Goal: Task Accomplishment & Management: Manage account settings

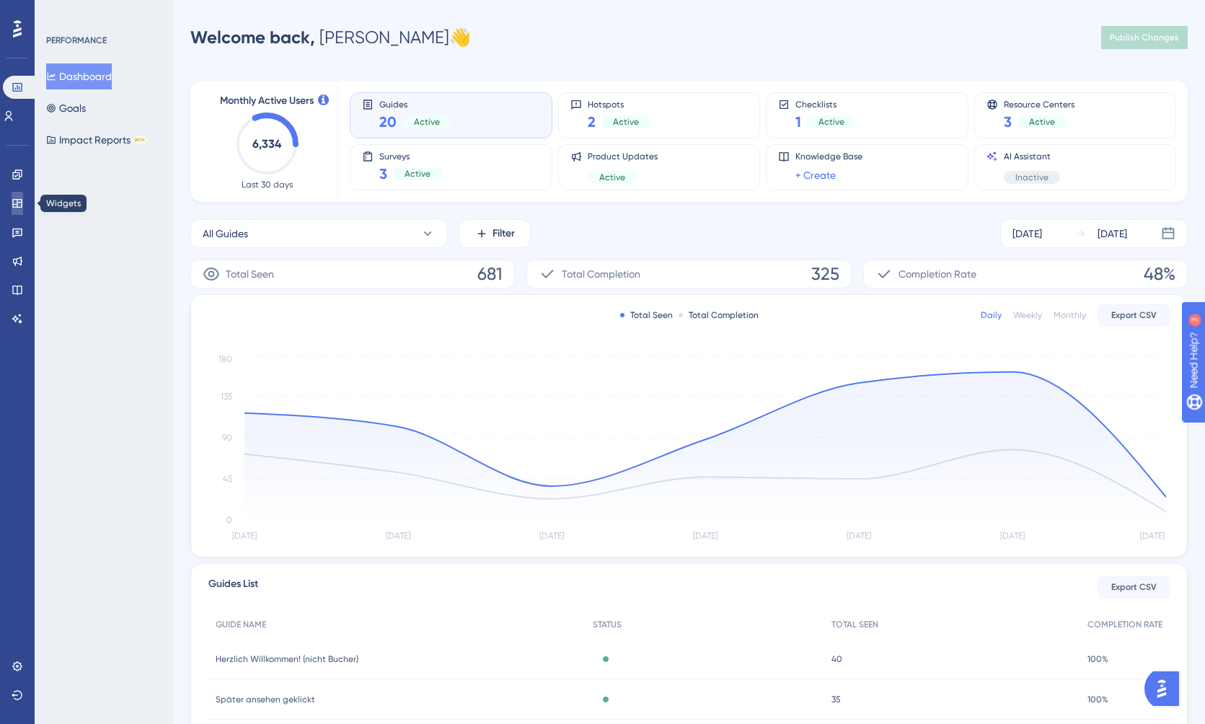
click at [22, 200] on icon at bounding box center [16, 203] width 9 height 9
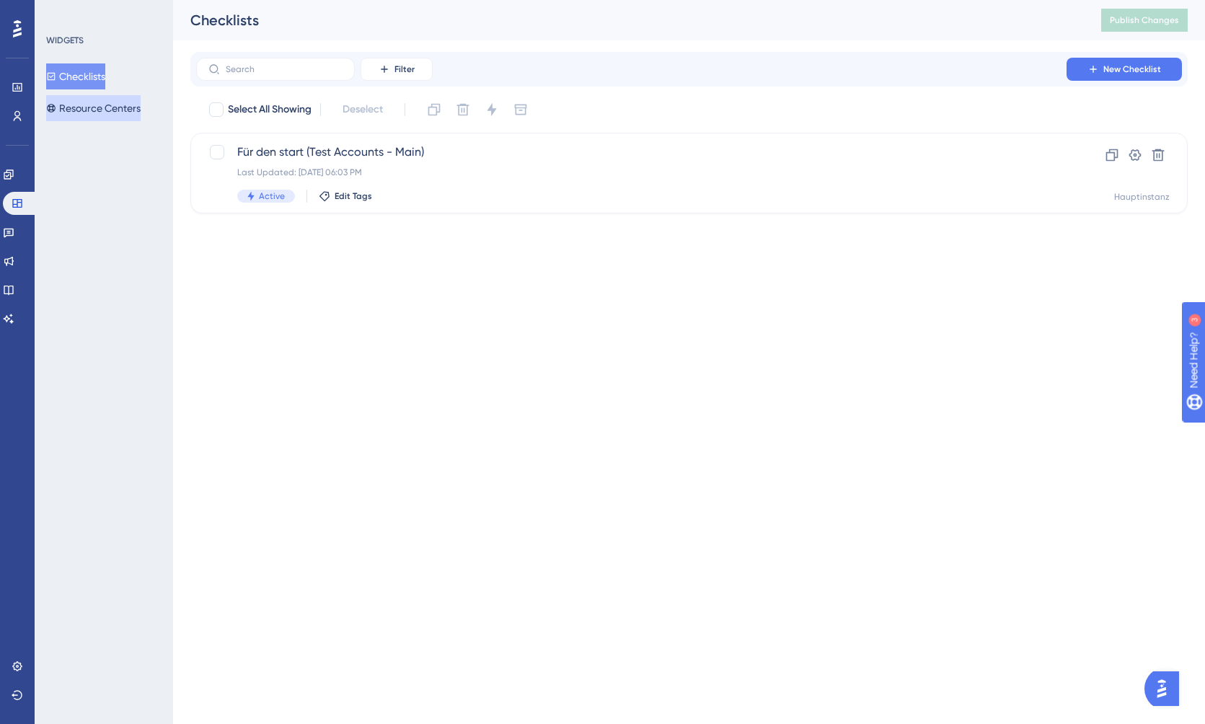
click at [120, 103] on button "Resource Centers" at bounding box center [93, 108] width 94 height 26
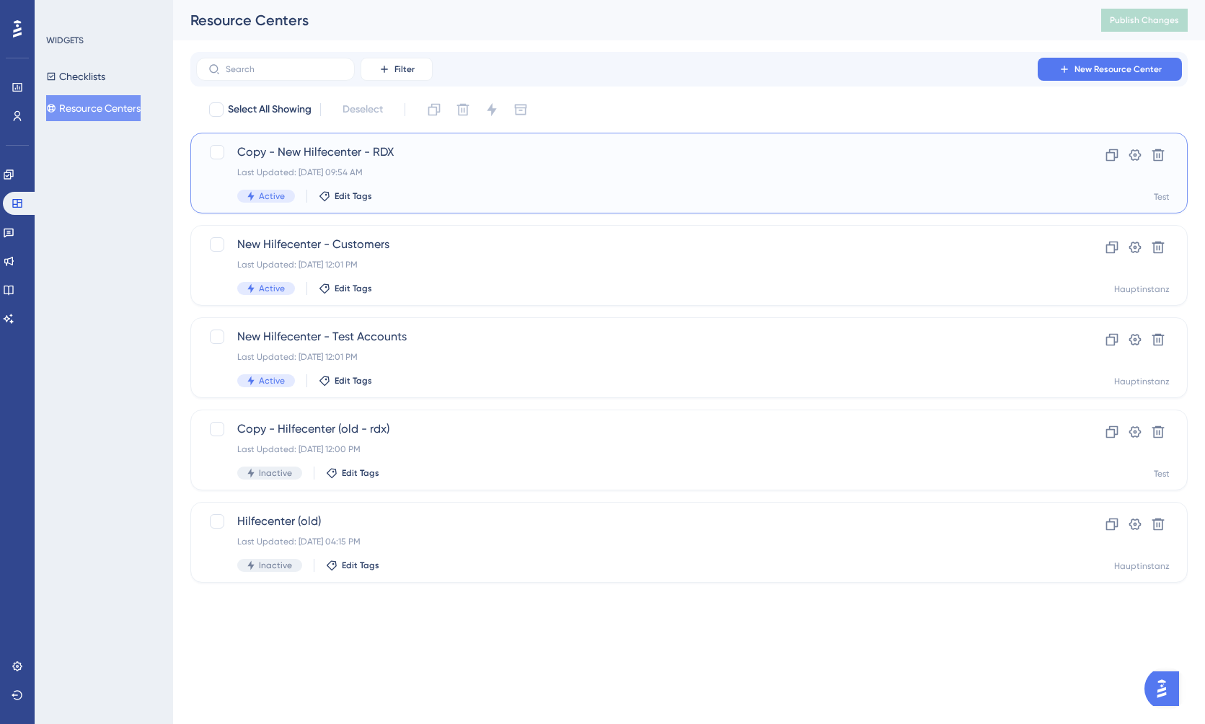
click at [465, 169] on div "Last Updated: [DATE] 09:54 AM" at bounding box center [631, 173] width 788 height 12
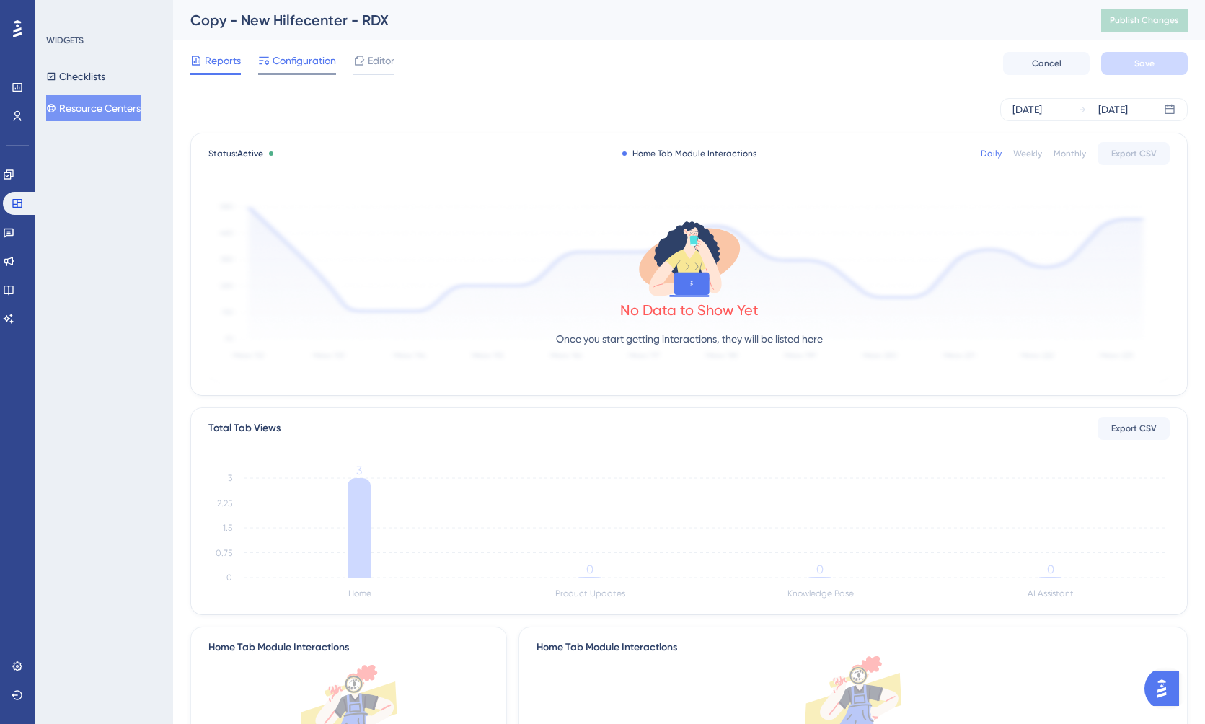
click at [304, 64] on span "Configuration" at bounding box center [304, 60] width 63 height 17
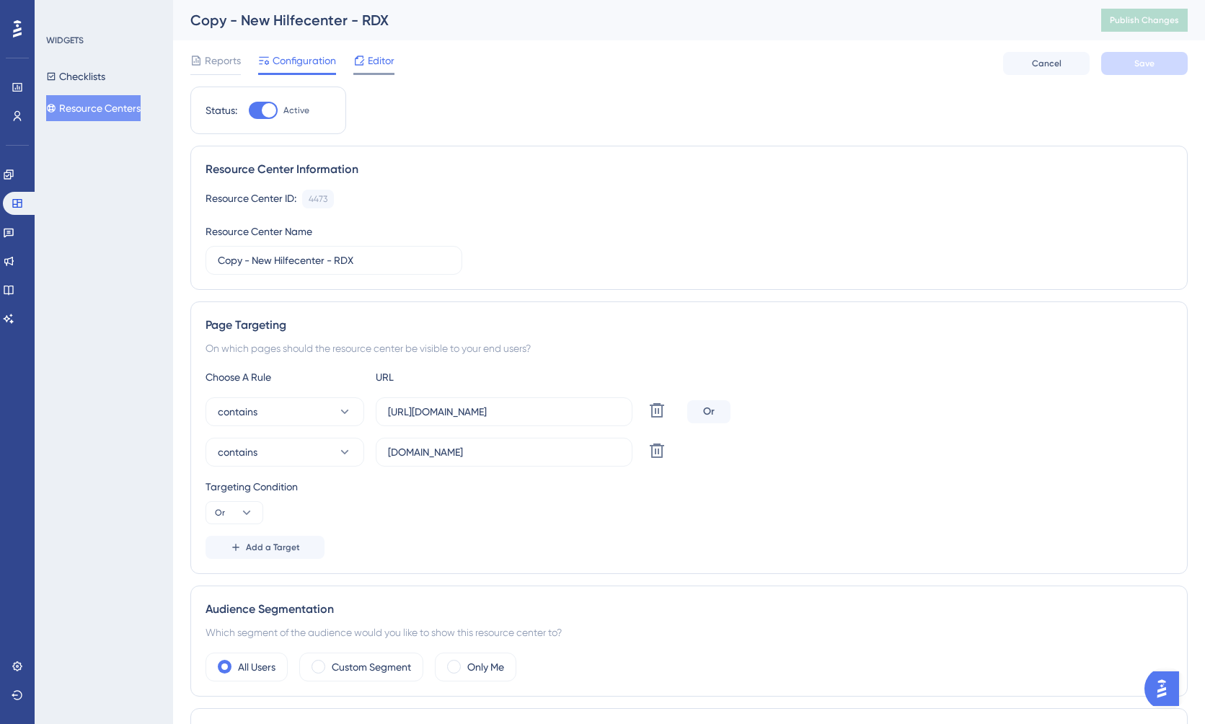
click at [381, 63] on span "Editor" at bounding box center [381, 60] width 27 height 17
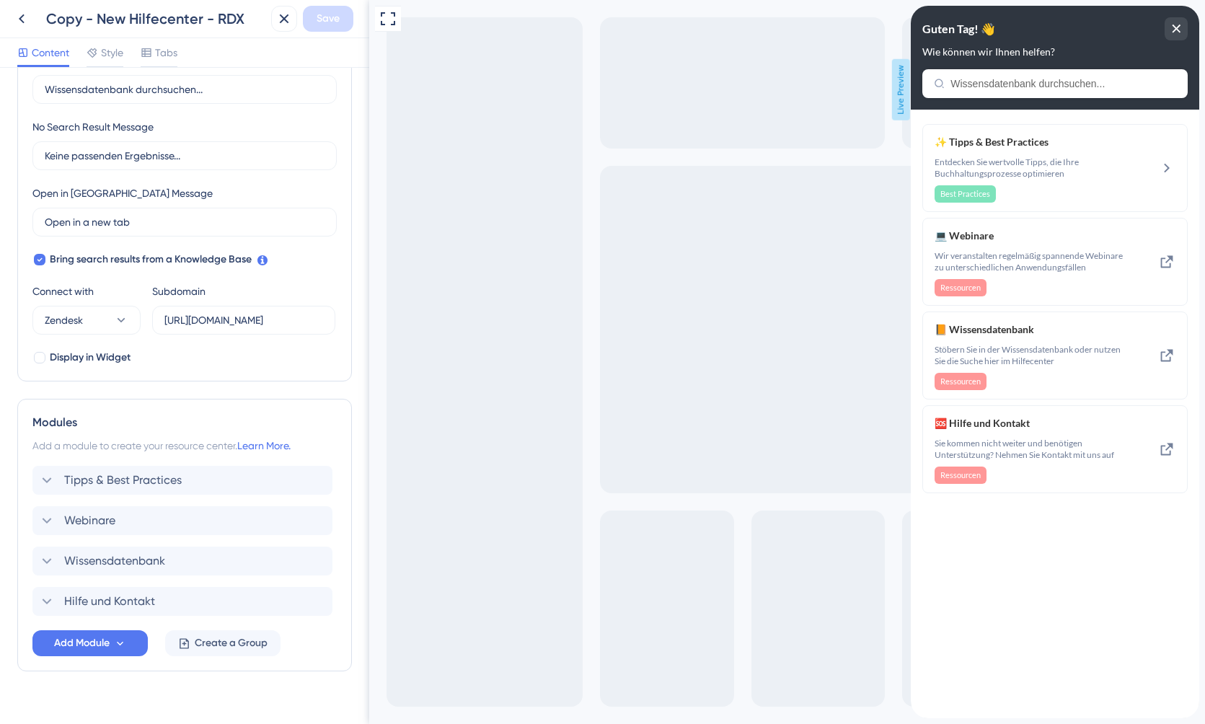
scroll to position [326, 0]
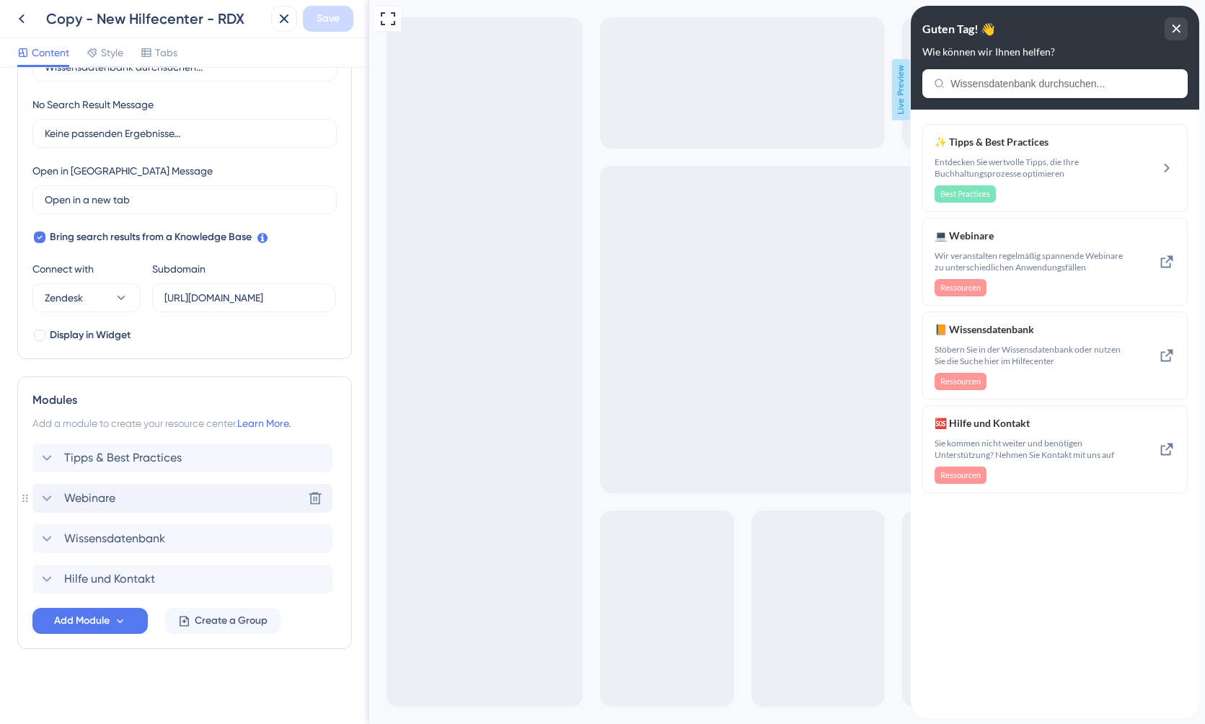
click at [83, 495] on span "Webinare" at bounding box center [89, 498] width 51 height 17
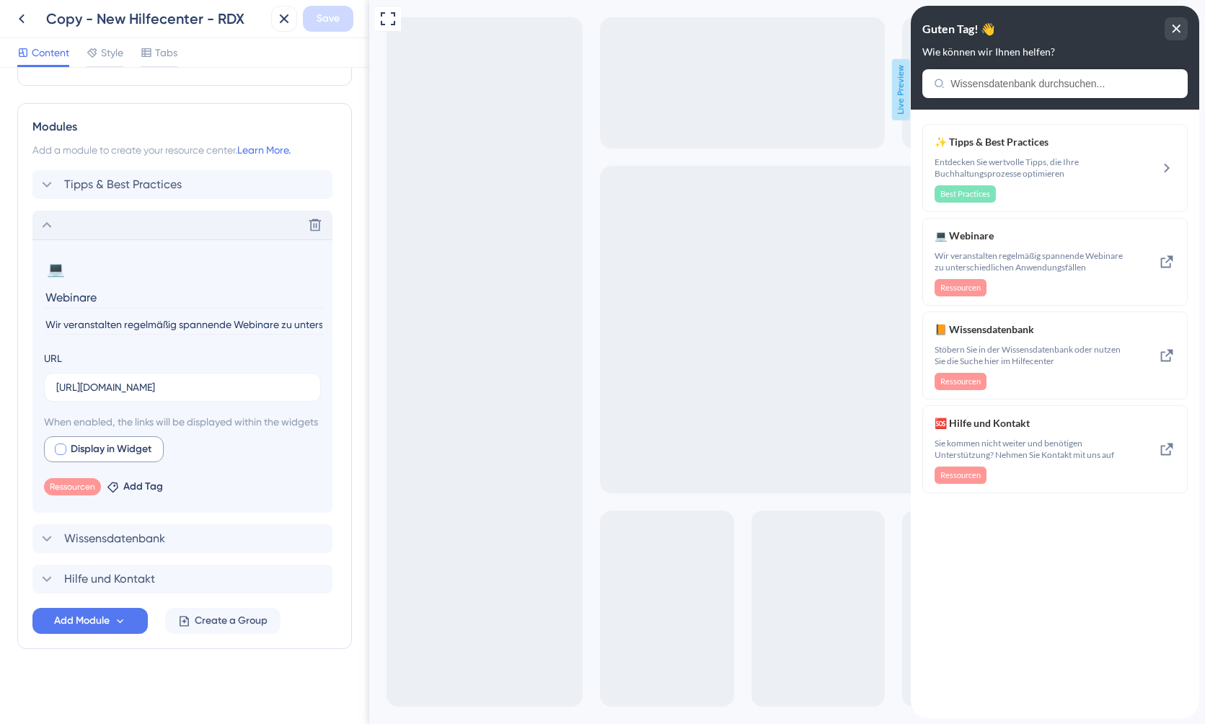
scroll to position [617, 0]
click at [125, 489] on span "Add Tag" at bounding box center [143, 486] width 40 height 17
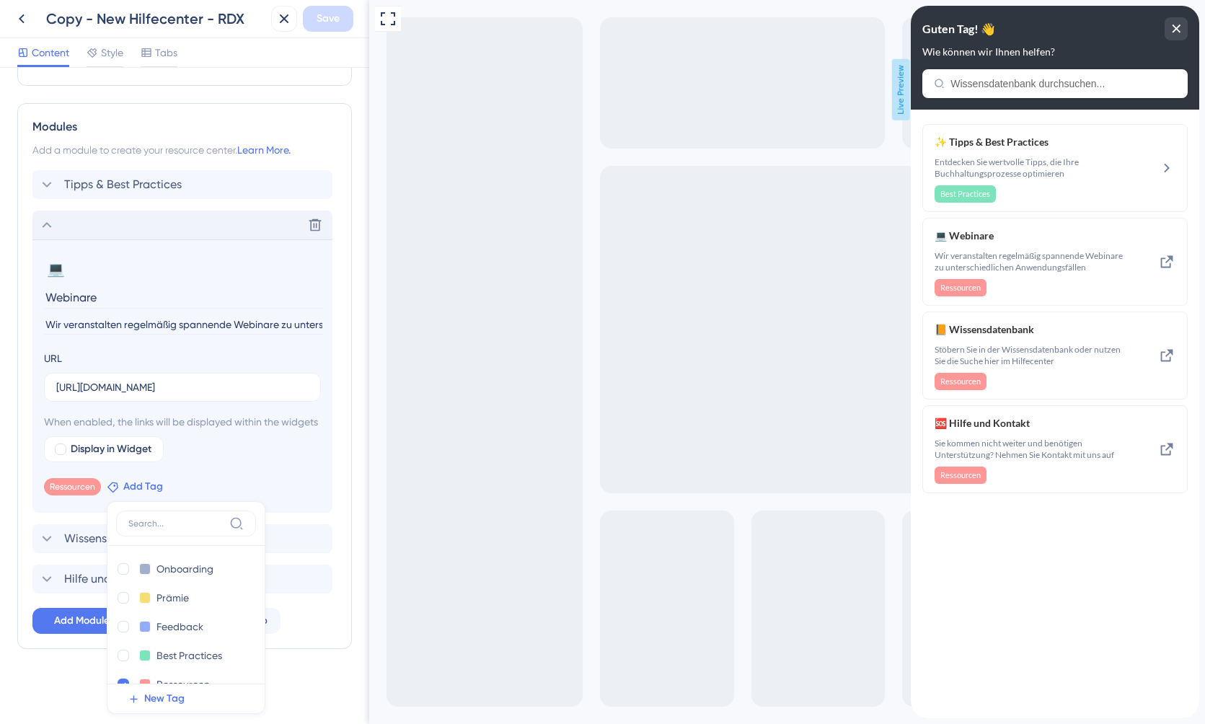
click at [125, 489] on span "Add Tag" at bounding box center [143, 486] width 40 height 17
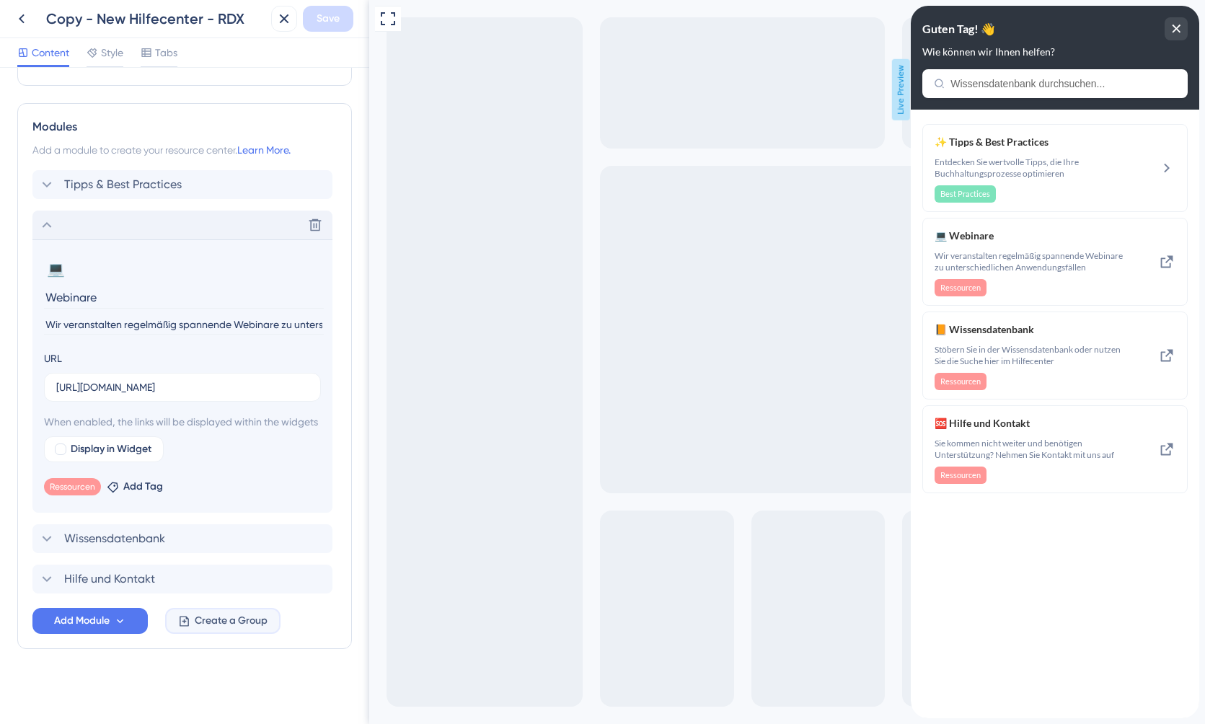
click at [213, 627] on span "Create a Group" at bounding box center [231, 620] width 73 height 17
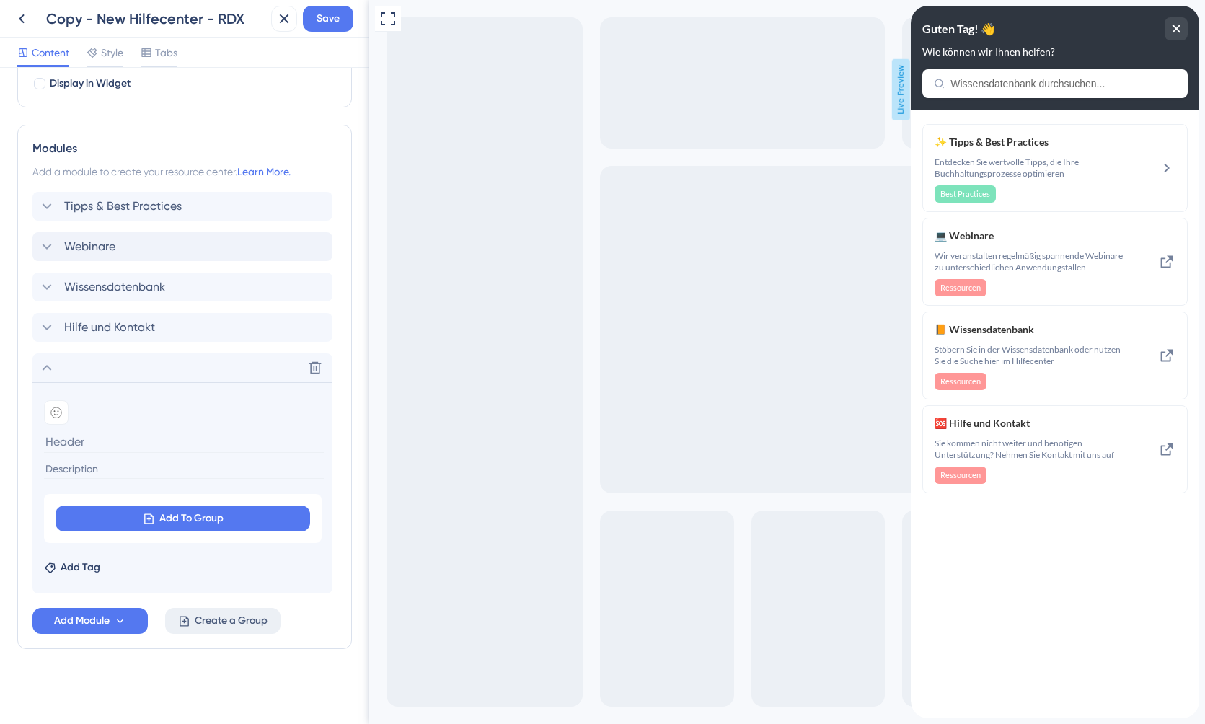
scroll to position [578, 0]
type input "Test"
click at [167, 464] on input at bounding box center [184, 468] width 280 height 19
type input "Test"
click at [173, 510] on span "Add To Group" at bounding box center [191, 518] width 64 height 17
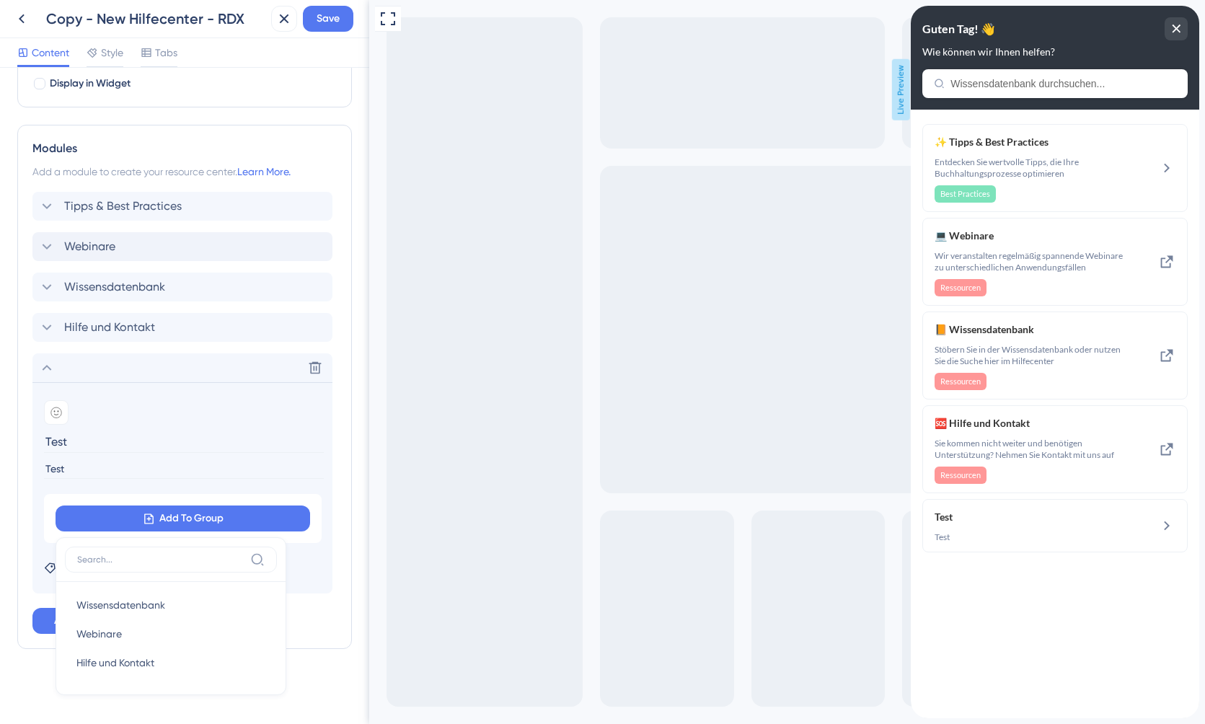
click at [187, 409] on div "Add emoji" at bounding box center [182, 412] width 277 height 25
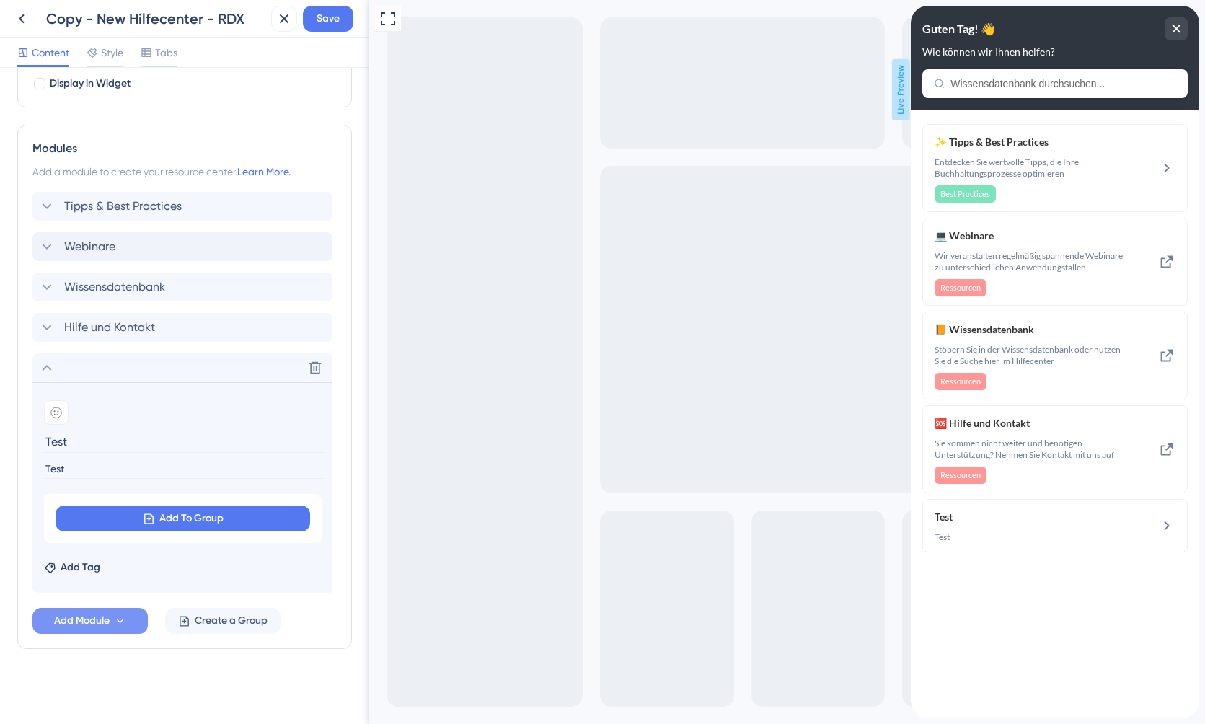
click at [112, 621] on button "Add Module" at bounding box center [89, 621] width 115 height 26
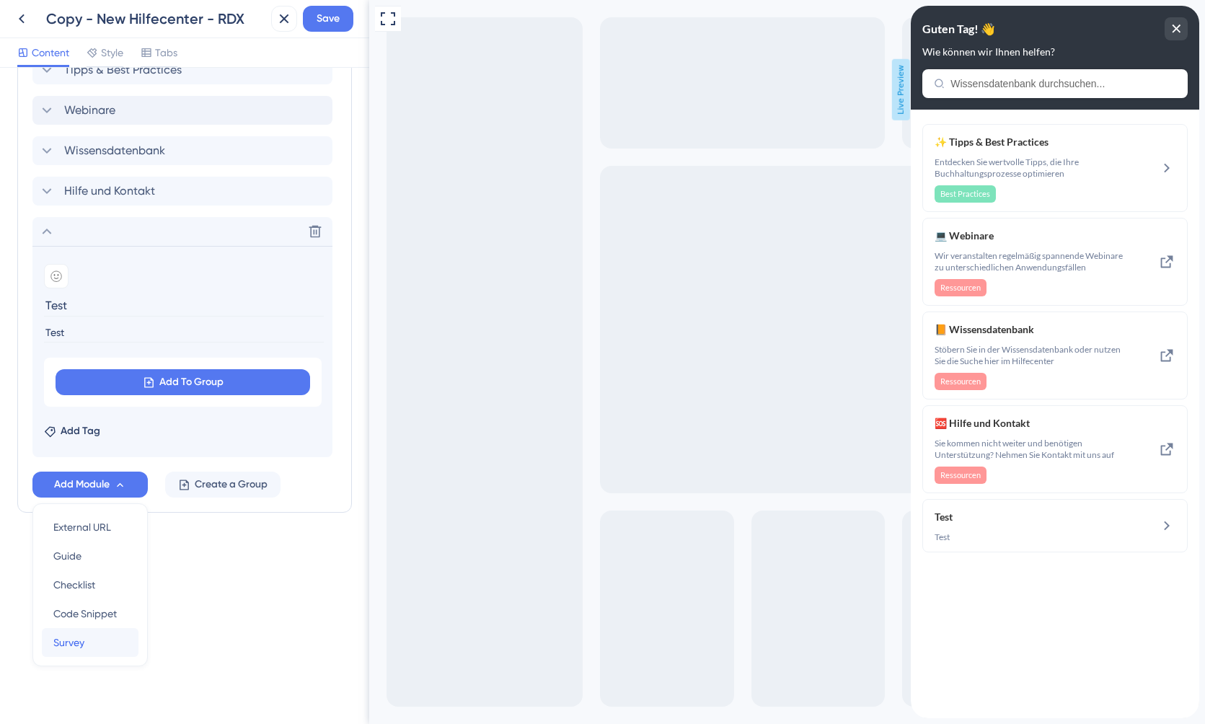
click at [74, 648] on span "Survey" at bounding box center [68, 642] width 31 height 17
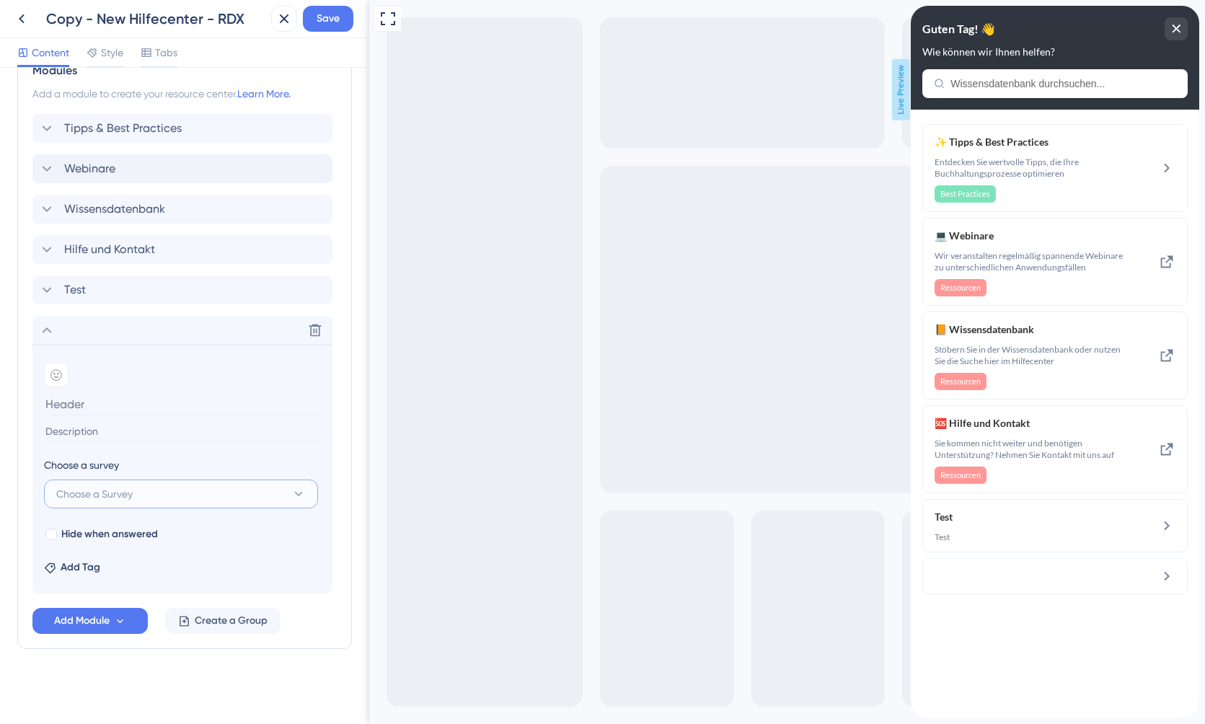
click at [107, 492] on span "Choose a Survey" at bounding box center [94, 493] width 76 height 17
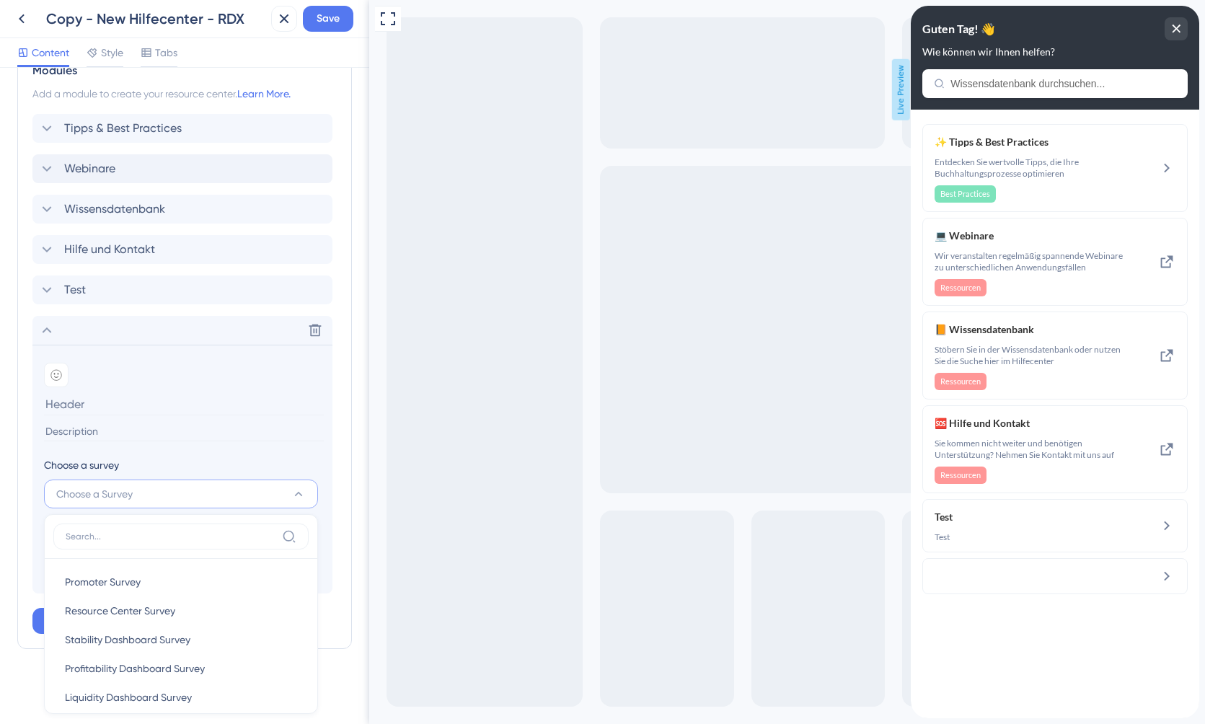
click at [107, 492] on span "Choose a Survey" at bounding box center [94, 493] width 76 height 17
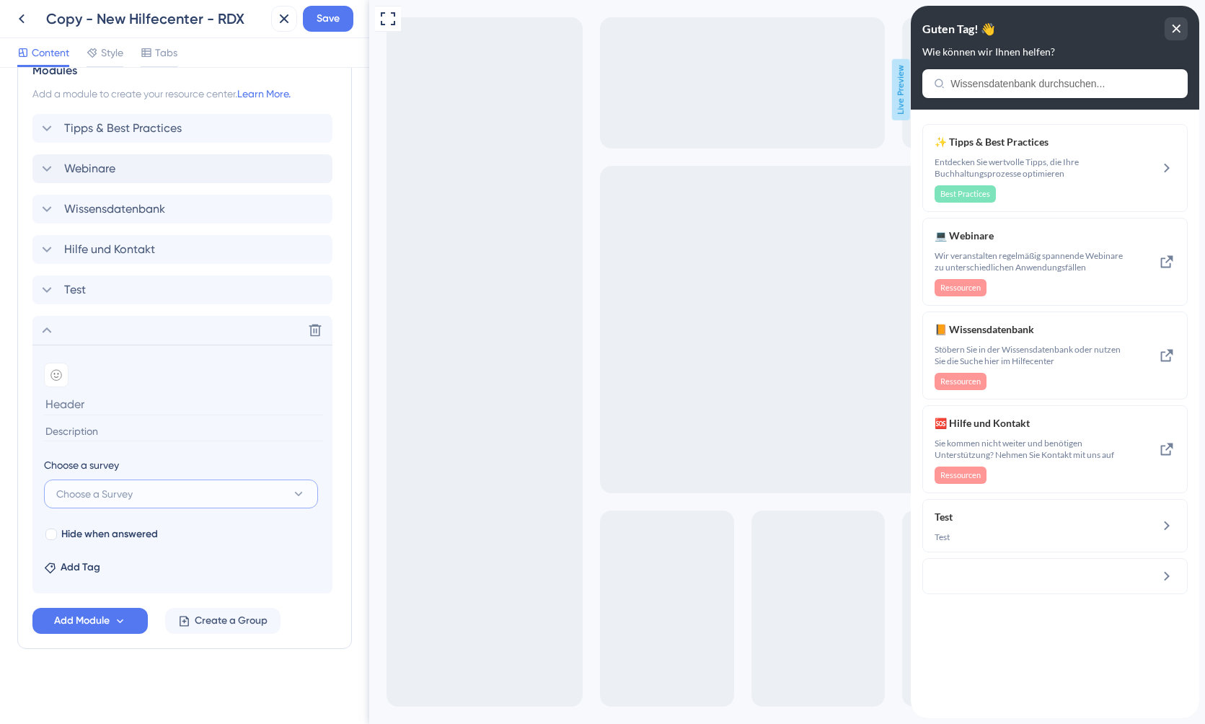
click at [172, 499] on button "Choose a Survey" at bounding box center [181, 494] width 274 height 29
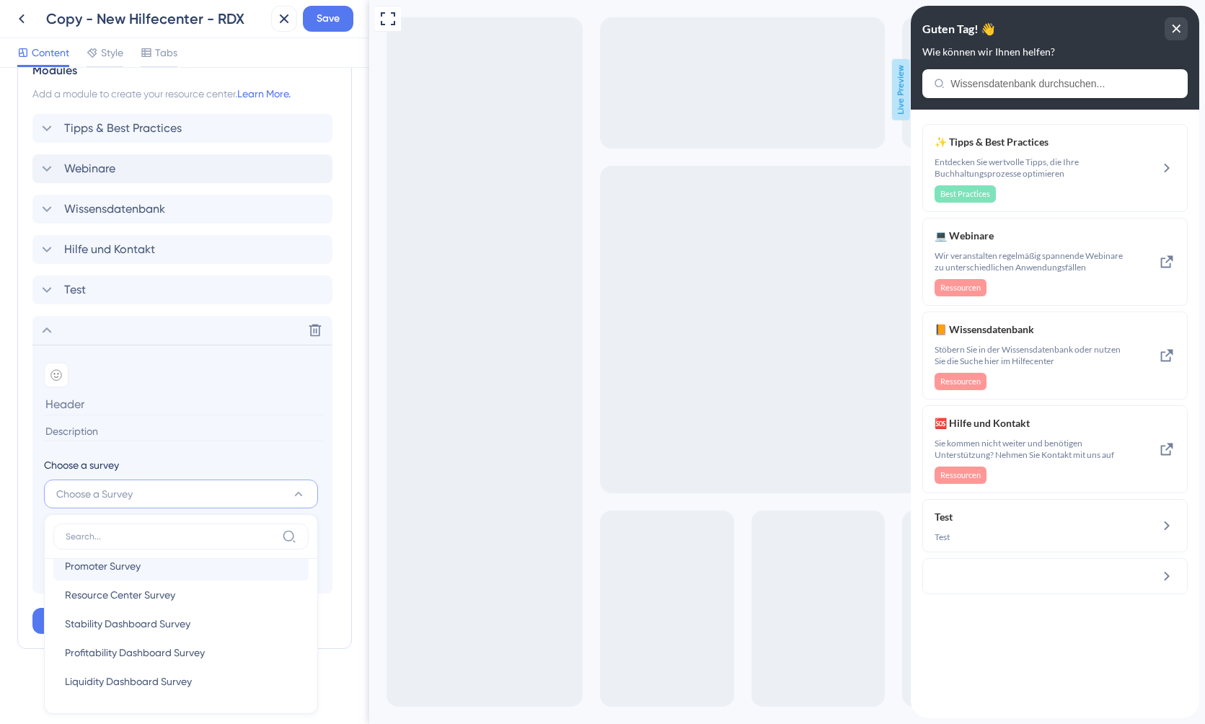
scroll to position [0, 0]
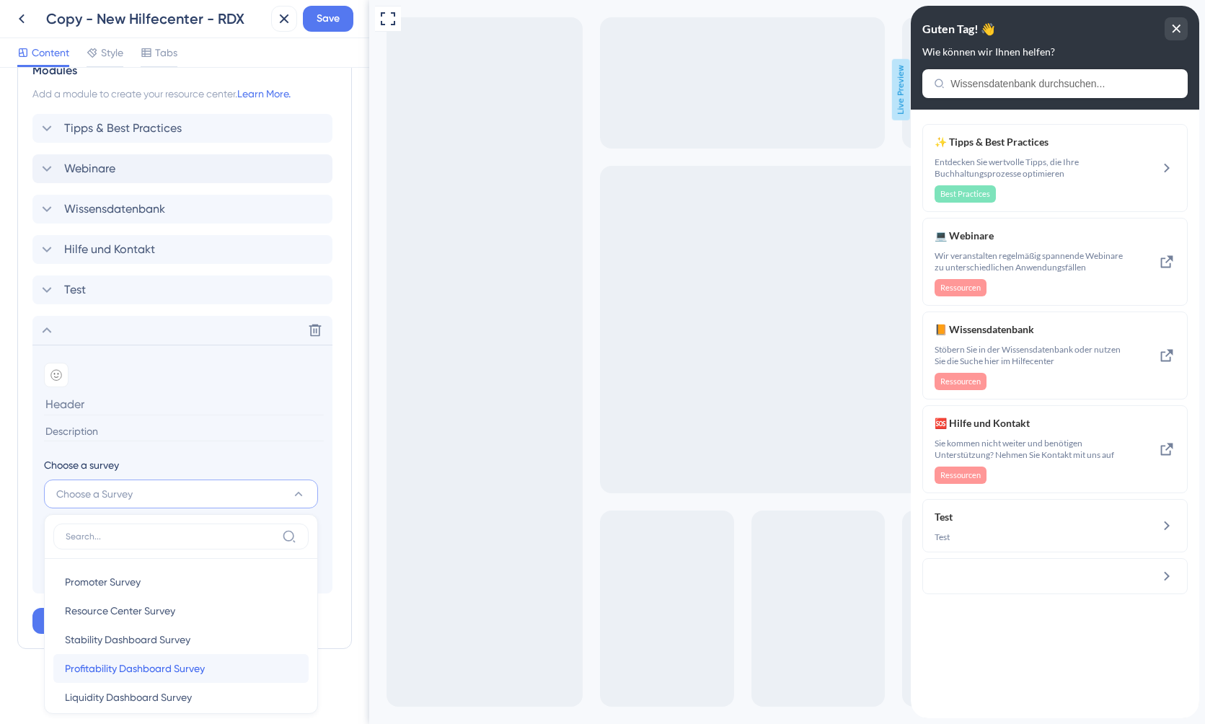
click at [112, 674] on span "Profitability Dashboard Survey" at bounding box center [135, 668] width 140 height 17
type input "Profitability Dashboard Survey"
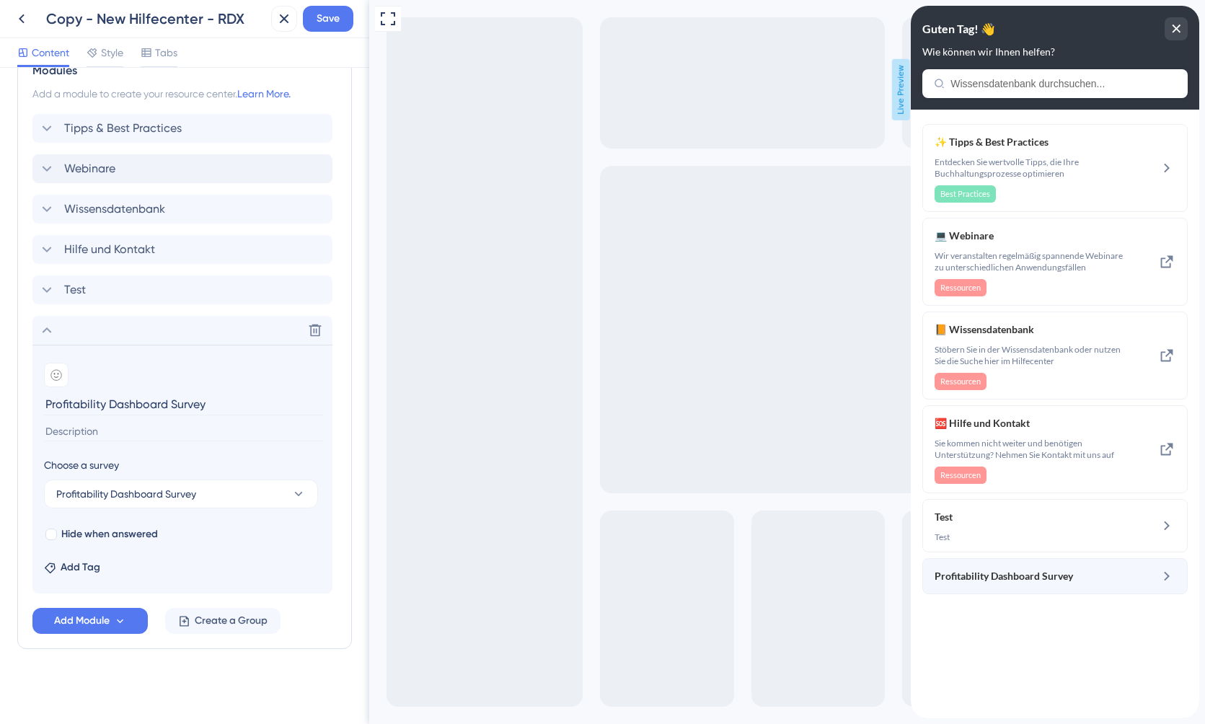
click at [1097, 585] on div "Profitability Dashboard Survey" at bounding box center [1054, 576] width 265 height 36
click at [1161, 575] on icon at bounding box center [1166, 576] width 17 height 17
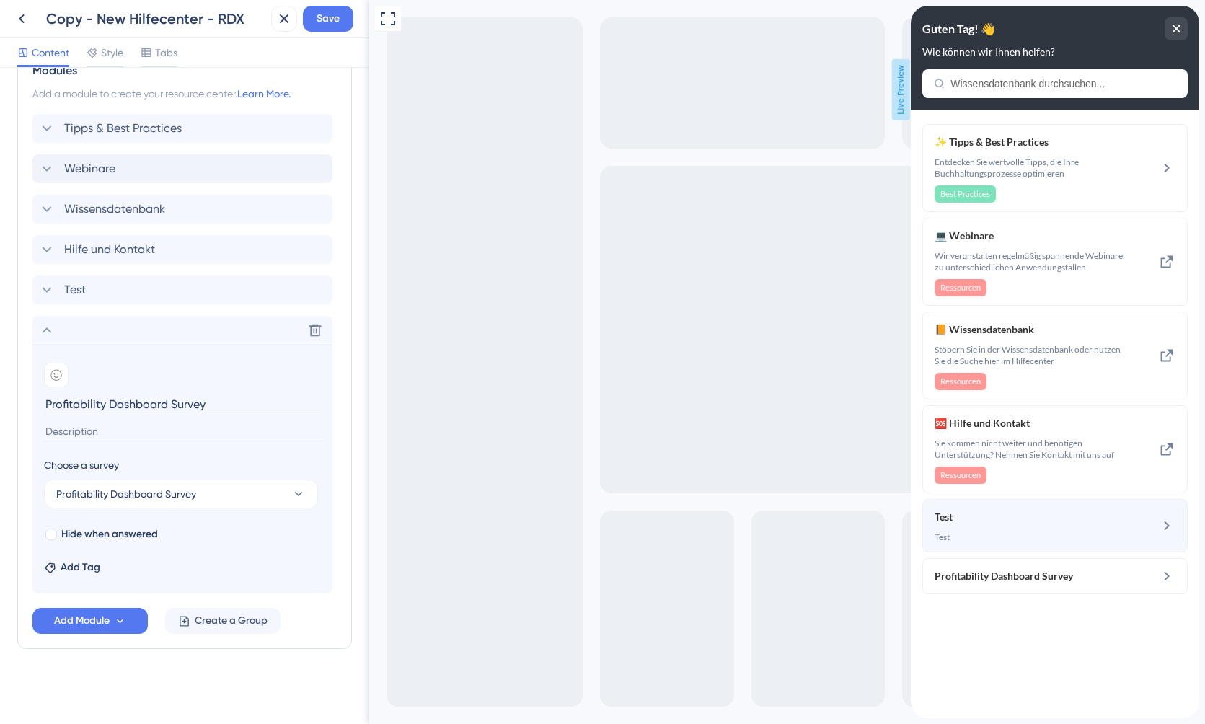
click at [1080, 525] on span "Test" at bounding box center [1019, 516] width 169 height 17
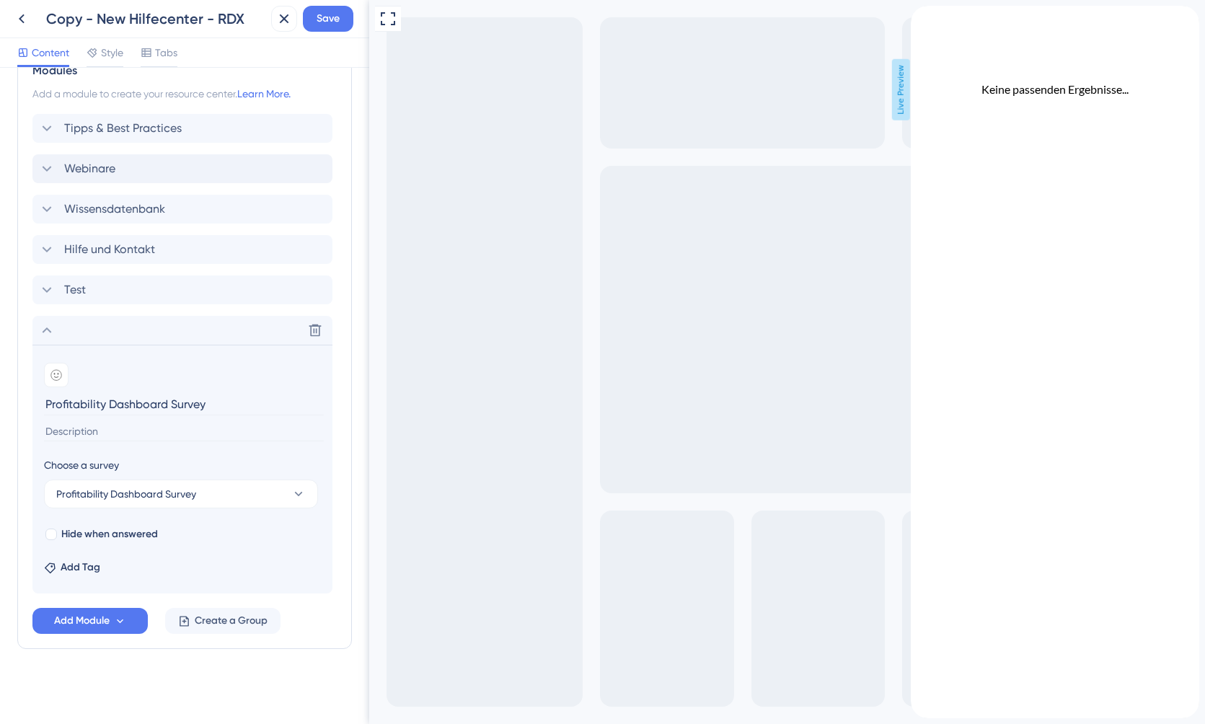
click at [934, 19] on div "back to header" at bounding box center [922, 13] width 23 height 14
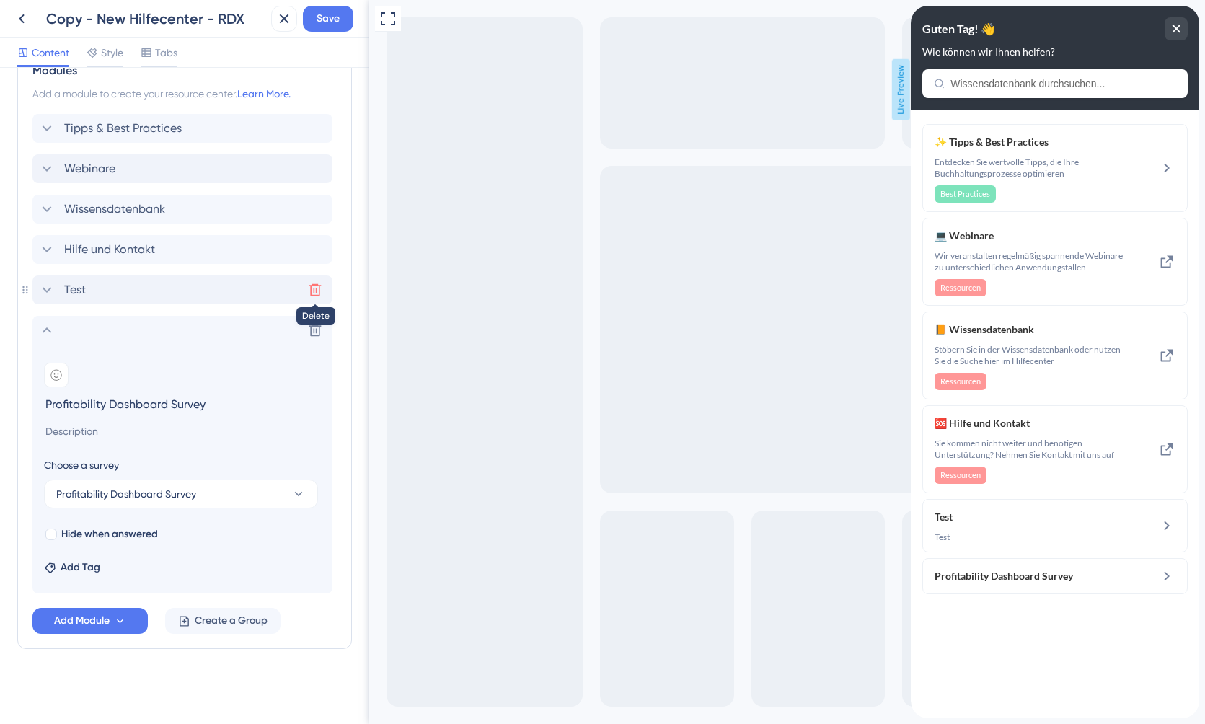
click at [314, 289] on icon at bounding box center [315, 290] width 14 height 14
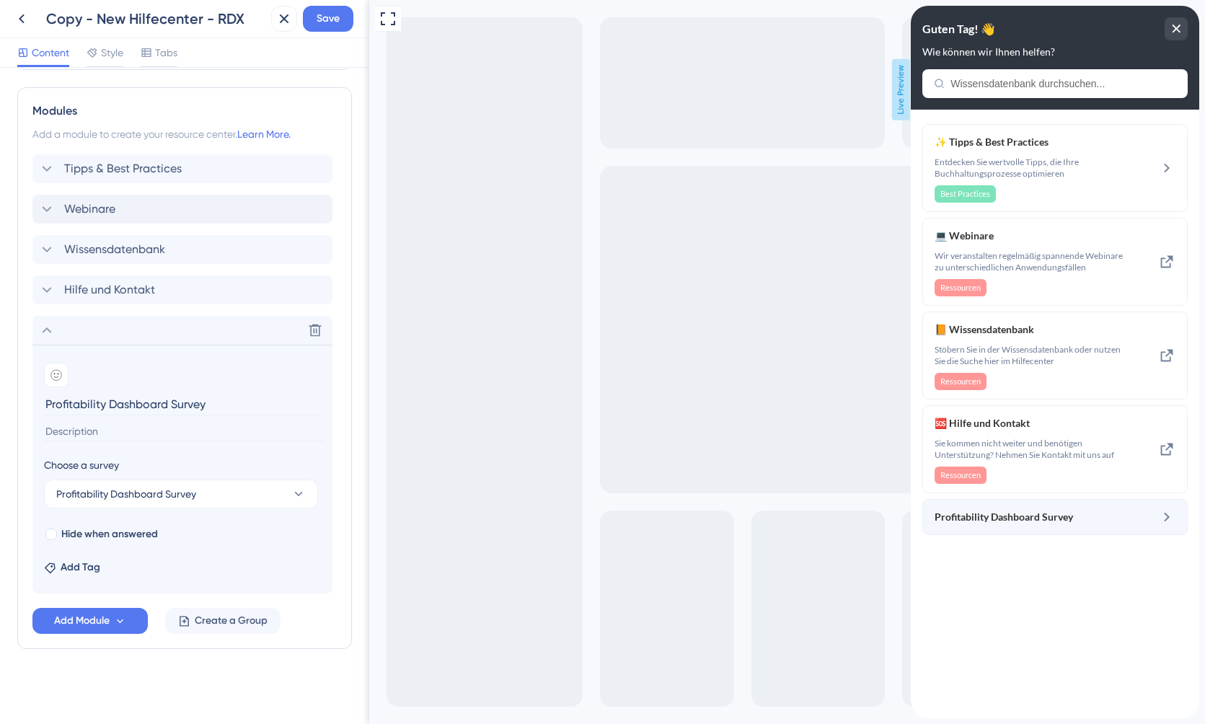
click at [1073, 516] on span "Profitability Dashboard Survey" at bounding box center [1004, 516] width 138 height 17
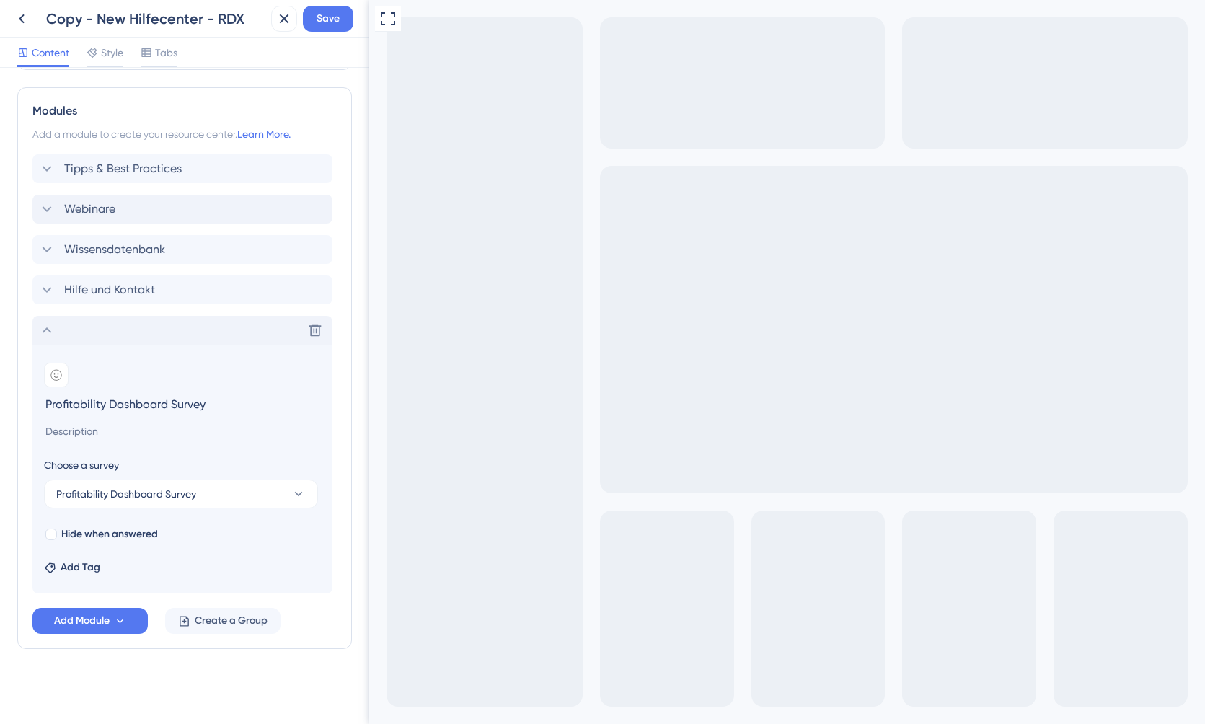
click at [48, 321] on div "Delete" at bounding box center [182, 330] width 300 height 29
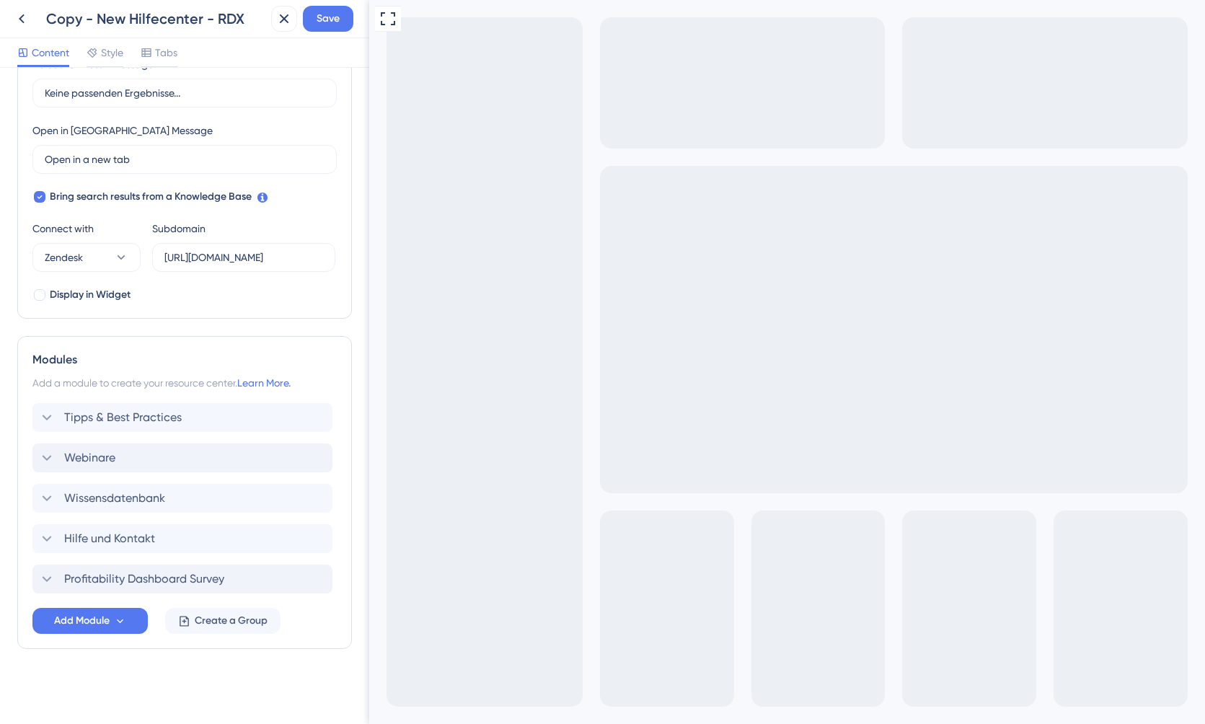
scroll to position [366, 0]
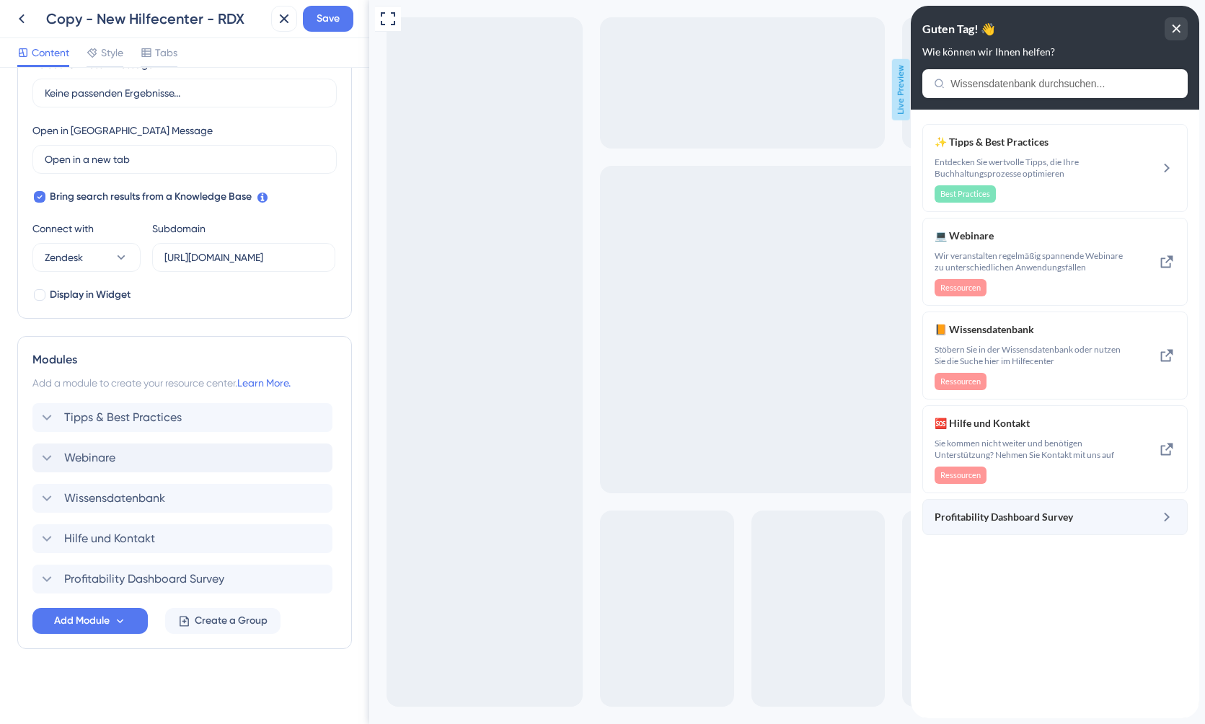
click at [1020, 513] on span "Profitability Dashboard Survey" at bounding box center [1004, 516] width 138 height 17
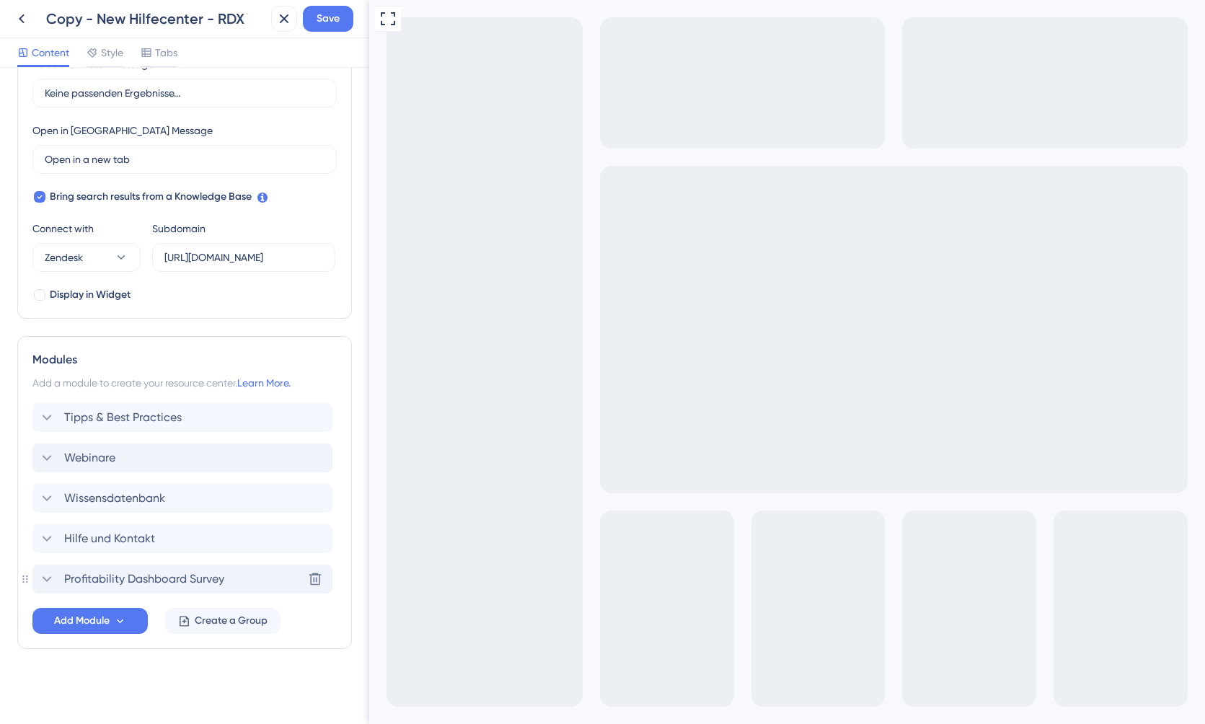
click at [64, 577] on div "Profitability Dashboard Survey" at bounding box center [131, 578] width 186 height 17
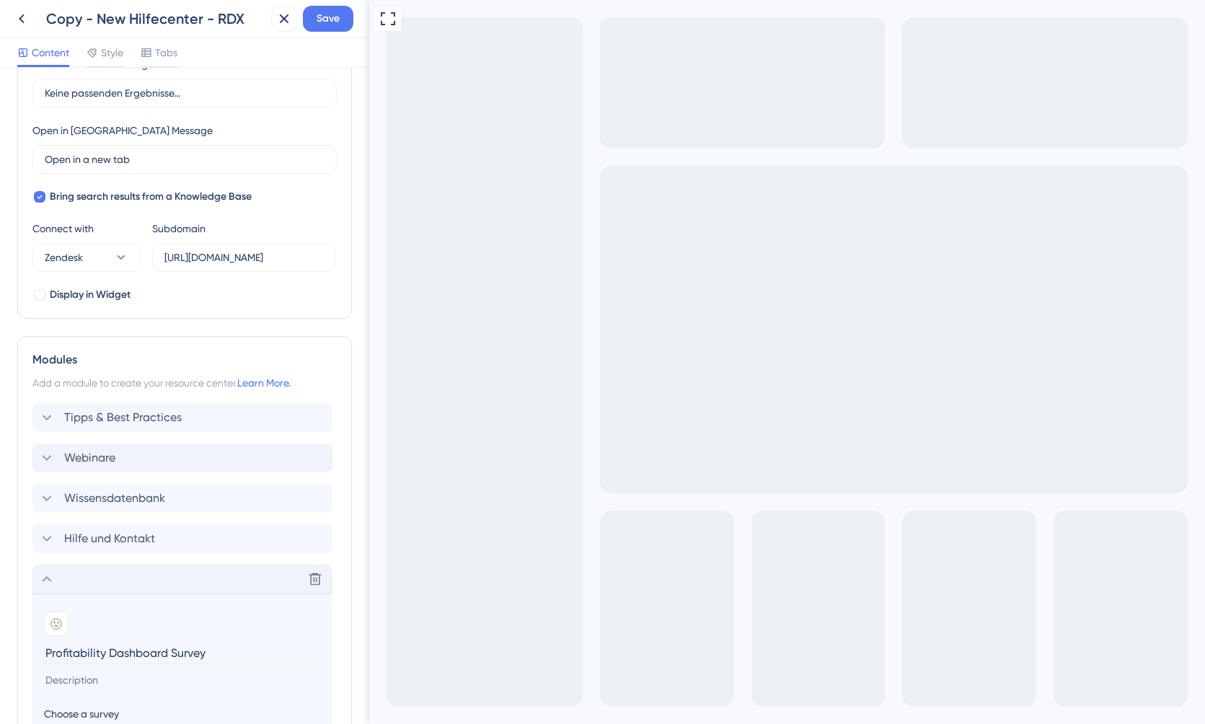
scroll to position [615, 0]
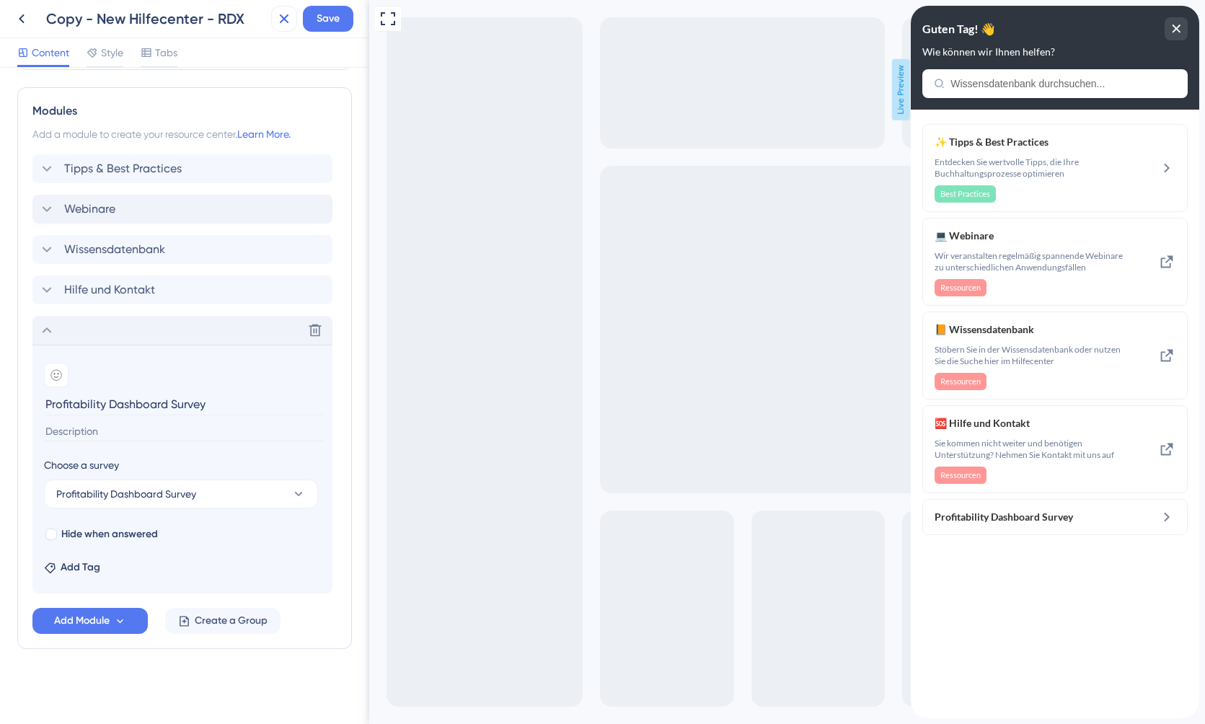
click at [277, 19] on icon at bounding box center [283, 18] width 17 height 17
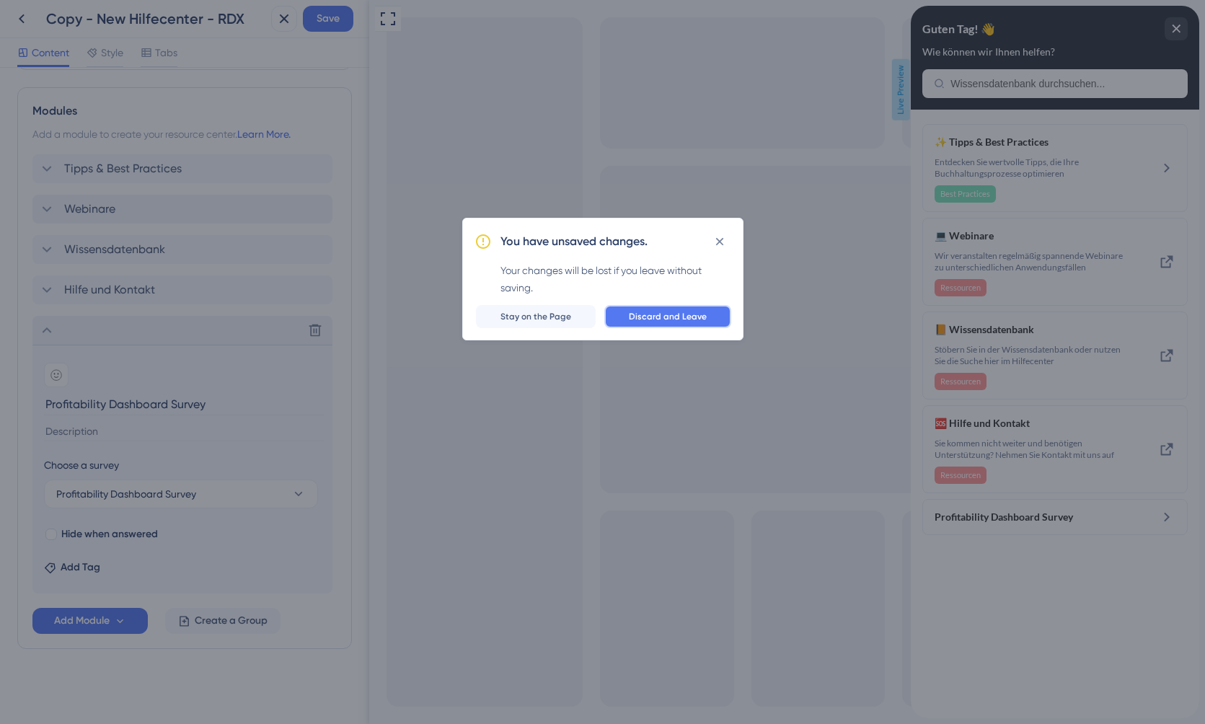
click at [630, 313] on button "Discard and Leave" at bounding box center [667, 316] width 127 height 23
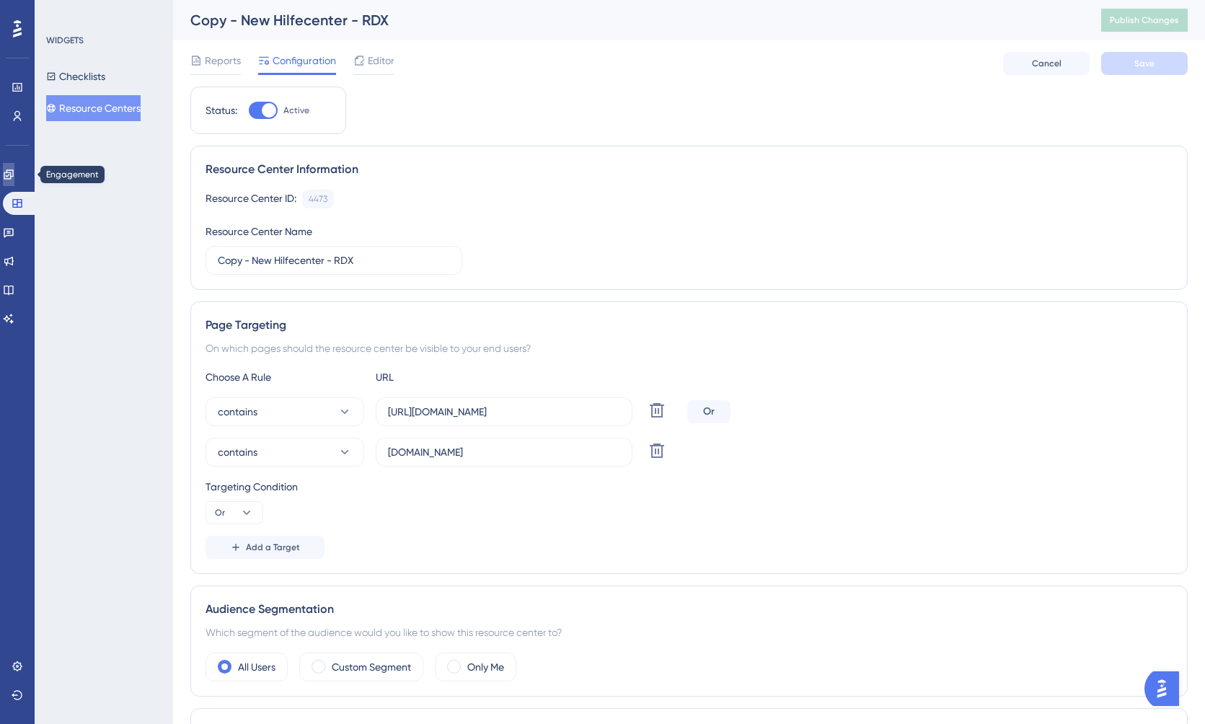
click at [13, 178] on icon at bounding box center [8, 173] width 9 height 9
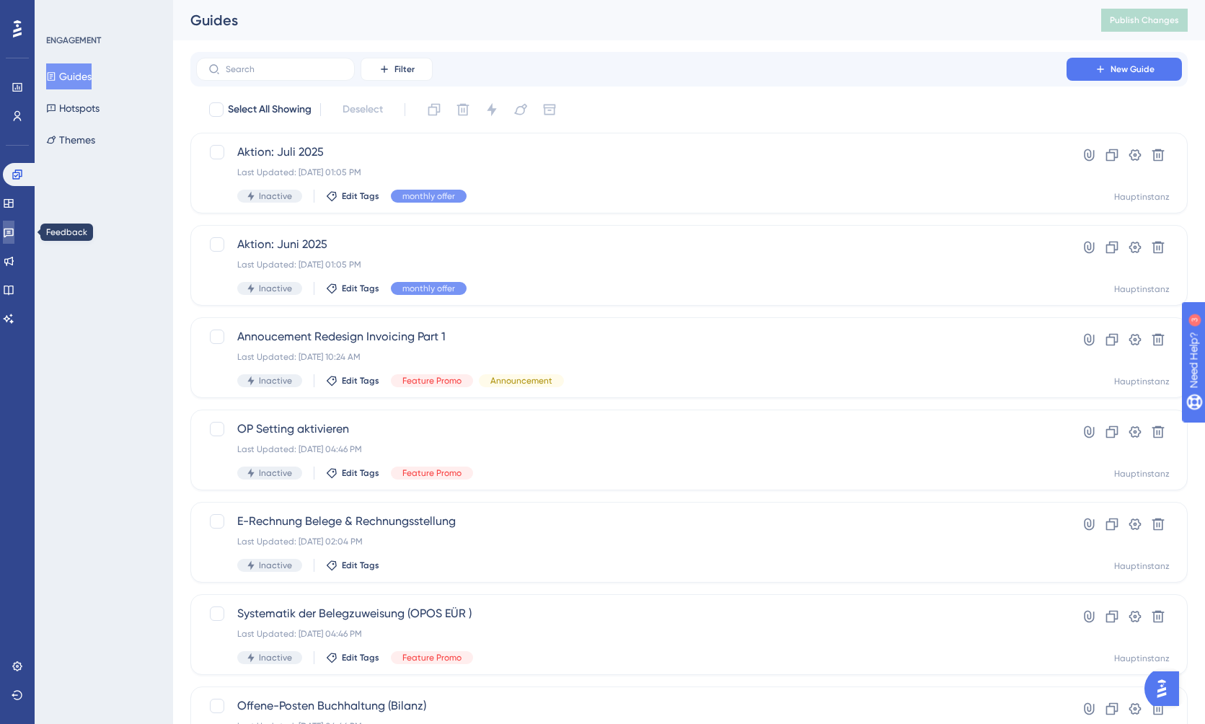
click at [12, 237] on icon at bounding box center [9, 232] width 12 height 12
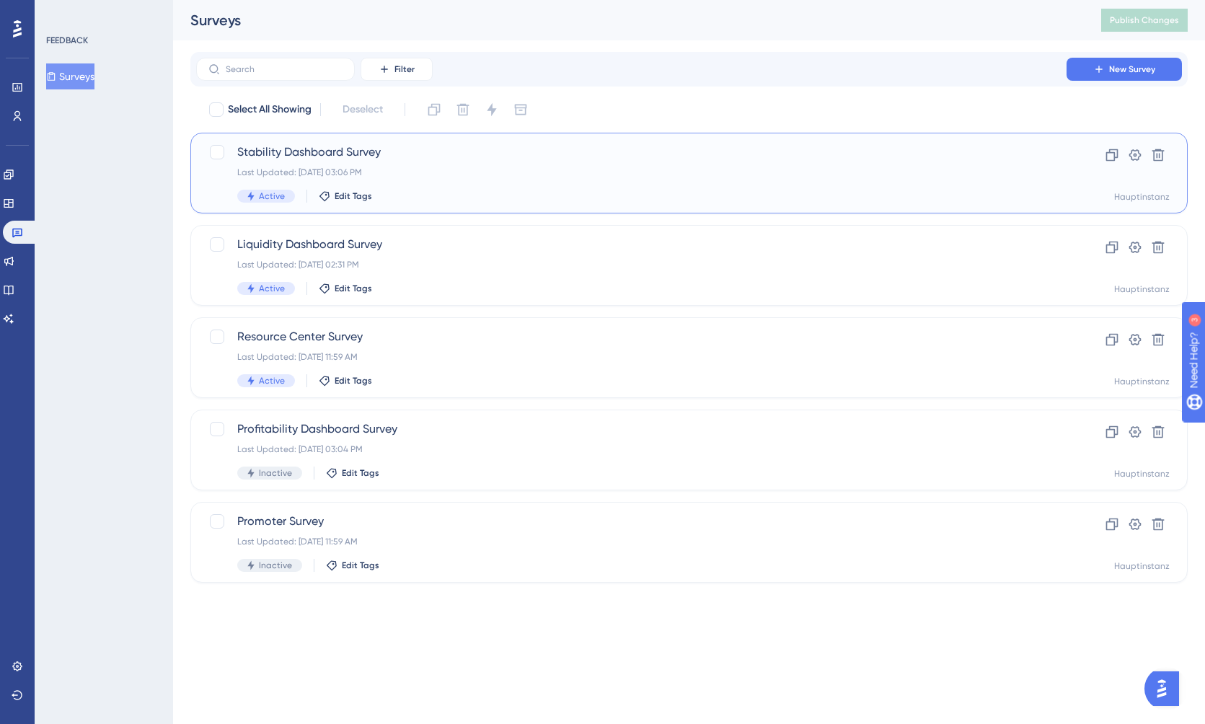
click at [601, 170] on div "Last Updated: Oct 29 2024, 03:06 PM" at bounding box center [631, 173] width 788 height 12
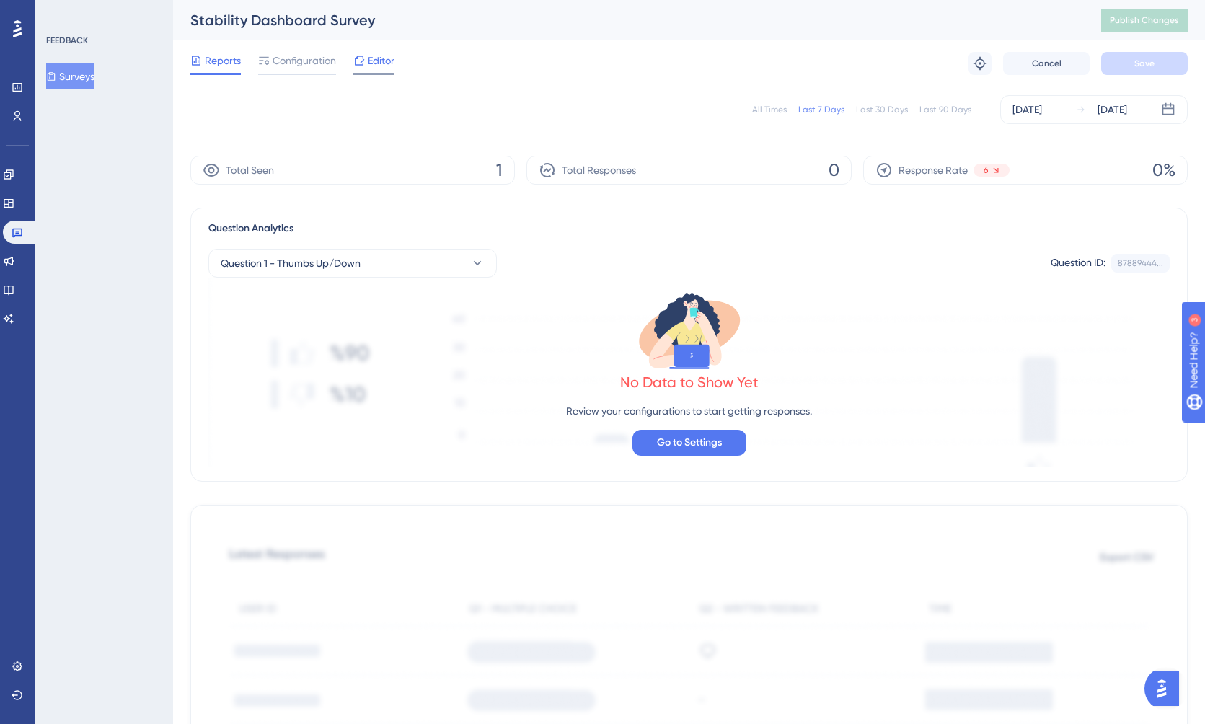
click at [374, 63] on span "Editor" at bounding box center [381, 60] width 27 height 17
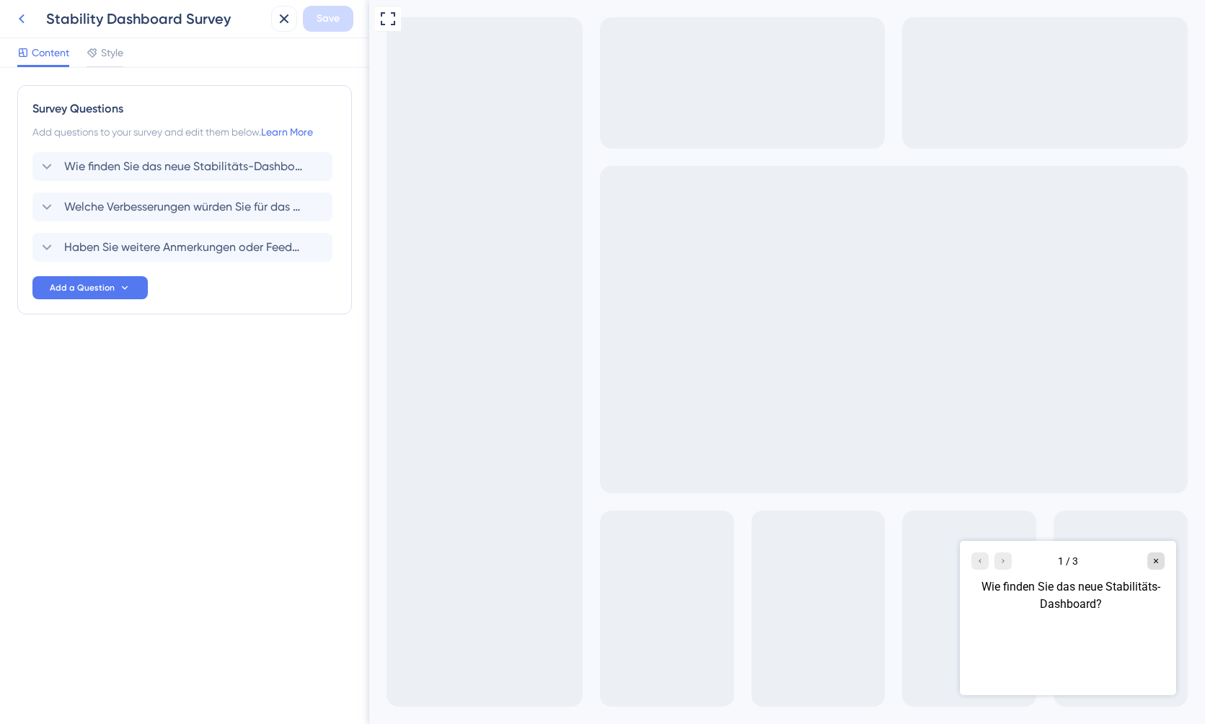
click at [21, 17] on icon at bounding box center [22, 18] width 6 height 9
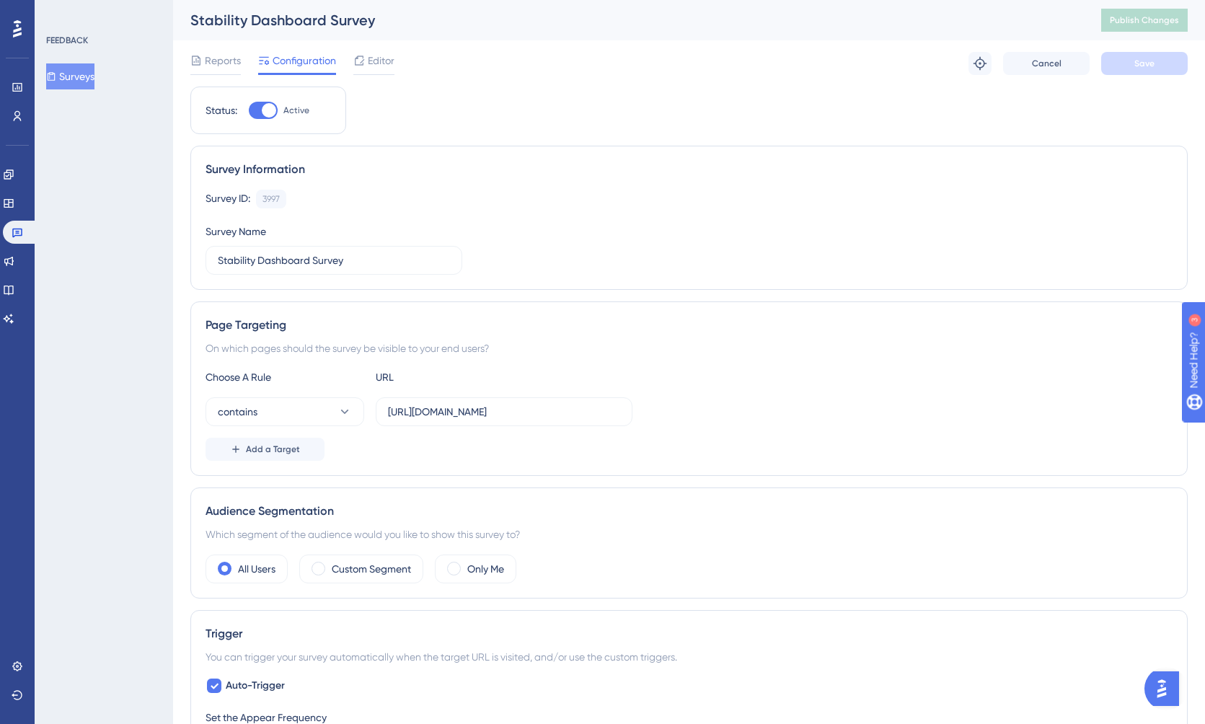
click at [87, 79] on button "Surveys" at bounding box center [70, 76] width 48 height 26
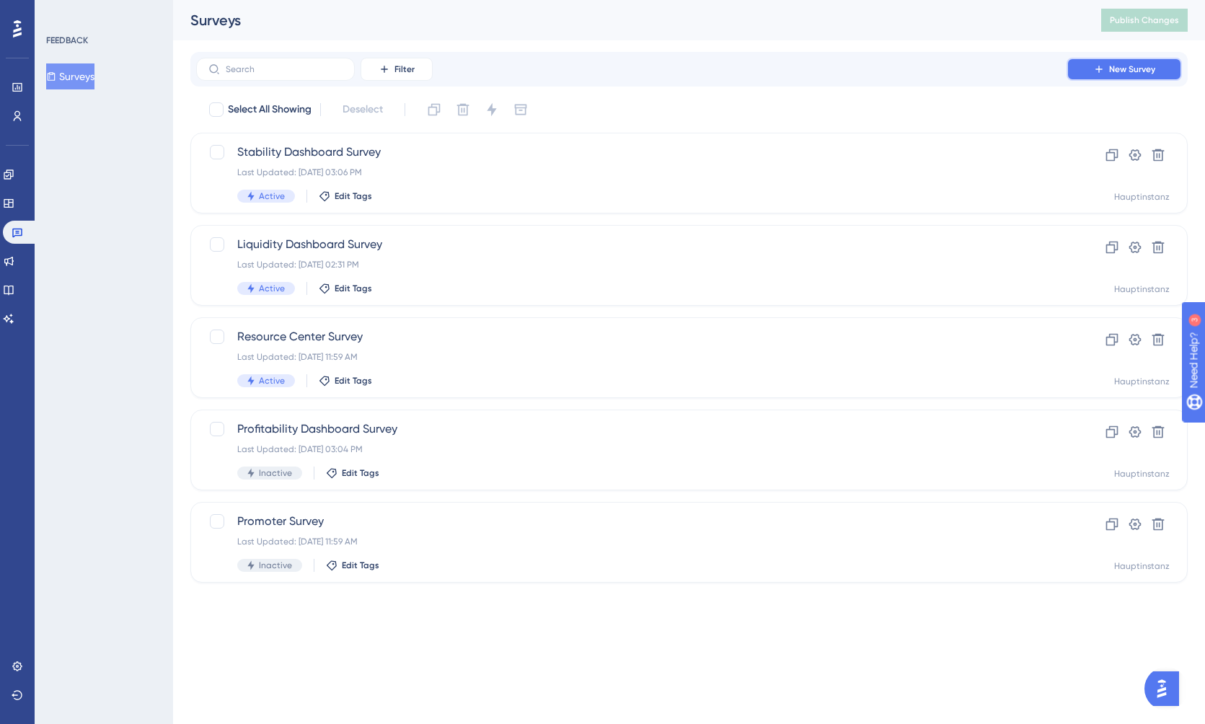
click at [1132, 71] on span "New Survey" at bounding box center [1132, 69] width 46 height 12
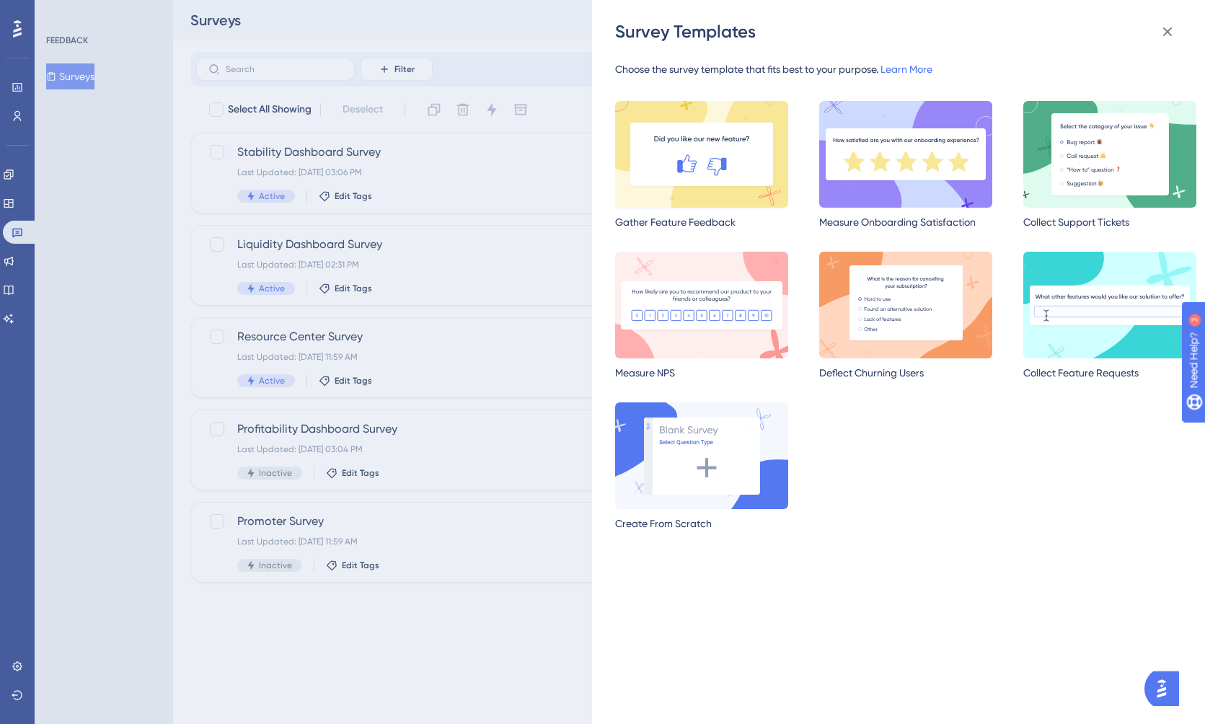
click at [687, 178] on img at bounding box center [701, 154] width 173 height 107
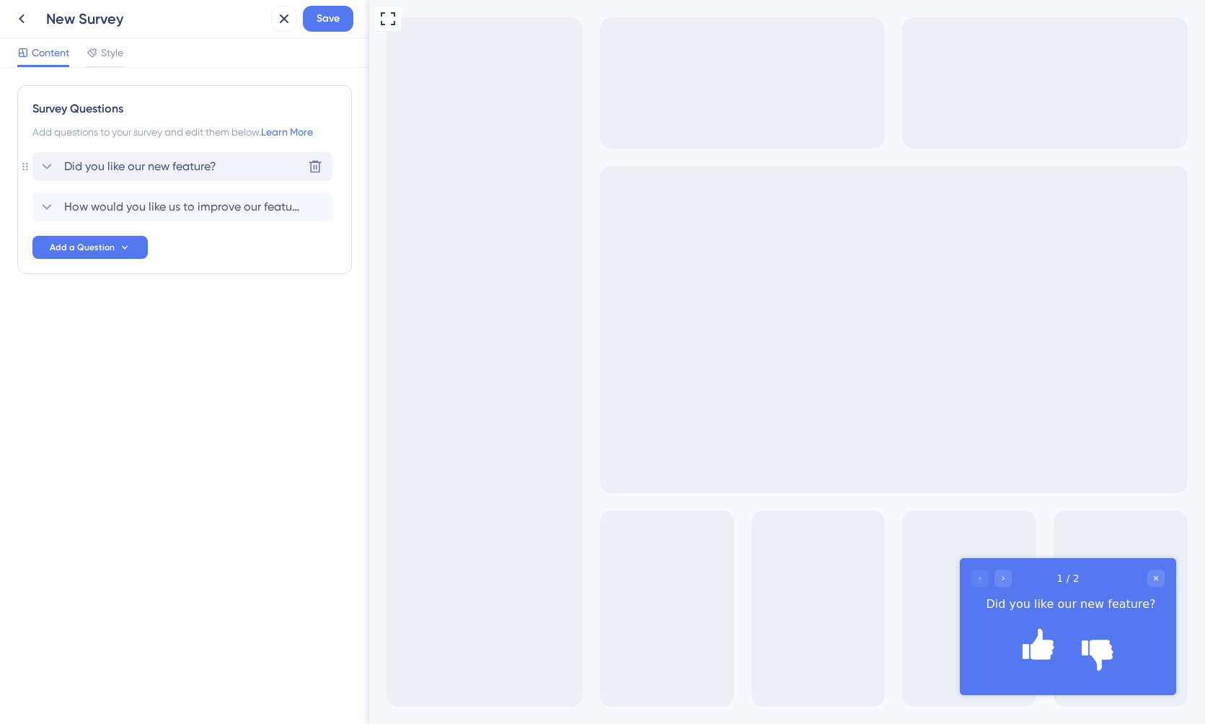
click at [200, 162] on span "Did you like our new feature?" at bounding box center [140, 166] width 152 height 17
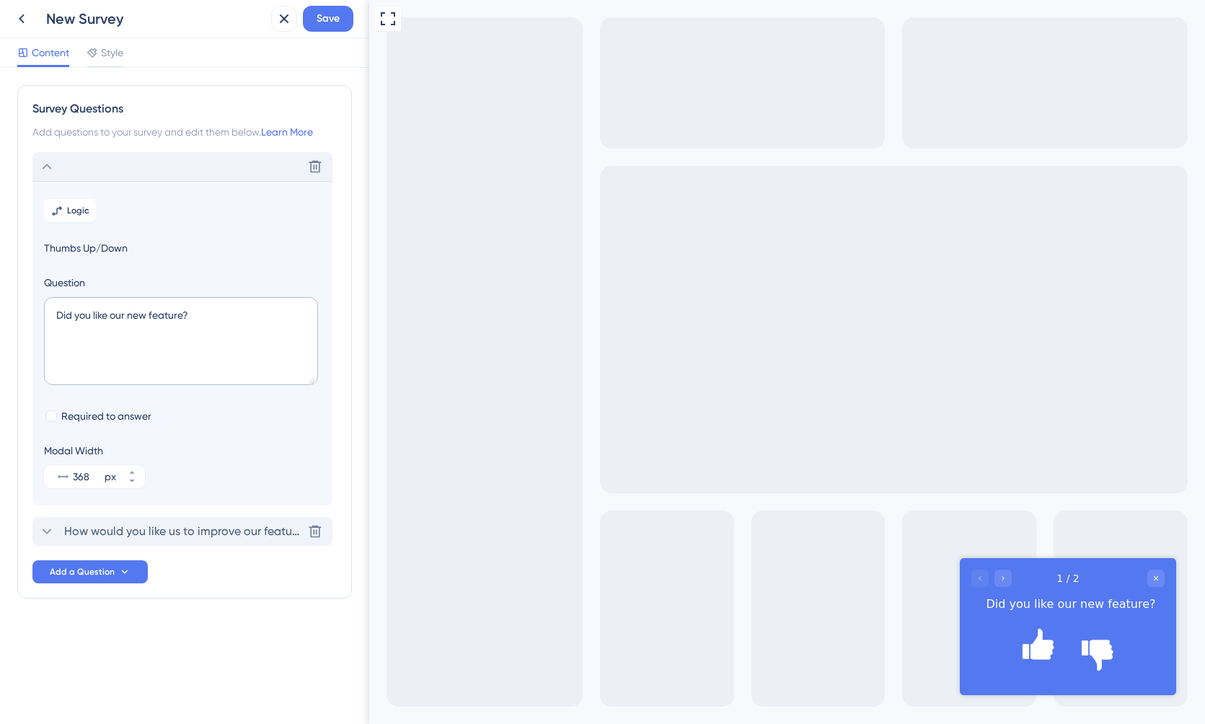
click at [160, 538] on span "How would you like us to improve our feature?" at bounding box center [183, 531] width 238 height 17
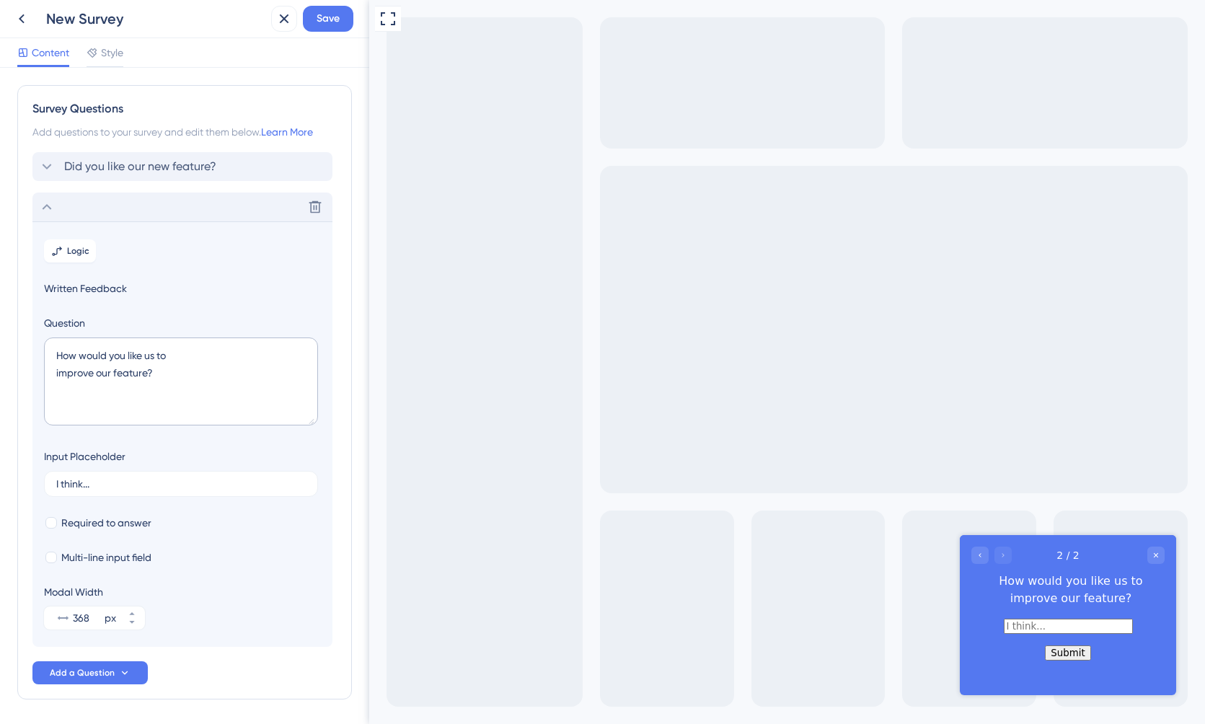
scroll to position [50, 0]
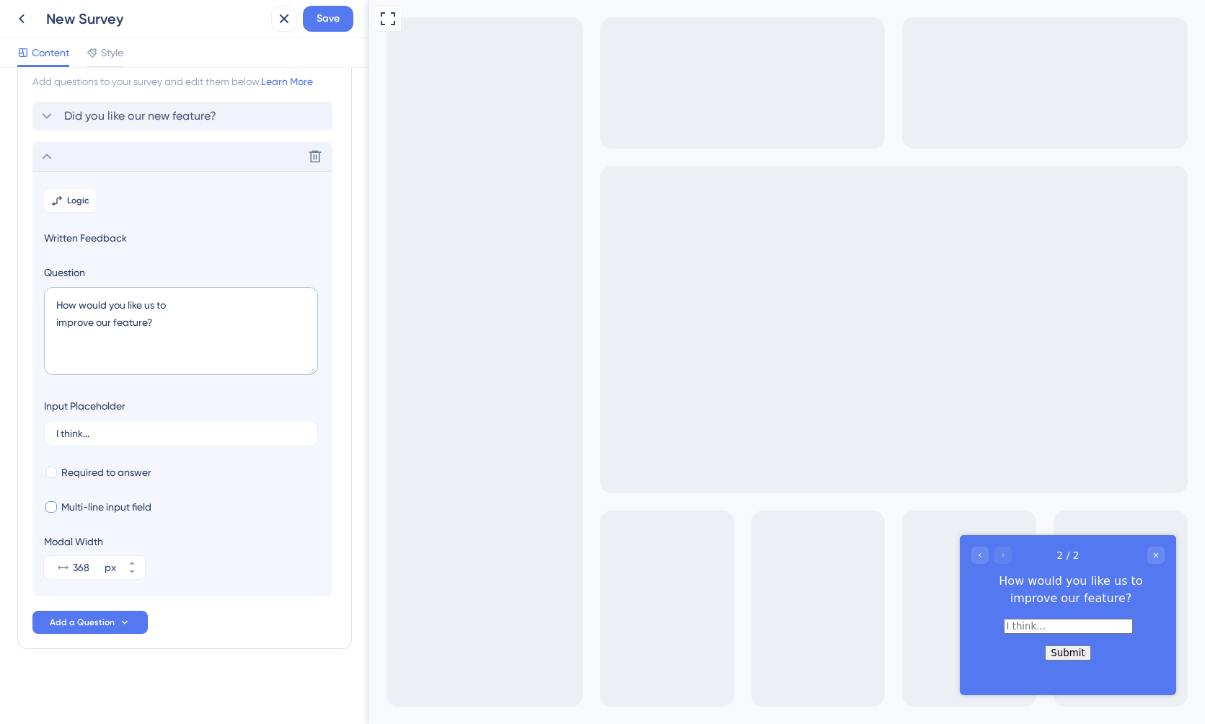
click at [97, 508] on span "Multi-line input field" at bounding box center [106, 506] width 90 height 17
checkbox input "true"
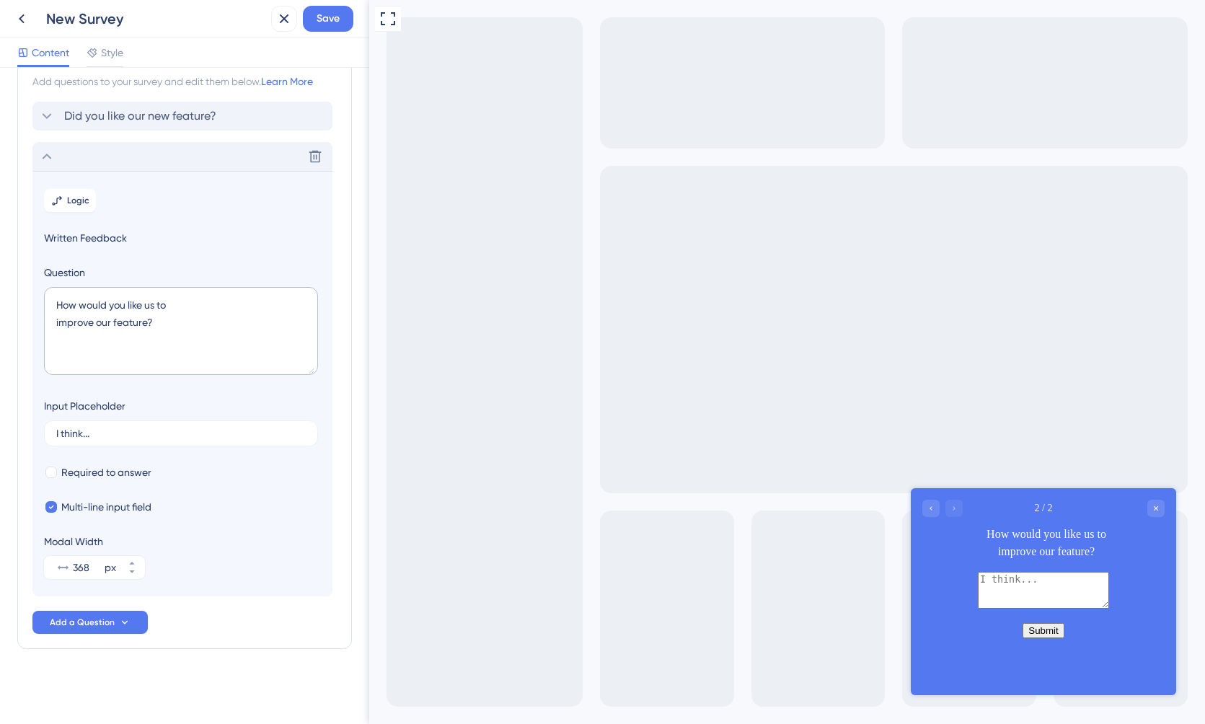
scroll to position [0, 0]
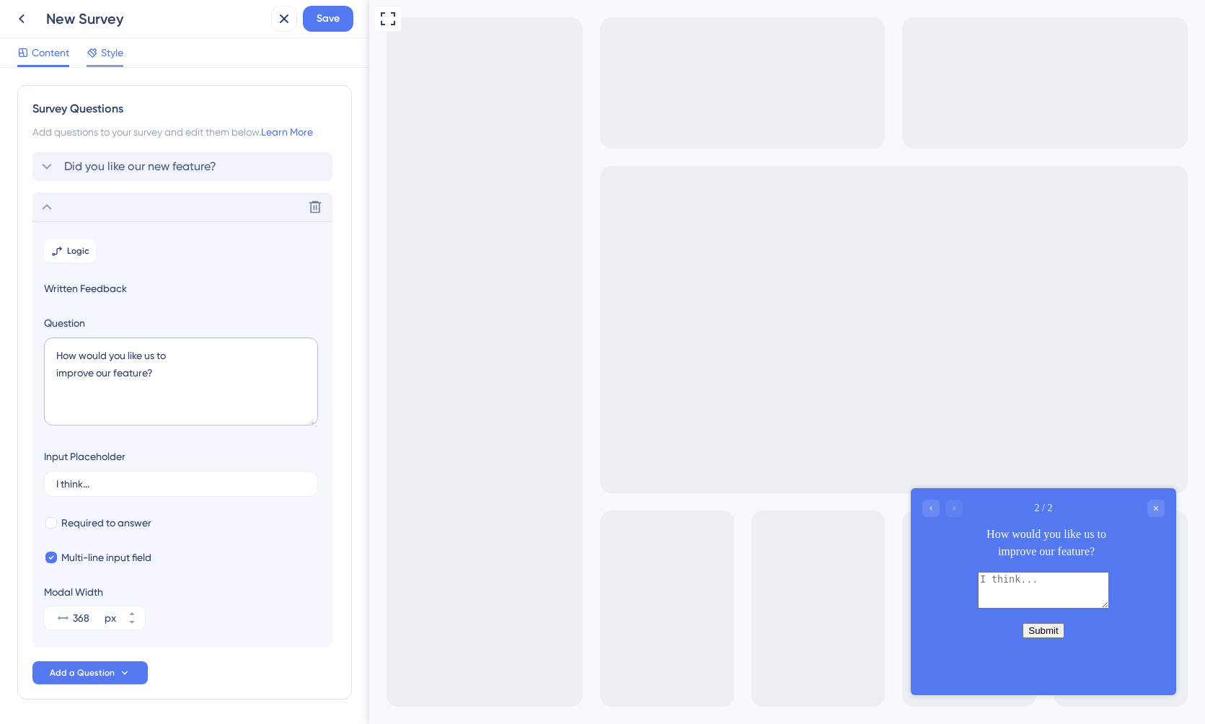
click at [100, 53] on div "Style" at bounding box center [105, 52] width 37 height 17
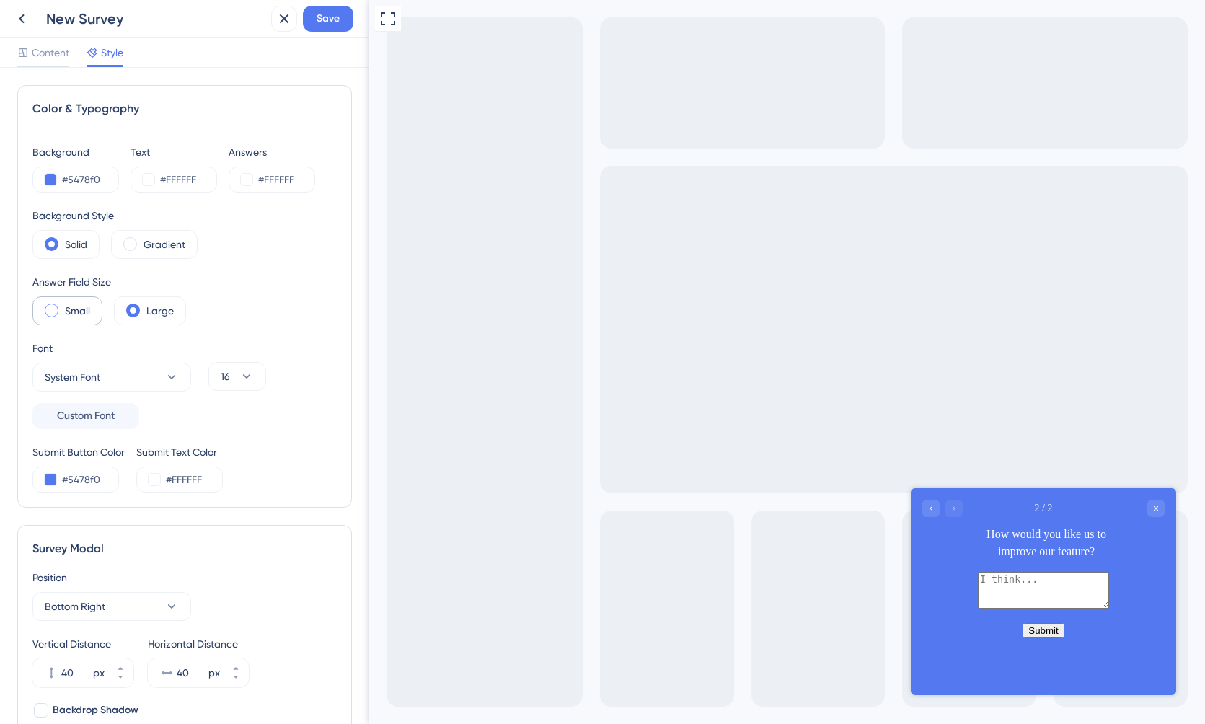
click at [69, 309] on label "Small" at bounding box center [77, 310] width 25 height 17
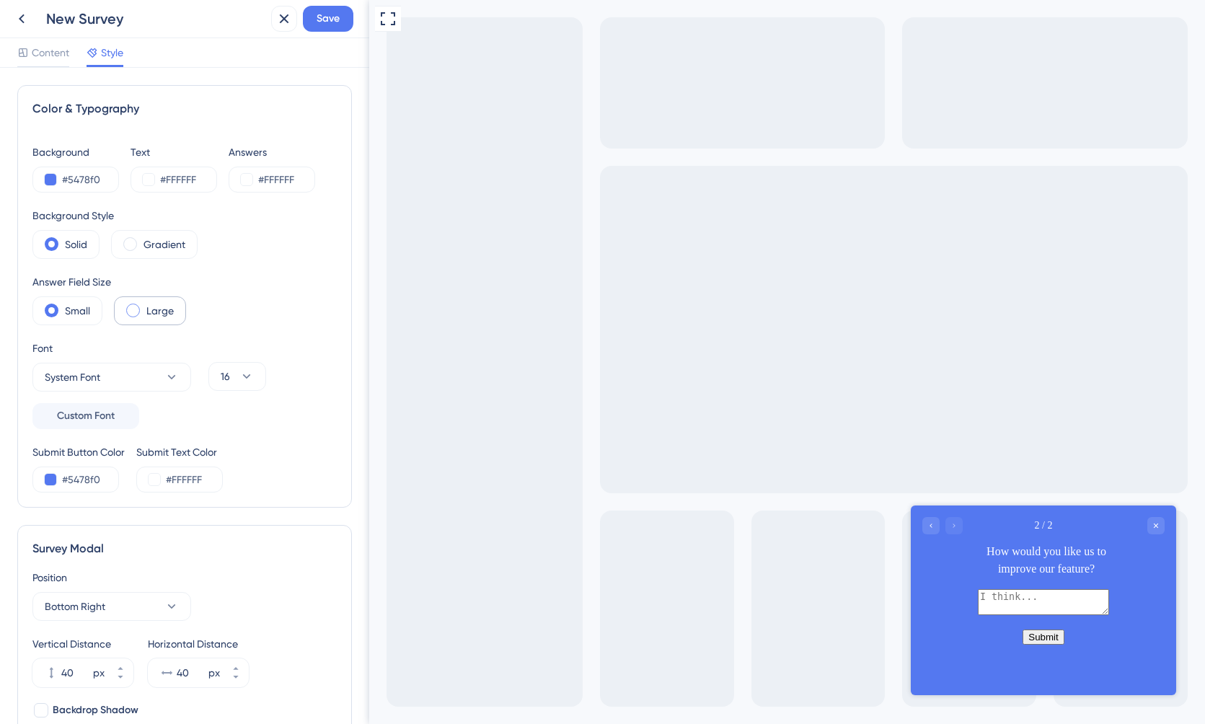
click at [145, 309] on div "Large" at bounding box center [150, 310] width 72 height 29
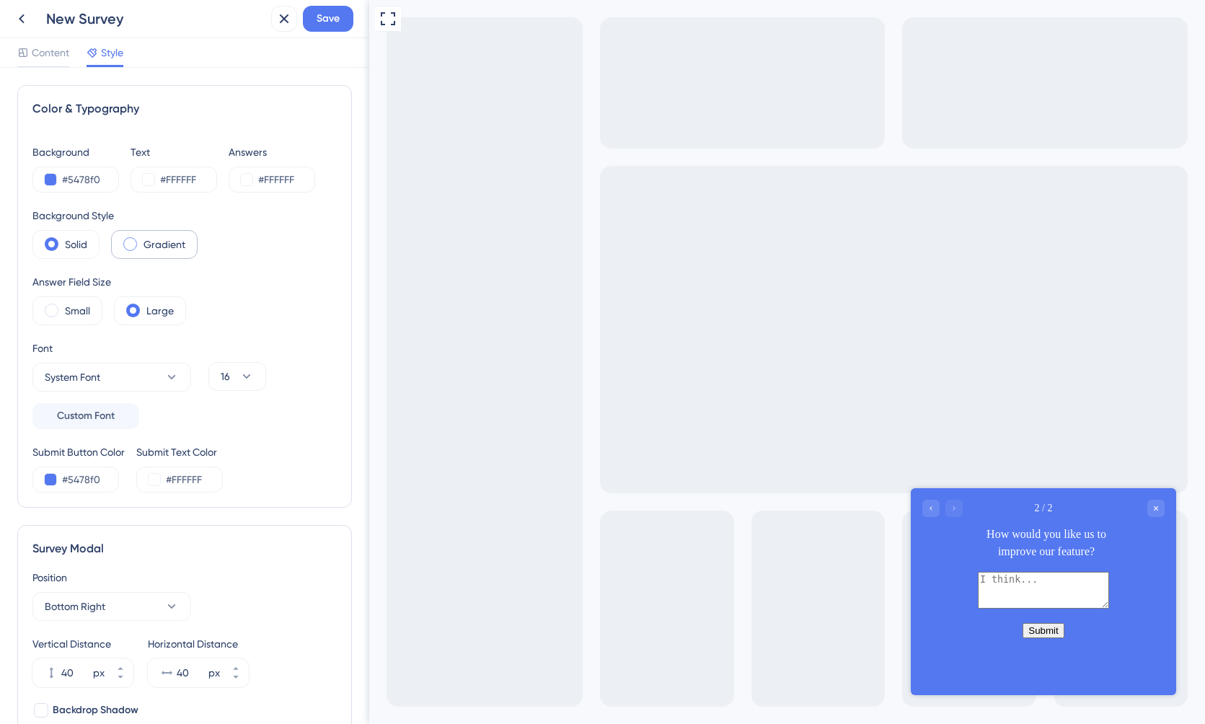
click at [138, 244] on div "Gradient" at bounding box center [154, 244] width 87 height 29
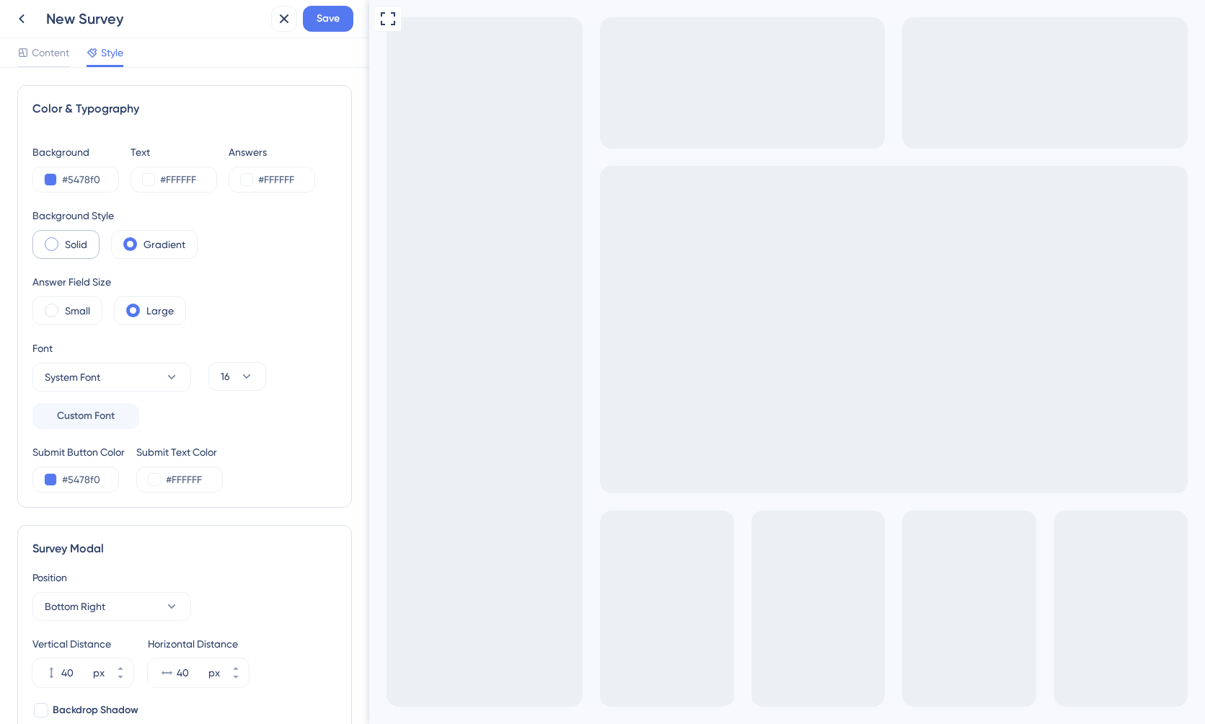
click at [63, 244] on div "Solid" at bounding box center [65, 244] width 67 height 29
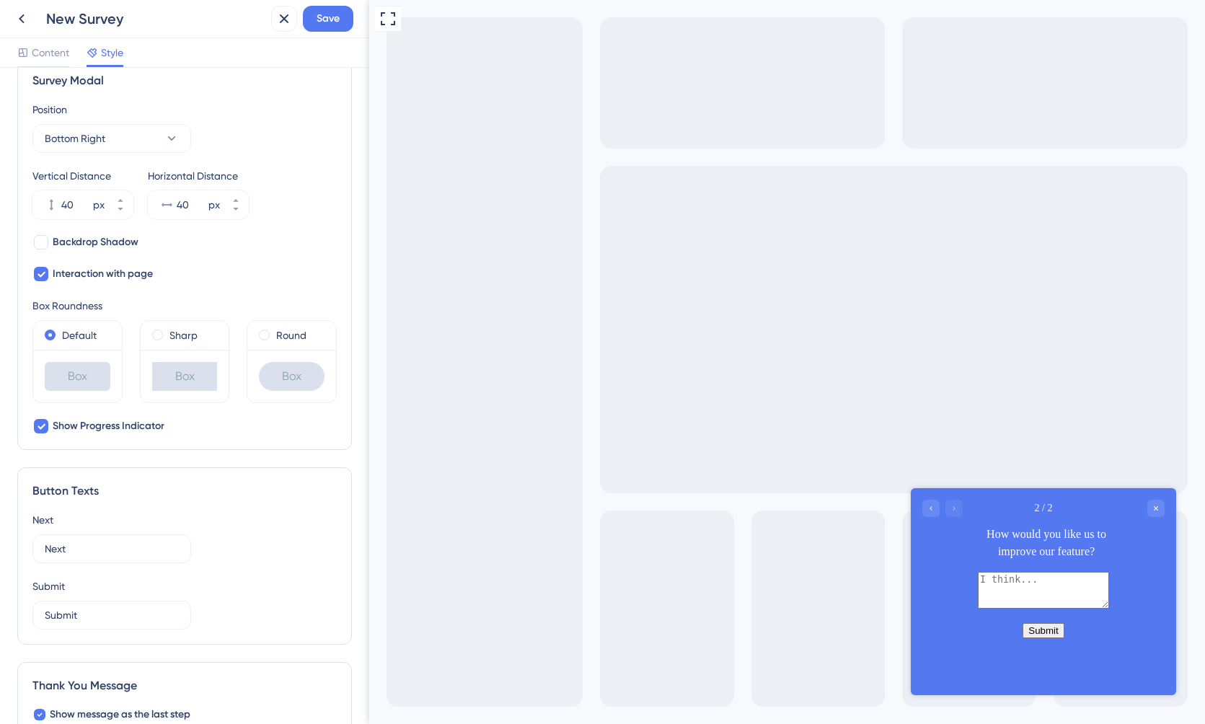
scroll to position [469, 0]
click at [169, 340] on label "Sharp" at bounding box center [183, 334] width 28 height 17
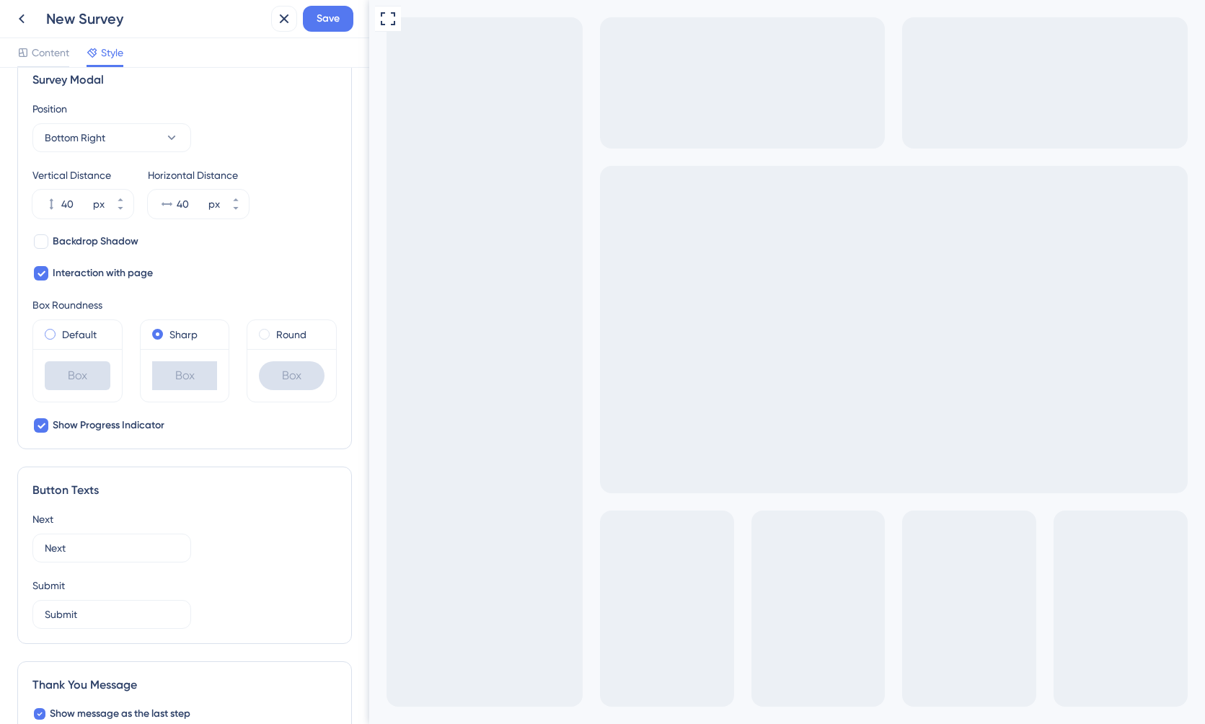
click at [102, 340] on div "Default" at bounding box center [78, 334] width 66 height 17
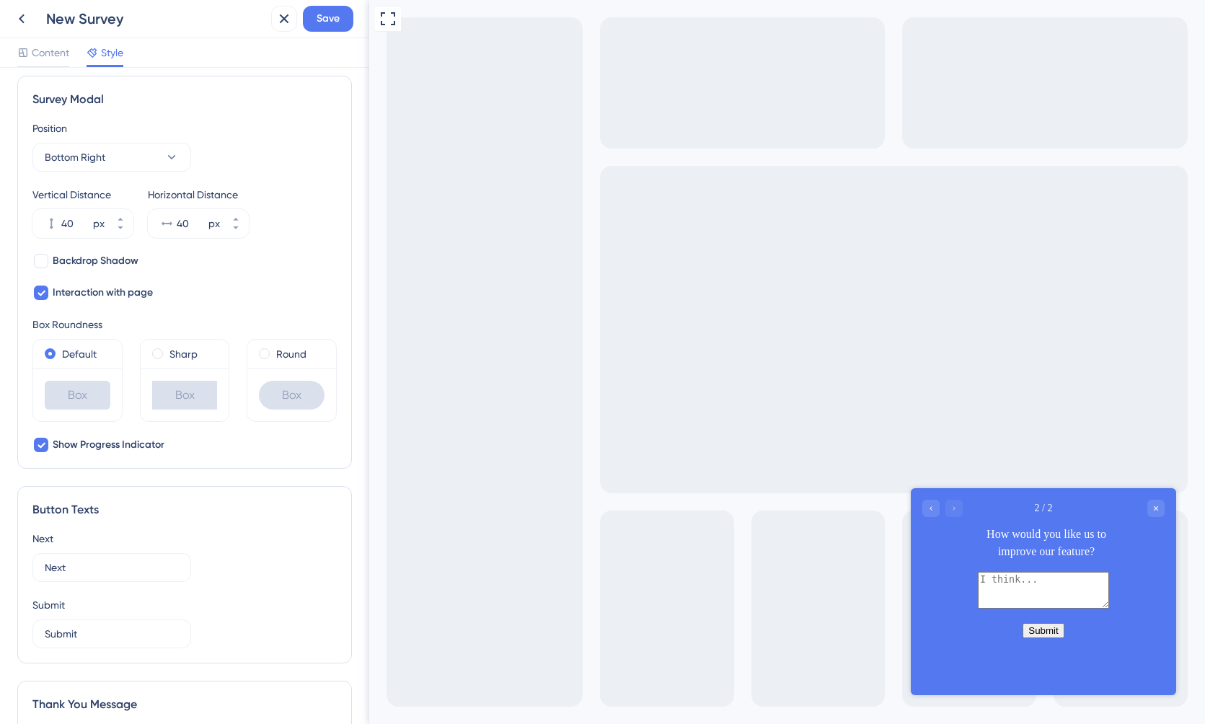
scroll to position [0, 0]
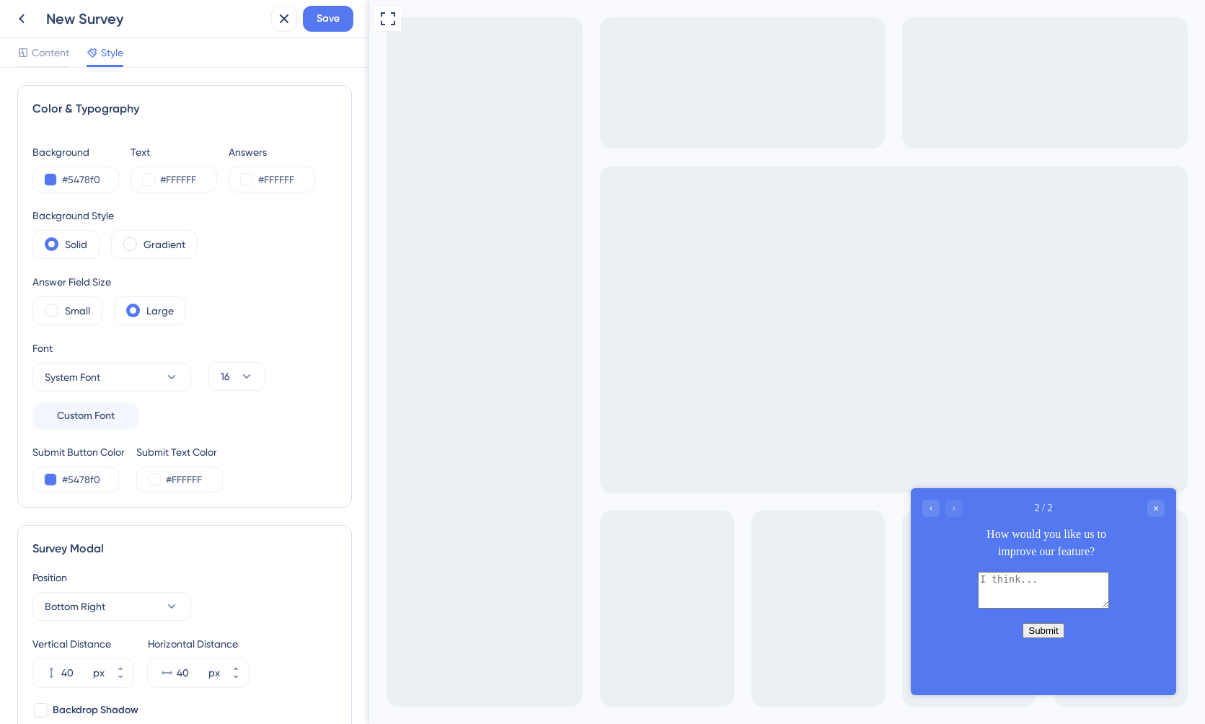
click at [92, 23] on div "New Survey" at bounding box center [155, 19] width 219 height 20
click at [320, 24] on span "Save" at bounding box center [328, 18] width 23 height 17
drag, startPoint x: 596, startPoint y: 150, endPoint x: 583, endPoint y: 149, distance: 13.1
click at [596, 150] on div "Full Screen Preview" at bounding box center [787, 362] width 836 height 724
click at [19, 17] on icon at bounding box center [21, 18] width 17 height 17
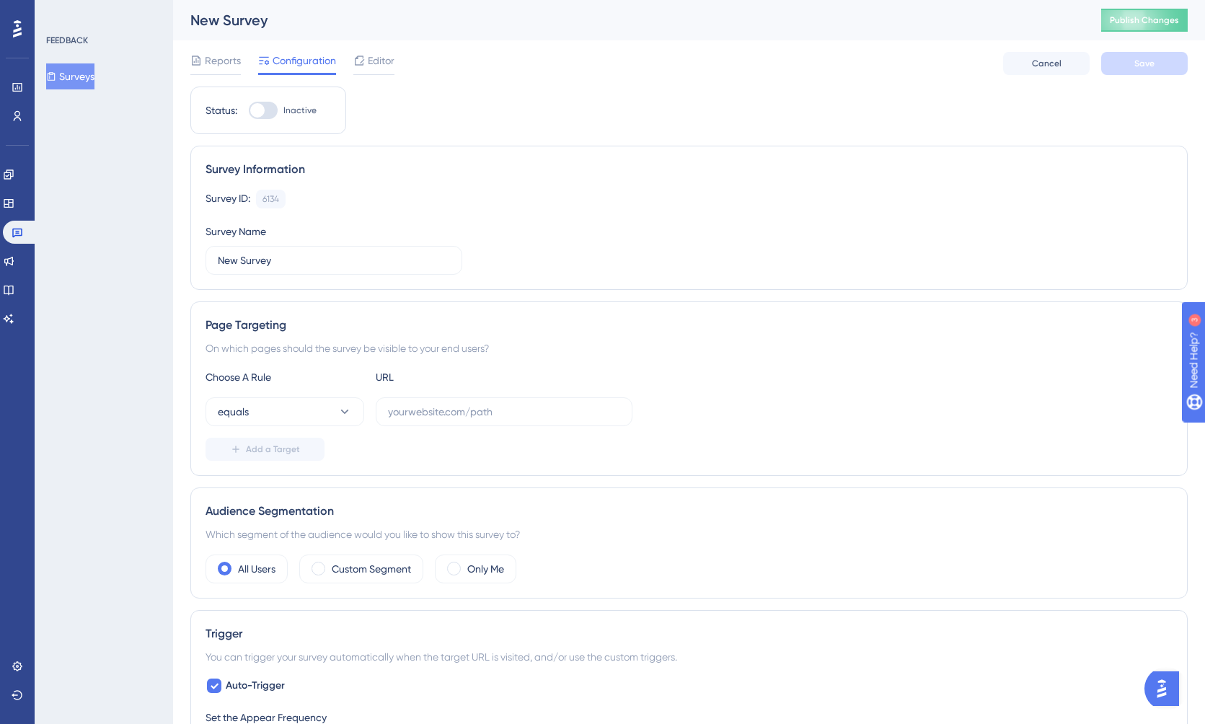
click at [247, 19] on div "New Survey" at bounding box center [627, 20] width 875 height 20
click at [323, 269] on label "New Survey" at bounding box center [334, 260] width 257 height 29
click at [323, 268] on input "New Survey" at bounding box center [334, 260] width 232 height 16
click at [323, 269] on label "New Survey" at bounding box center [334, 260] width 257 height 29
click at [323, 268] on input "New Survey" at bounding box center [334, 260] width 232 height 16
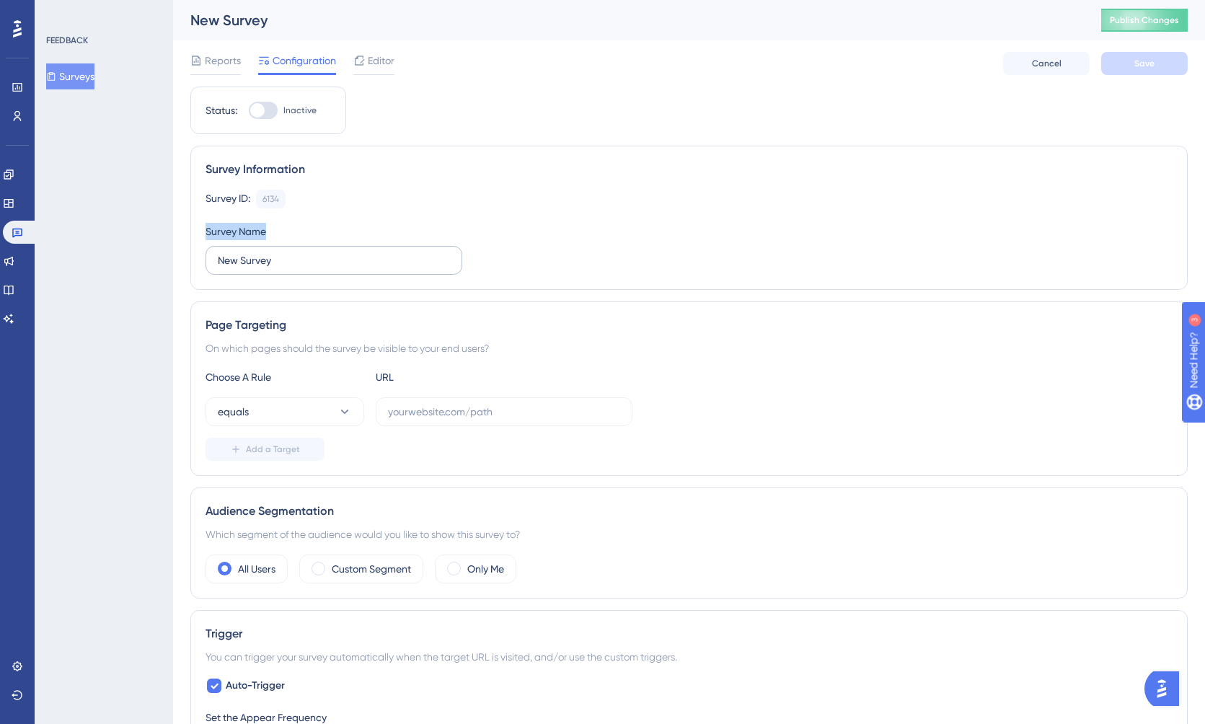
click at [323, 269] on label "New Survey" at bounding box center [334, 260] width 257 height 29
click at [323, 268] on input "New Survey" at bounding box center [334, 260] width 232 height 16
click at [245, 261] on input "New Survey" at bounding box center [334, 260] width 232 height 16
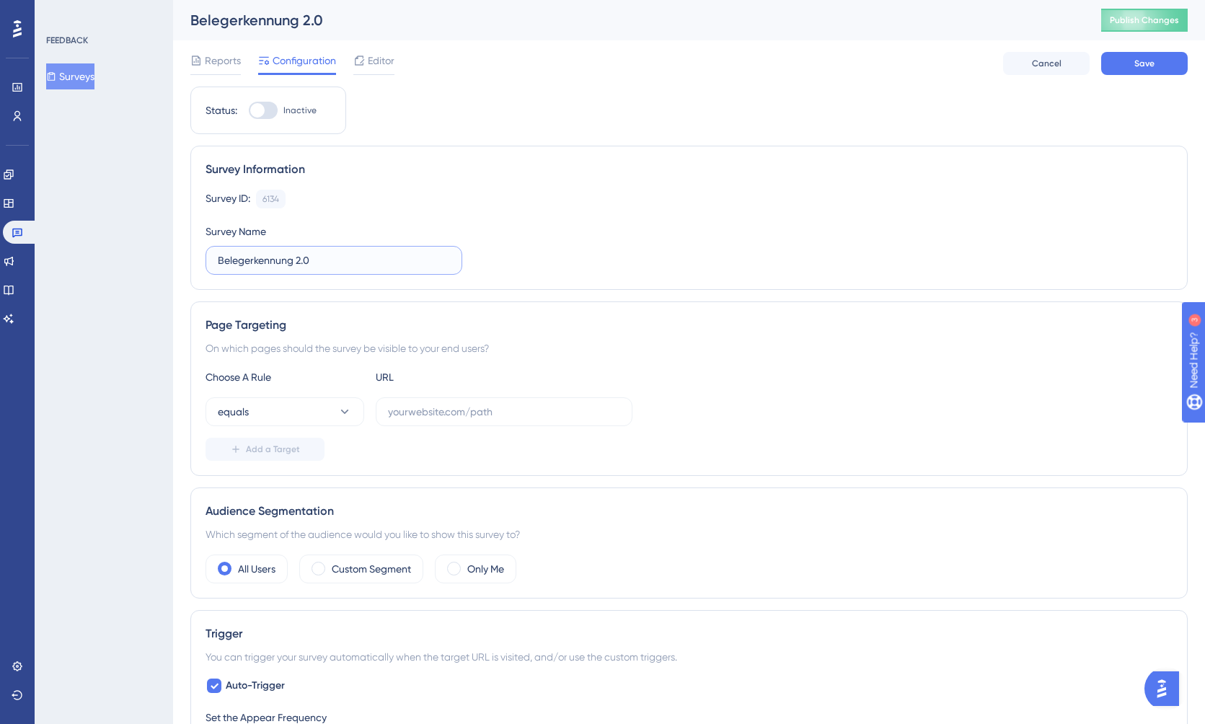
type input "Belegerkennung 2.0"
click at [330, 338] on div "Page Targeting On which pages should the survey be visible to your end users? C…" at bounding box center [688, 388] width 997 height 175
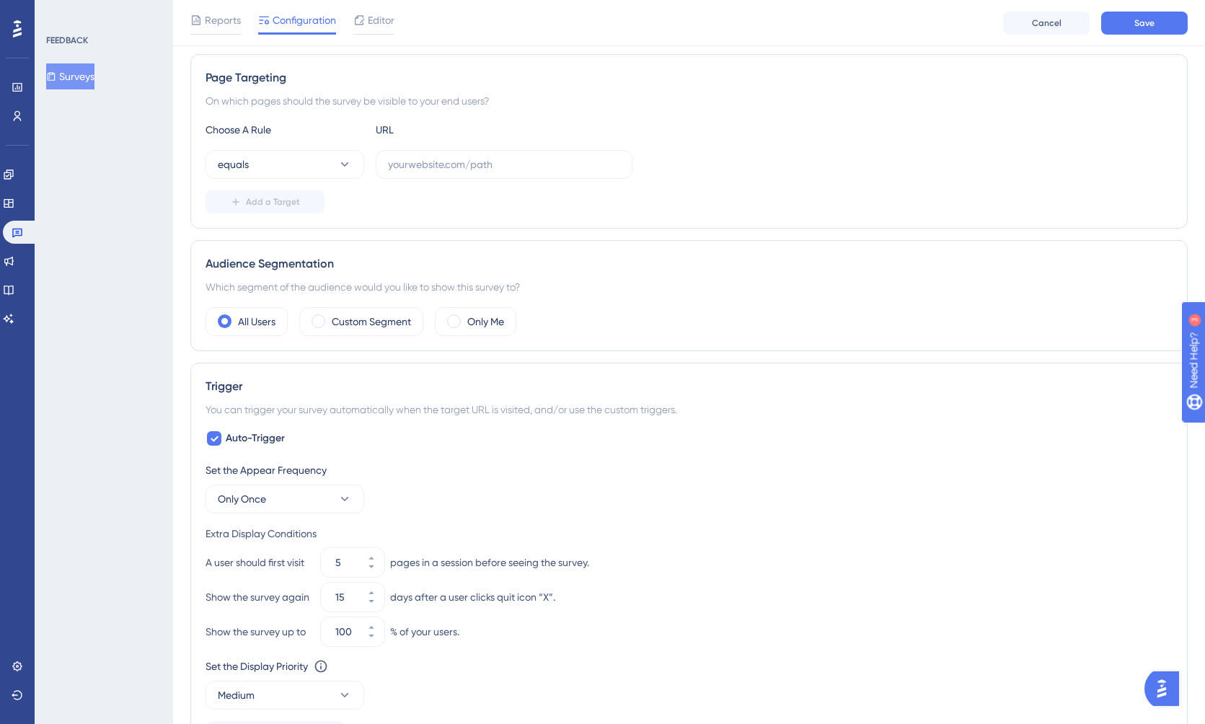
scroll to position [257, 0]
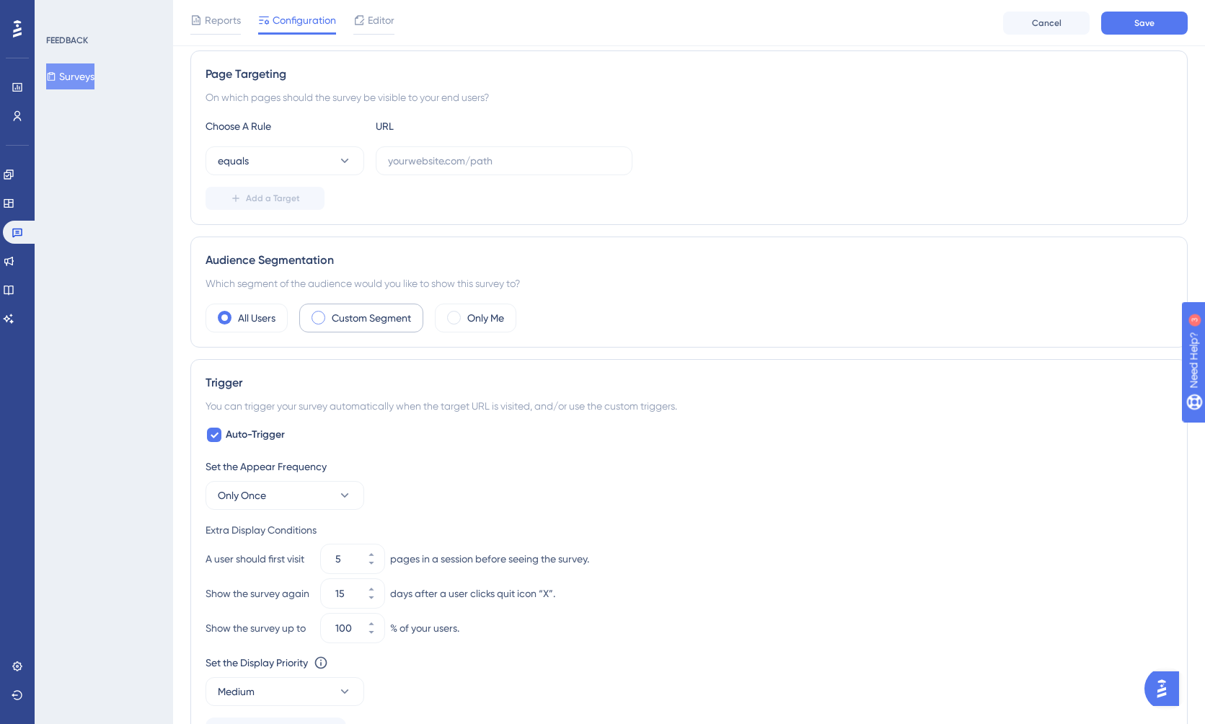
click at [355, 326] on label "Custom Segment" at bounding box center [371, 317] width 79 height 17
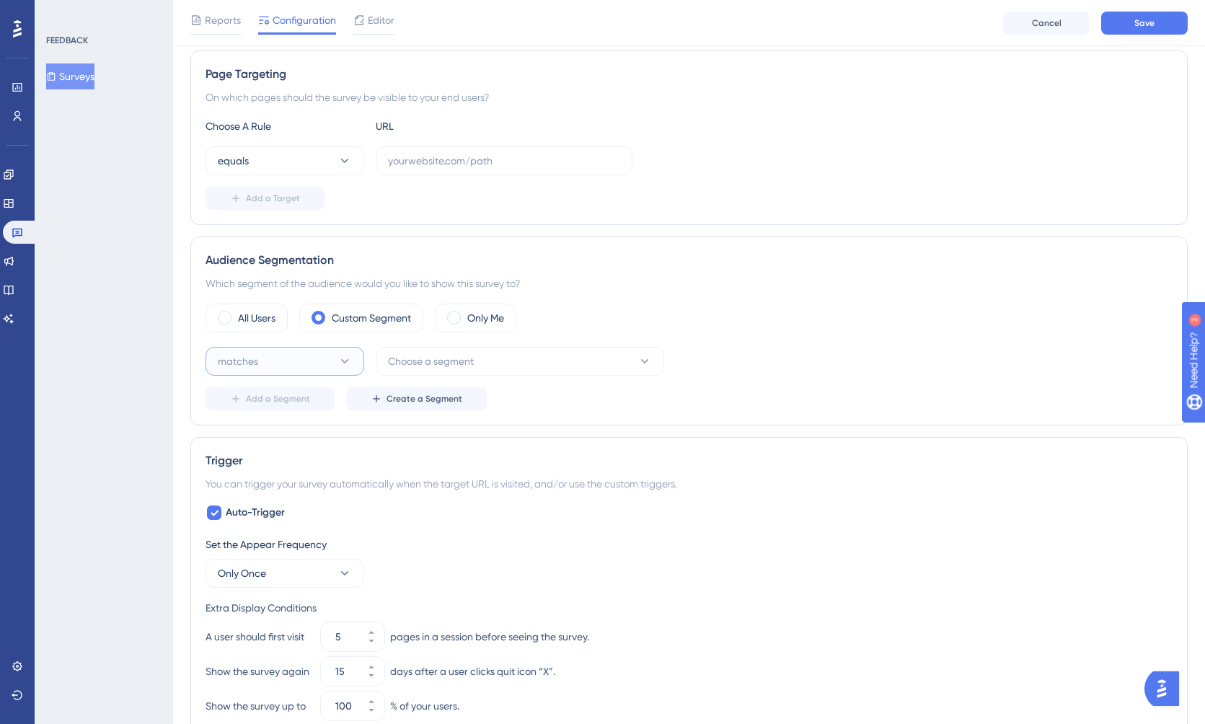
click at [316, 361] on button "matches" at bounding box center [285, 361] width 159 height 29
click at [457, 351] on button "Choose a segment" at bounding box center [520, 361] width 288 height 29
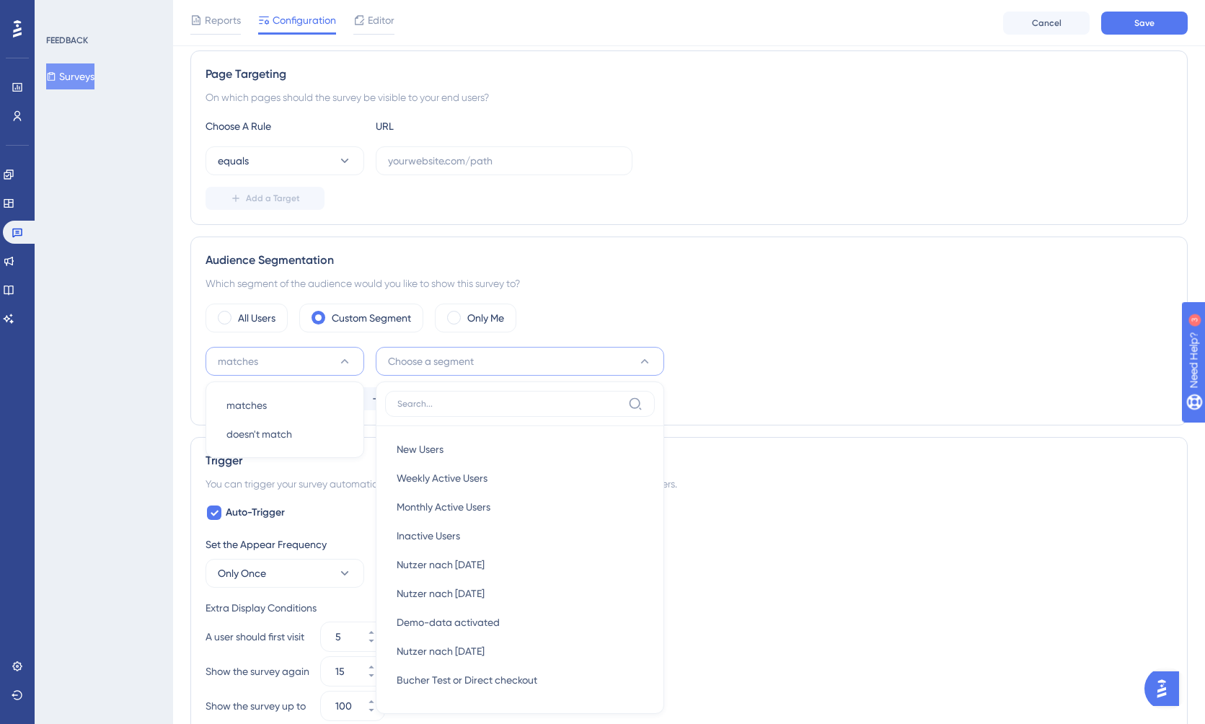
scroll to position [439, 0]
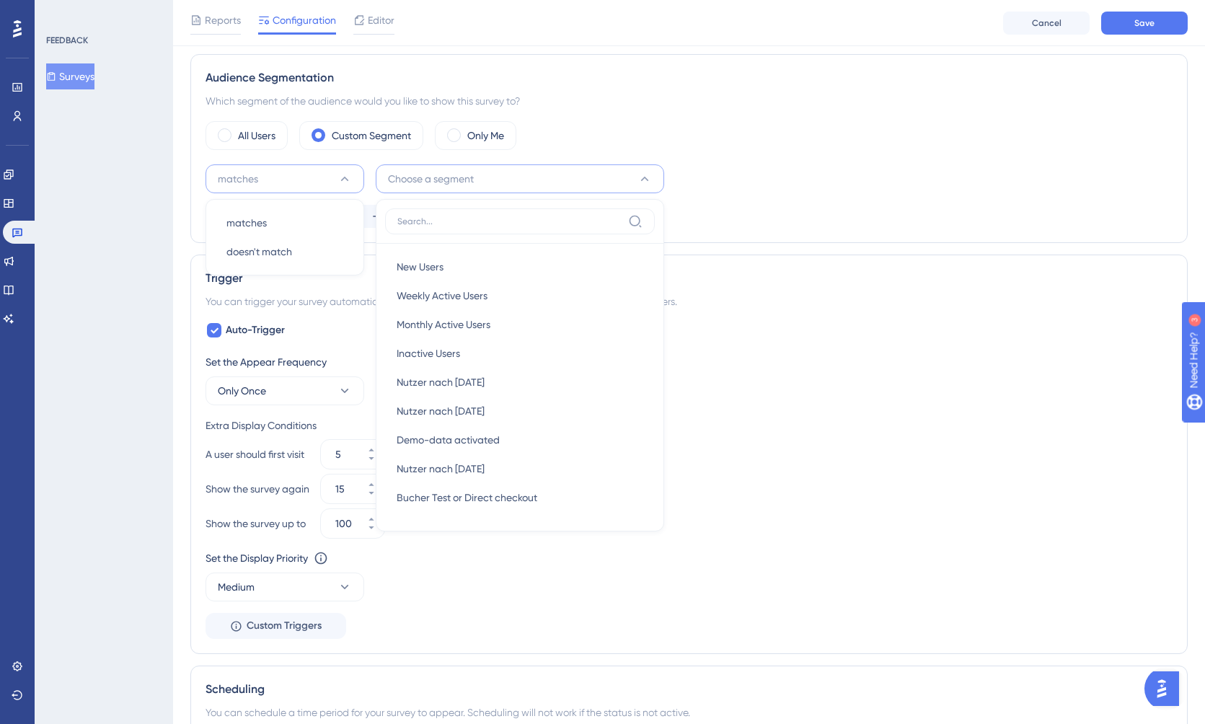
click at [504, 219] on input at bounding box center [509, 222] width 225 height 12
click at [860, 185] on div "matches matches matches doesn't match doesn't match Choose a segment New Users …" at bounding box center [689, 178] width 967 height 29
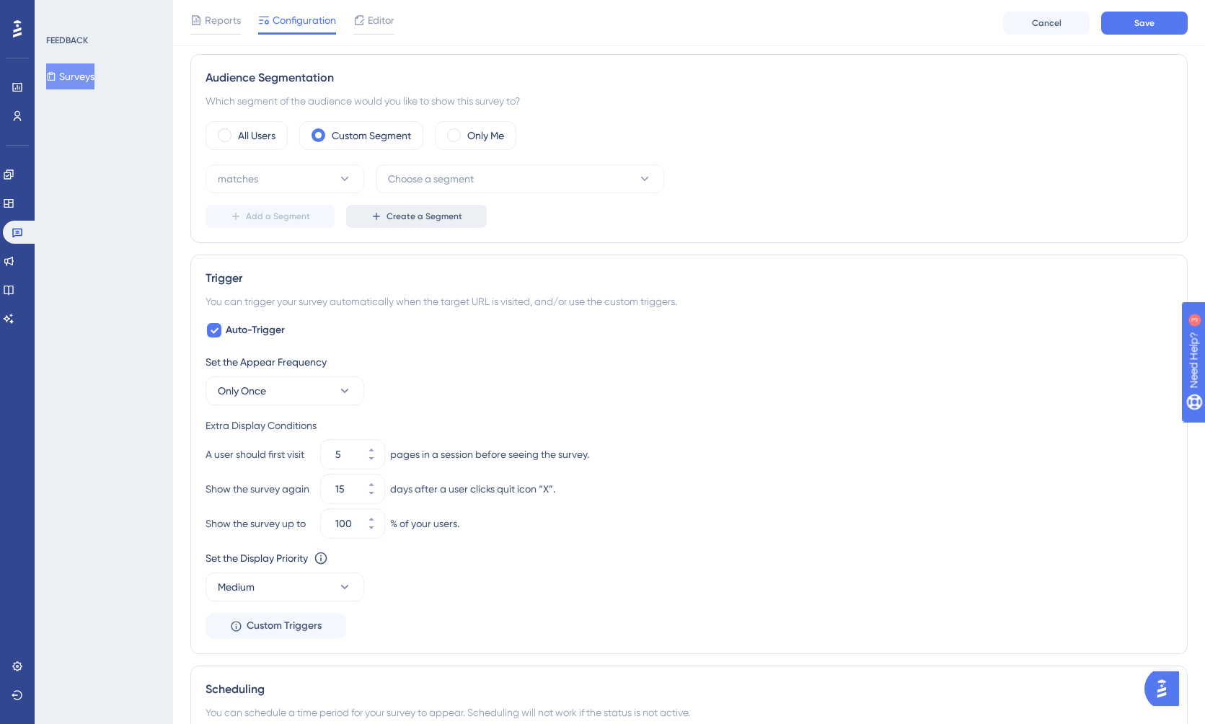
click at [419, 221] on button "Create a Segment" at bounding box center [416, 216] width 141 height 23
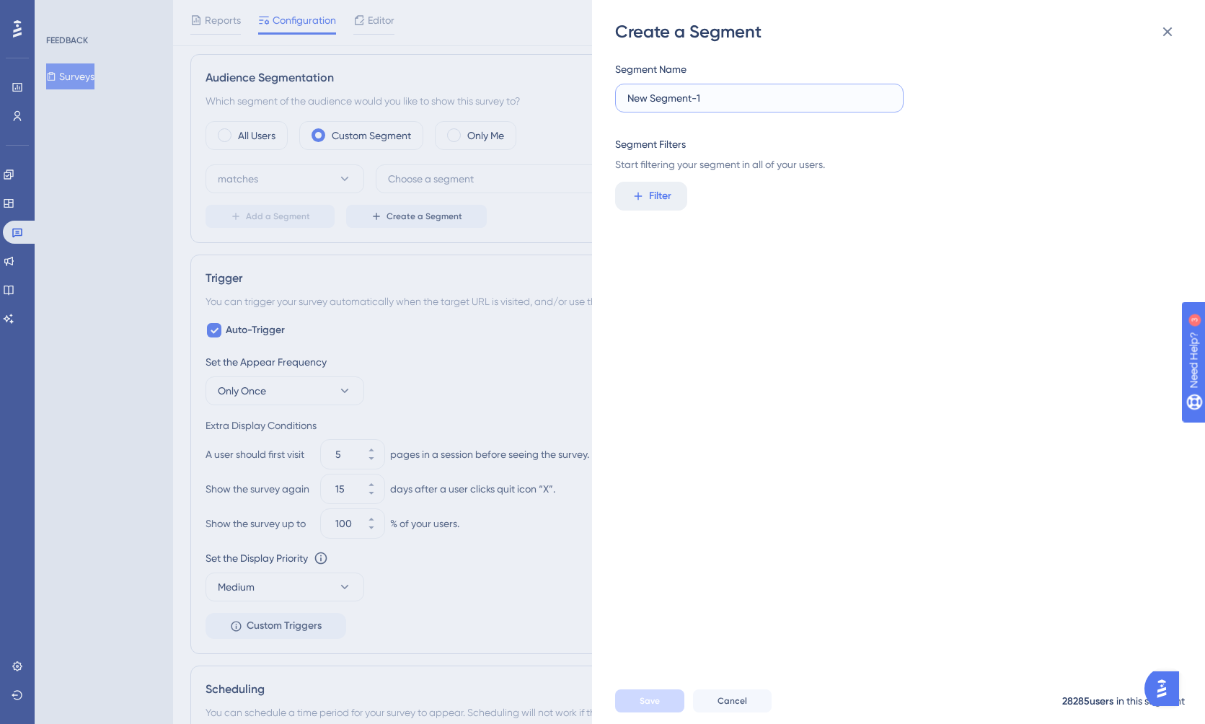
click at [674, 103] on input "New Segment-1" at bounding box center [759, 98] width 264 height 16
type input "RDX-Belegerkennung"
click at [646, 192] on button "Filter" at bounding box center [651, 196] width 72 height 29
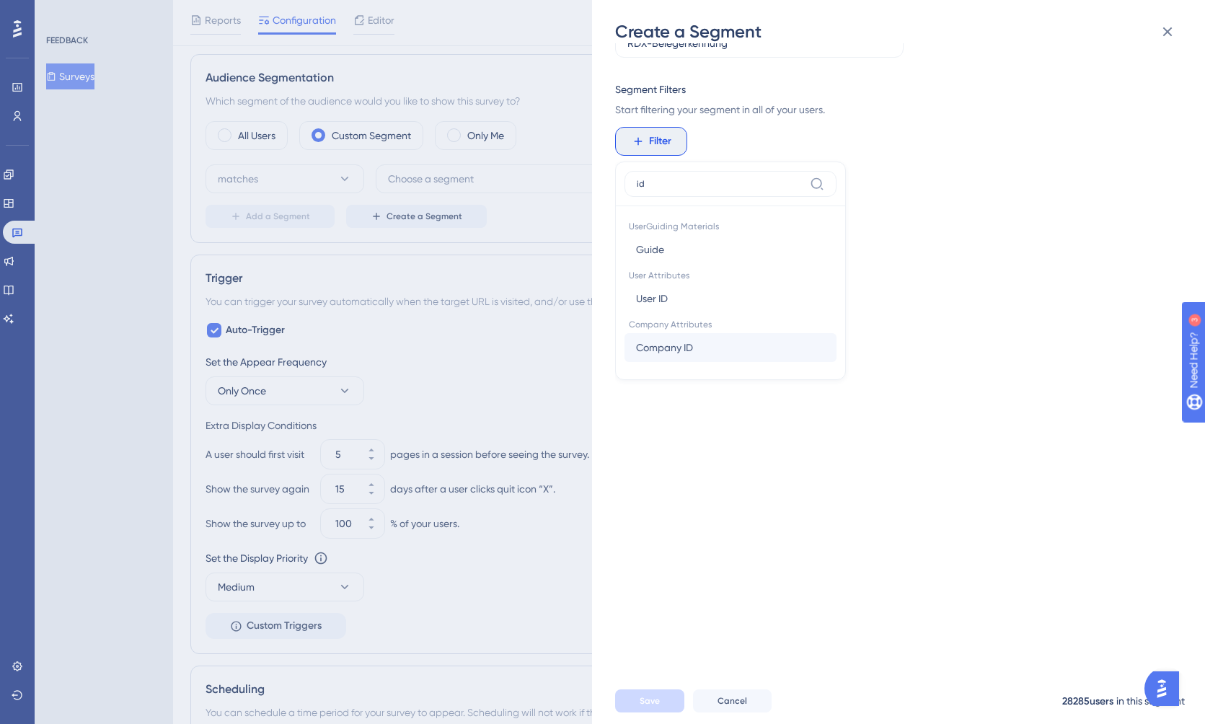
scroll to position [53, 0]
type input "id"
click at [708, 303] on button "User ID User ID" at bounding box center [730, 300] width 212 height 29
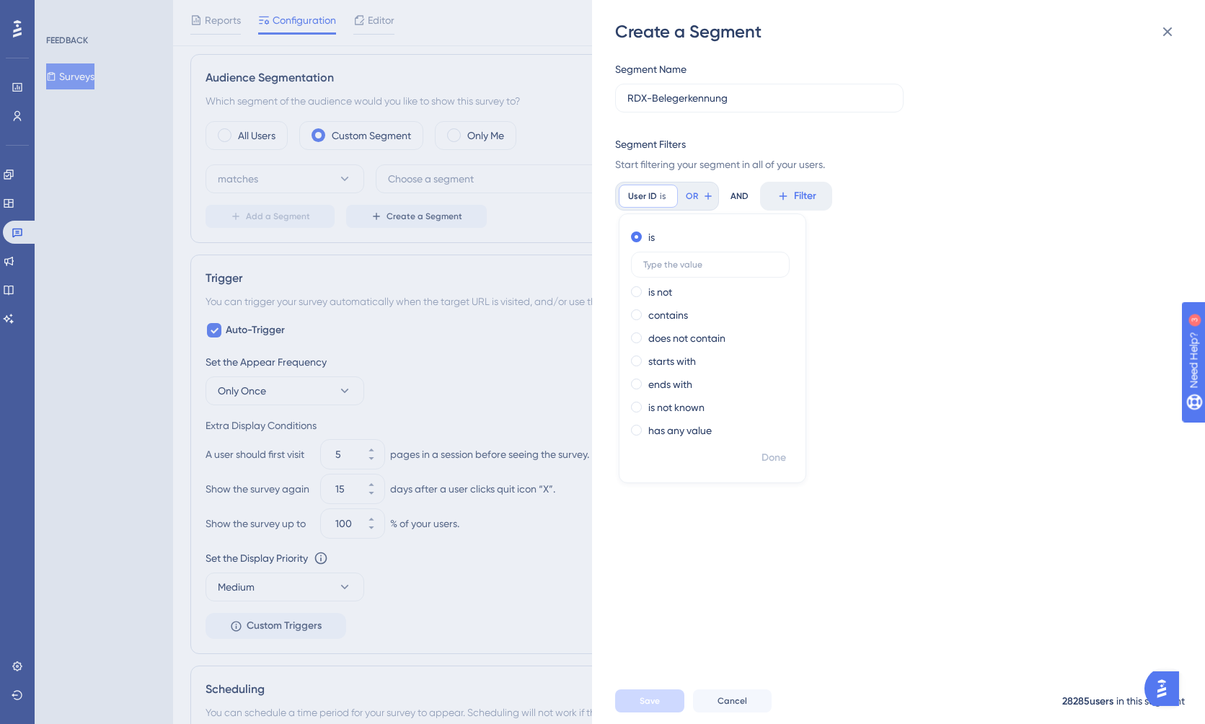
click at [897, 232] on div "Segment Name RDX-Belegerkennung Segment Filters Start filtering your segment in…" at bounding box center [905, 360] width 581 height 635
click at [17, 122] on div "Create a Segment Segment Name RDX-Belegerkennung Segment Filters Start filterin…" at bounding box center [602, 362] width 1205 height 724
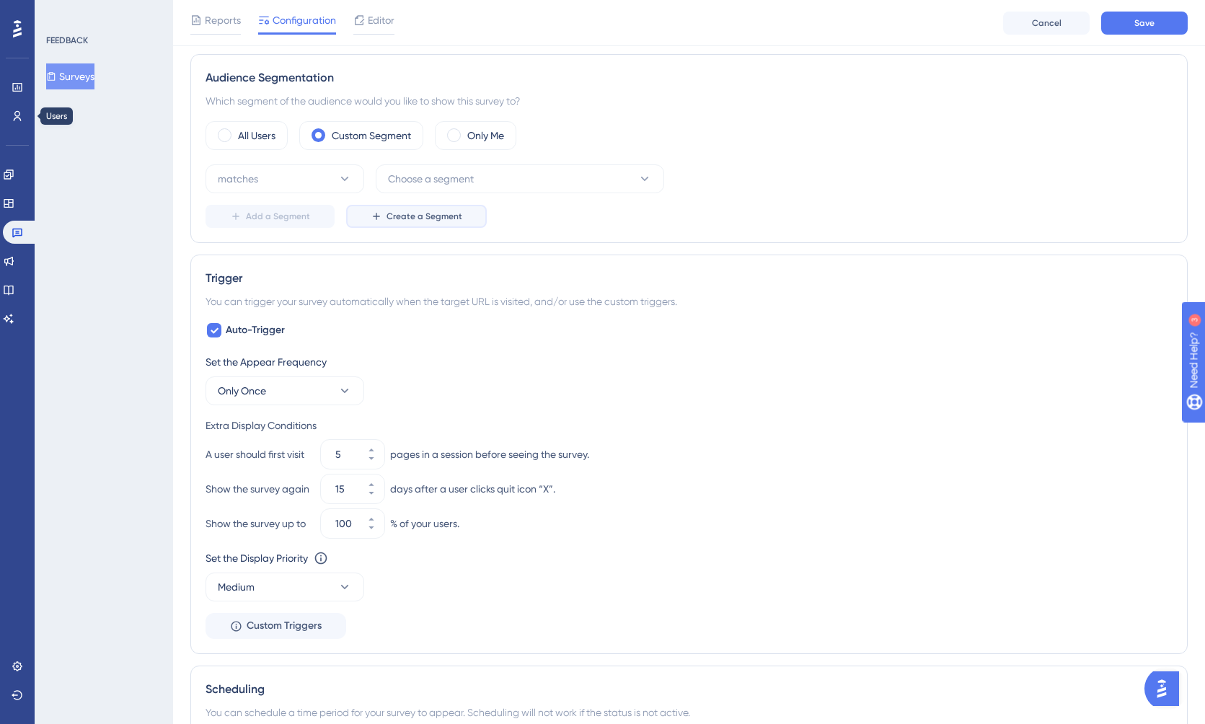
click at [434, 223] on button "Create a Segment" at bounding box center [416, 216] width 141 height 23
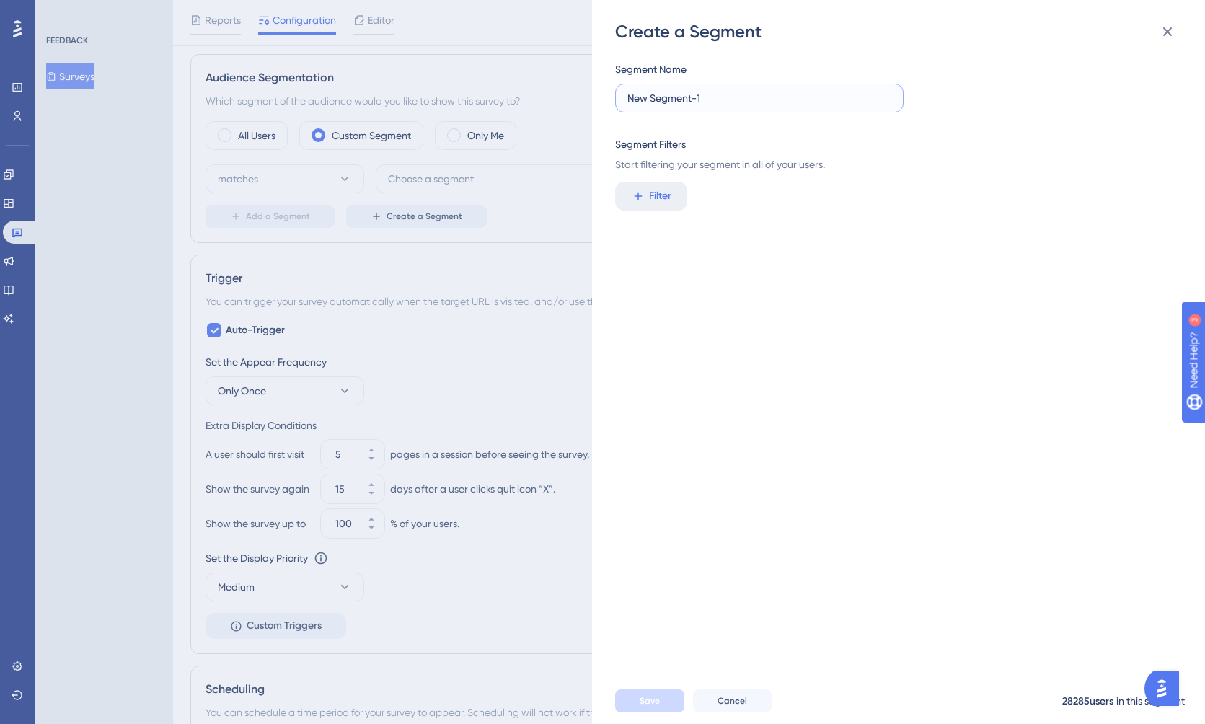
click at [711, 100] on input "New Segment-1" at bounding box center [759, 98] width 264 height 16
type input "RDX-Smartscan"
click at [653, 191] on span "Filter" at bounding box center [660, 195] width 22 height 17
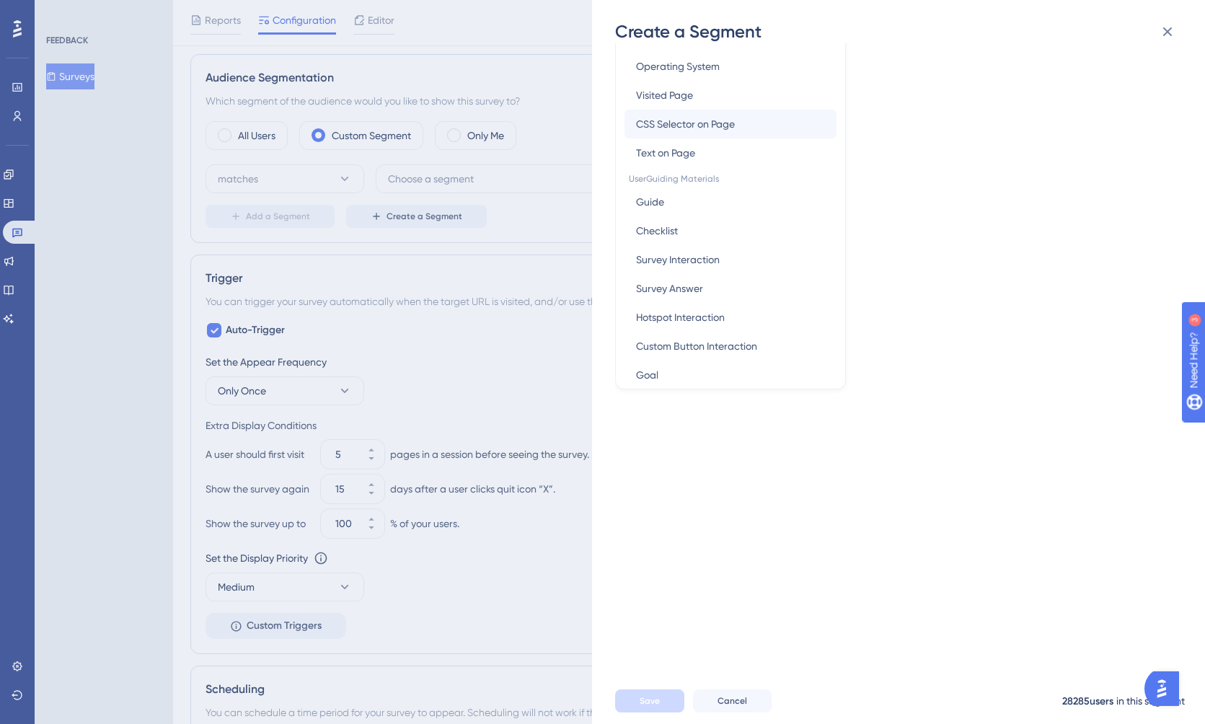
scroll to position [190, 0]
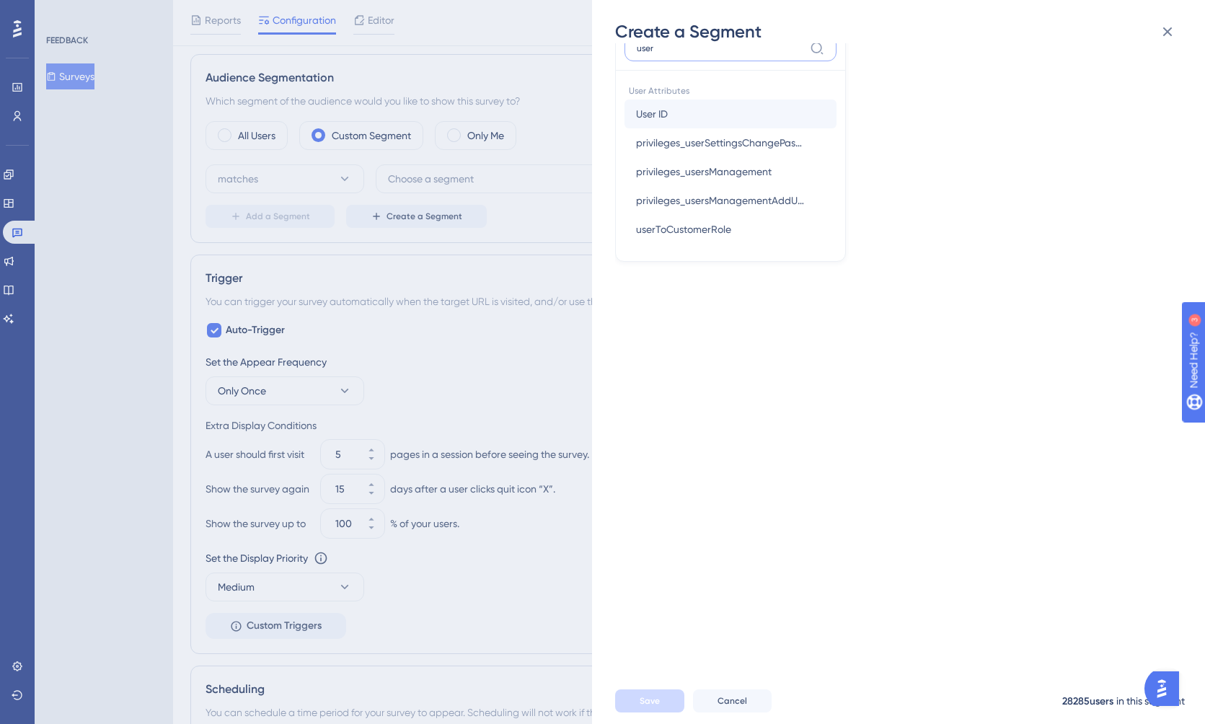
type input "user"
click at [728, 115] on button "User ID User ID" at bounding box center [730, 114] width 212 height 29
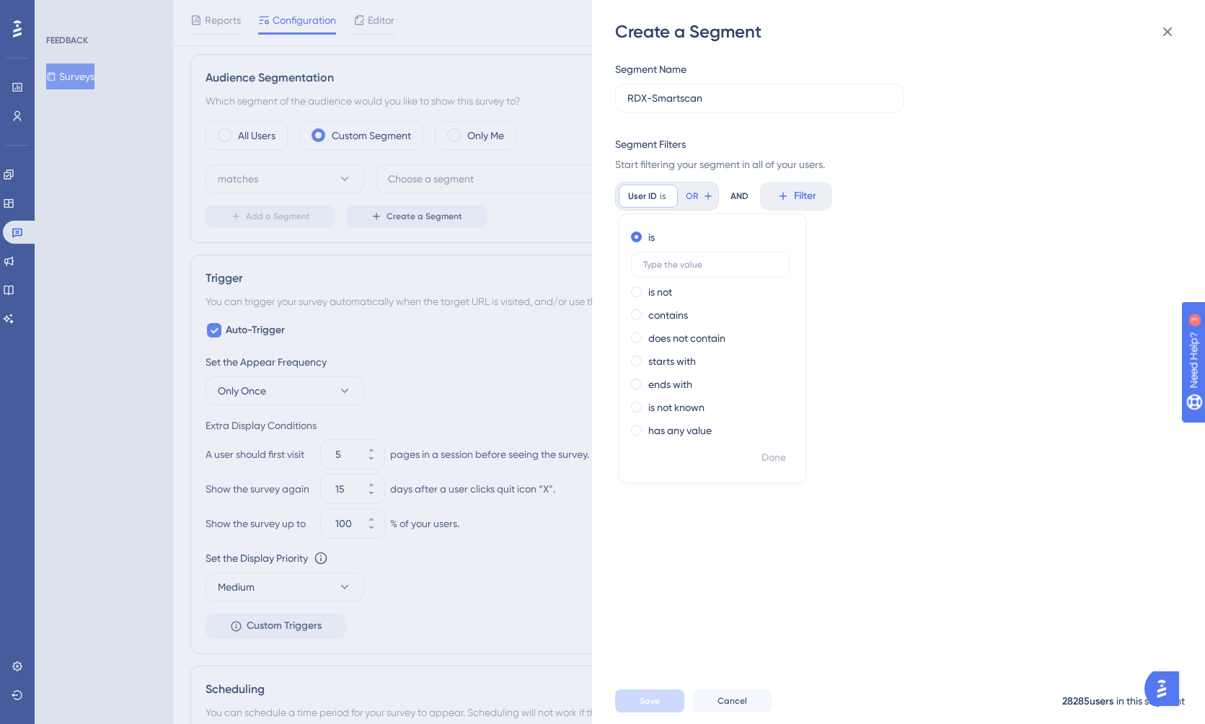
scroll to position [0, 0]
click at [684, 259] on label at bounding box center [710, 265] width 159 height 26
click at [684, 260] on input "text" at bounding box center [710, 265] width 134 height 10
paste input "175490437027418"
type input "175490437027418"
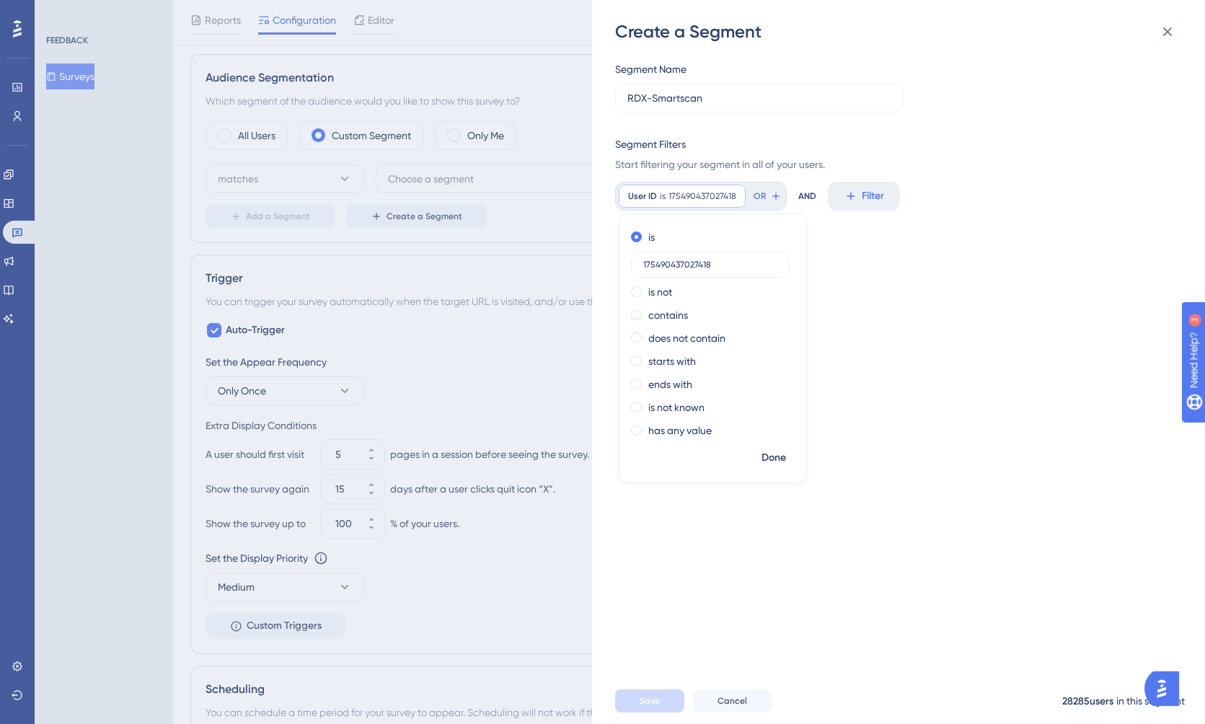
click at [836, 343] on div "Segment Name RDX-Smartscan Segment Filters Start filtering your segment in all …" at bounding box center [905, 360] width 581 height 635
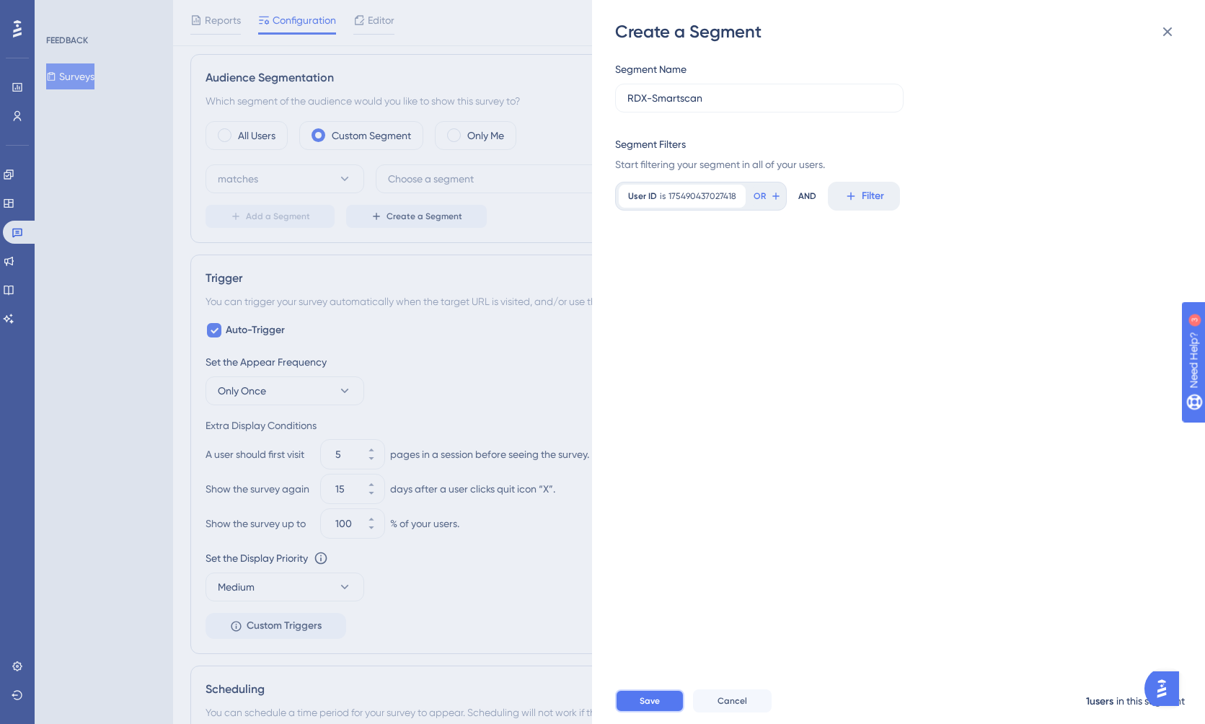
click at [642, 703] on span "Save" at bounding box center [650, 701] width 20 height 12
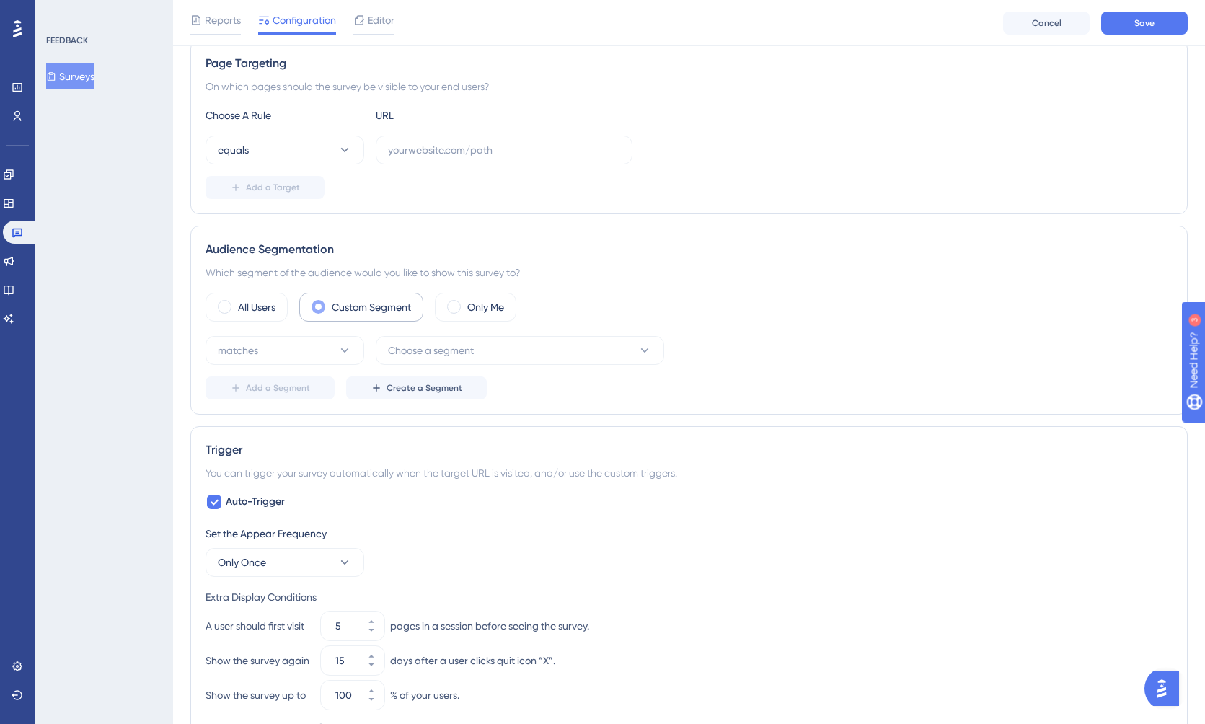
scroll to position [255, 0]
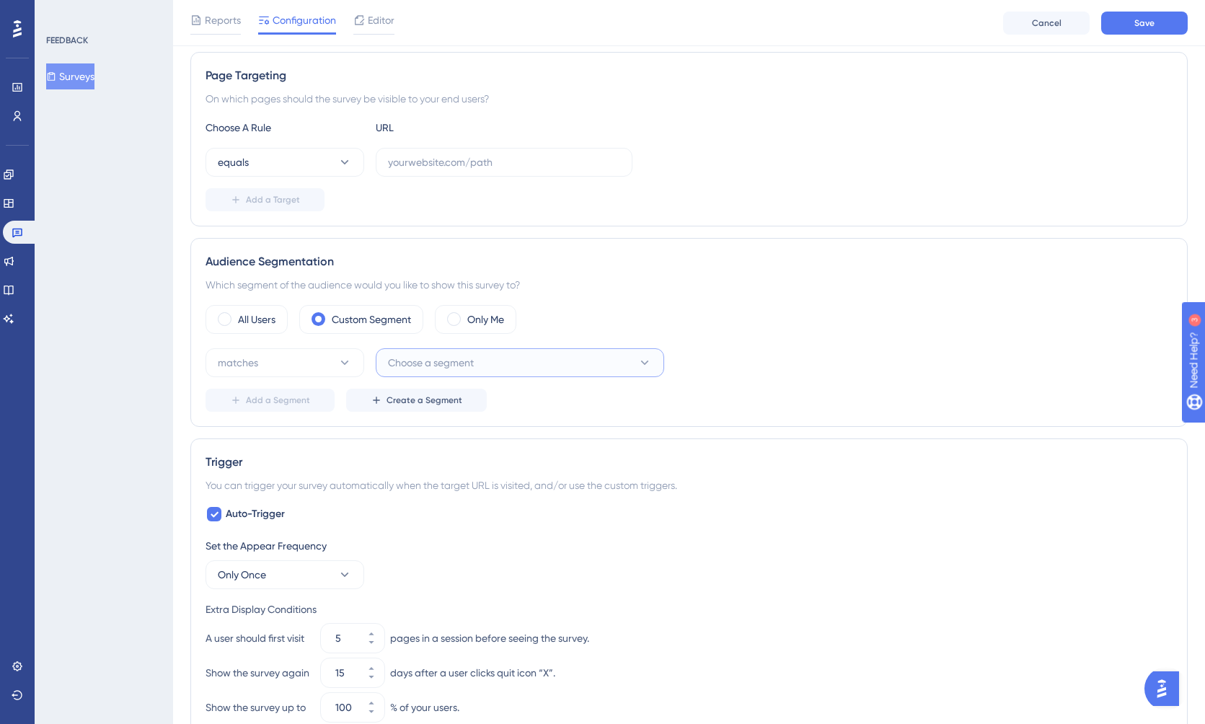
click at [425, 368] on span "Choose a segment" at bounding box center [431, 362] width 86 height 17
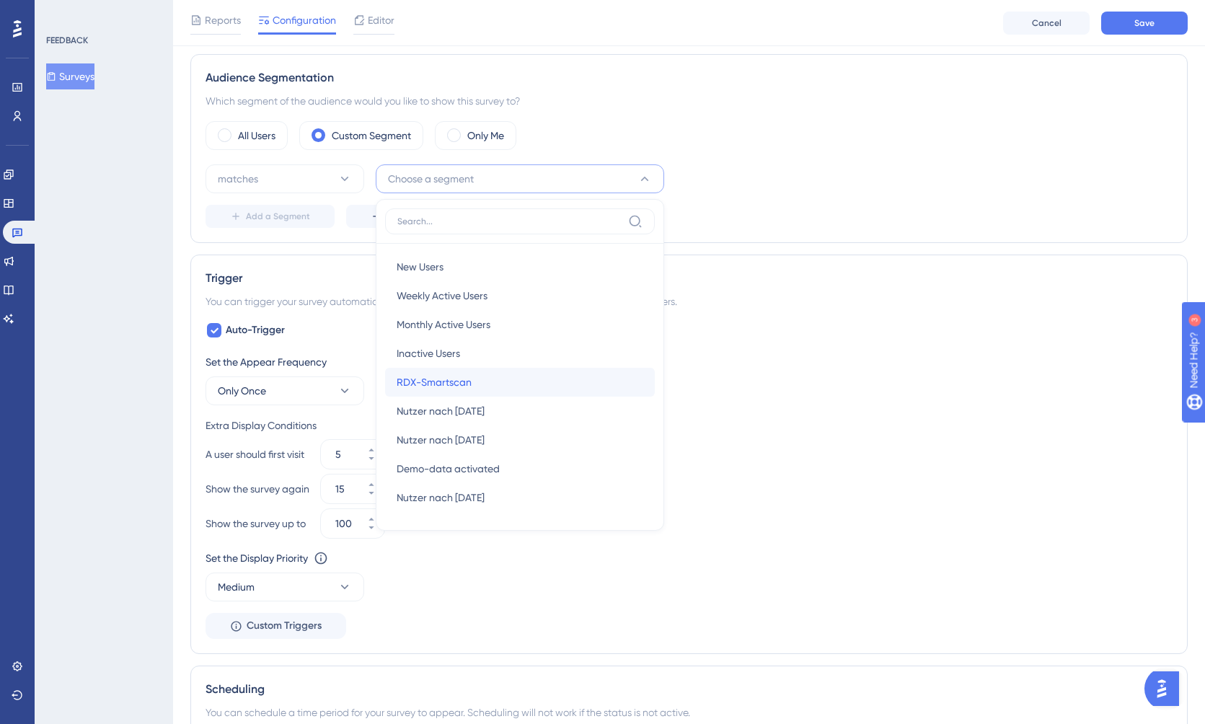
click at [498, 389] on div "RDX-Smartscan RDX-Smartscan" at bounding box center [520, 382] width 247 height 29
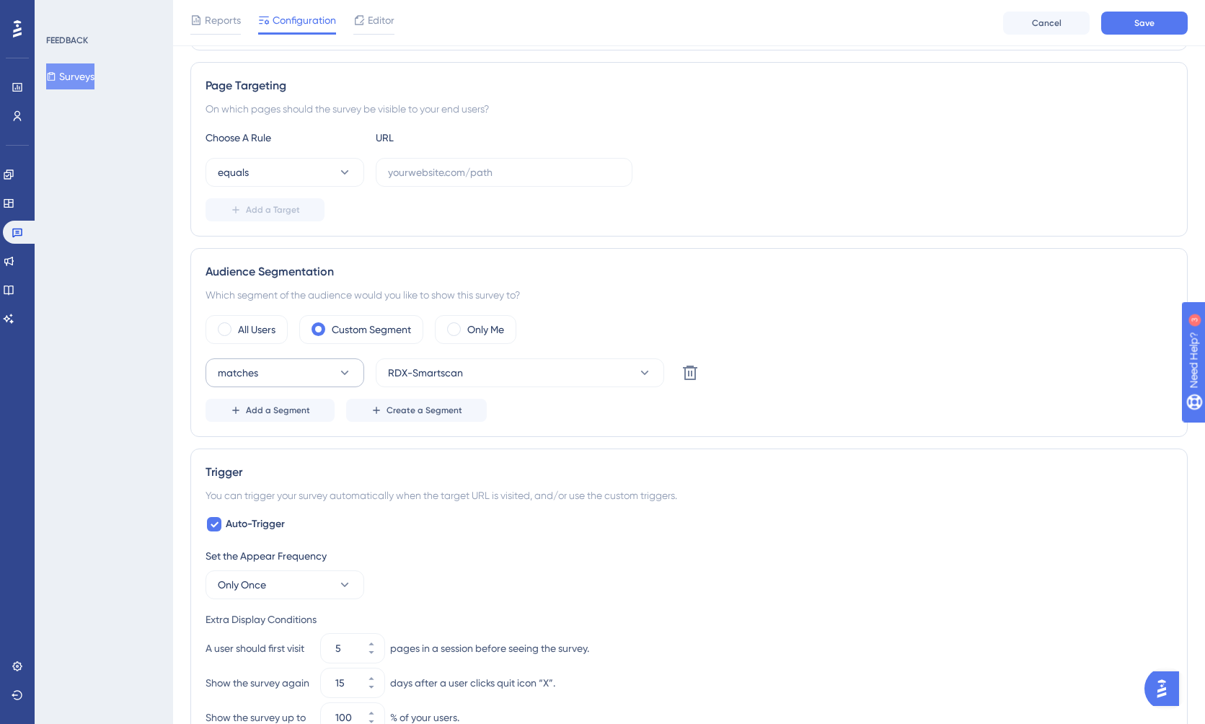
scroll to position [223, 0]
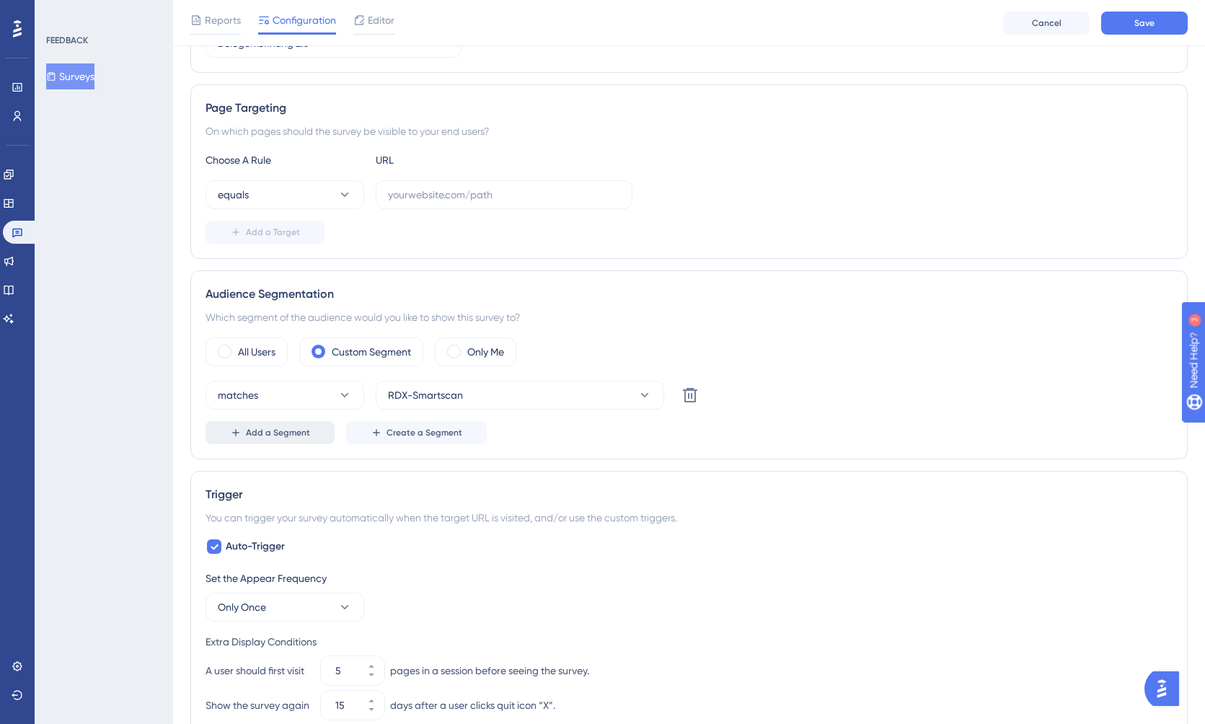
click at [268, 439] on button "Add a Segment" at bounding box center [270, 432] width 129 height 23
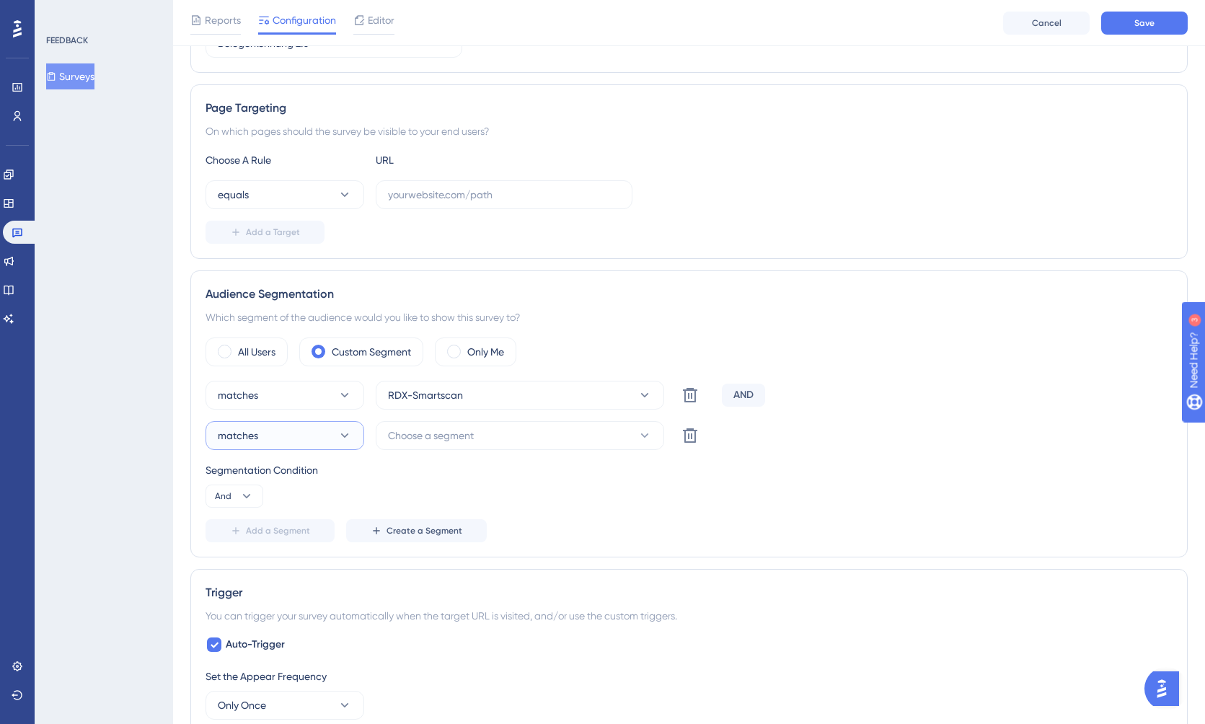
click at [268, 439] on button "matches" at bounding box center [285, 435] width 159 height 29
click at [451, 436] on span "Choose a segment" at bounding box center [431, 435] width 86 height 17
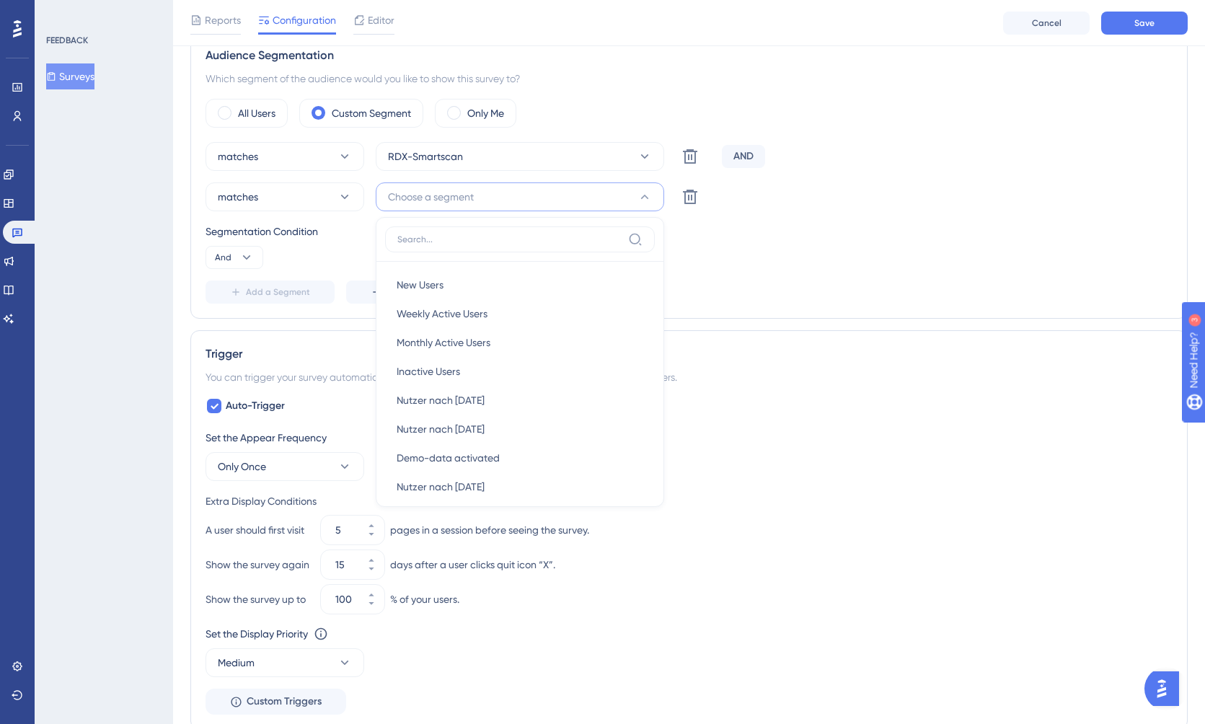
drag, startPoint x: 905, startPoint y: 253, endPoint x: 889, endPoint y: 255, distance: 15.9
click at [905, 253] on div "Segmentation Condition And" at bounding box center [689, 246] width 967 height 46
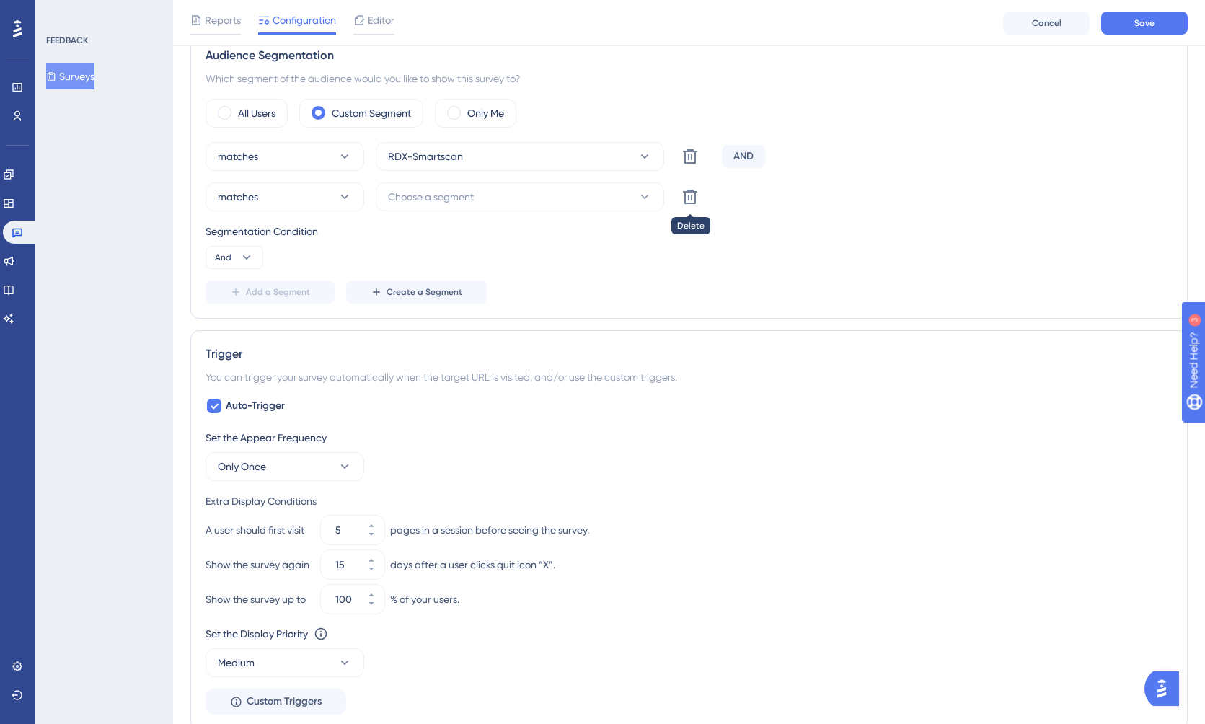
click at [686, 165] on icon at bounding box center [689, 156] width 17 height 17
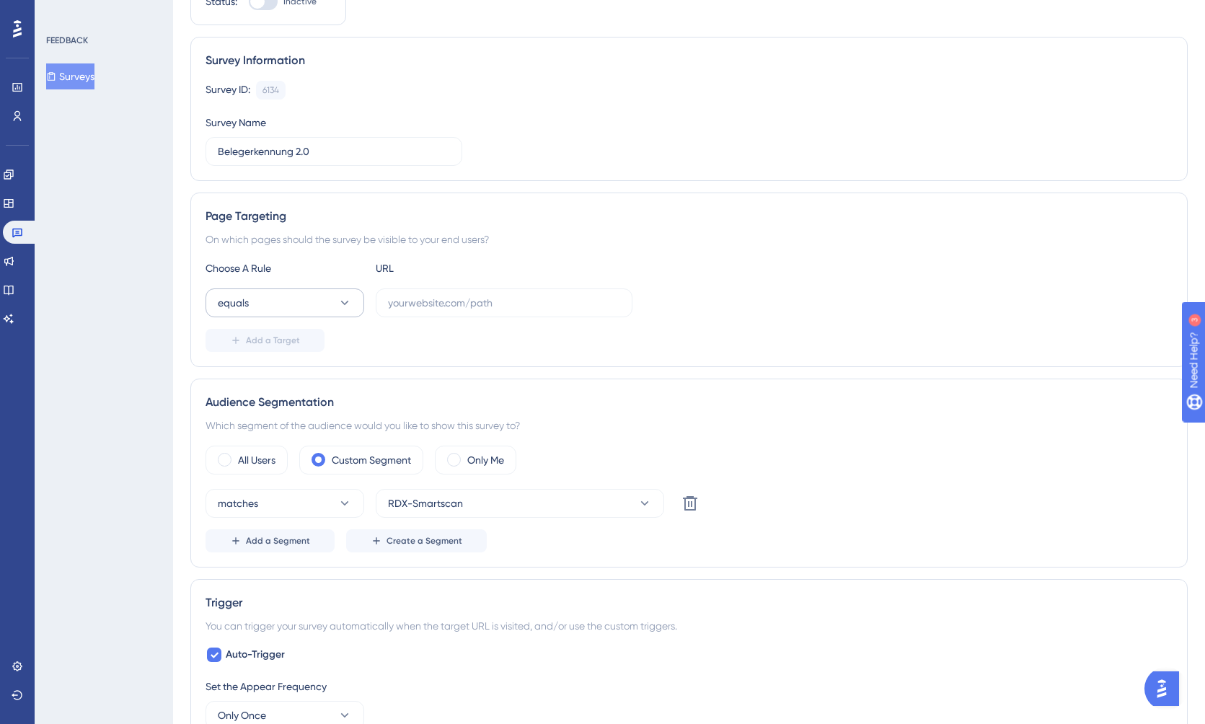
scroll to position [0, 0]
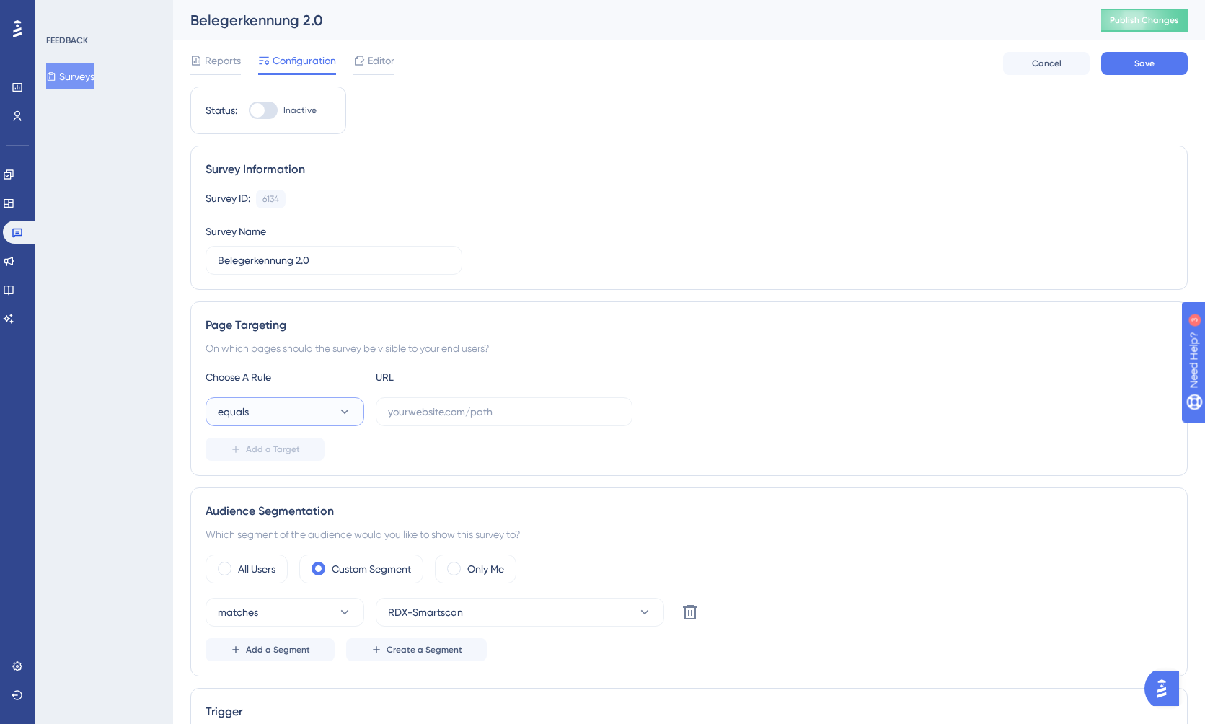
click at [332, 410] on button "equals" at bounding box center [285, 411] width 159 height 29
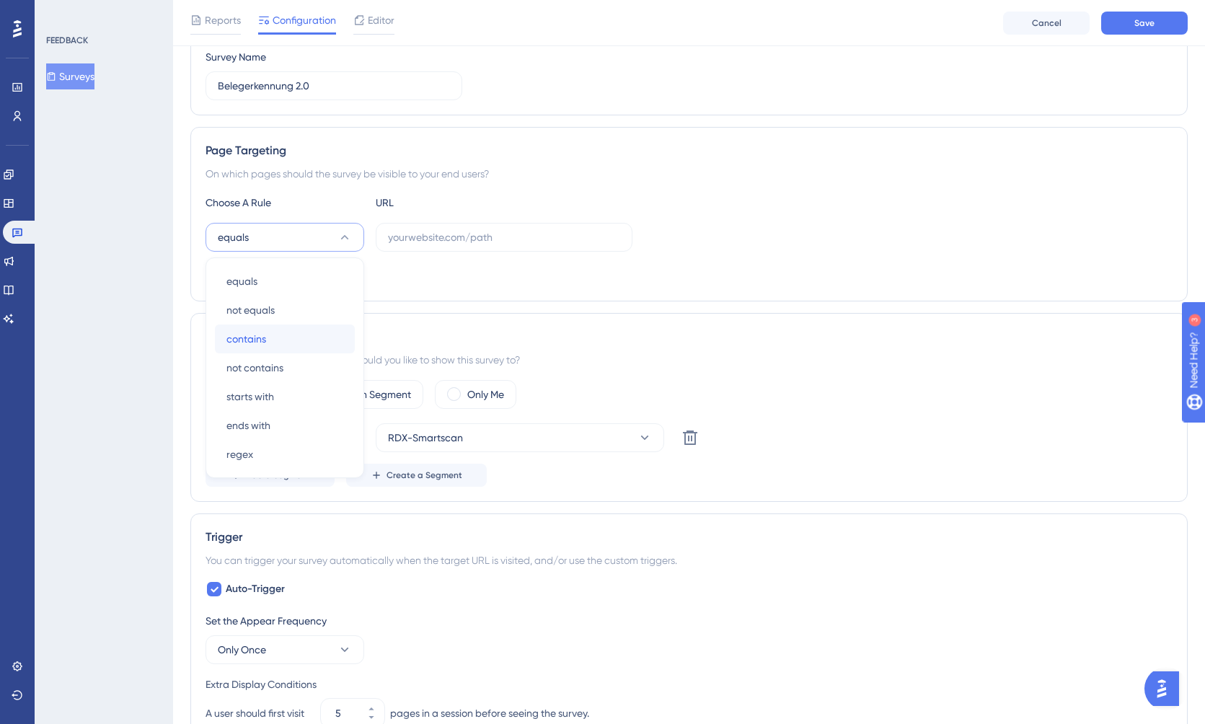
click at [303, 343] on div "contains contains" at bounding box center [284, 338] width 117 height 29
click at [430, 231] on input "text" at bounding box center [504, 237] width 232 height 16
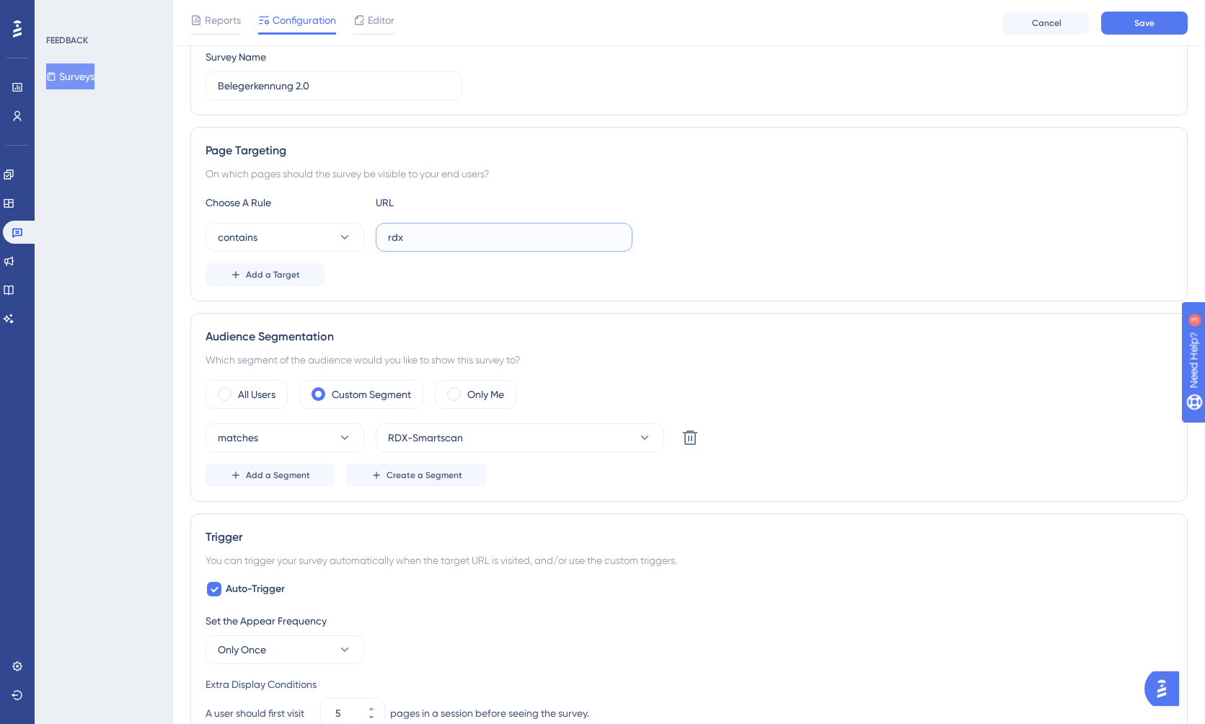
type input "rdx"
click at [482, 288] on div "Page Targeting On which pages should the survey be visible to your end users? C…" at bounding box center [688, 214] width 997 height 175
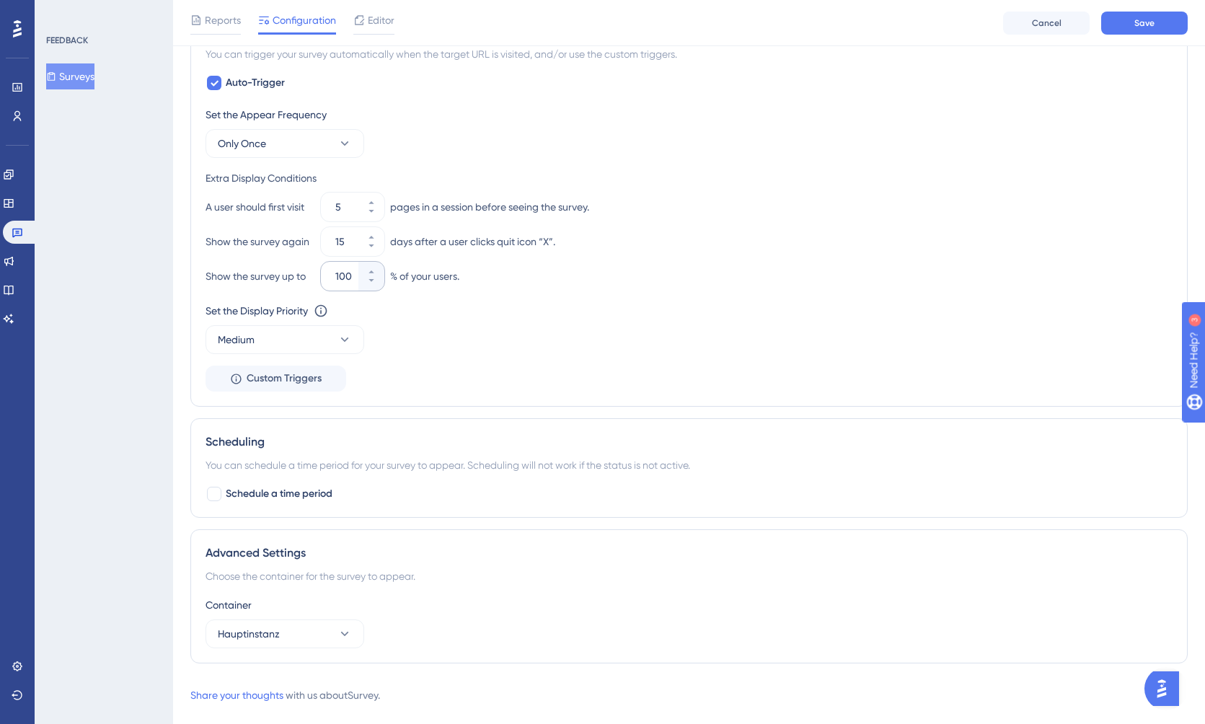
scroll to position [712, 0]
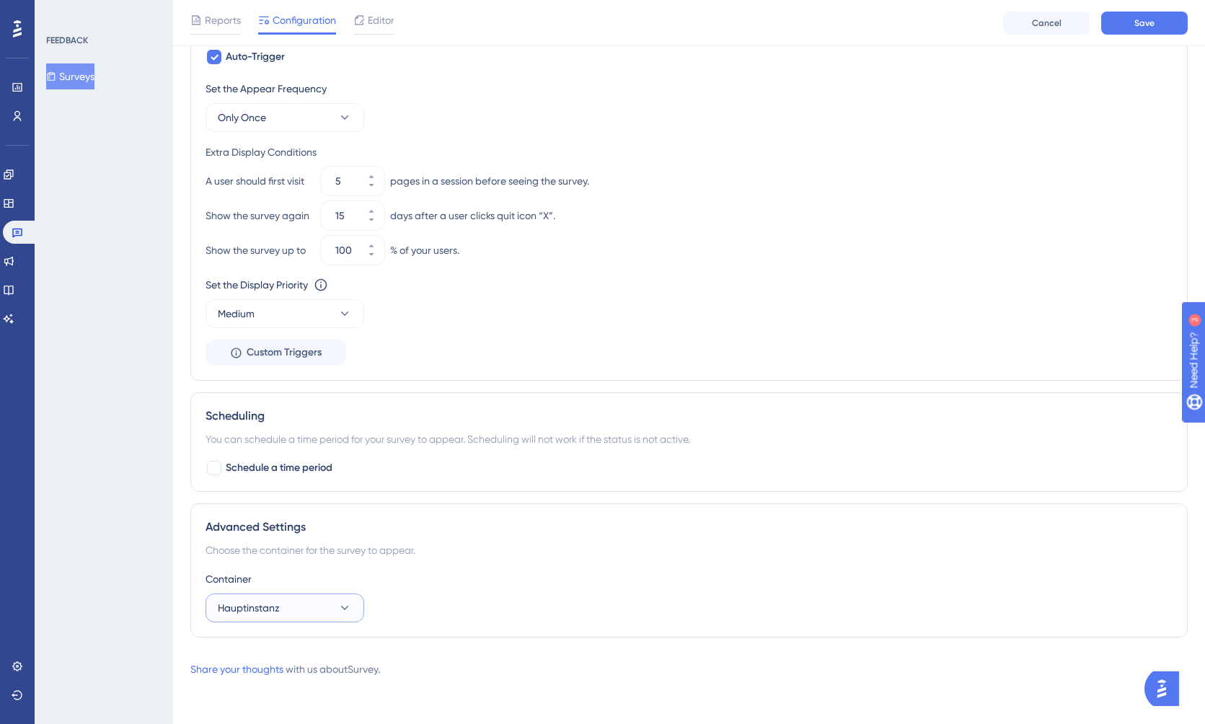
click at [304, 609] on button "Hauptinstanz" at bounding box center [285, 607] width 159 height 29
click at [286, 676] on div "Test Test" at bounding box center [284, 680] width 117 height 29
click at [474, 587] on div "Container" at bounding box center [689, 578] width 967 height 17
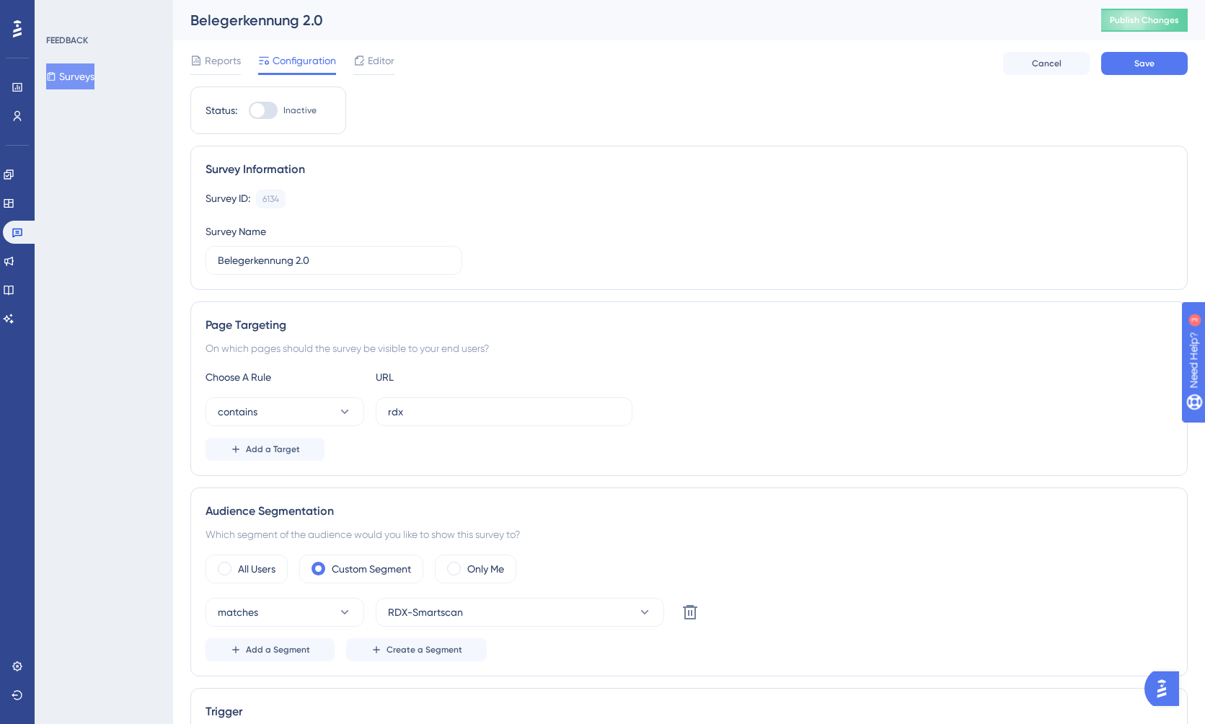
scroll to position [1, 0]
click at [264, 113] on div at bounding box center [263, 109] width 29 height 17
click at [249, 110] on input "Inactive" at bounding box center [248, 110] width 1 height 1
checkbox input "true"
click at [1139, 65] on span "Save" at bounding box center [1144, 63] width 20 height 12
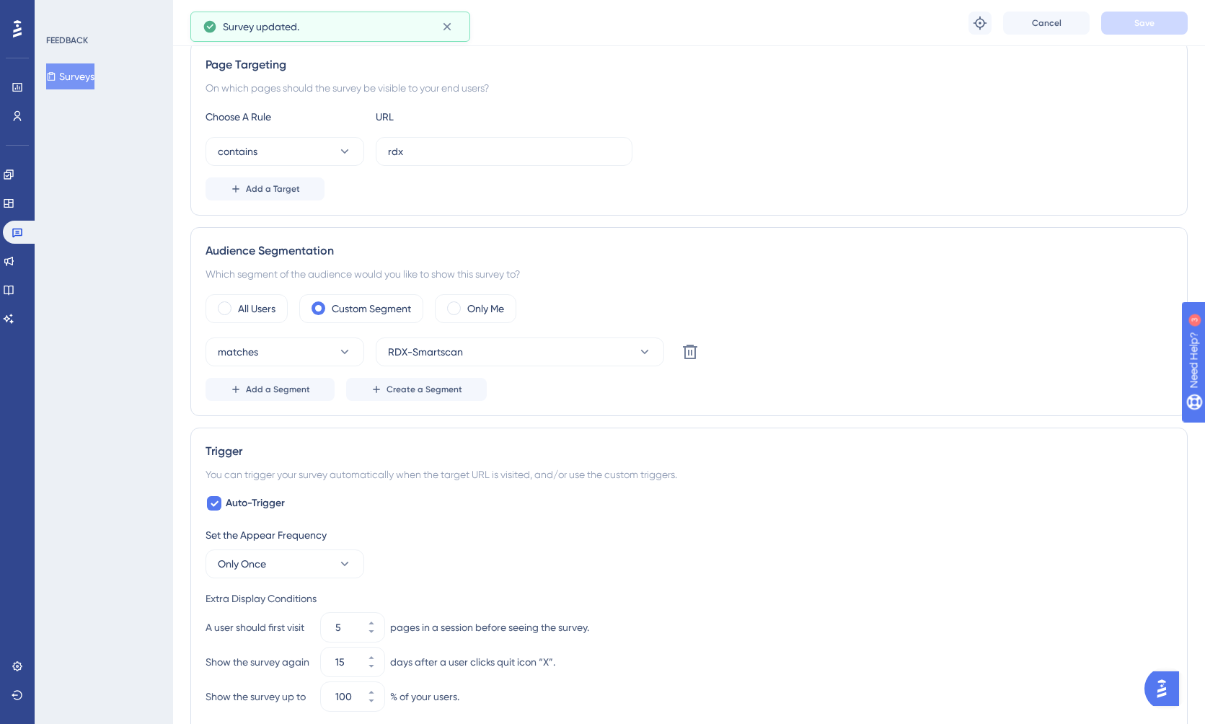
scroll to position [0, 0]
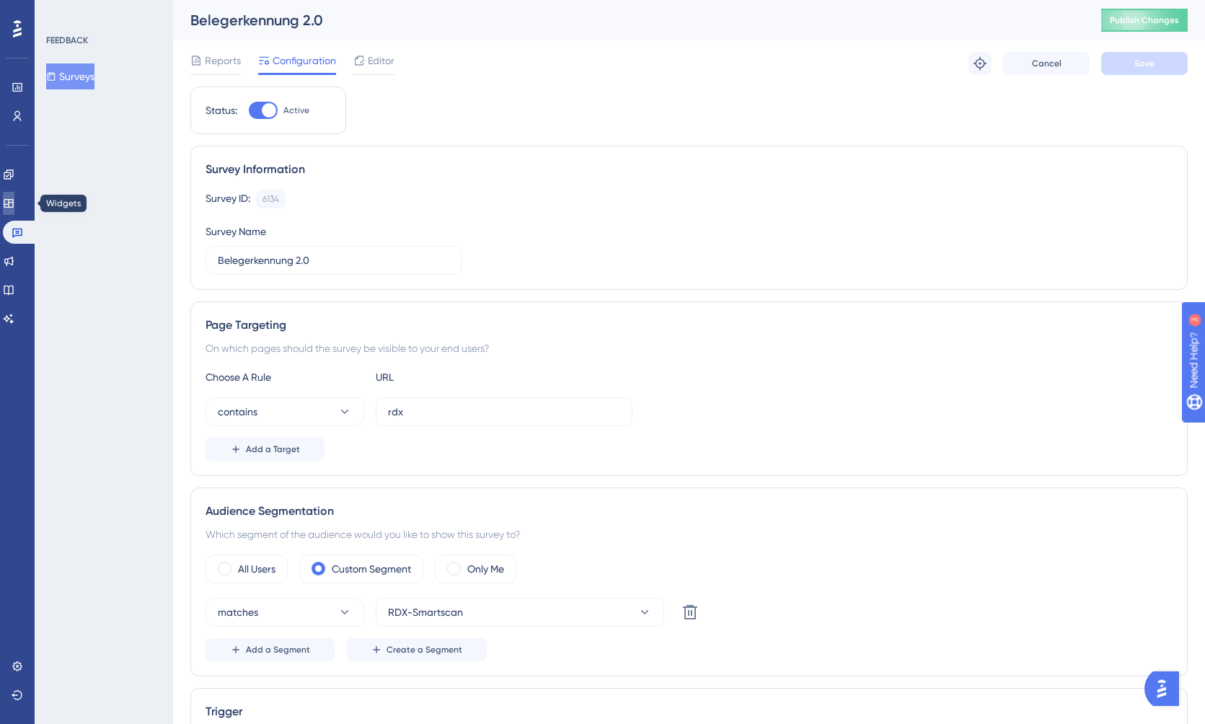
click at [14, 206] on icon at bounding box center [9, 204] width 12 height 12
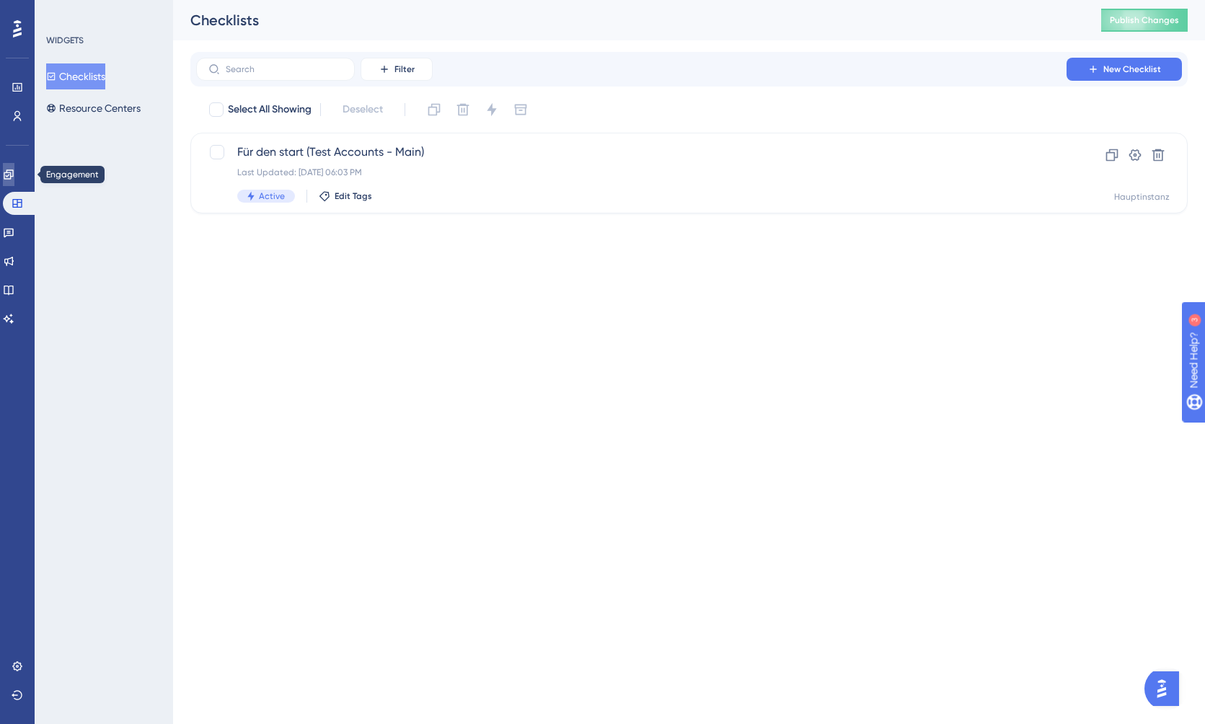
click at [14, 174] on icon at bounding box center [9, 175] width 12 height 12
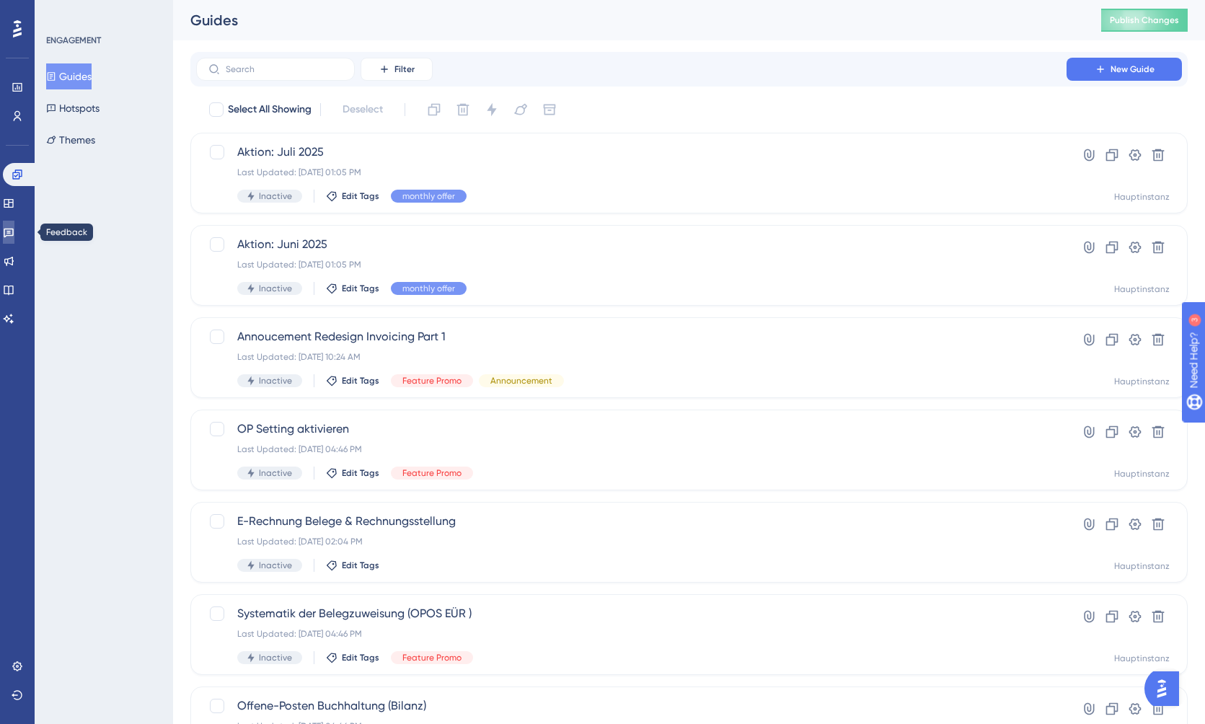
click at [14, 232] on icon at bounding box center [9, 232] width 12 height 12
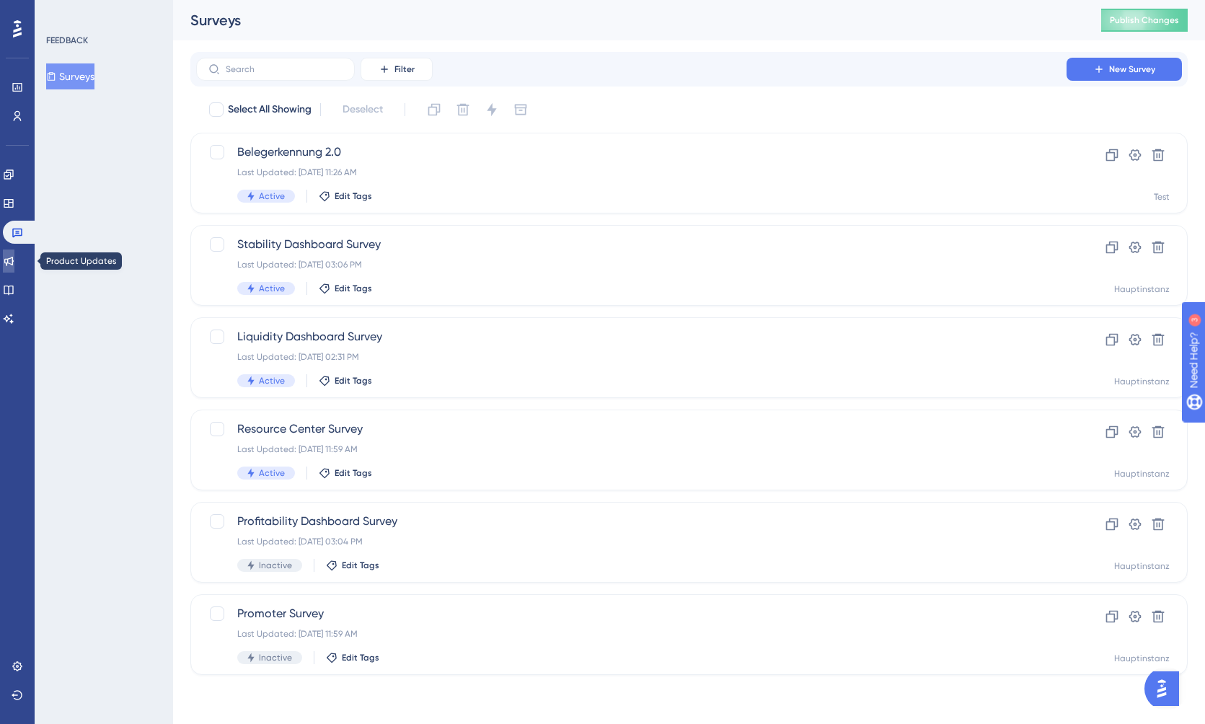
click at [14, 255] on link at bounding box center [9, 261] width 12 height 23
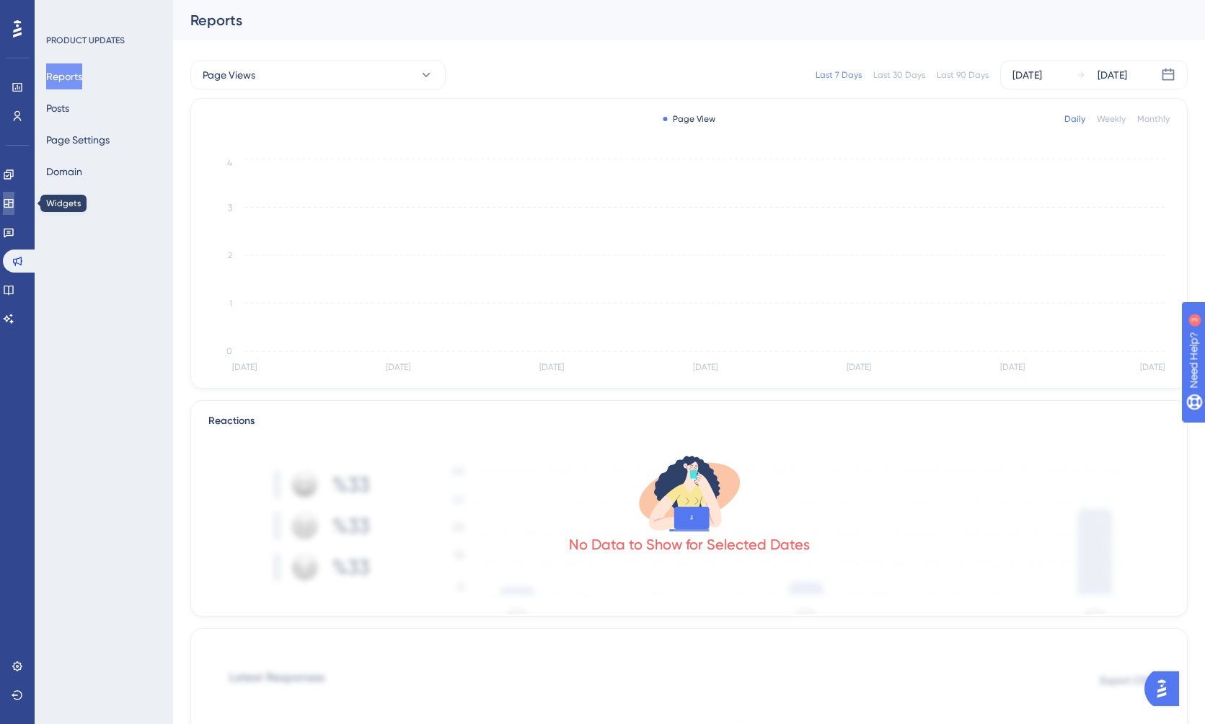
click at [14, 205] on icon at bounding box center [9, 204] width 12 height 12
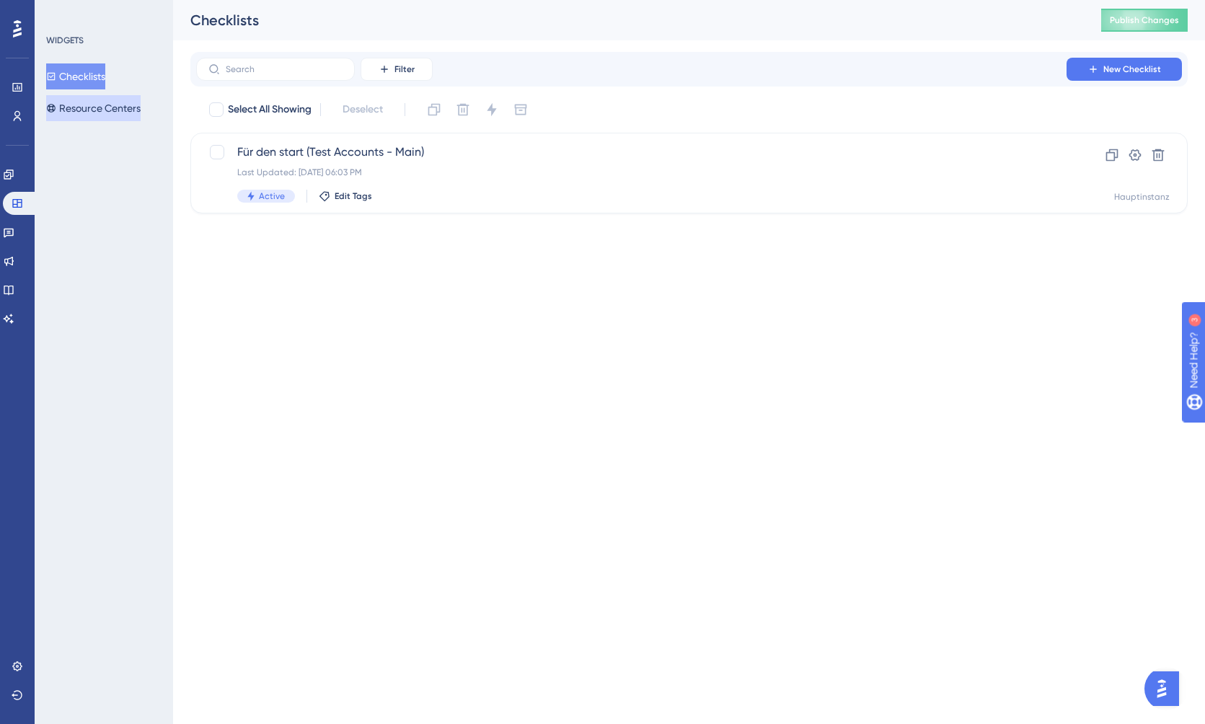
click at [107, 114] on button "Resource Centers" at bounding box center [93, 108] width 94 height 26
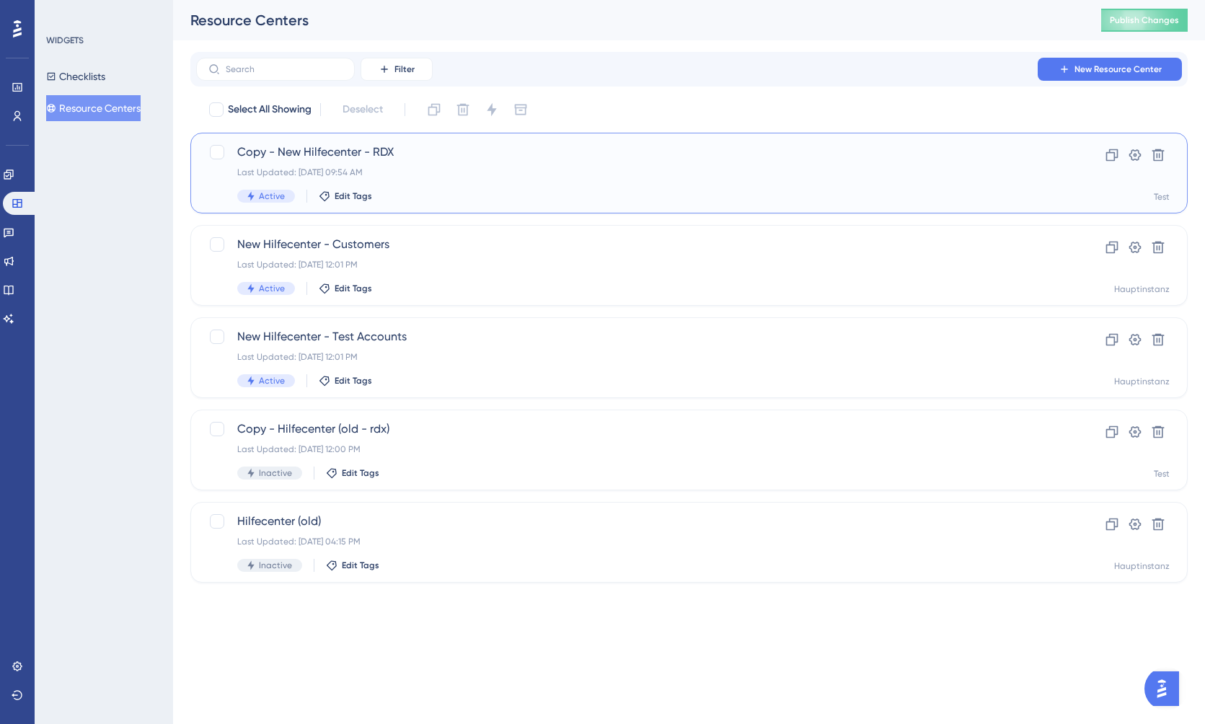
click at [525, 164] on div "Copy - New Hilfecenter - RDX Last Updated: Dec 19 2024, 09:54 AM Active Edit Ta…" at bounding box center [631, 173] width 788 height 59
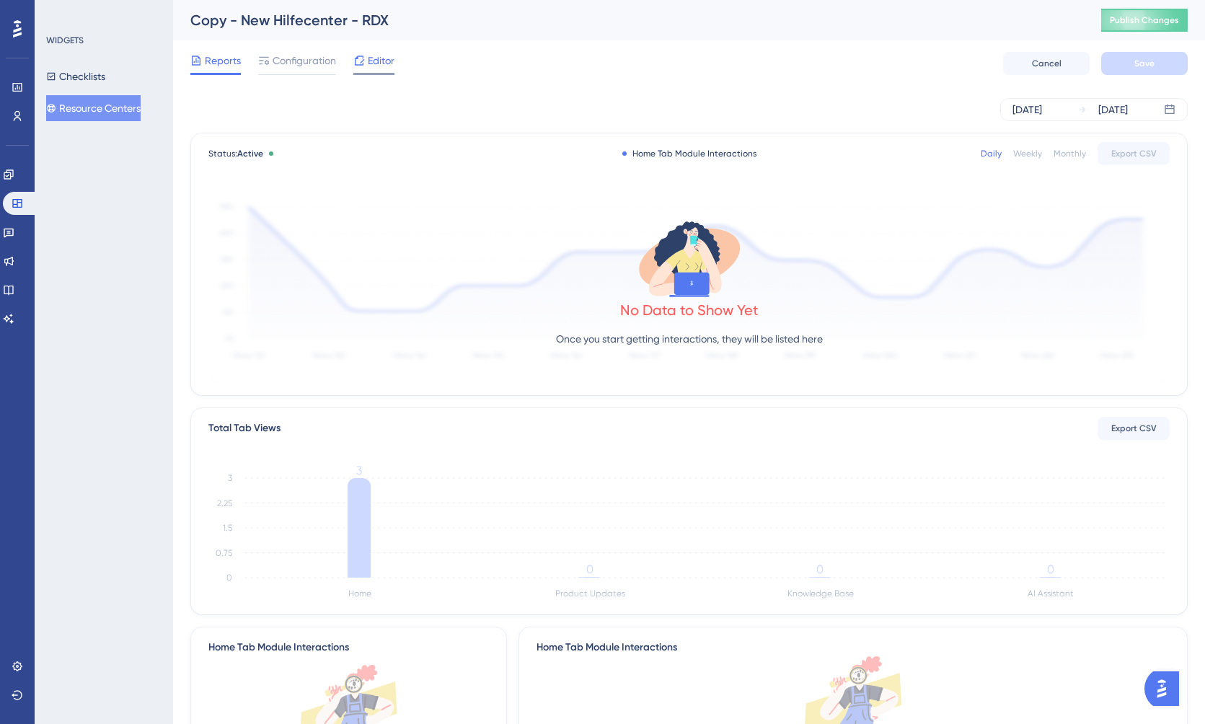
click at [363, 55] on icon at bounding box center [359, 61] width 12 height 12
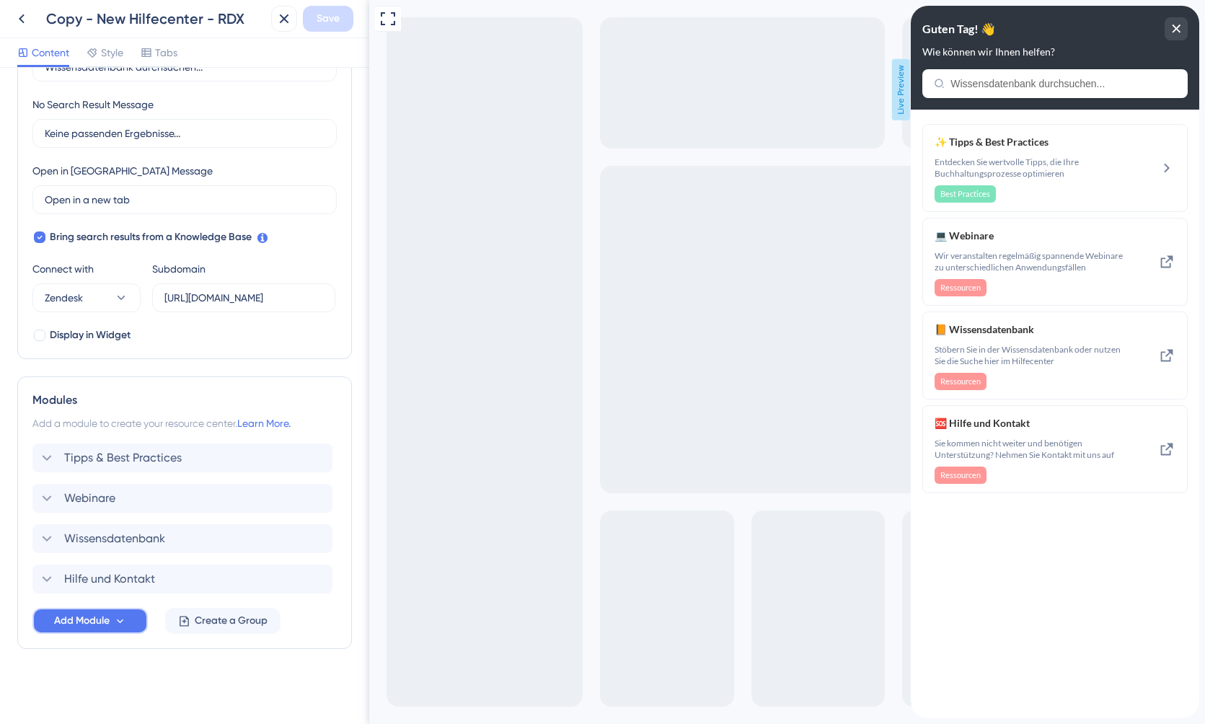
click at [120, 618] on icon at bounding box center [120, 621] width 12 height 12
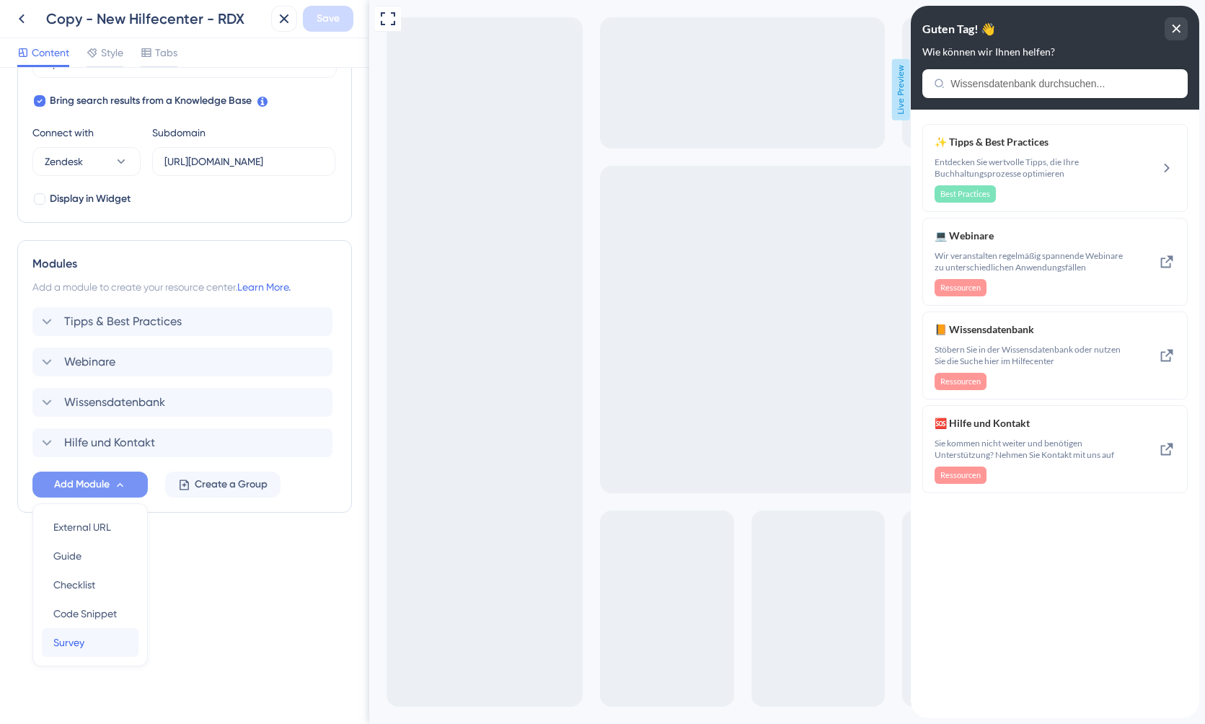
click at [95, 646] on div "Survey Survey" at bounding box center [90, 642] width 74 height 29
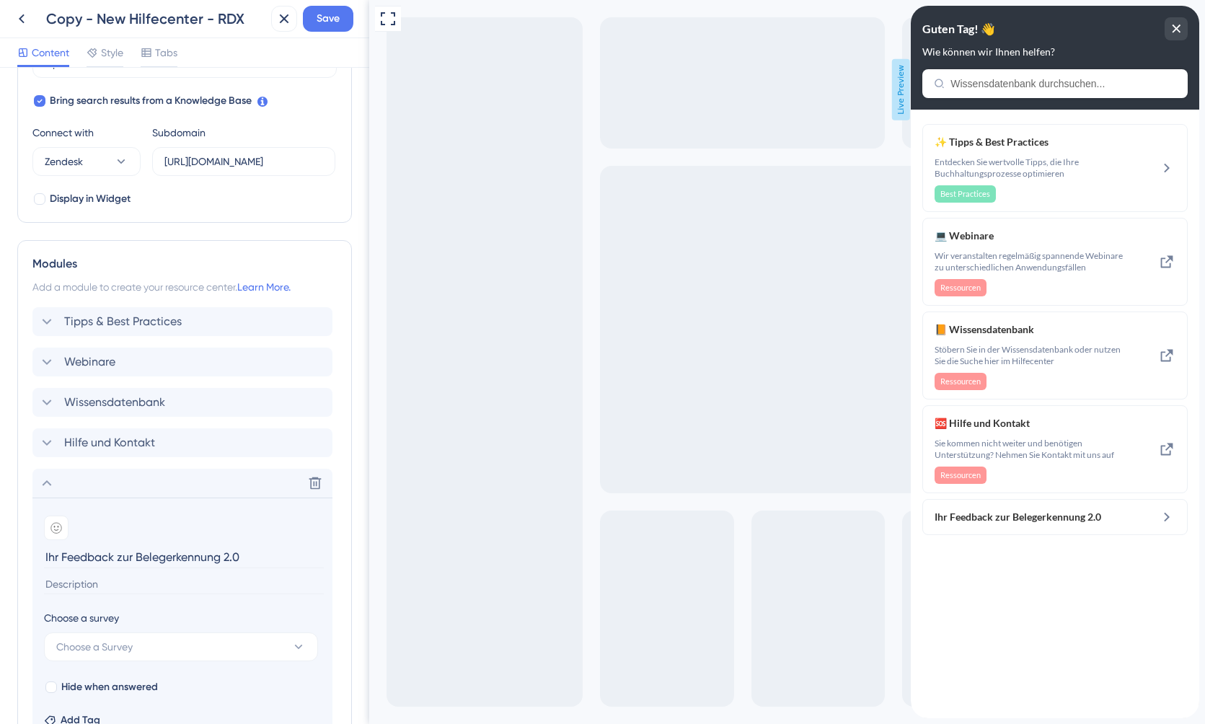
type input "Ihr Feedback zur Belegerkennung 2.0"
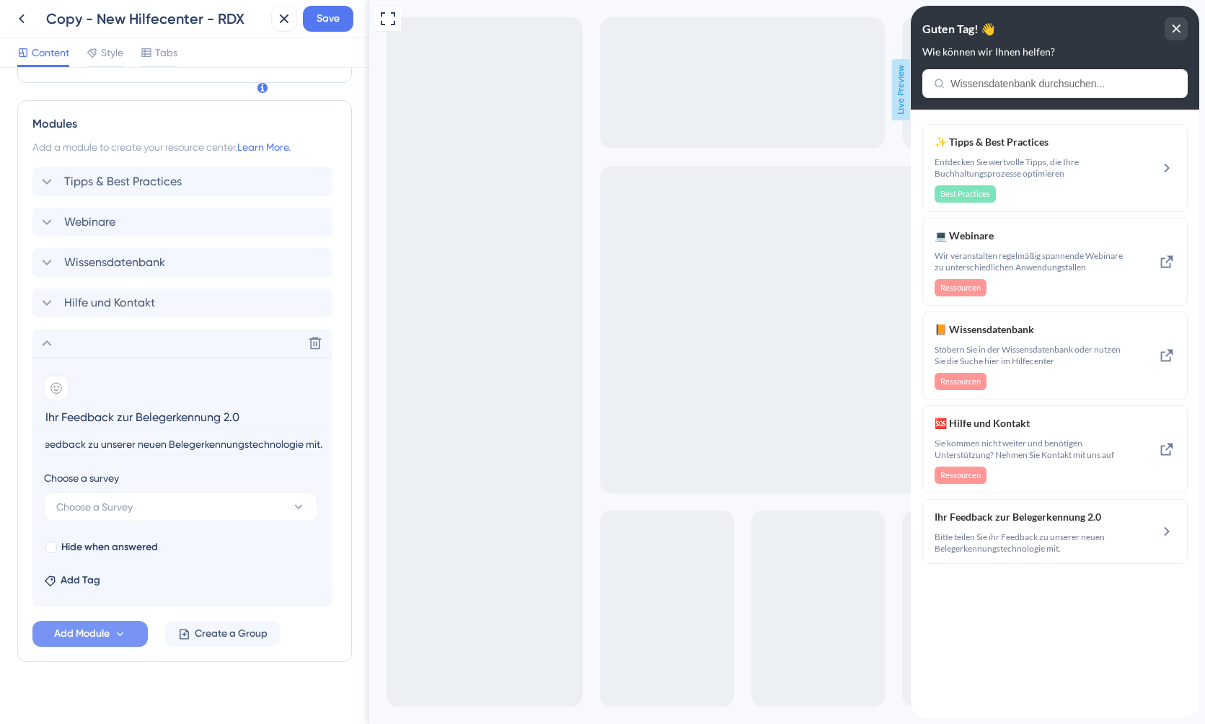
scroll to position [615, 0]
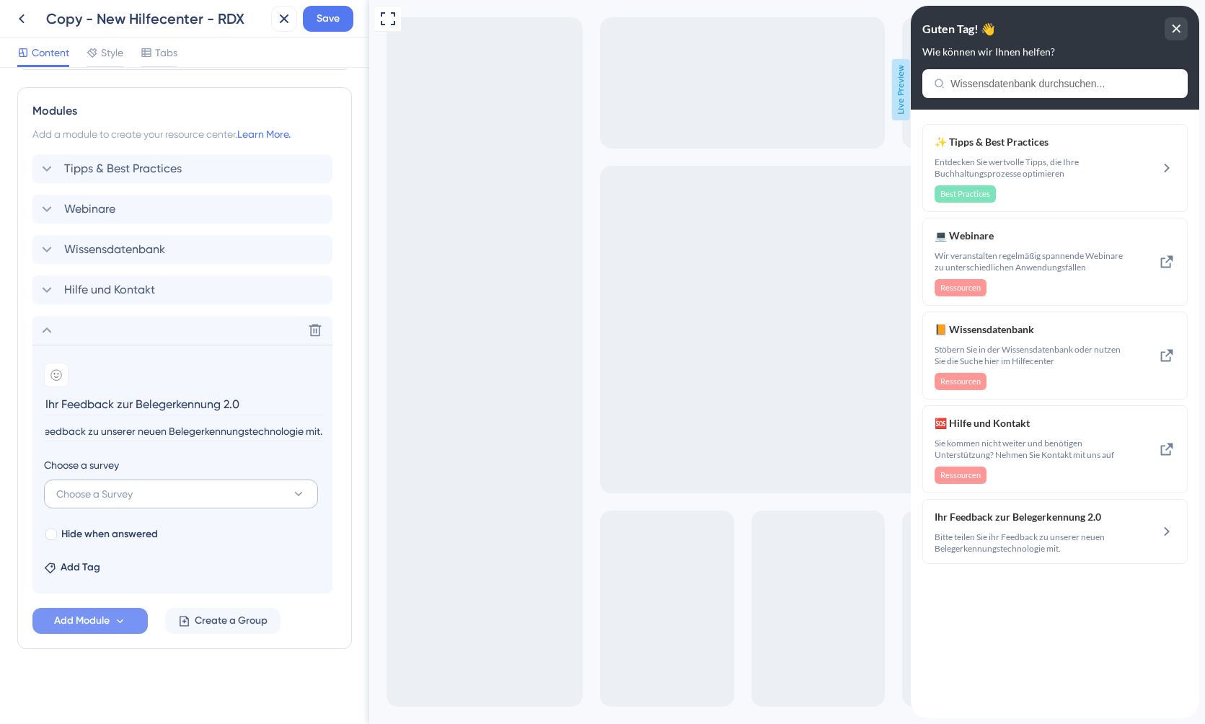
type input "Bitte teilen Sie ihr Feedback zu unserer neuen Belegerkennungstechnologie mit."
click at [182, 491] on button "Choose a Survey" at bounding box center [181, 494] width 274 height 29
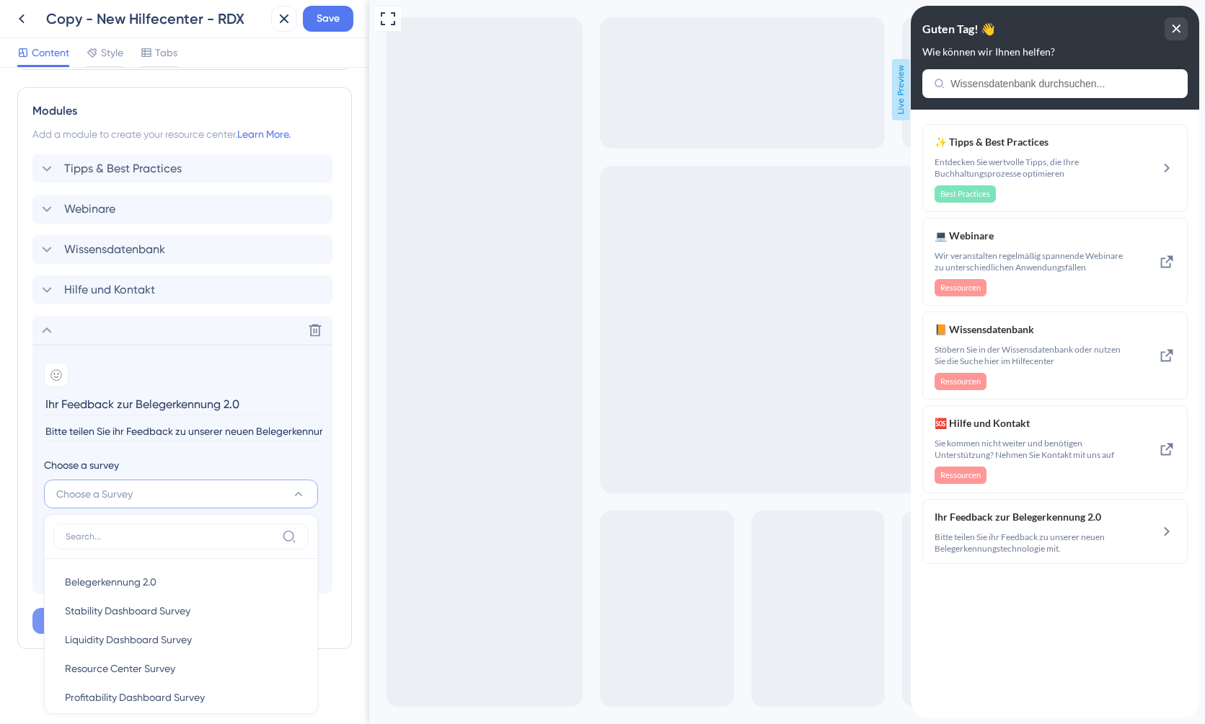
scroll to position [617, 0]
click at [164, 583] on div "Belegerkennung 2.0 Belegerkennung 2.0" at bounding box center [181, 579] width 232 height 29
type input "Belegerkennung 2.0"
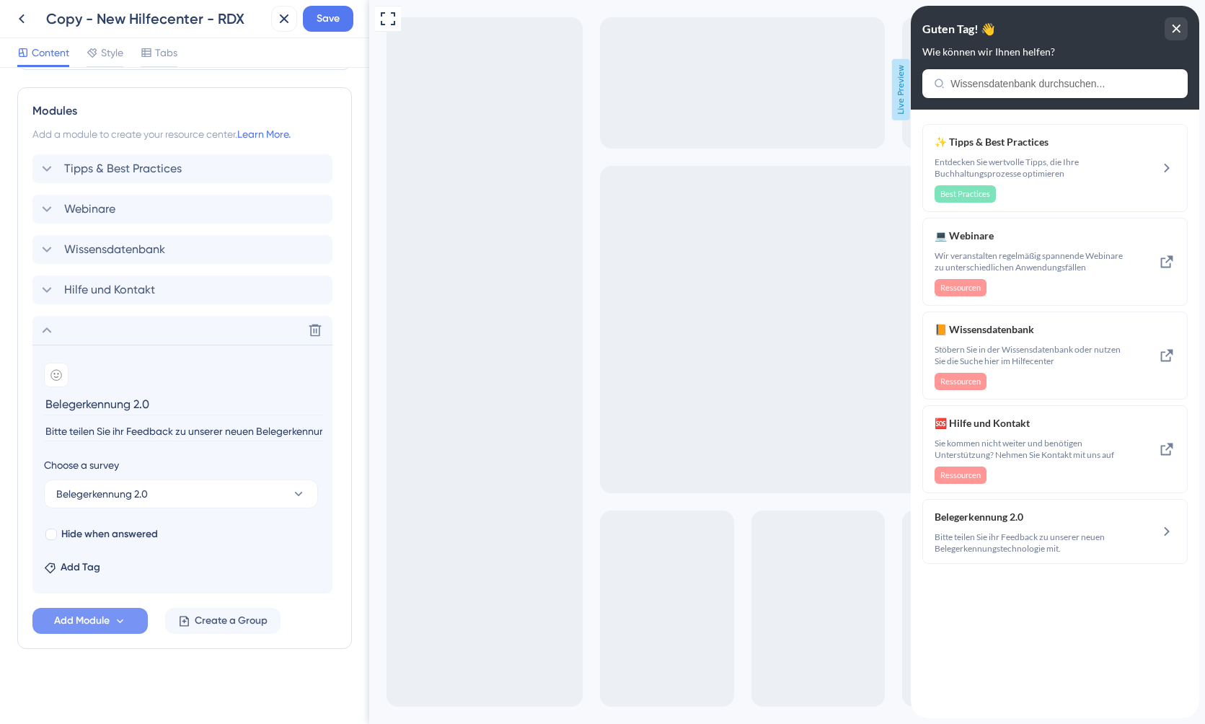
scroll to position [615, 0]
click at [64, 569] on span "Add Tag" at bounding box center [81, 567] width 40 height 17
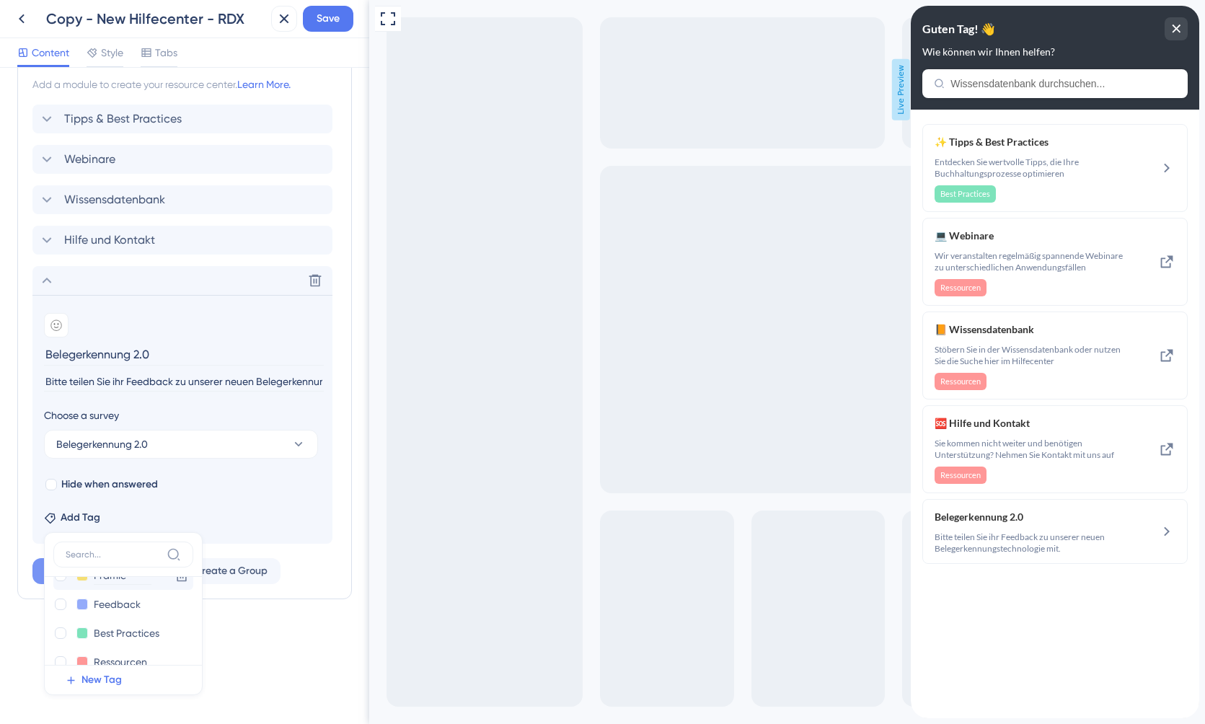
scroll to position [74, 0]
click at [275, 501] on section "Add emoji Belegerkennung 2.0 Bitte teilen Sie ihr Feedback zu unserer neuen Bel…" at bounding box center [182, 419] width 300 height 249
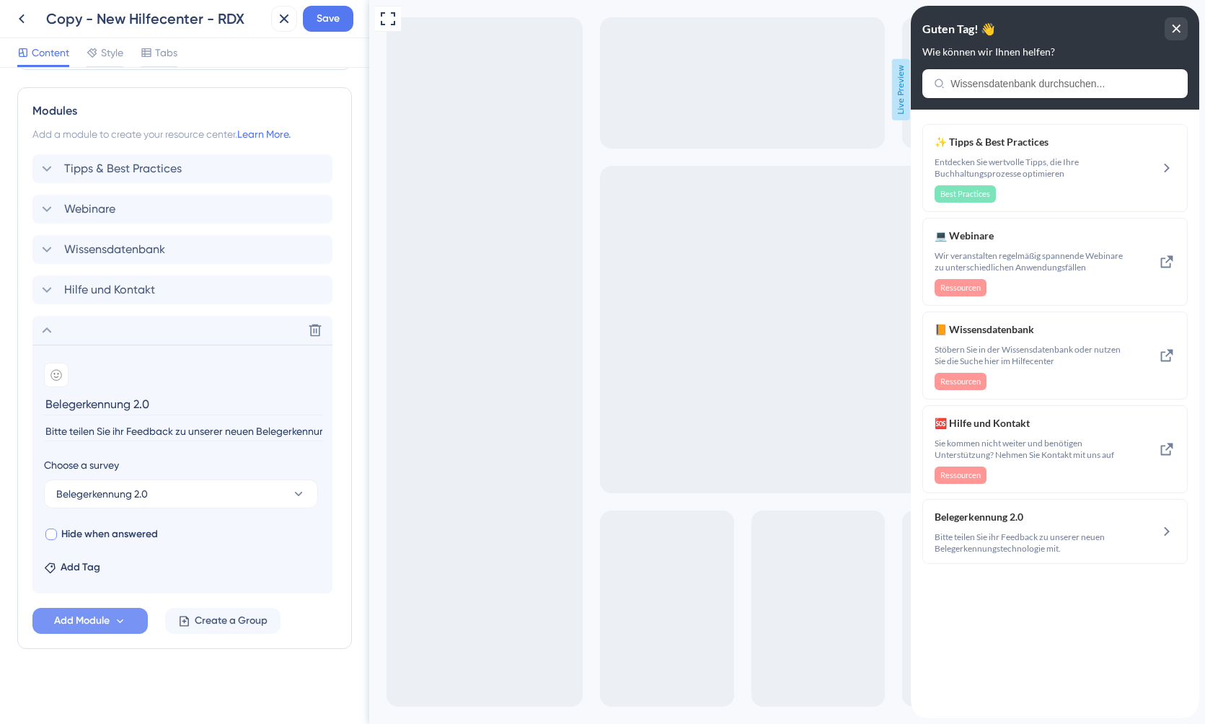
click at [123, 539] on span "Hide when answered" at bounding box center [109, 534] width 97 height 17
checkbox input "false"
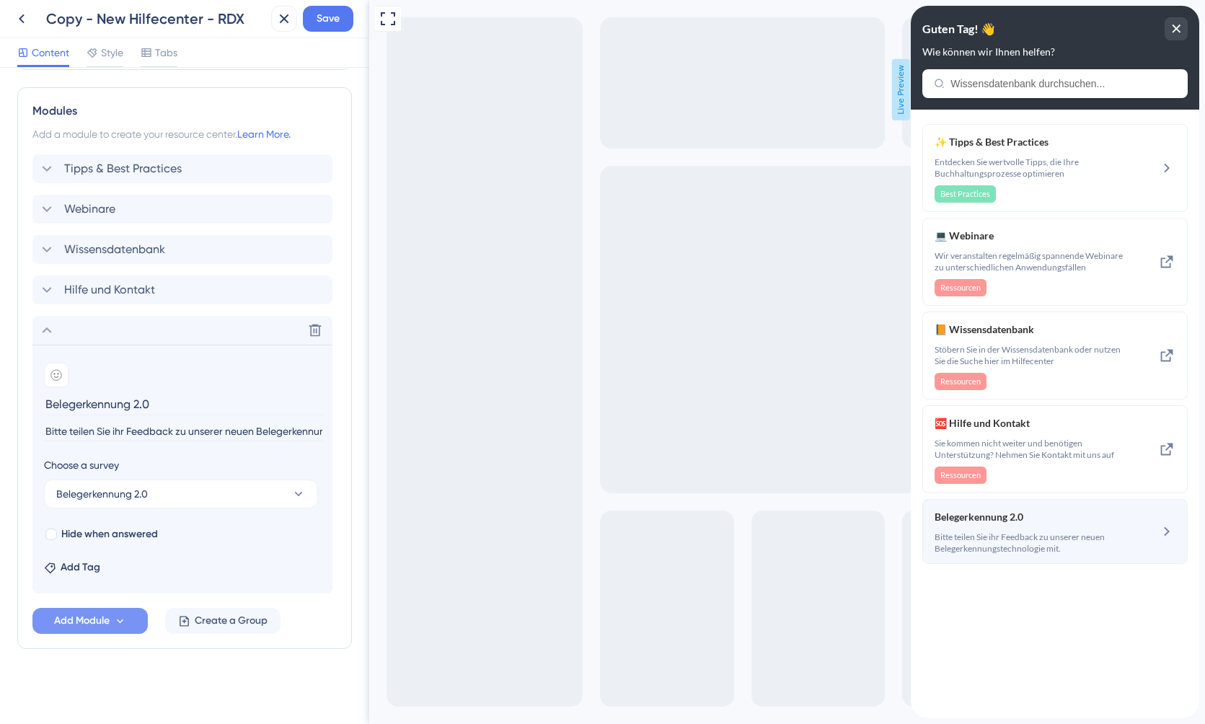
click at [1113, 529] on div "Belegerkennung 2.0 Bitte teilen Sie ihr Feedback zu unserer neuen Belegerkennun…" at bounding box center [1031, 531] width 193 height 46
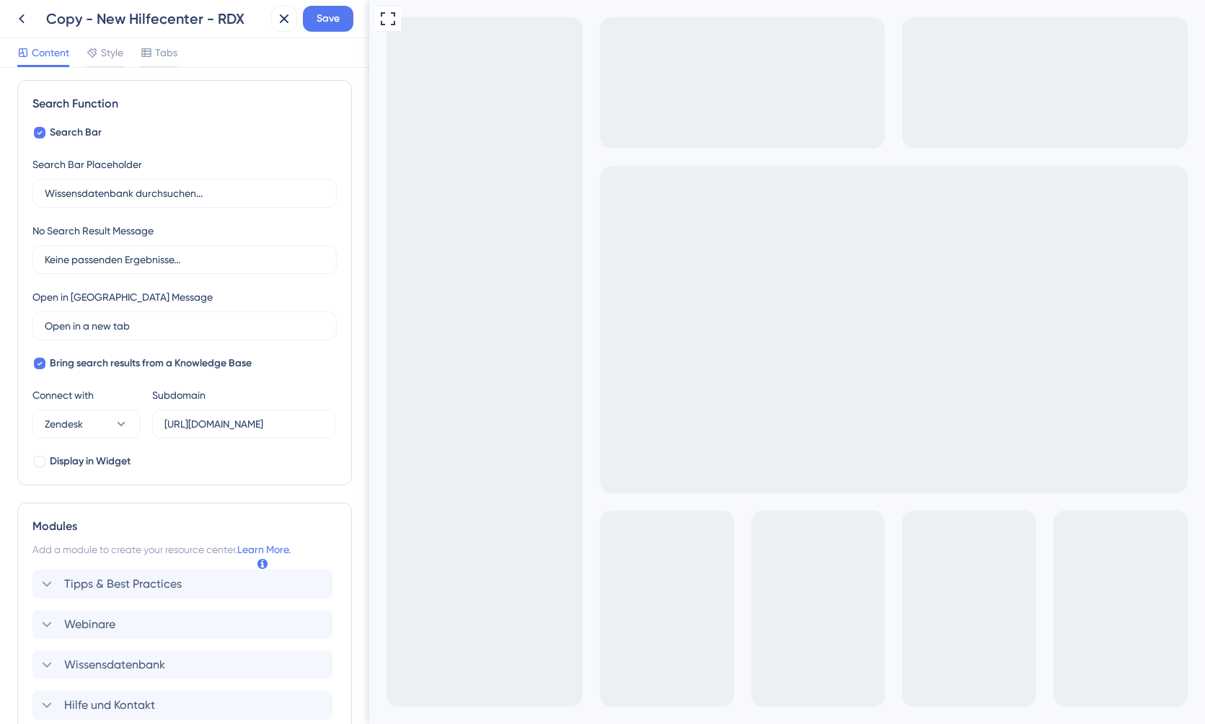
scroll to position [0, 0]
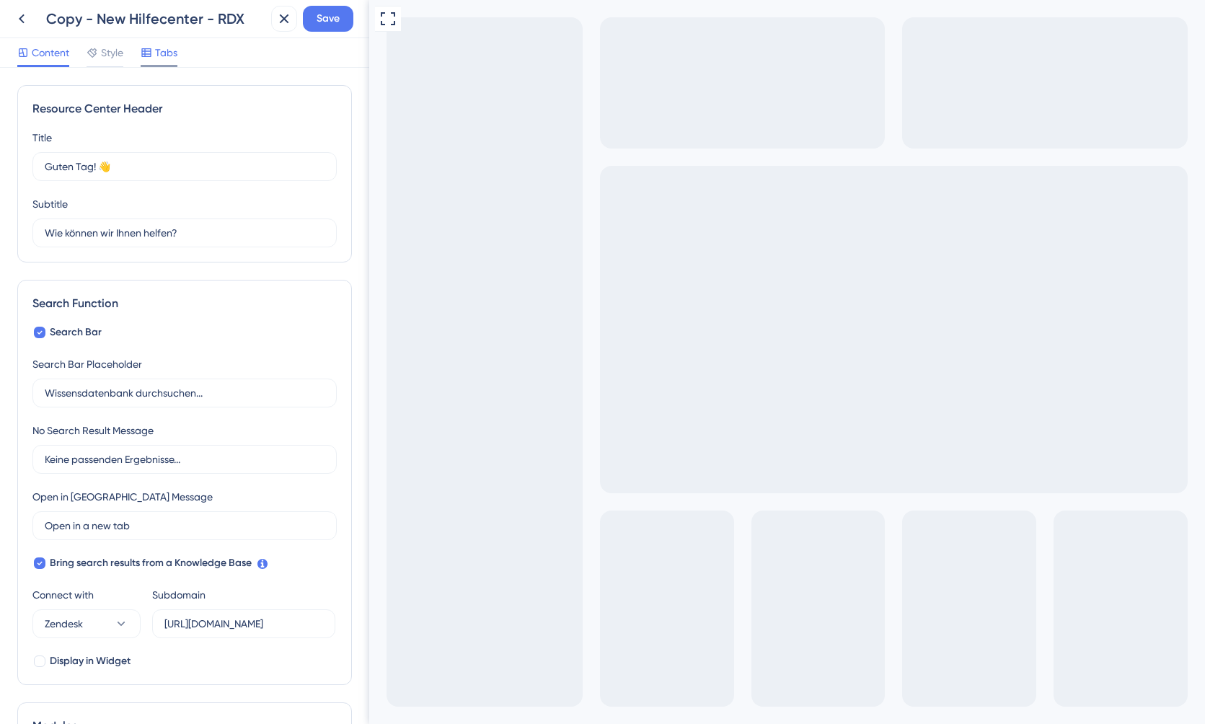
click at [155, 52] on div "Tabs" at bounding box center [159, 52] width 37 height 17
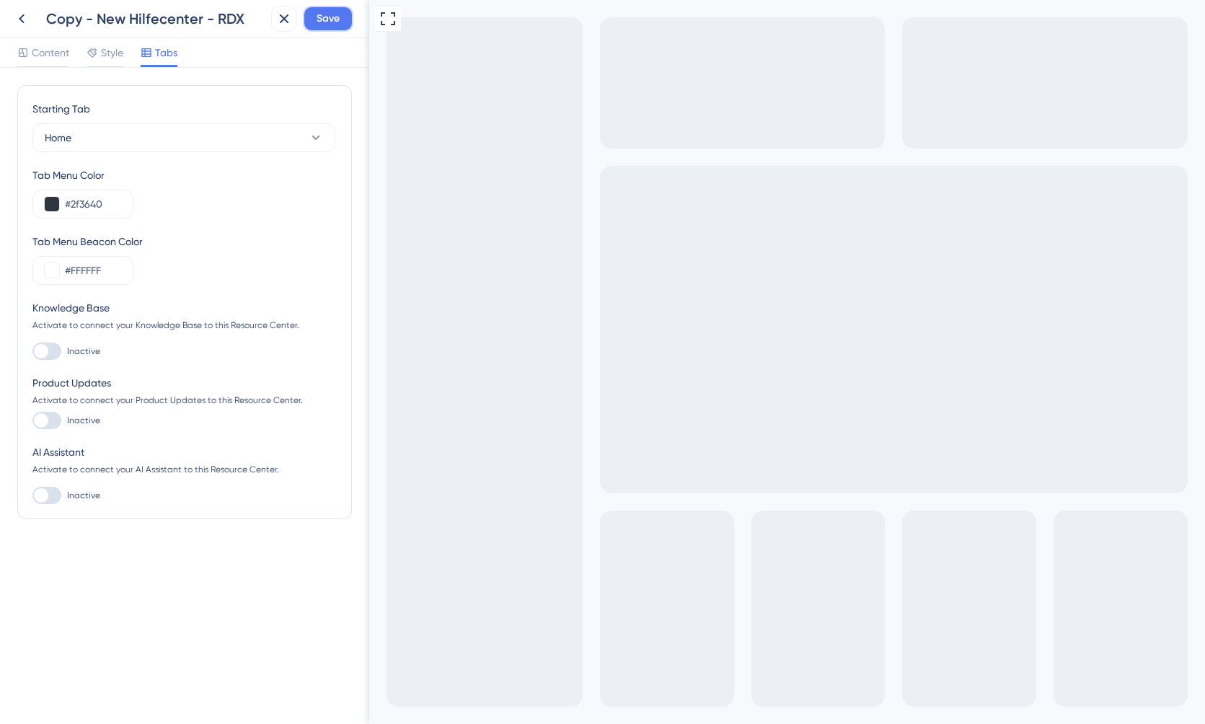
click at [332, 17] on span "Save" at bounding box center [328, 18] width 23 height 17
click at [275, 25] on icon at bounding box center [274, 26] width 14 height 14
click at [22, 22] on icon at bounding box center [22, 18] width 6 height 9
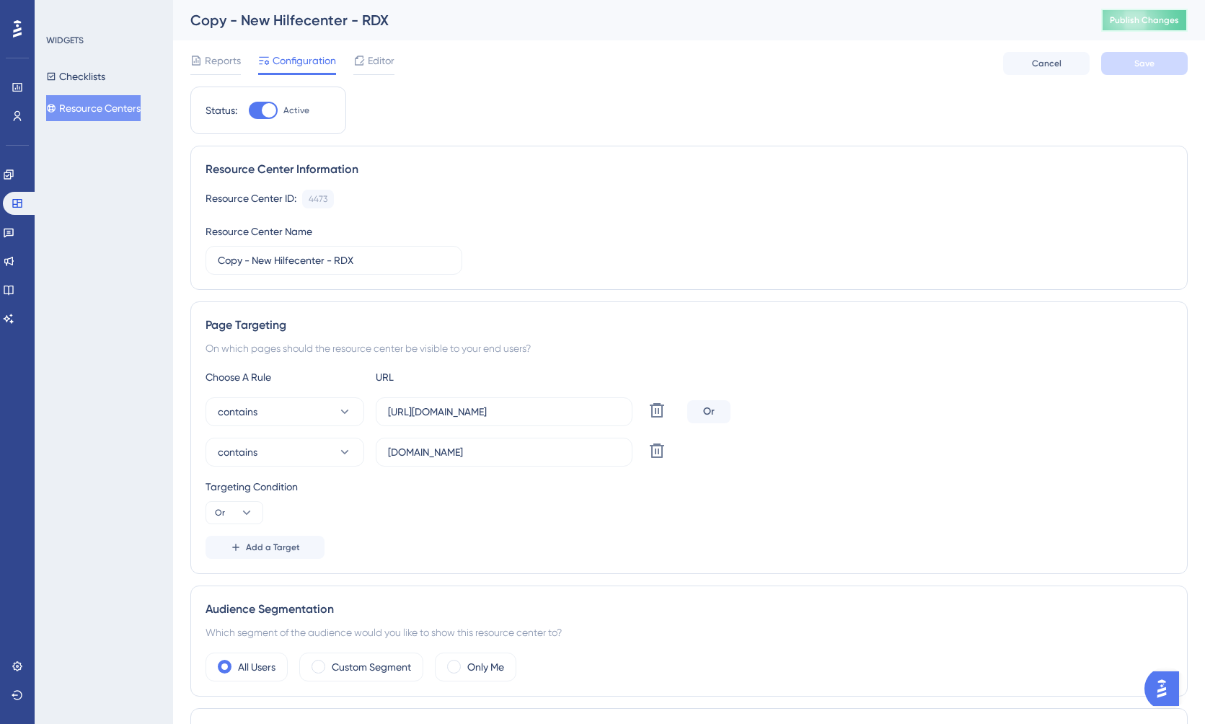
click at [1131, 19] on span "Publish Changes" at bounding box center [1144, 20] width 69 height 12
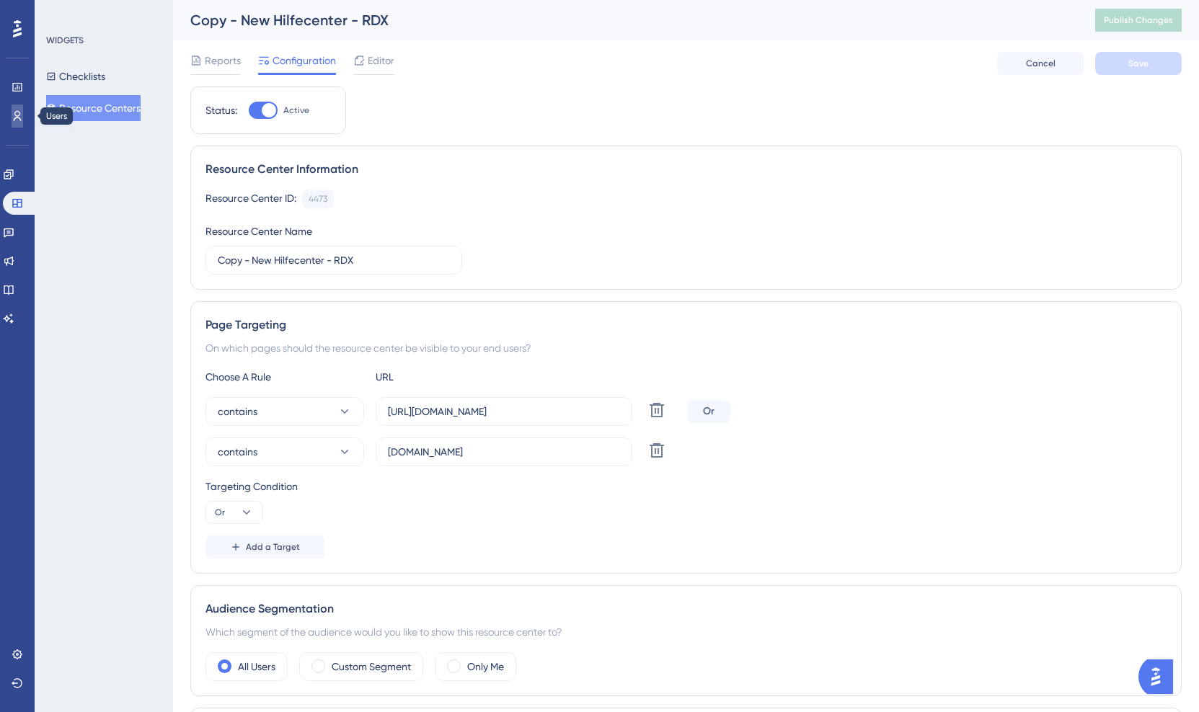
click at [19, 119] on icon at bounding box center [18, 116] width 12 height 12
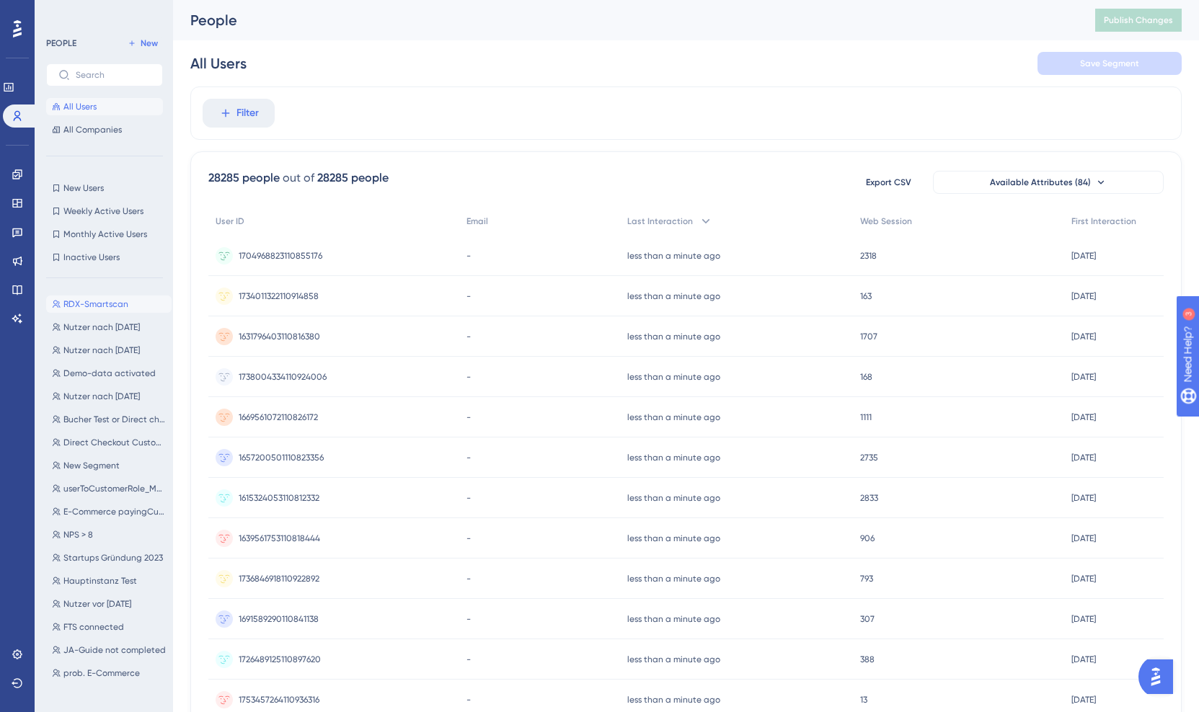
scroll to position [4, 0]
click at [121, 299] on span "RDX-Smartscan" at bounding box center [95, 300] width 65 height 12
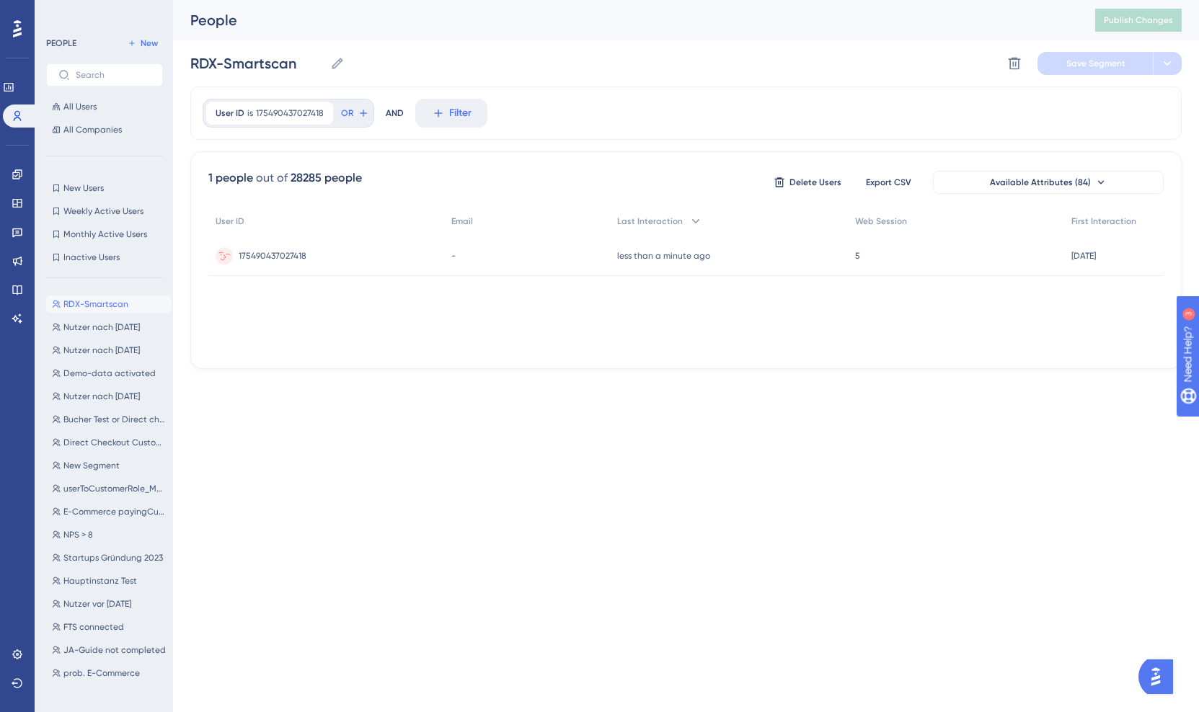
click at [259, 253] on span "175490437027418" at bounding box center [273, 256] width 68 height 12
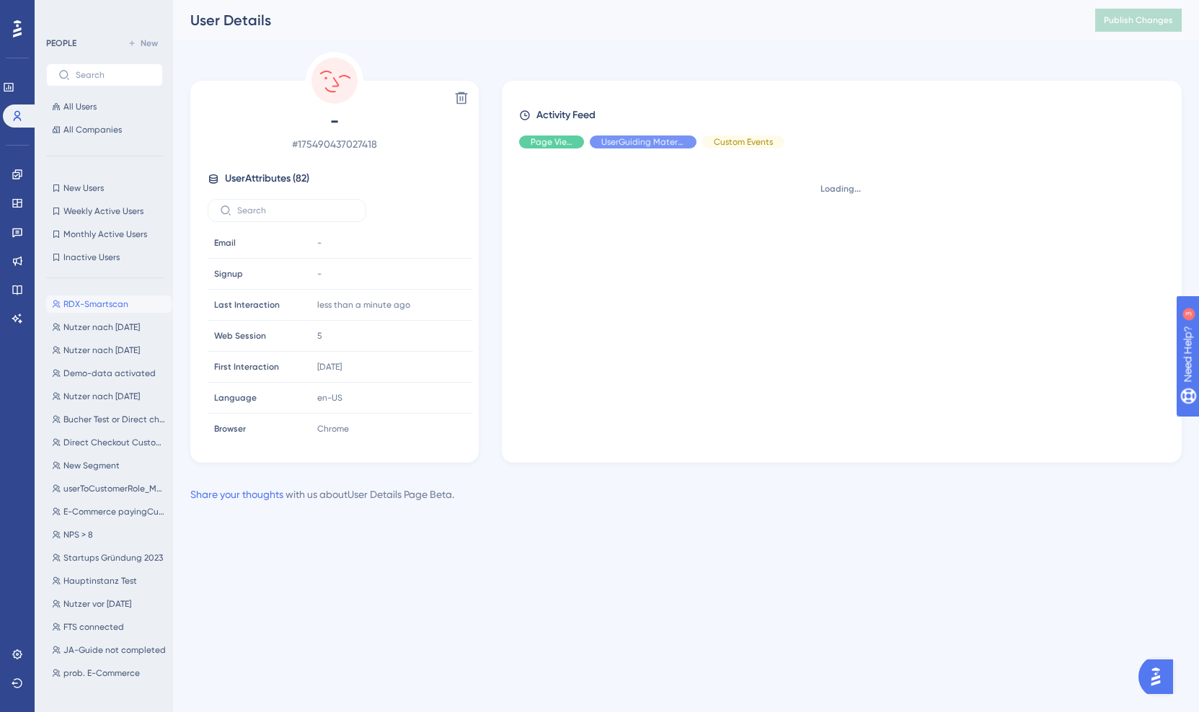
click at [259, 253] on div "Email Email" at bounding box center [257, 243] width 98 height 29
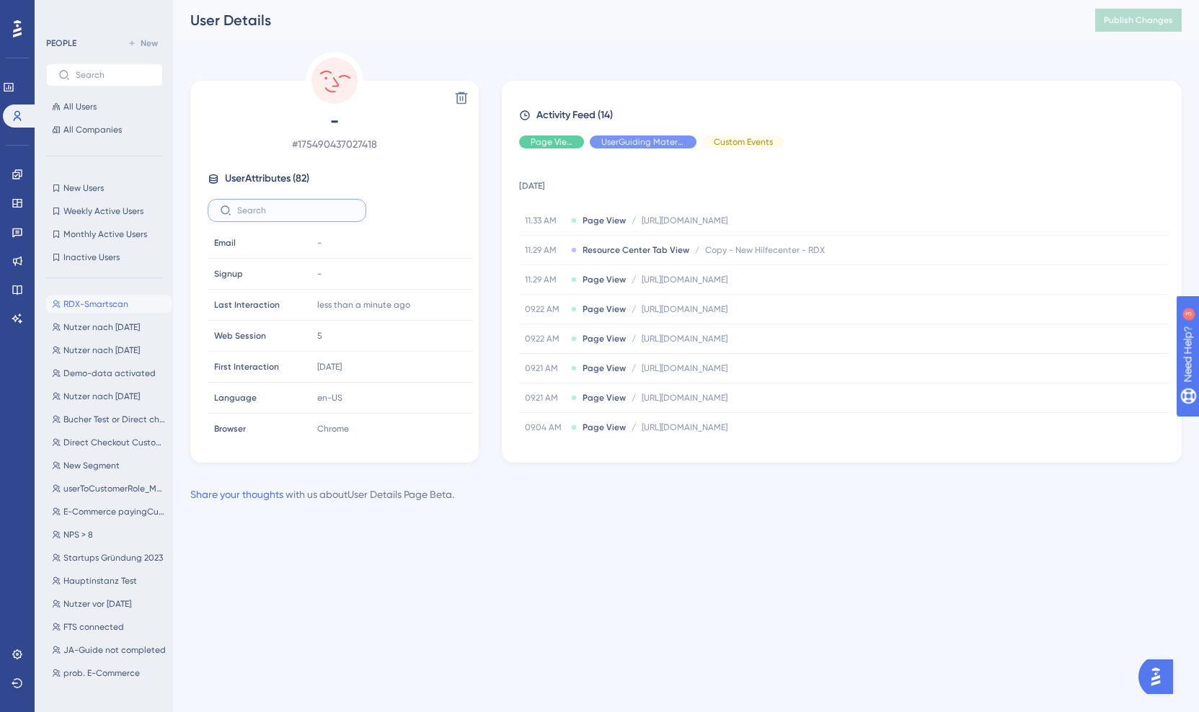
click at [314, 215] on input "text" at bounding box center [295, 211] width 117 height 10
paste input "175490437027418"
type input "175490437027418"
click at [343, 212] on input "175490437027418" at bounding box center [295, 211] width 117 height 10
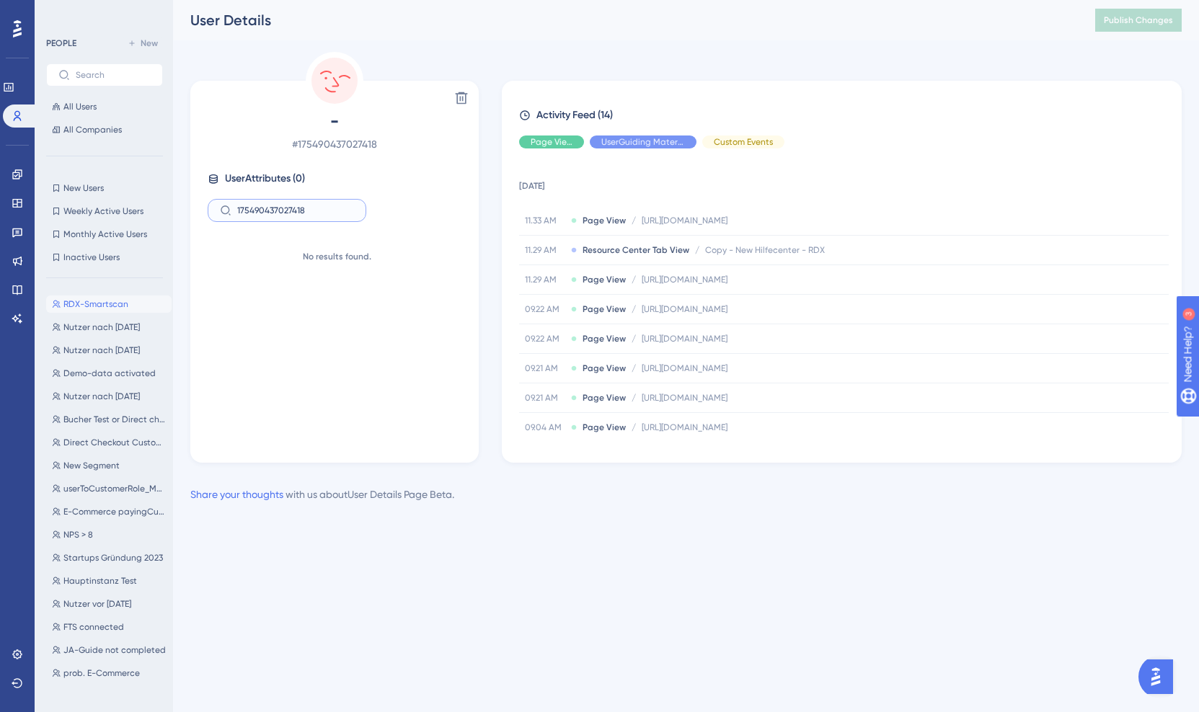
click at [343, 212] on input "175490437027418" at bounding box center [295, 211] width 117 height 10
click at [813, 53] on div "Delete - # 175490437027418 User Attributes ( 82 ) Email Email - Signup Signup -…" at bounding box center [686, 257] width 992 height 411
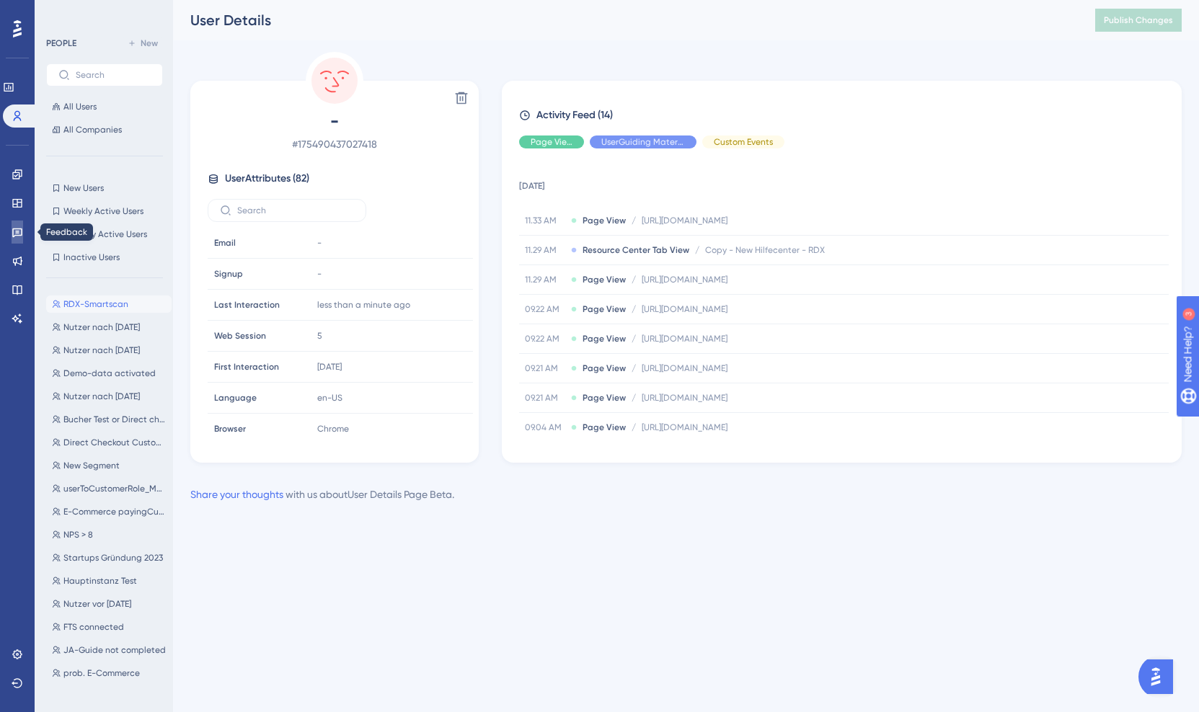
click at [22, 232] on icon at bounding box center [18, 232] width 12 height 12
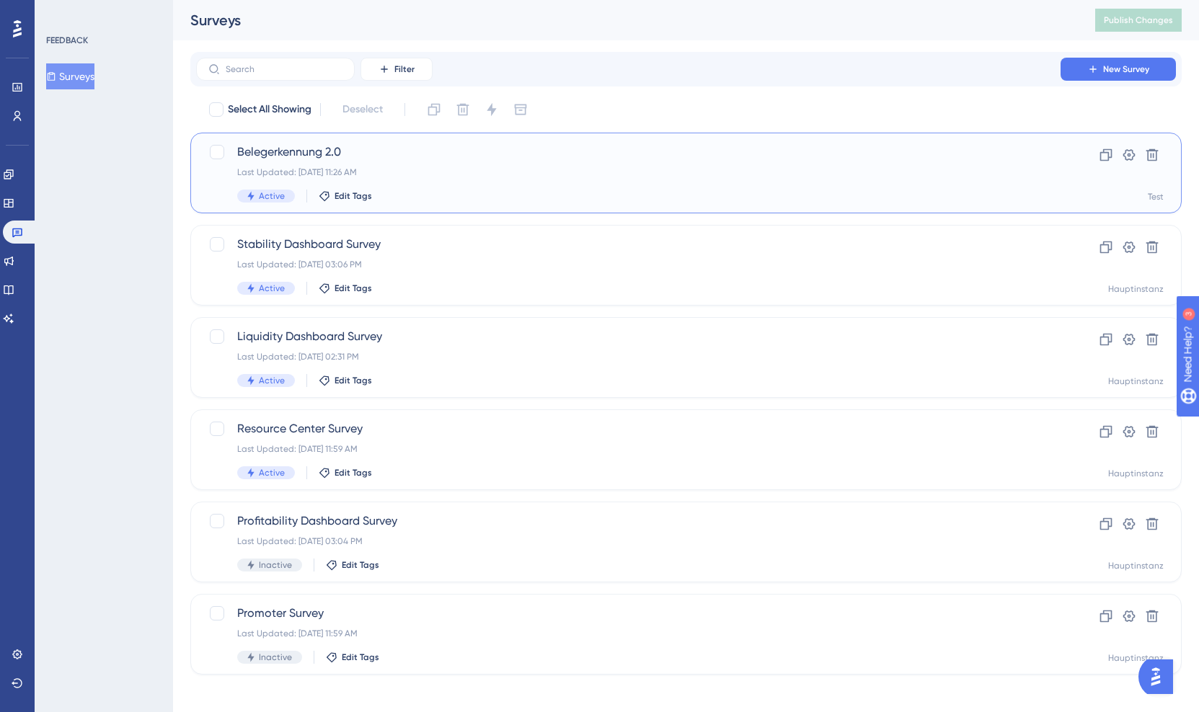
click at [402, 155] on span "Belegerkennung 2.0" at bounding box center [628, 152] width 782 height 17
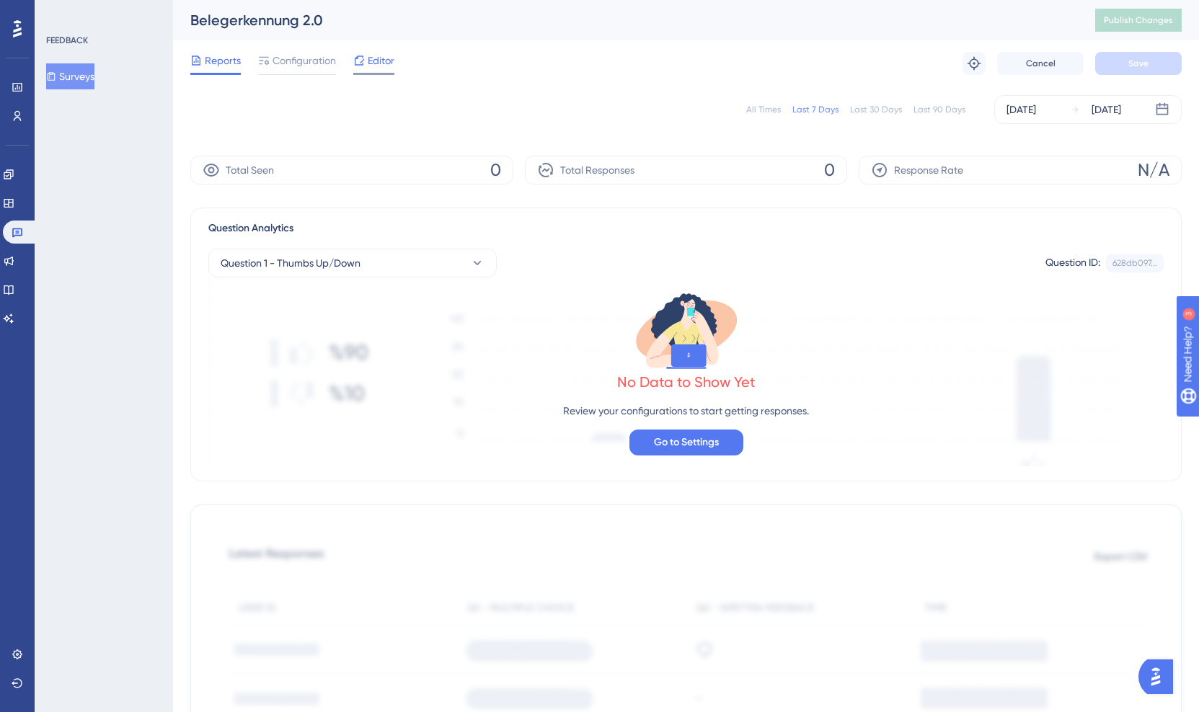
click at [378, 60] on span "Editor" at bounding box center [381, 60] width 27 height 17
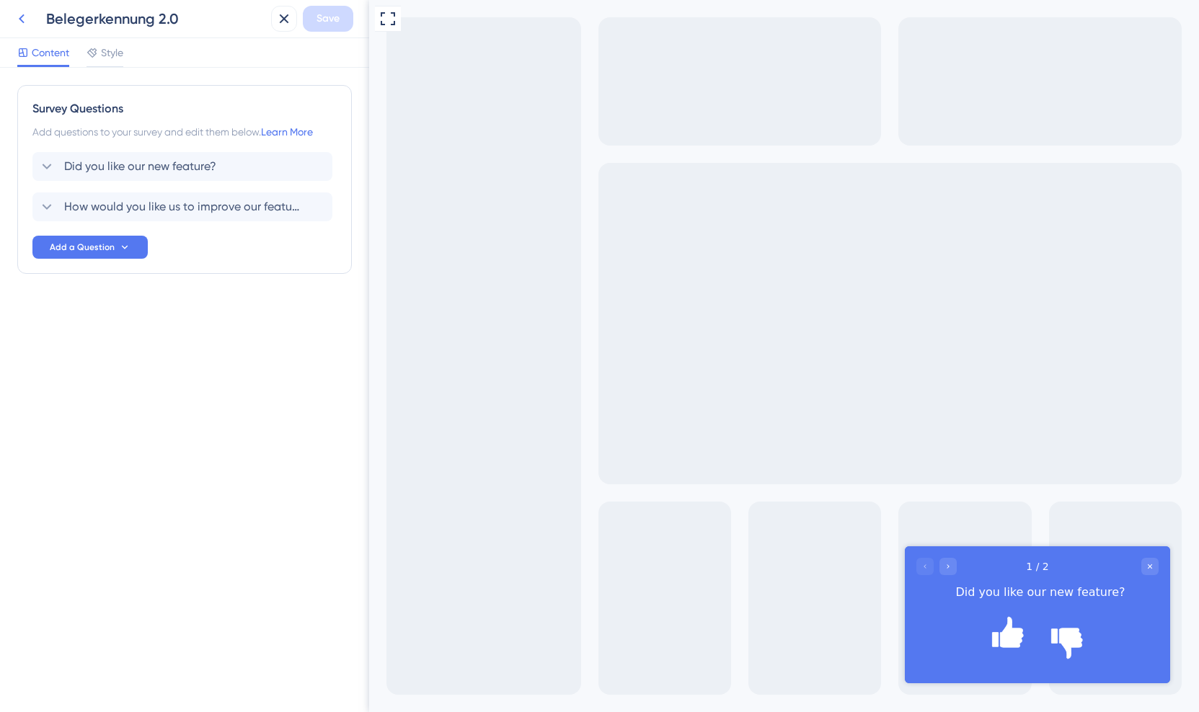
click at [17, 14] on icon at bounding box center [21, 18] width 17 height 17
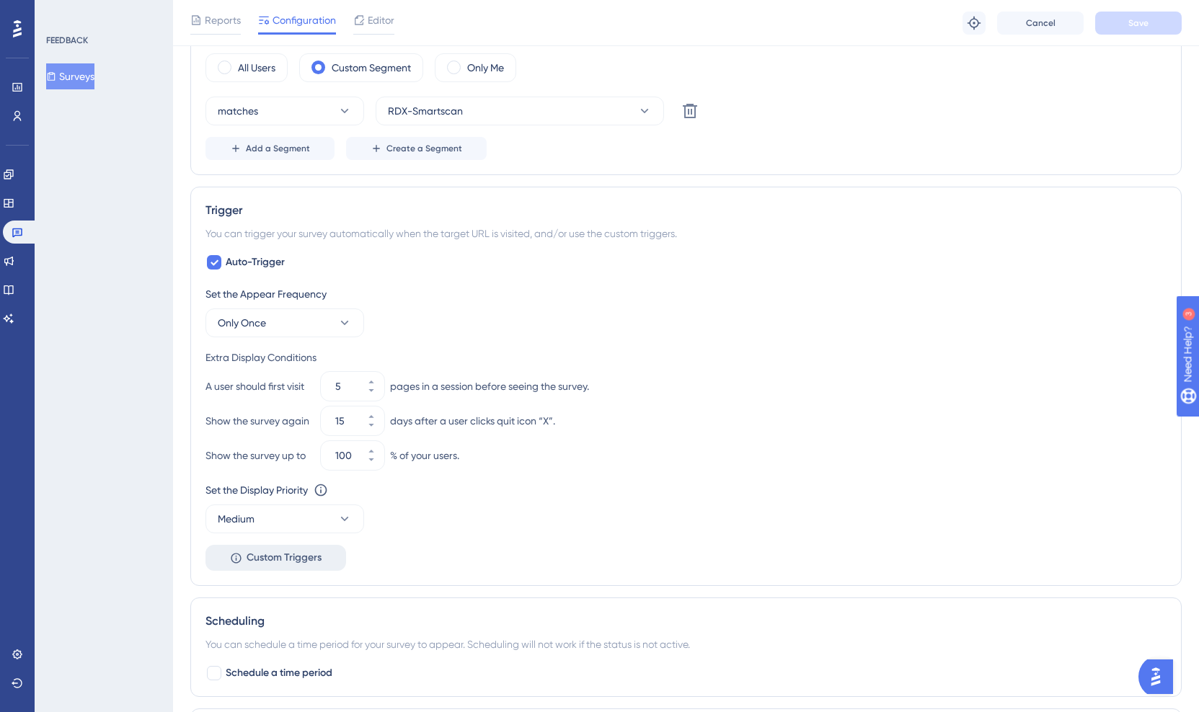
scroll to position [504, 0]
click at [374, 396] on icon at bounding box center [371, 393] width 9 height 9
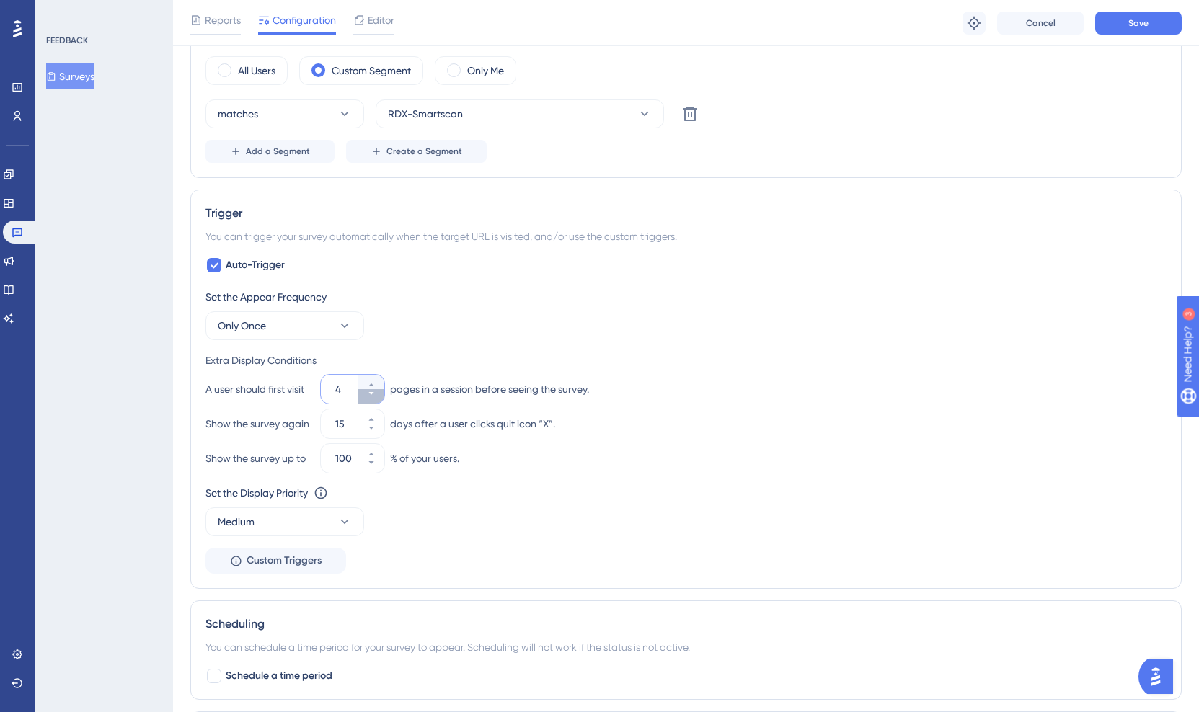
click at [375, 396] on icon at bounding box center [371, 393] width 9 height 9
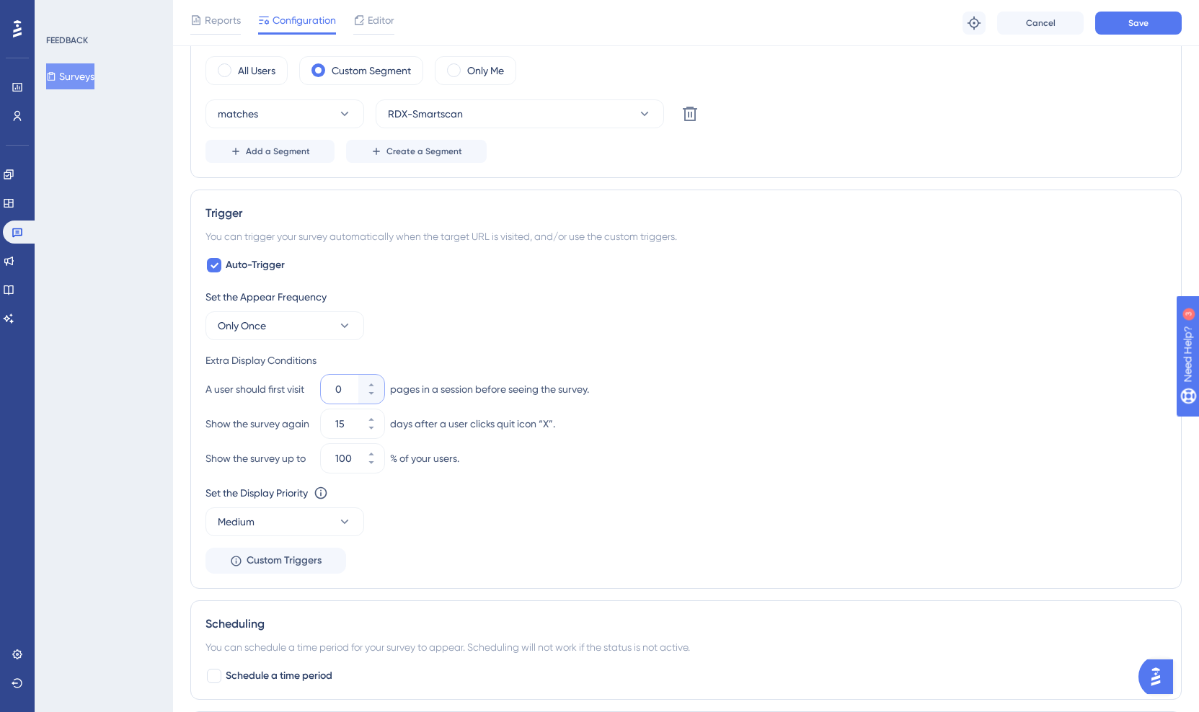
type input "1"
click at [348, 387] on input "1" at bounding box center [345, 389] width 20 height 17
click at [304, 332] on button "Only Once" at bounding box center [285, 326] width 159 height 29
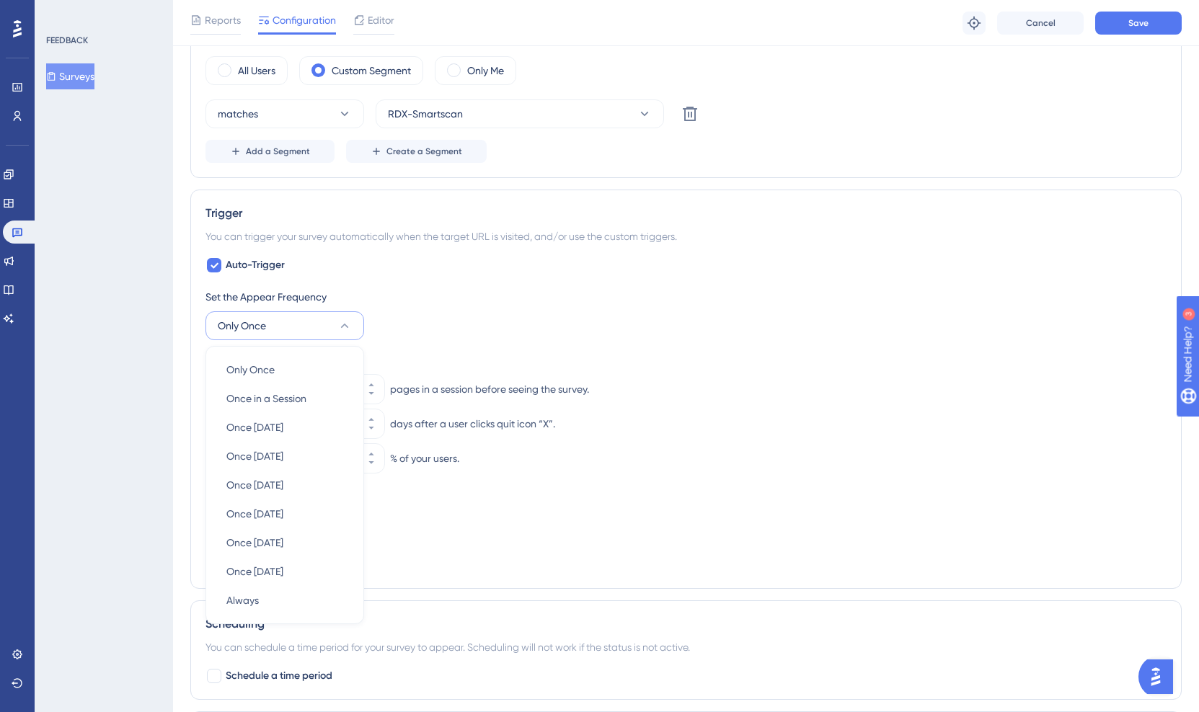
scroll to position [631, 0]
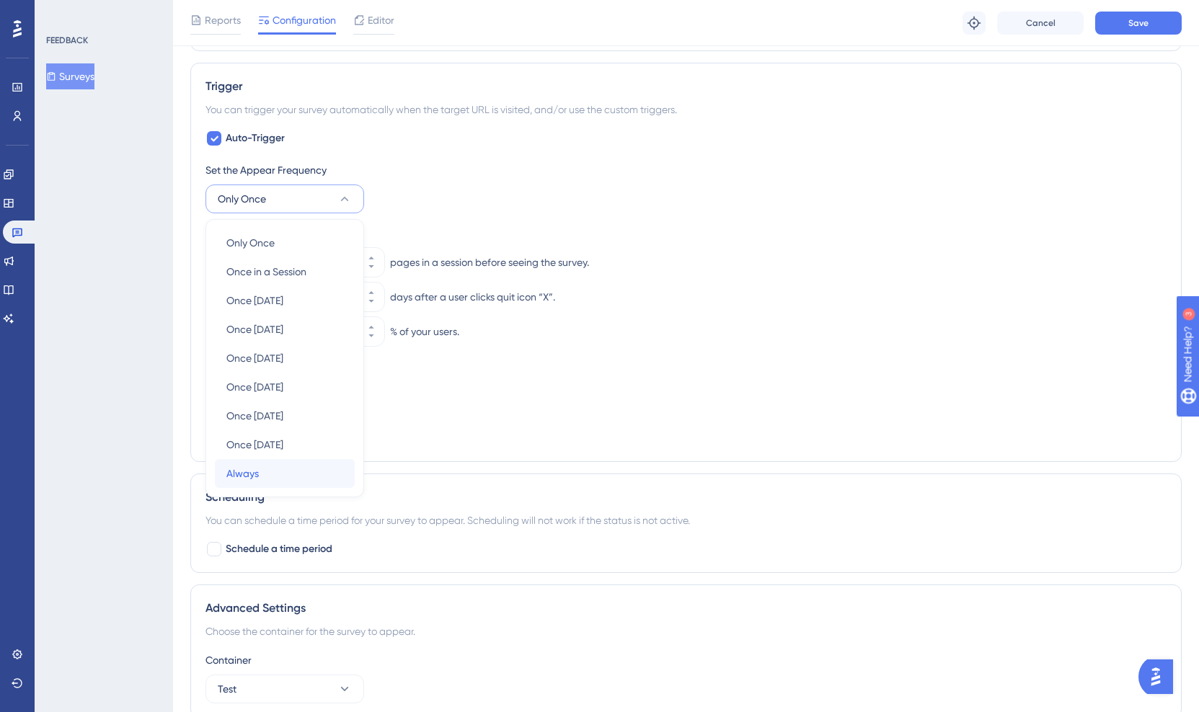
click at [252, 478] on span "Always" at bounding box center [242, 473] width 32 height 17
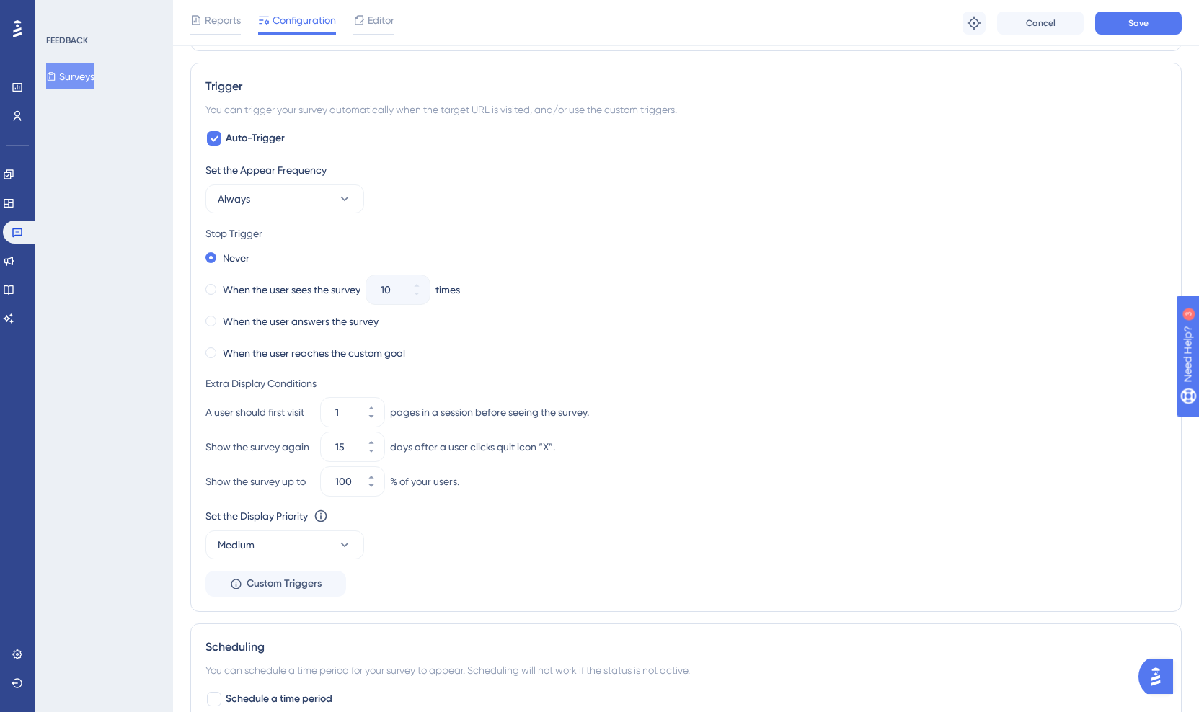
click at [438, 232] on div "Stop Trigger" at bounding box center [686, 233] width 961 height 17
click at [1146, 25] on span "Save" at bounding box center [1139, 23] width 20 height 12
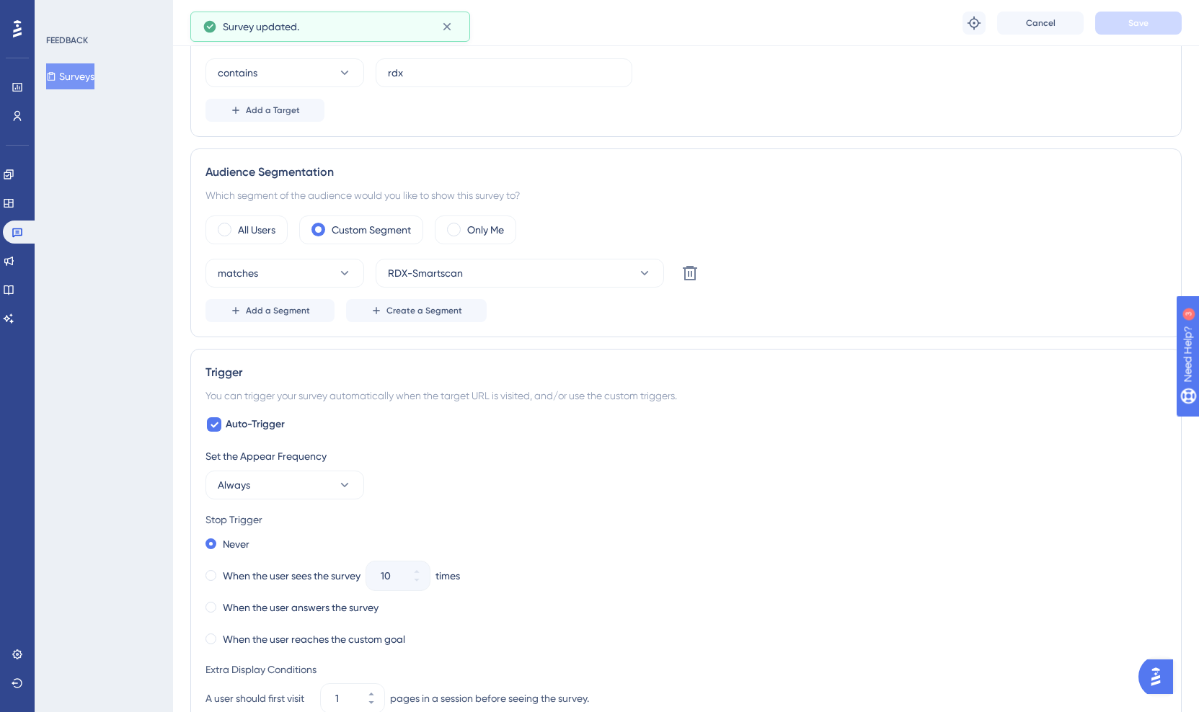
scroll to position [0, 0]
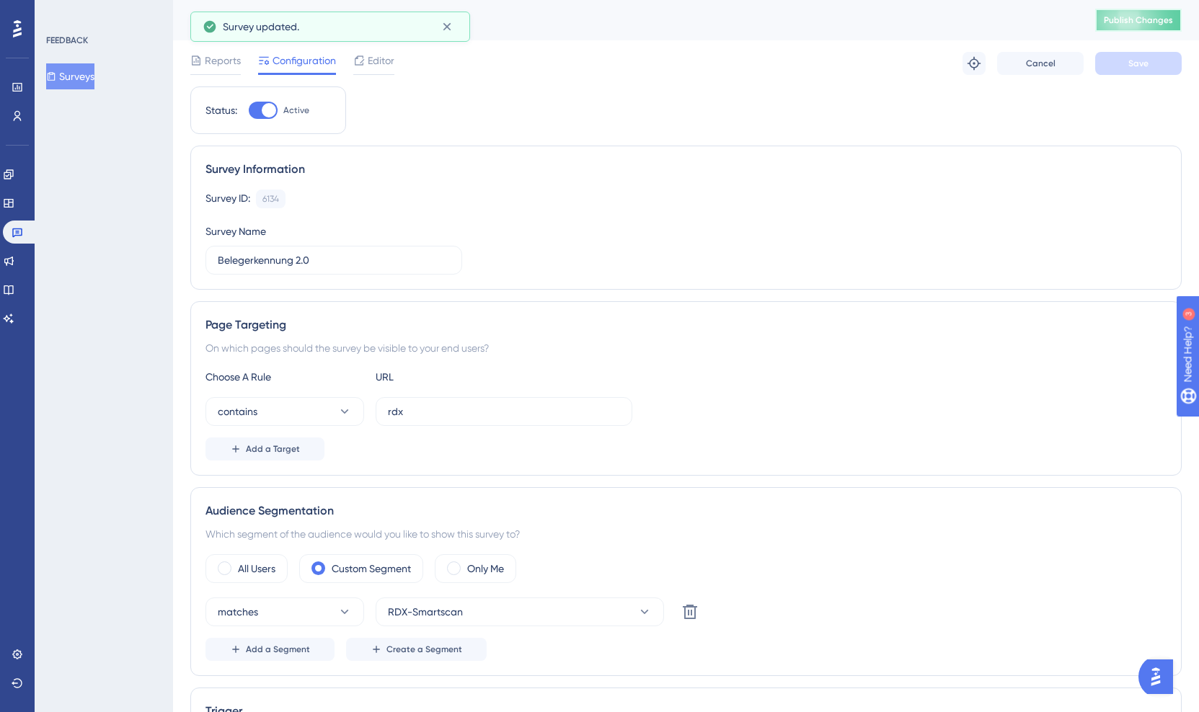
click at [1121, 15] on span "Publish Changes" at bounding box center [1138, 20] width 69 height 12
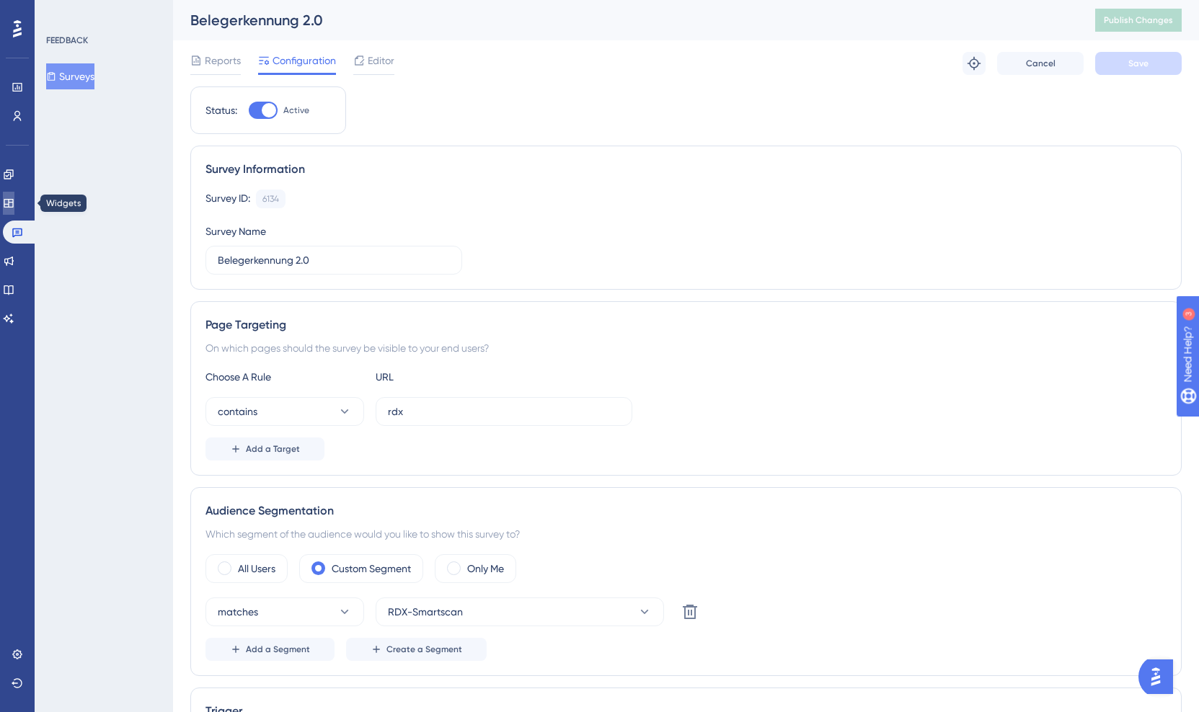
click at [13, 202] on icon at bounding box center [8, 203] width 9 height 9
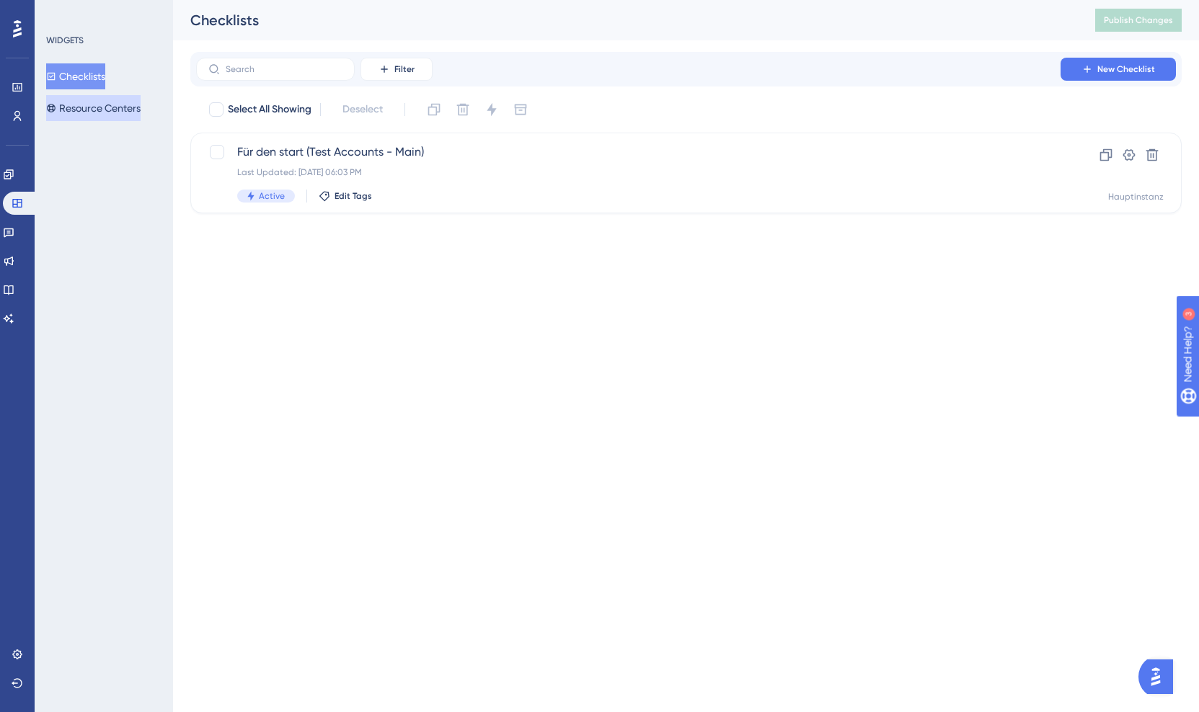
click at [102, 115] on button "Resource Centers" at bounding box center [93, 108] width 94 height 26
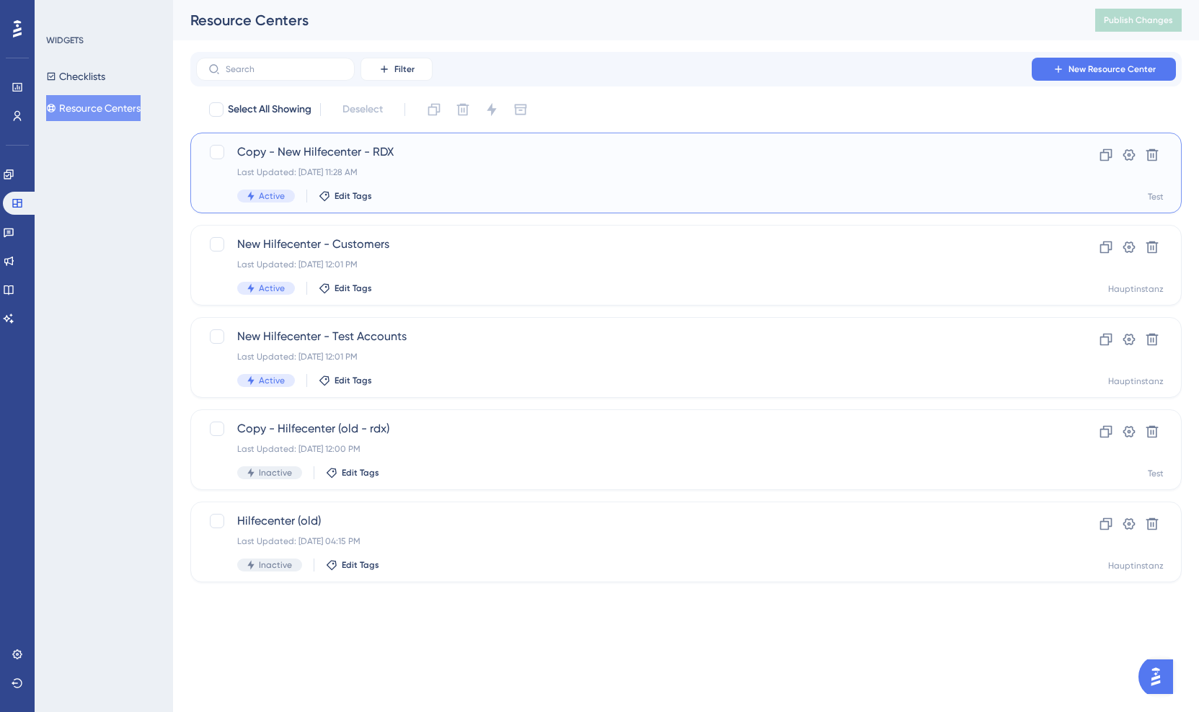
click at [392, 175] on div "Last Updated: Aug 13 2025, 11:28 AM" at bounding box center [628, 173] width 782 height 12
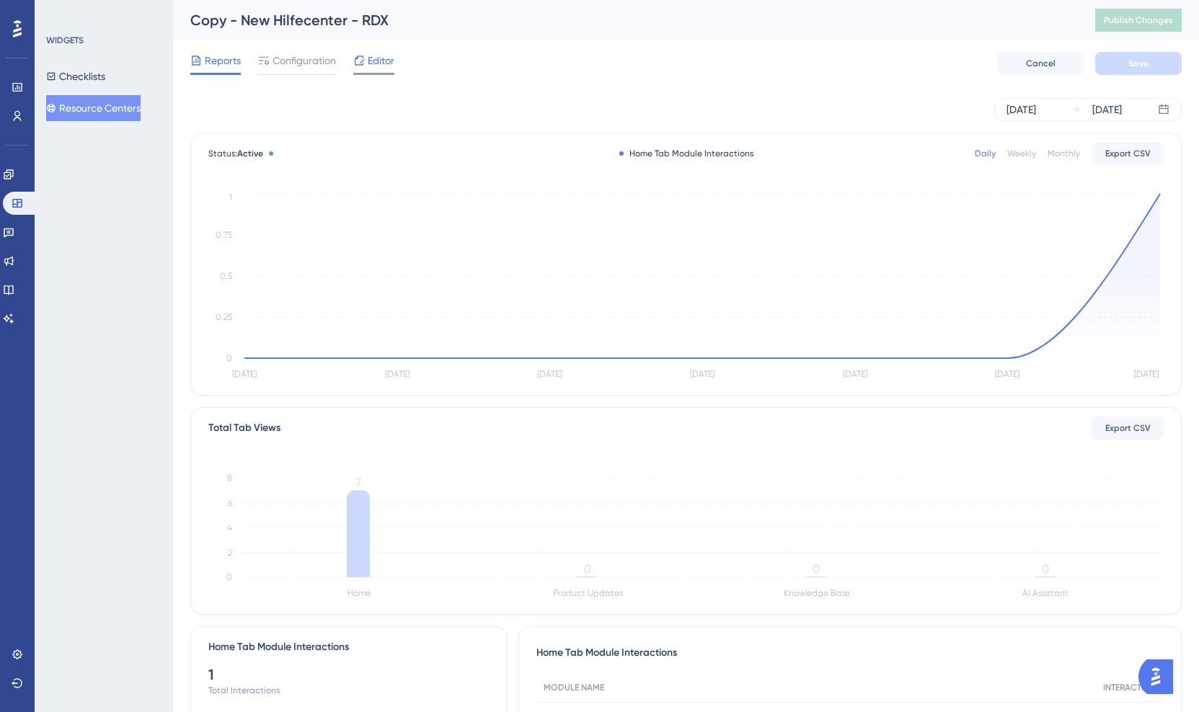
click at [379, 55] on span "Editor" at bounding box center [381, 60] width 27 height 17
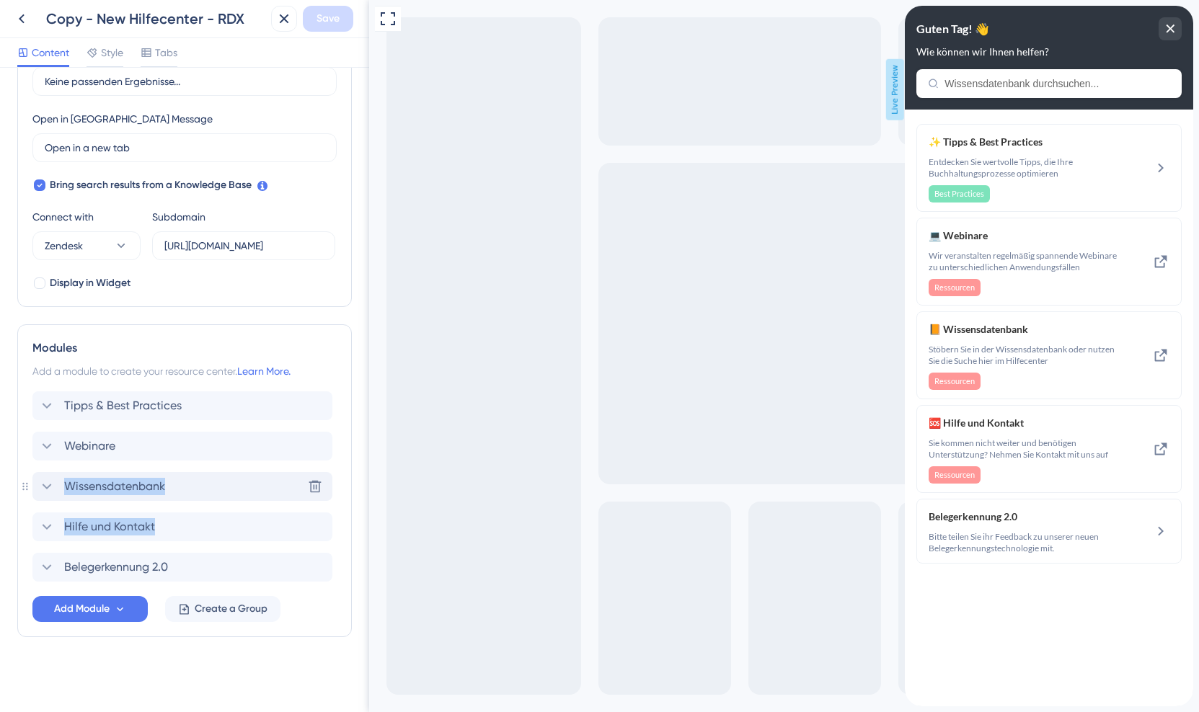
drag, startPoint x: 23, startPoint y: 567, endPoint x: 36, endPoint y: 487, distance: 80.4
click at [36, 487] on div "Modules Add a module to create your resource center. Learn More. Tipps & Best P…" at bounding box center [184, 480] width 335 height 313
drag, startPoint x: 33, startPoint y: 567, endPoint x: 44, endPoint y: 403, distance: 164.0
click at [44, 403] on div "Tipps & Best Practices Webinare Wissensdatenbank Hilfe und Kontakt Belegerkennu…" at bounding box center [184, 487] width 304 height 190
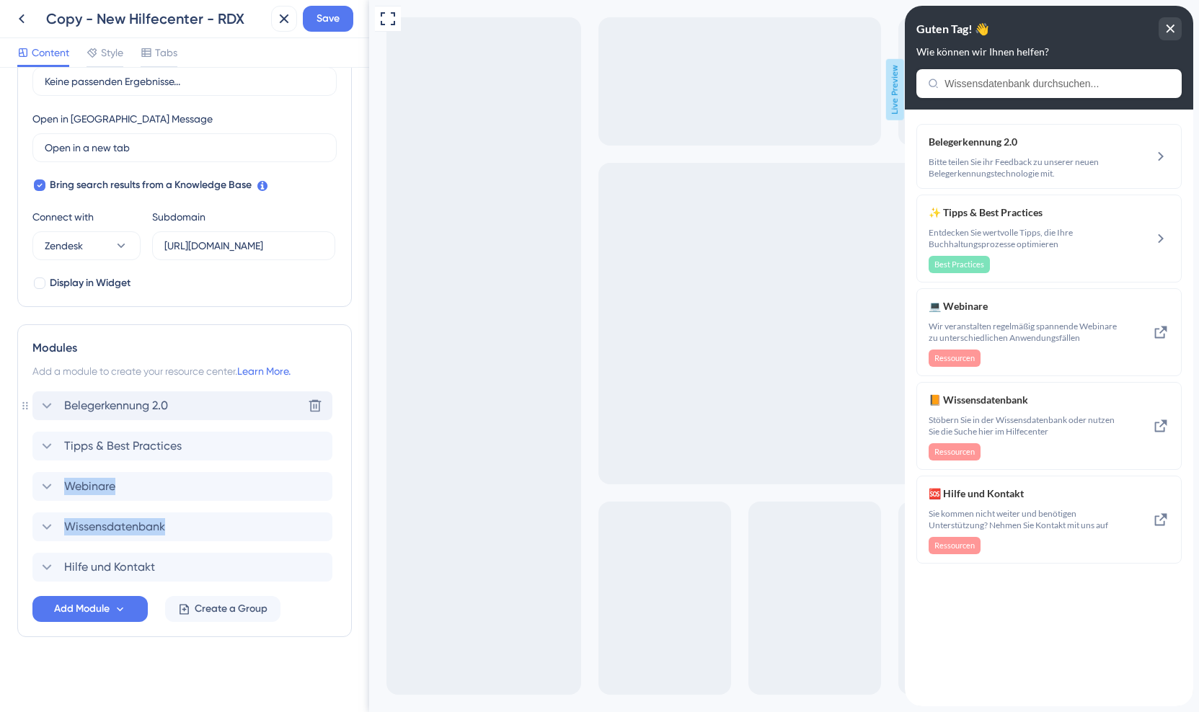
click at [48, 405] on icon at bounding box center [46, 405] width 17 height 17
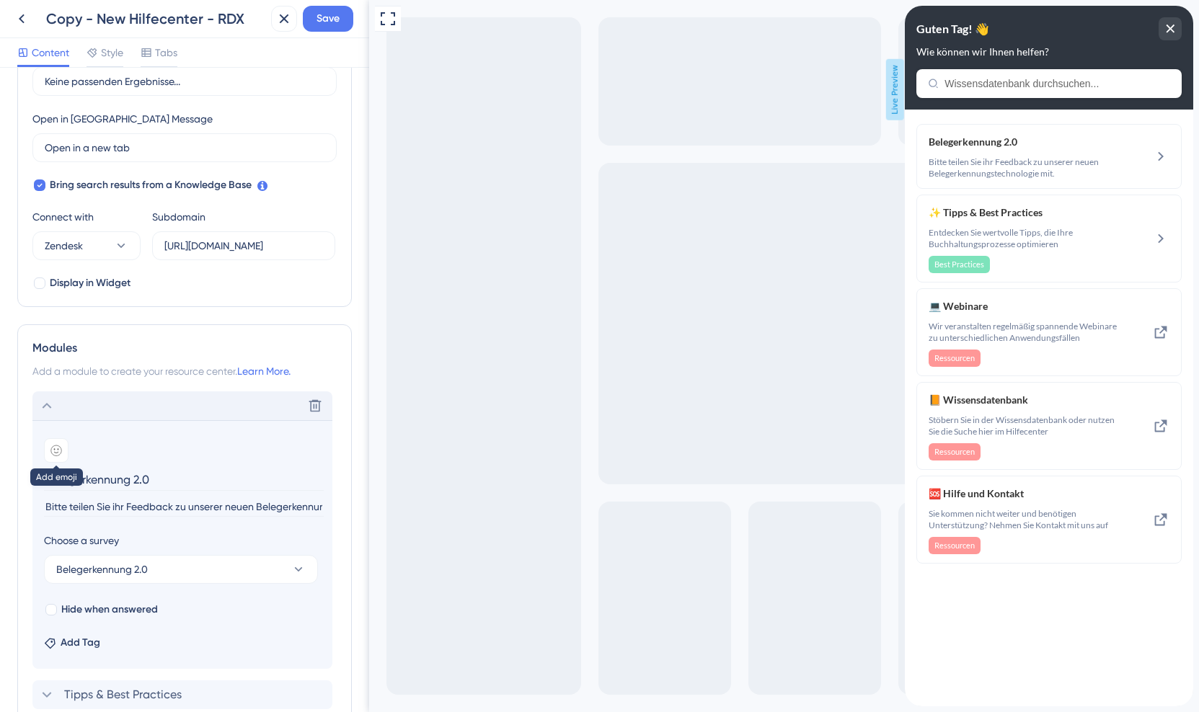
click at [59, 449] on icon at bounding box center [56, 451] width 12 height 12
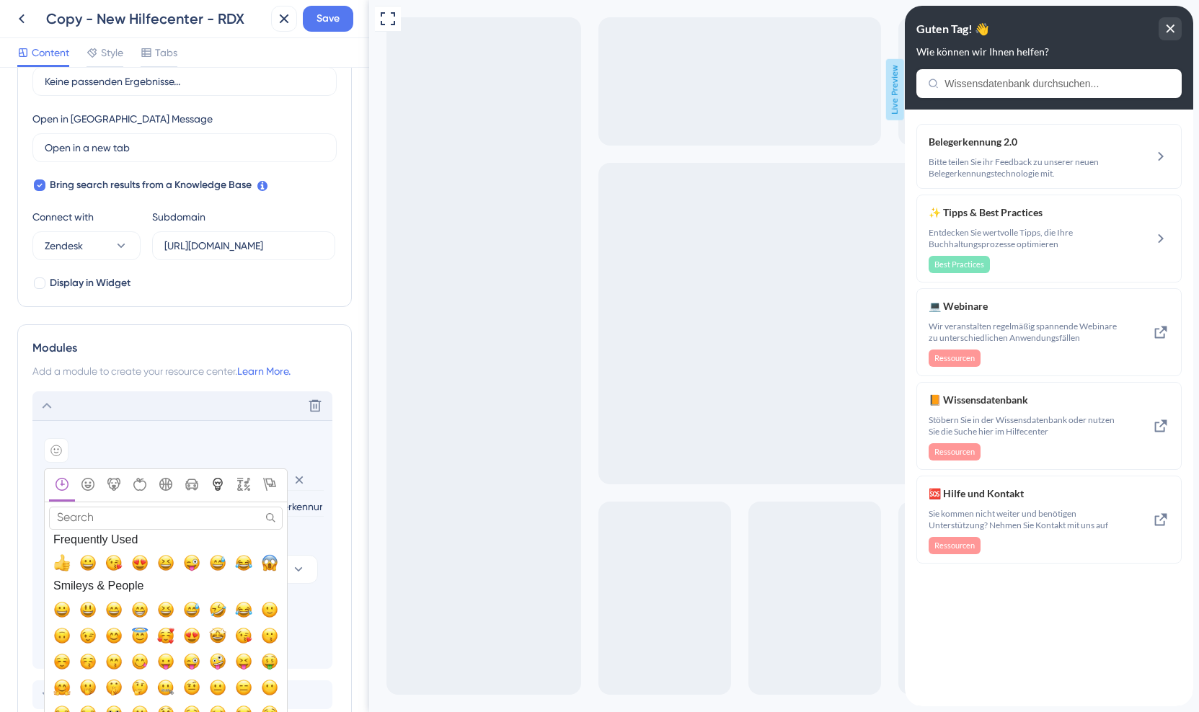
click at [215, 483] on icon "Objects" at bounding box center [217, 484] width 13 height 13
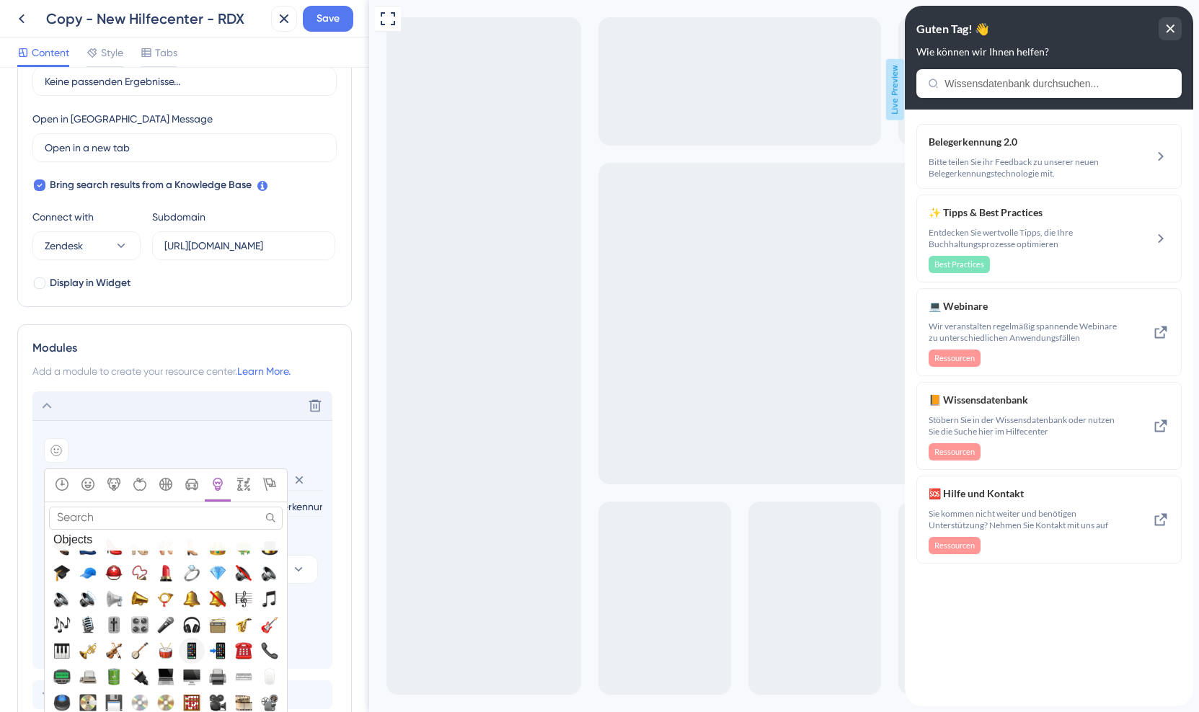
scroll to position [3265, 0]
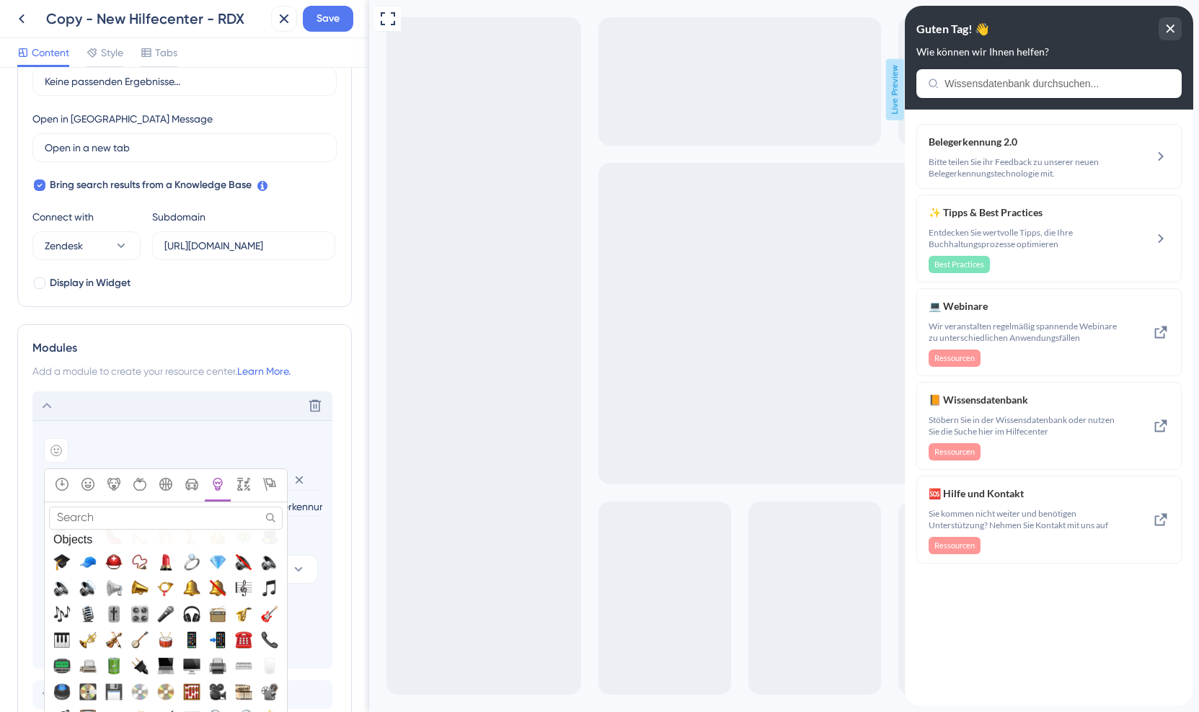
click at [115, 521] on input "Search" at bounding box center [166, 518] width 234 height 22
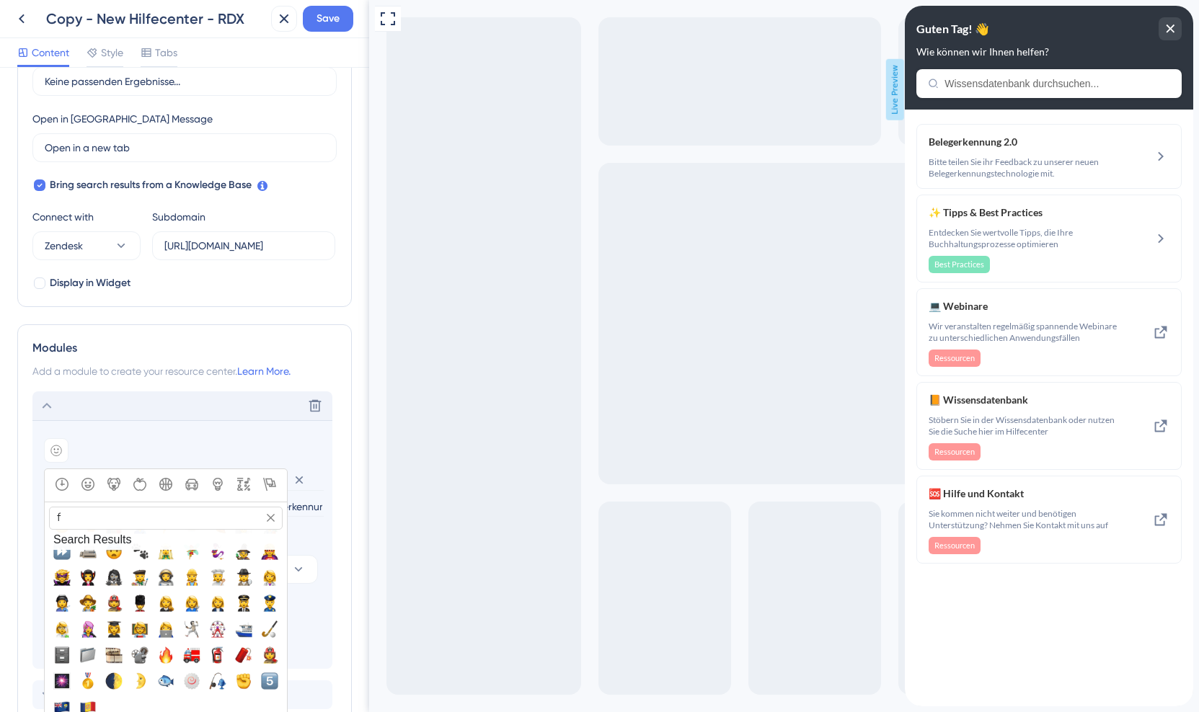
scroll to position [0, 0]
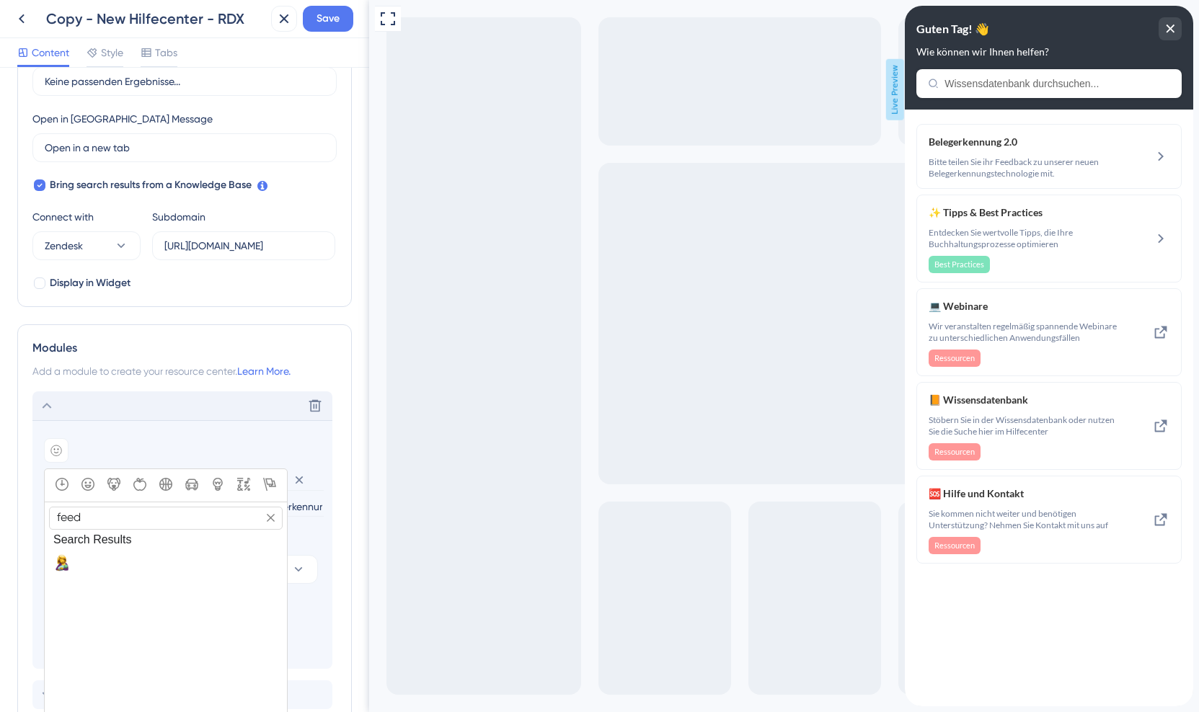
click at [94, 518] on input "feed" at bounding box center [166, 518] width 234 height 22
type input "rece"
click at [63, 567] on span "🧾, receipt" at bounding box center [61, 563] width 17 height 17
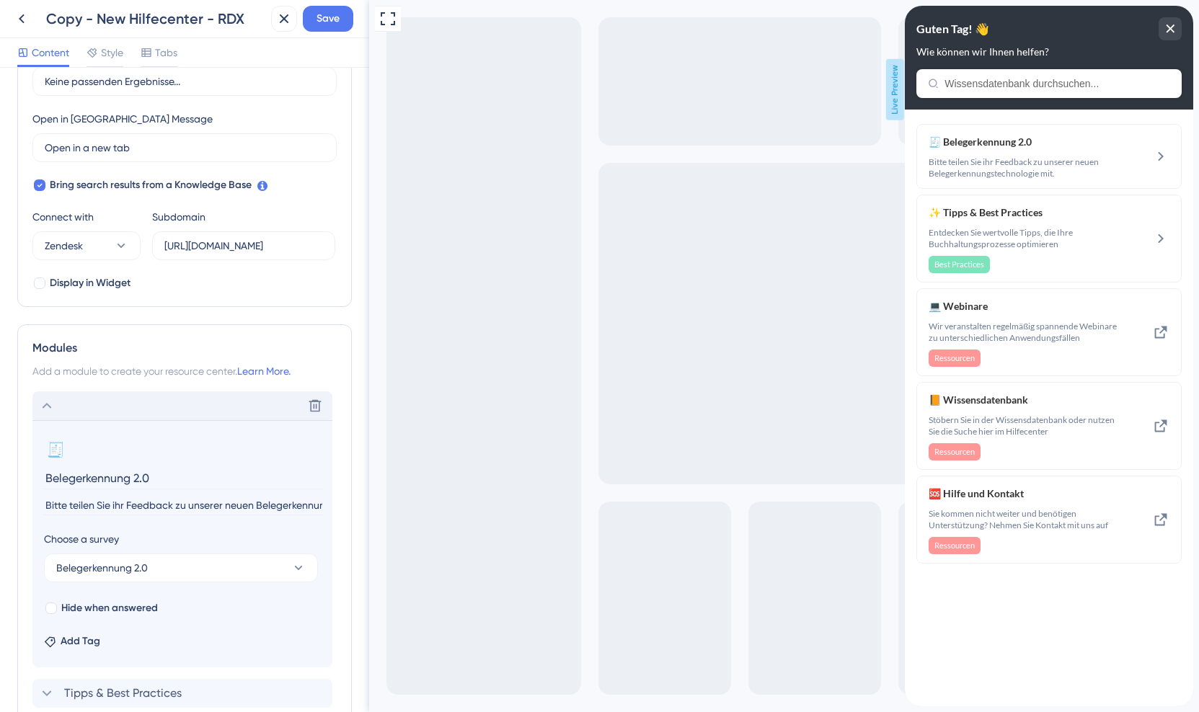
click at [48, 405] on icon at bounding box center [46, 405] width 17 height 17
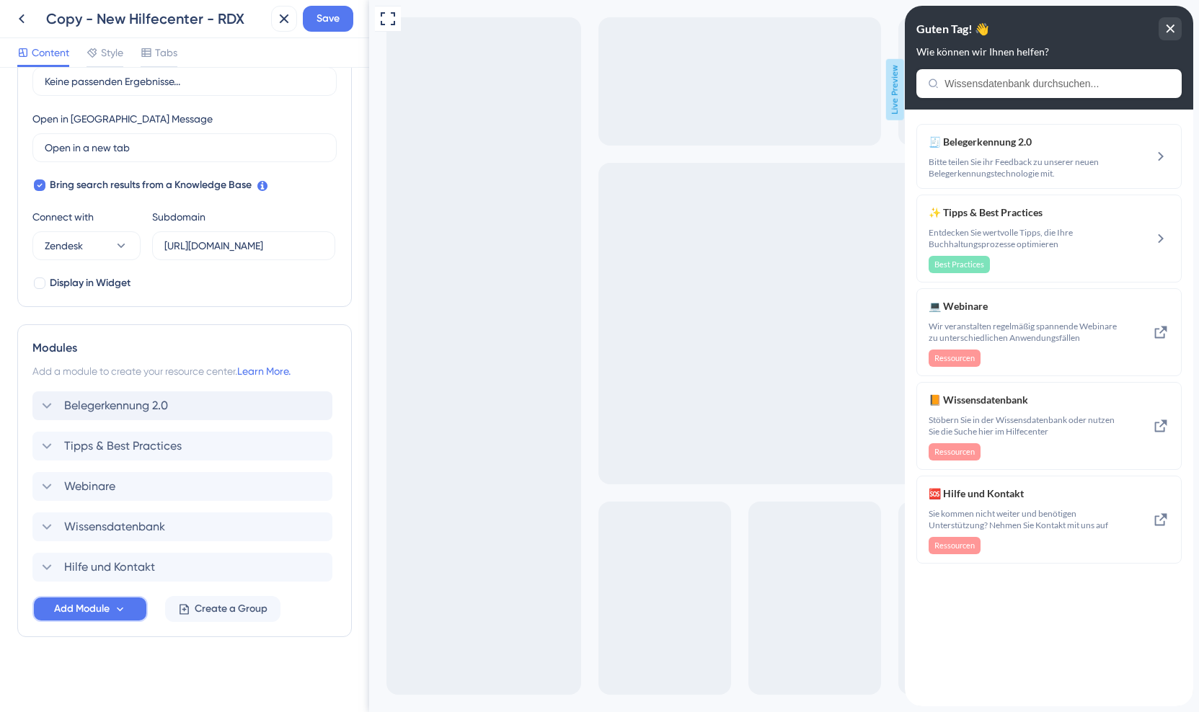
click at [106, 611] on span "Add Module" at bounding box center [82, 609] width 56 height 17
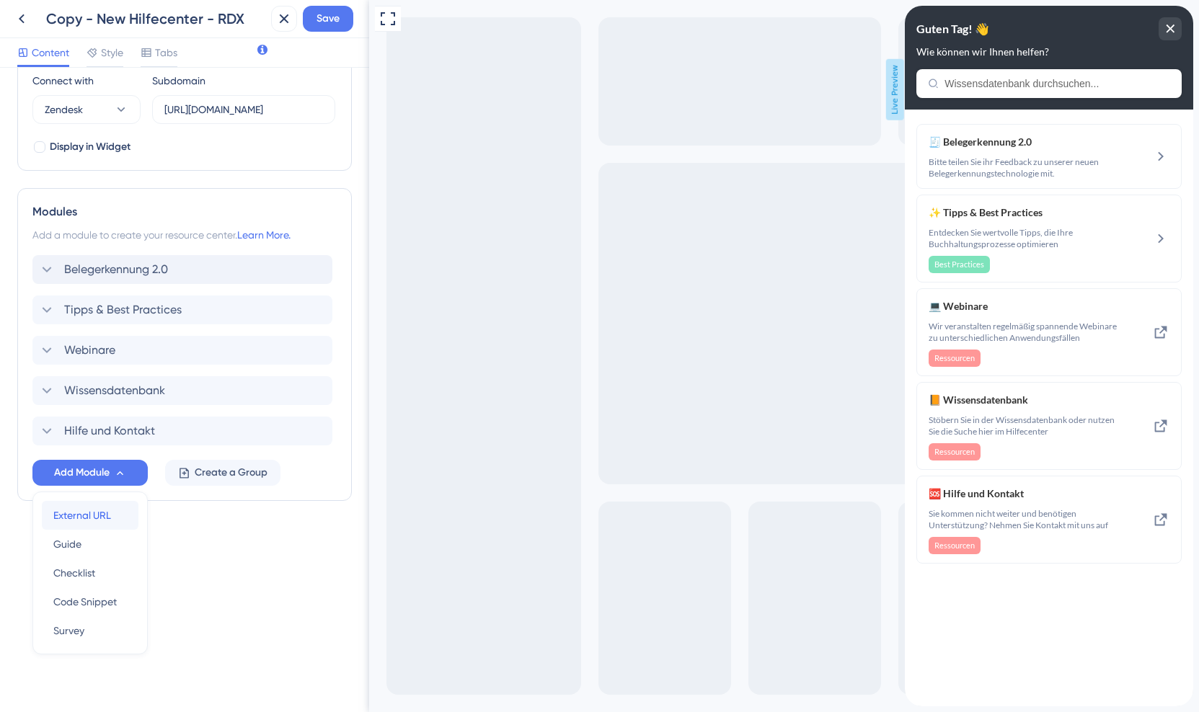
click at [106, 513] on span "External URL" at bounding box center [82, 515] width 58 height 17
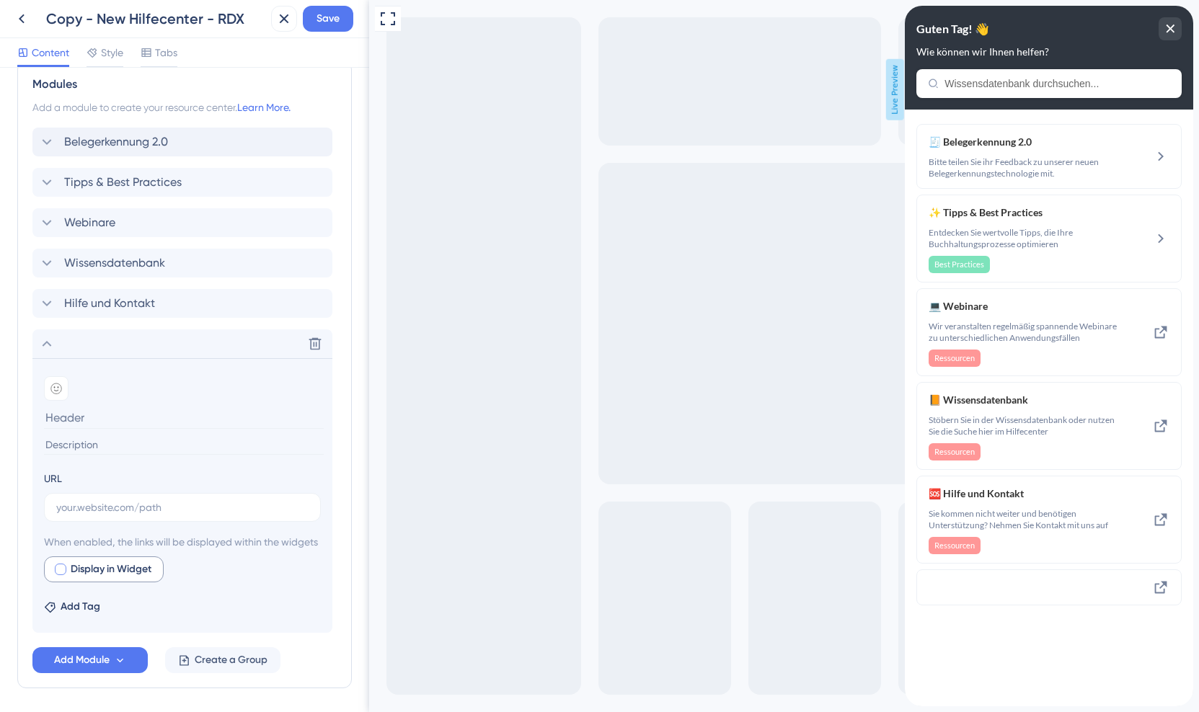
scroll to position [667, 0]
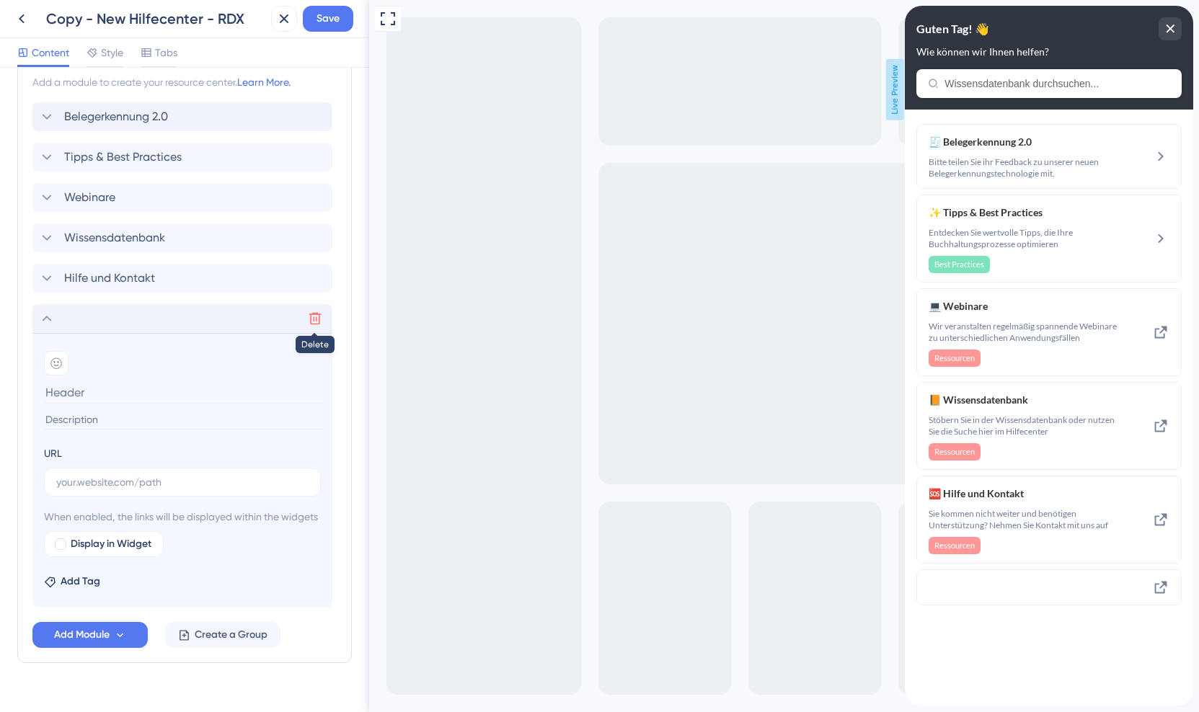
click at [310, 316] on icon at bounding box center [315, 319] width 12 height 12
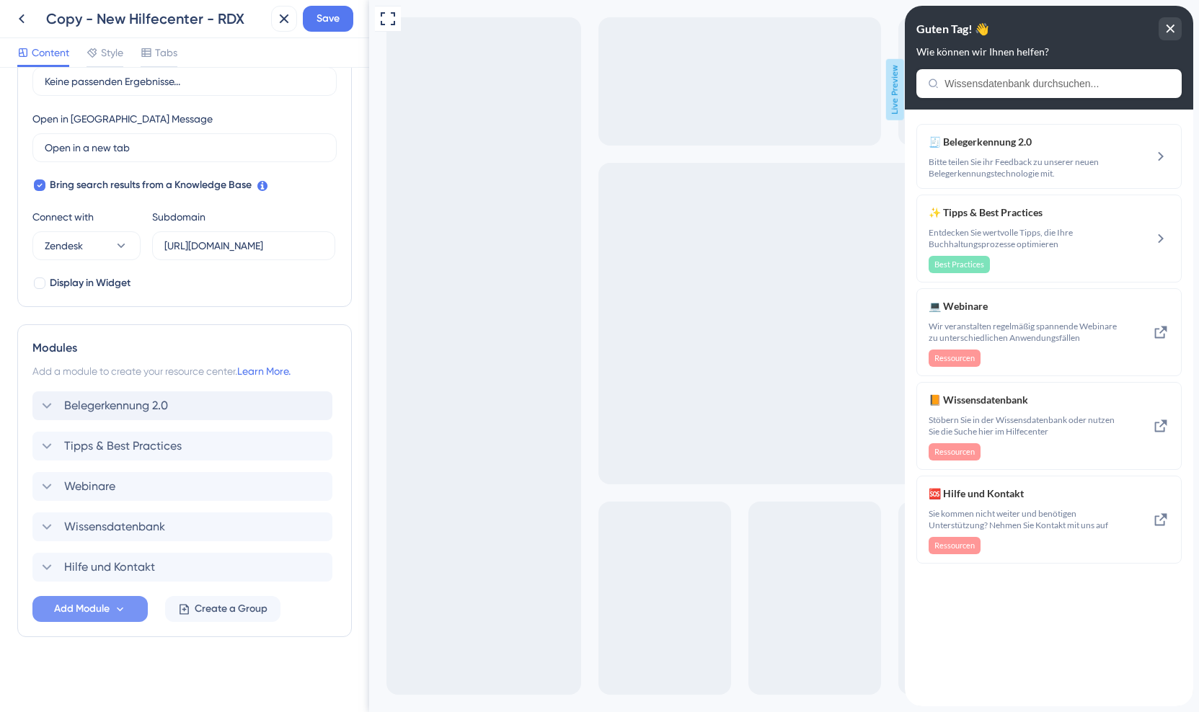
click at [115, 609] on icon at bounding box center [120, 610] width 12 height 12
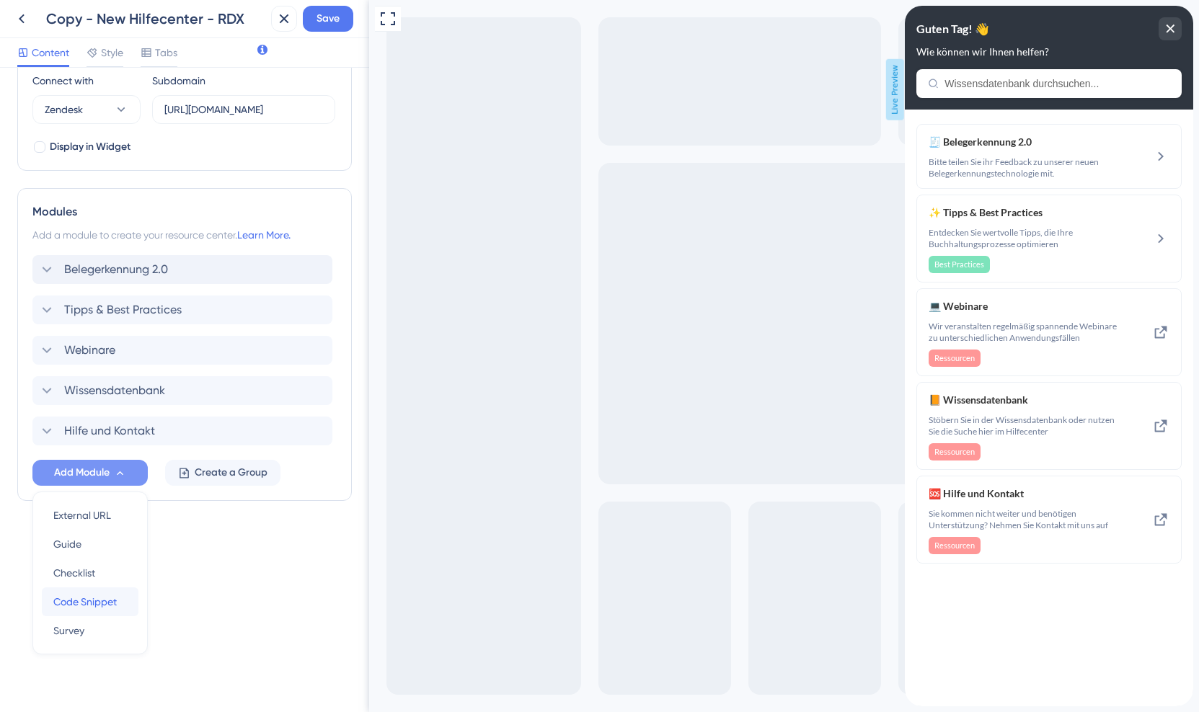
click at [115, 606] on span "Code Snippet" at bounding box center [84, 601] width 63 height 17
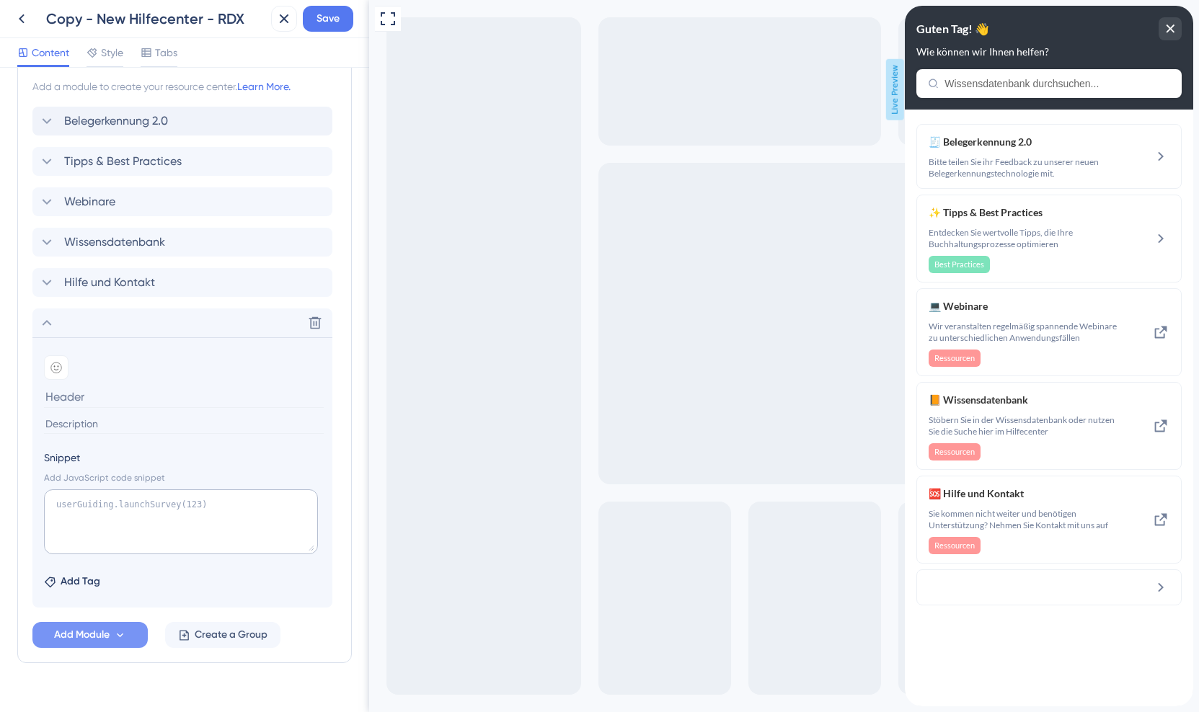
scroll to position [689, 0]
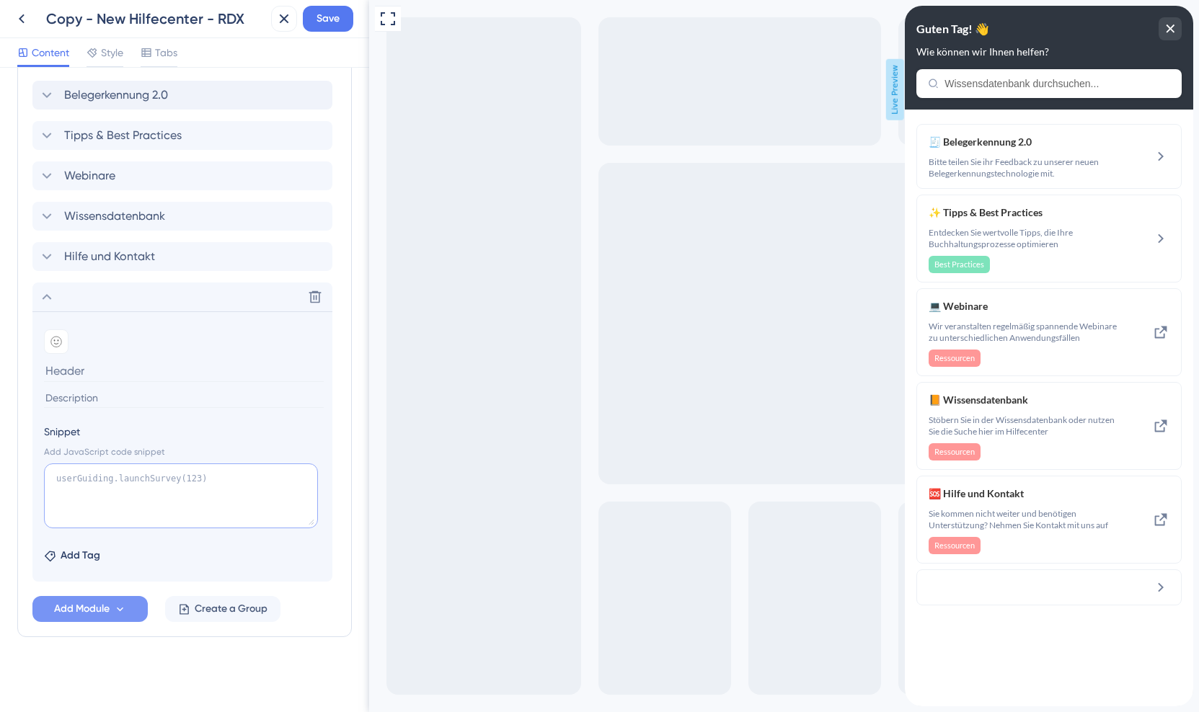
click at [139, 490] on textarea at bounding box center [181, 496] width 274 height 65
click at [314, 300] on icon at bounding box center [315, 297] width 14 height 14
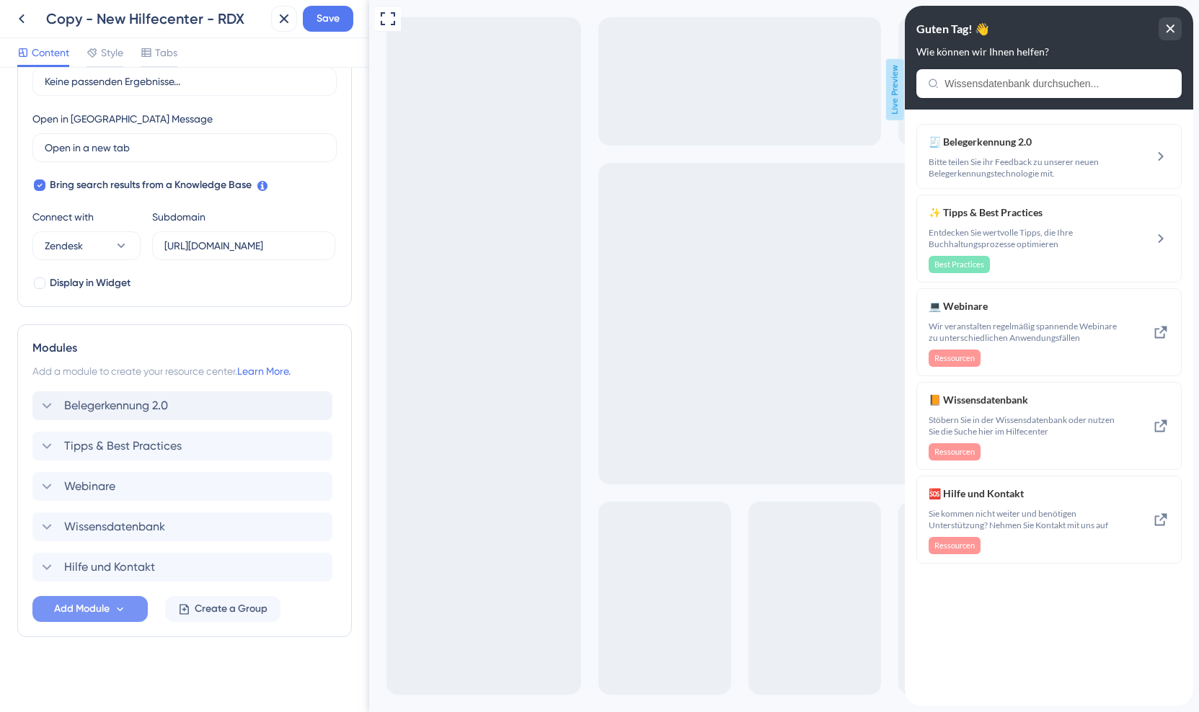
click at [107, 610] on span "Add Module" at bounding box center [82, 609] width 56 height 17
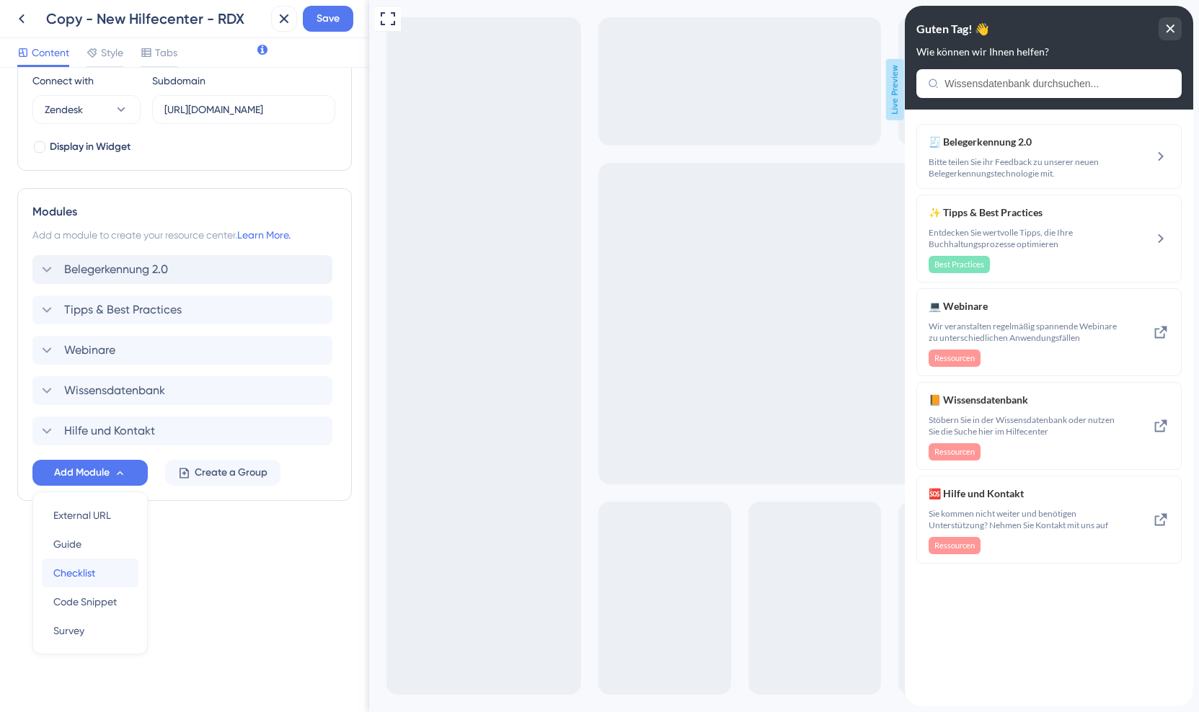
click at [89, 570] on span "Checklist" at bounding box center [74, 573] width 42 height 17
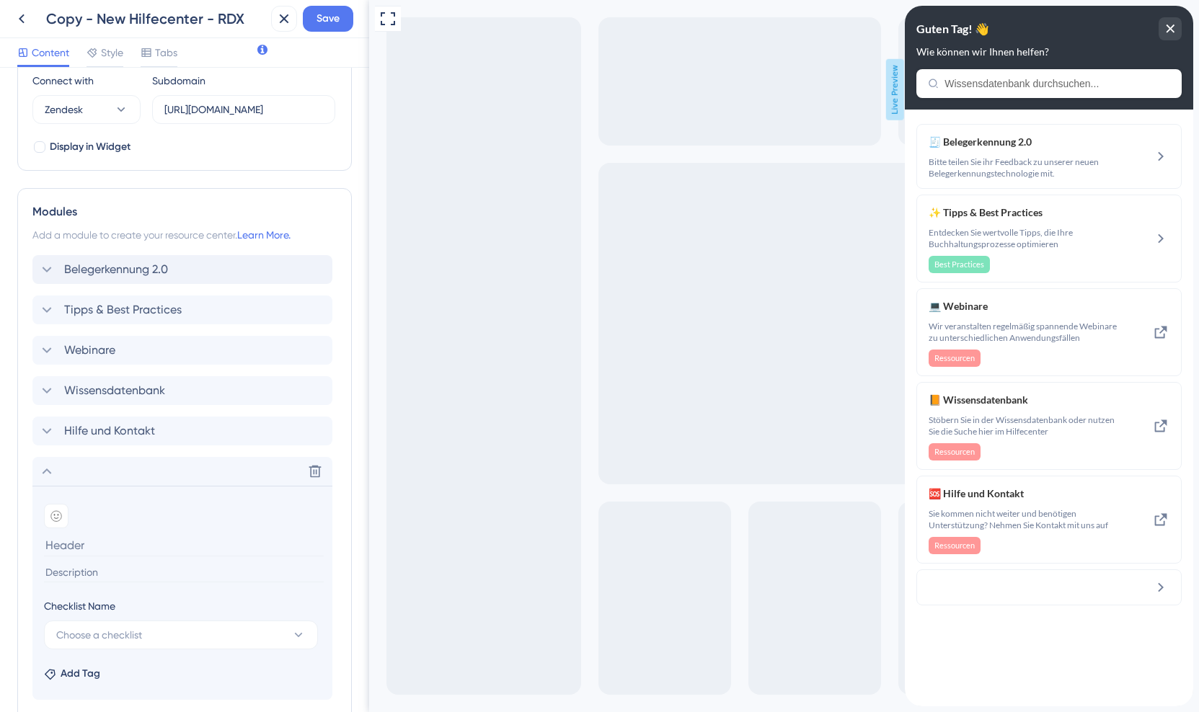
scroll to position [632, 0]
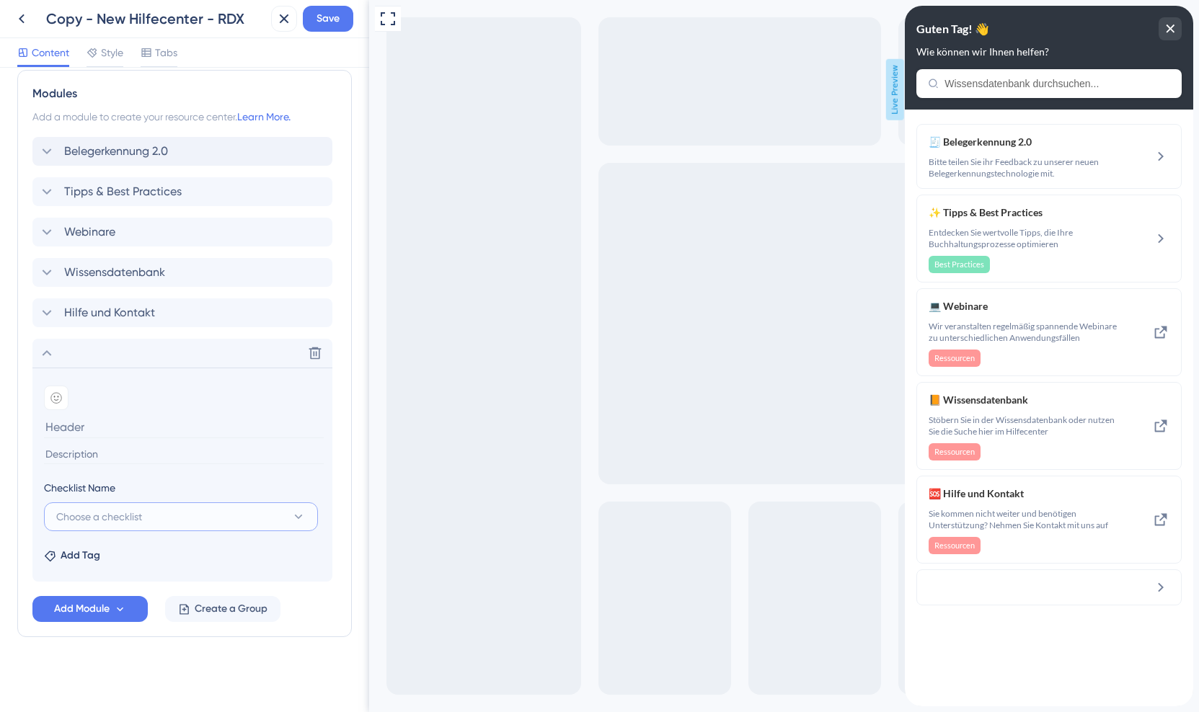
click at [166, 518] on button "Choose a checklist" at bounding box center [181, 517] width 274 height 29
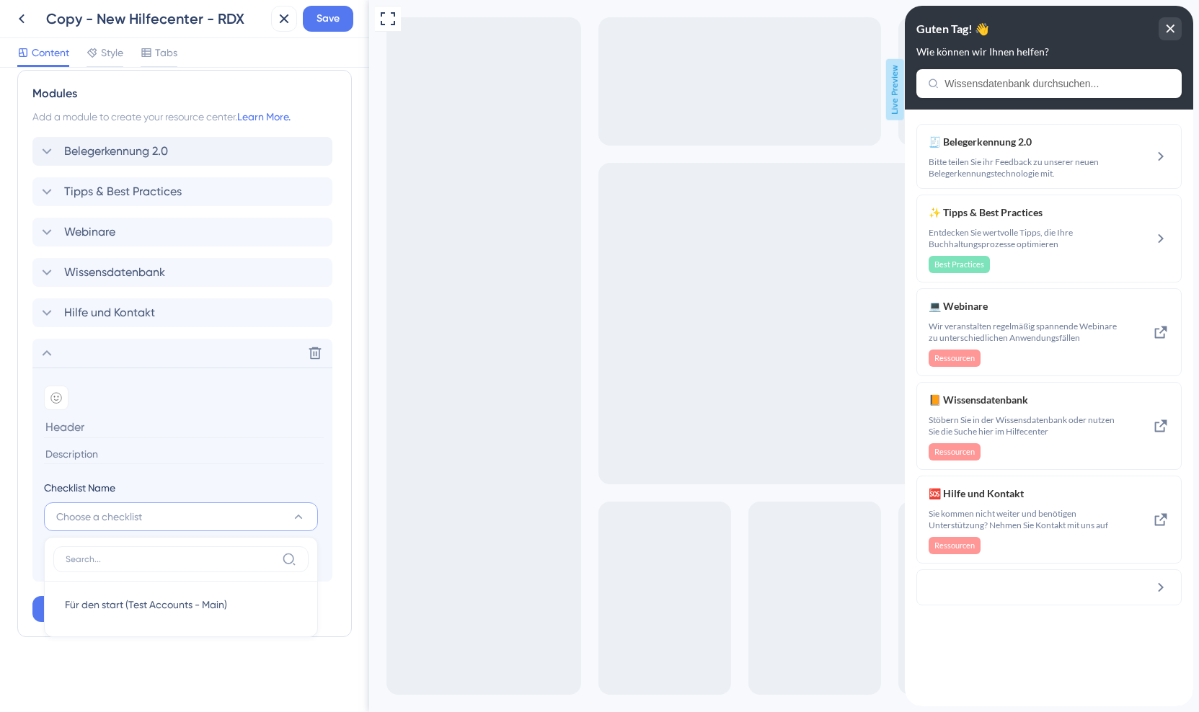
click at [166, 518] on button "Choose a checklist" at bounding box center [181, 517] width 274 height 29
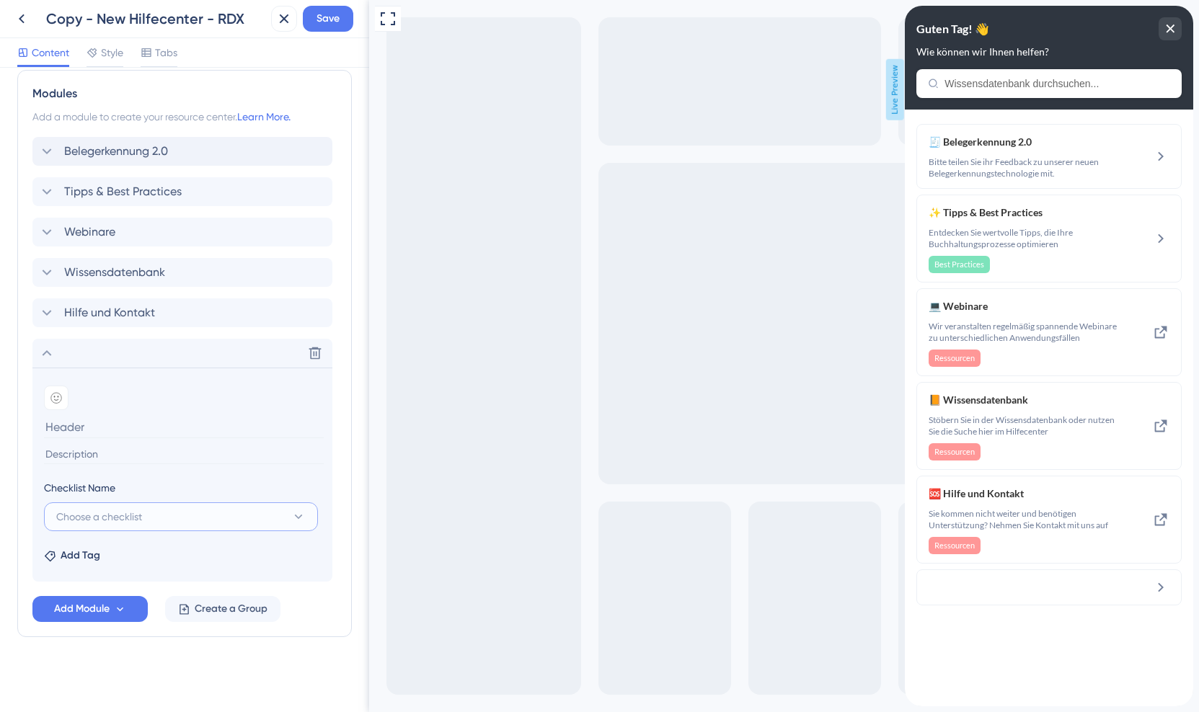
click at [102, 524] on span "Choose a checklist" at bounding box center [99, 516] width 86 height 17
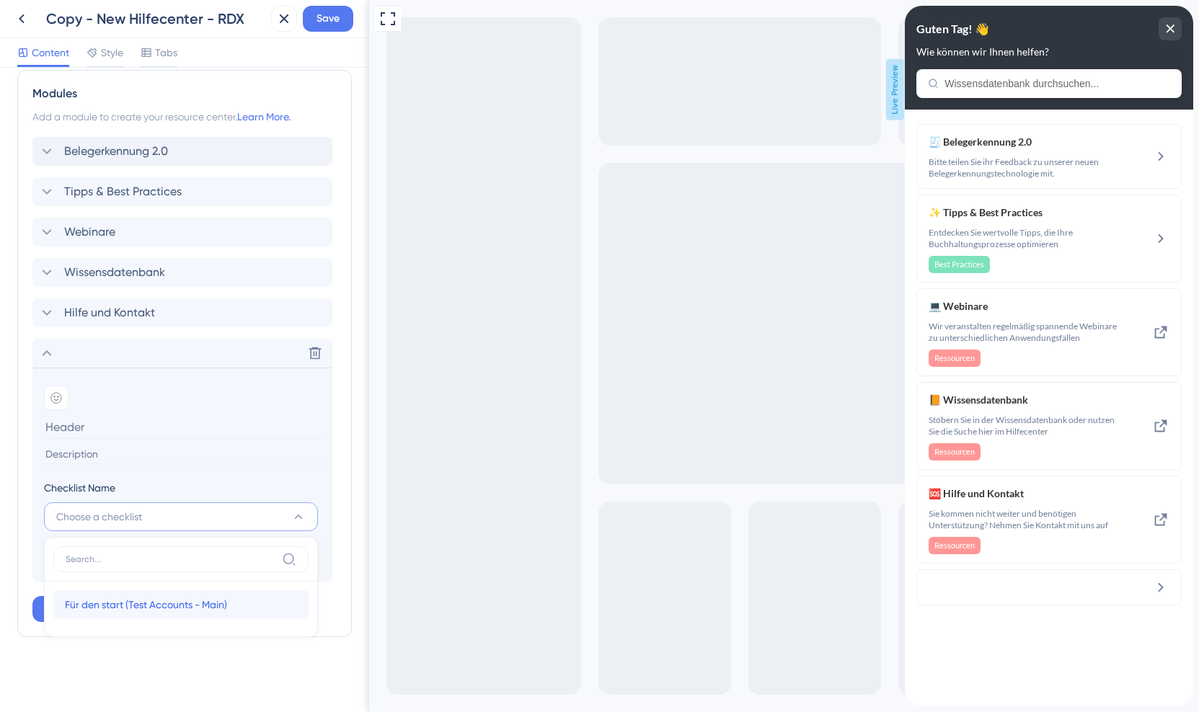
click at [156, 605] on span "Für den start (Test Accounts - Main)" at bounding box center [146, 604] width 162 height 17
type input "Für den start (Test Accounts - Main)"
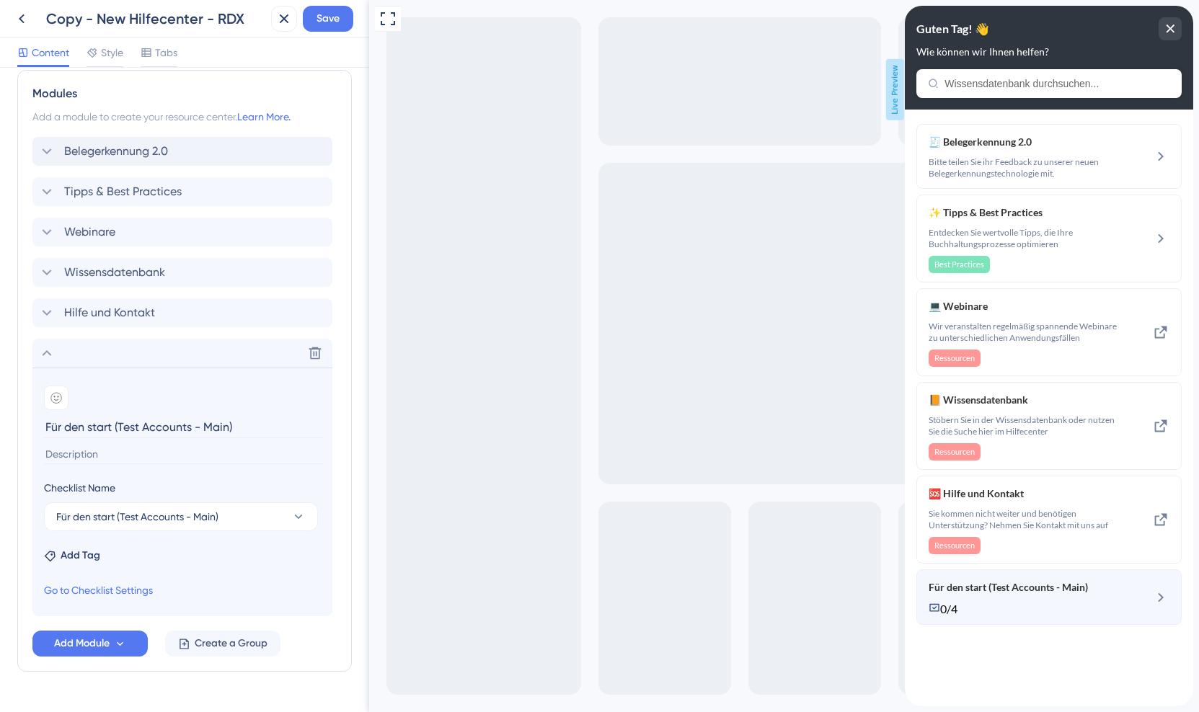
click at [1103, 613] on div "0/4" at bounding box center [1025, 609] width 193 height 14
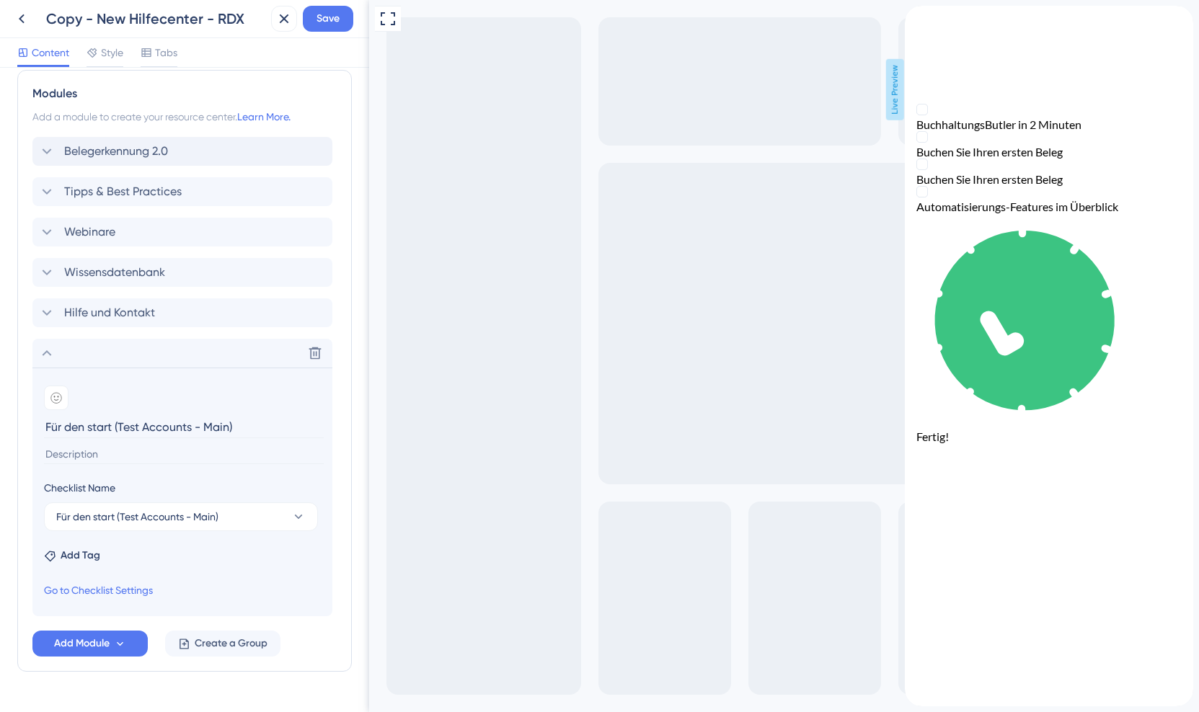
click at [916, 17] on icon "back to header" at bounding box center [911, 12] width 10 height 12
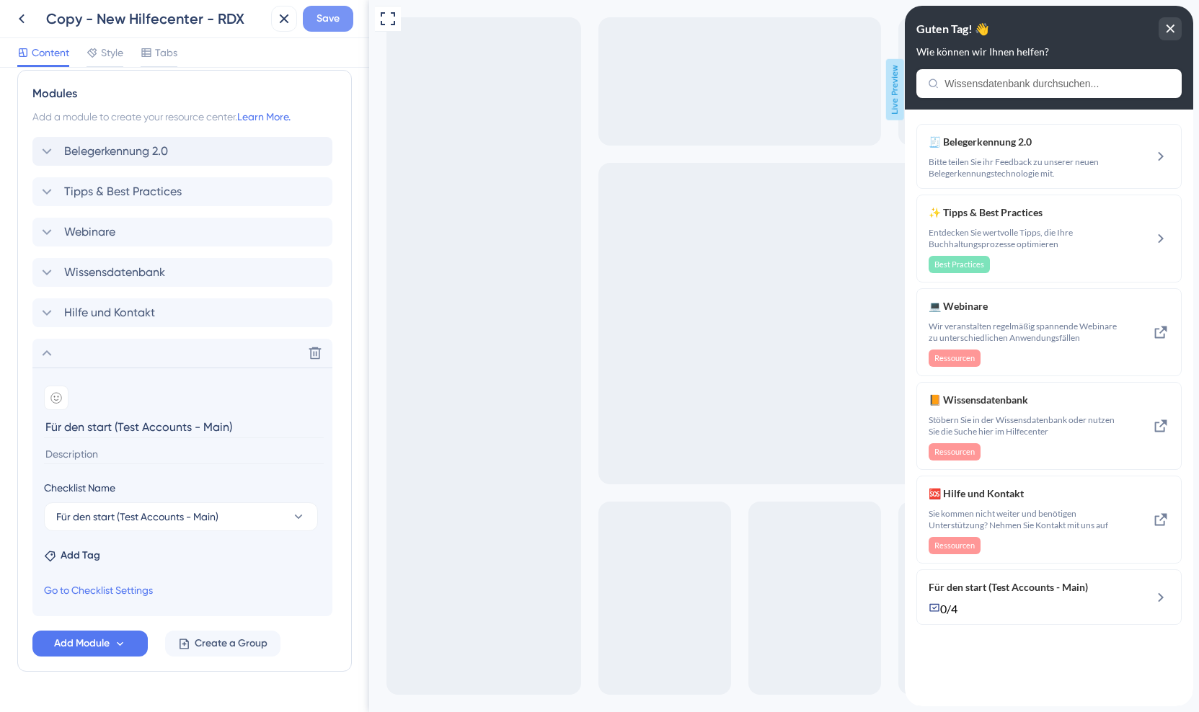
click at [350, 19] on button "Save" at bounding box center [328, 19] width 50 height 26
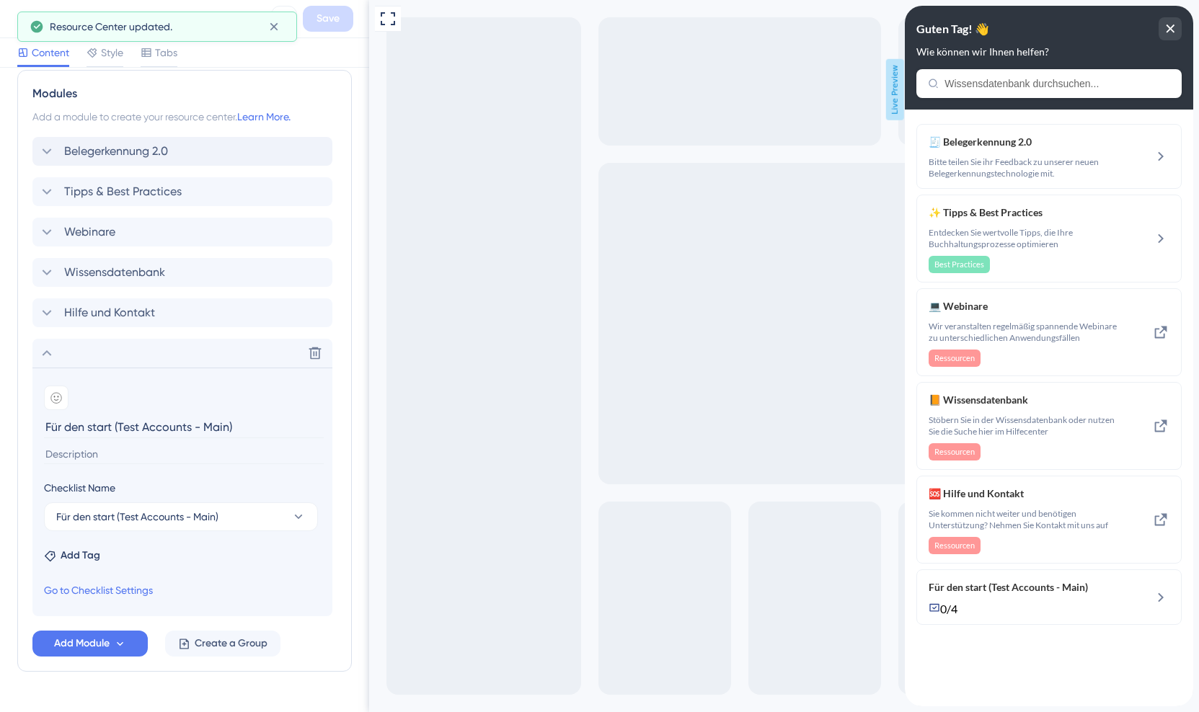
click at [351, 71] on div "Resource Center Header Title Guten Tag! 👋 13 Guten Tag! 👋 Subtitle Wie können w…" at bounding box center [184, 62] width 335 height 1219
click at [273, 25] on icon at bounding box center [274, 27] width 8 height 8
click at [284, 20] on icon at bounding box center [283, 18] width 17 height 17
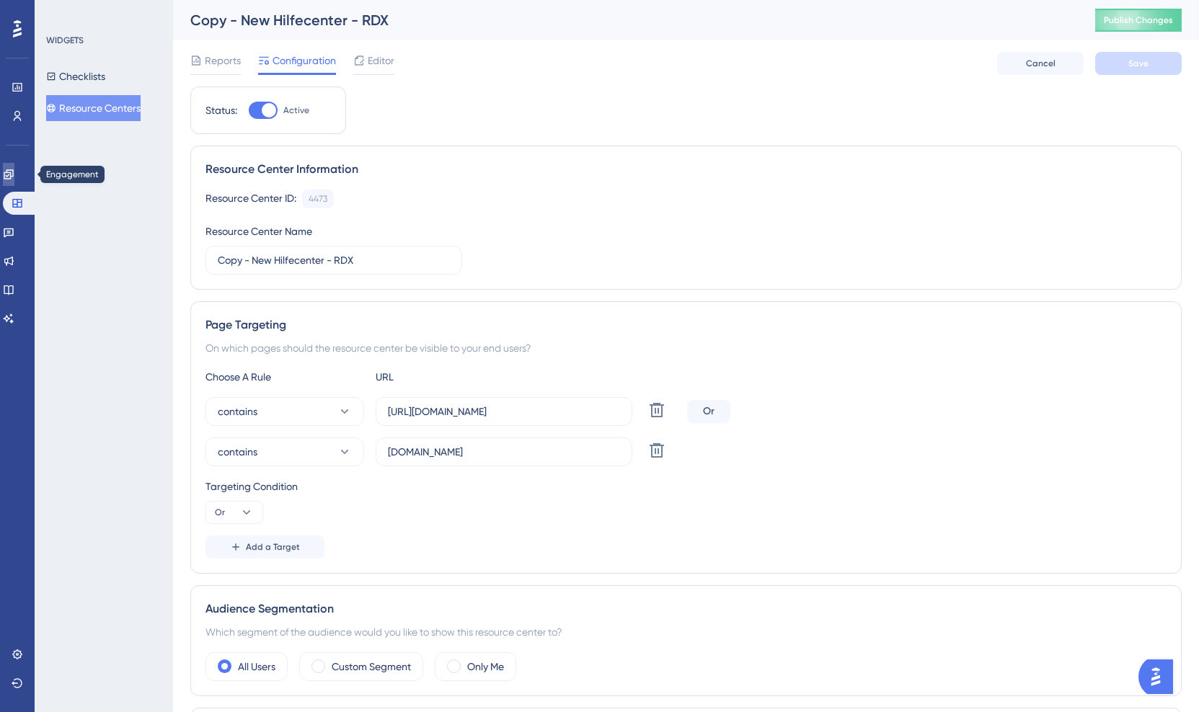
click at [14, 174] on icon at bounding box center [9, 175] width 12 height 12
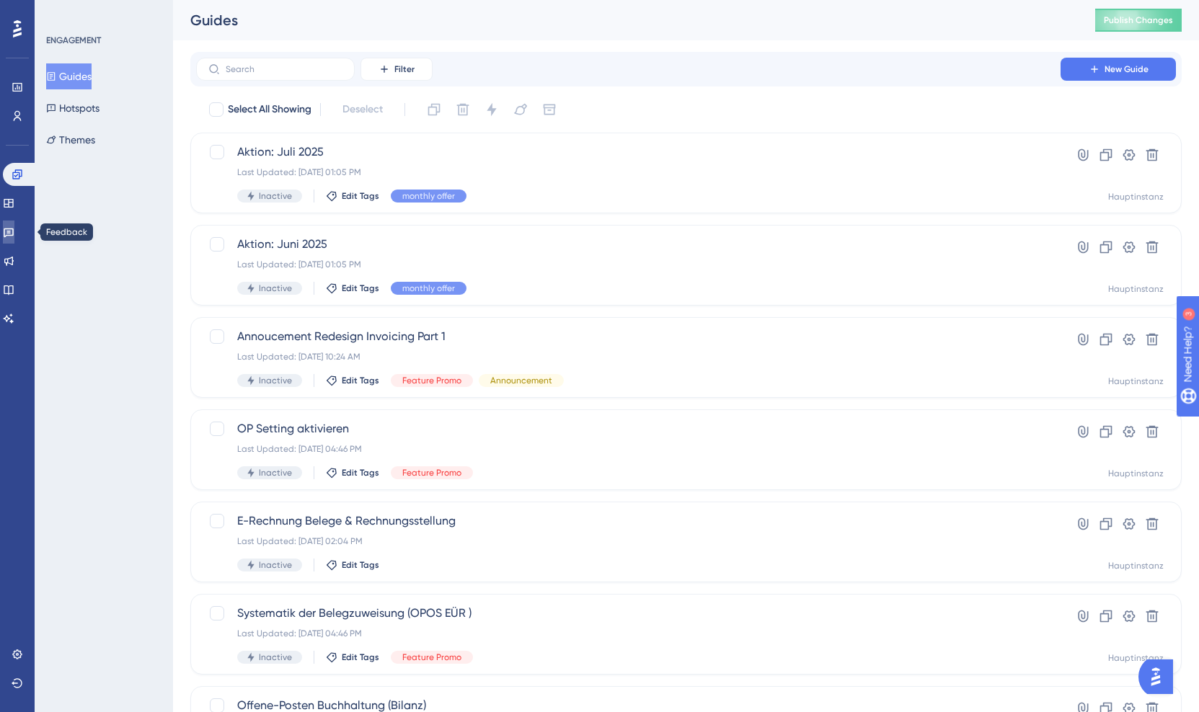
click at [14, 236] on icon at bounding box center [9, 232] width 12 height 12
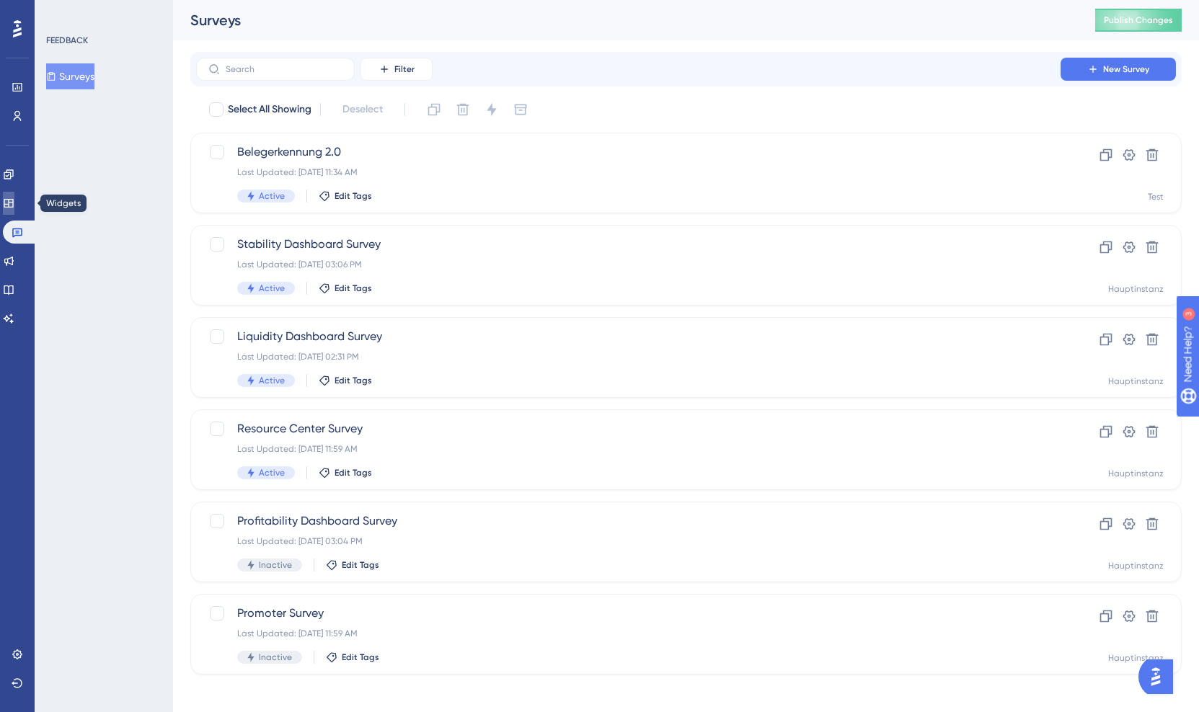
click at [14, 203] on link at bounding box center [9, 203] width 12 height 23
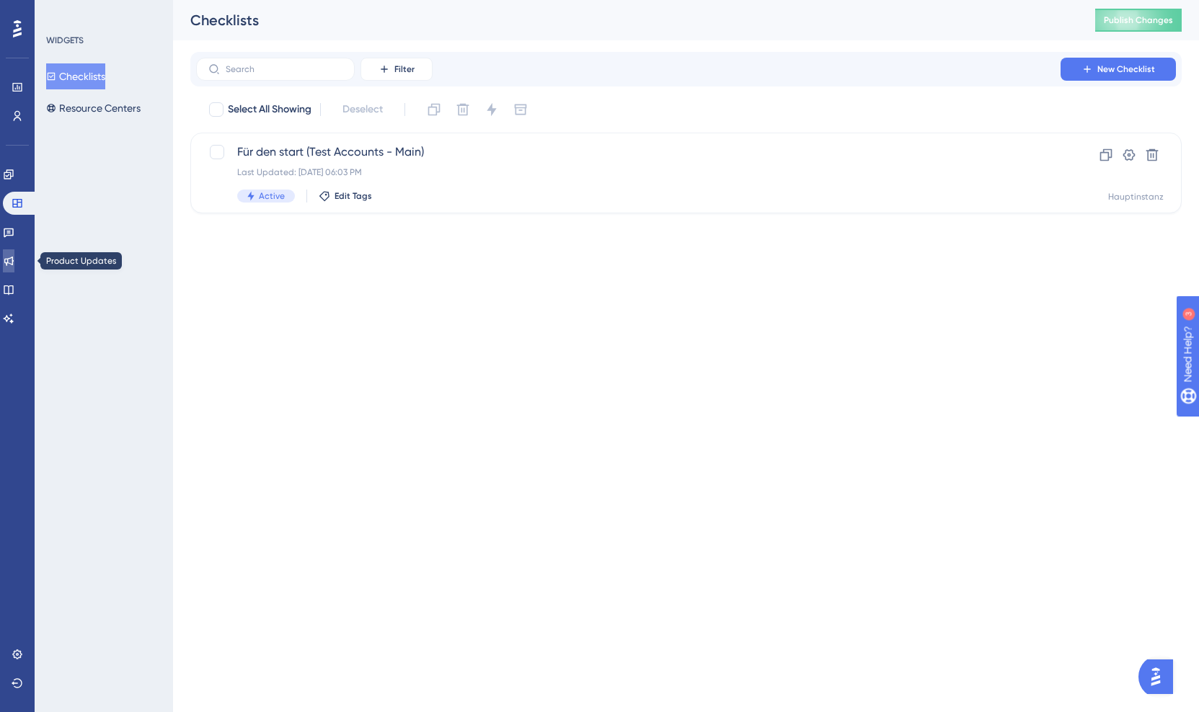
click at [14, 255] on icon at bounding box center [9, 261] width 12 height 12
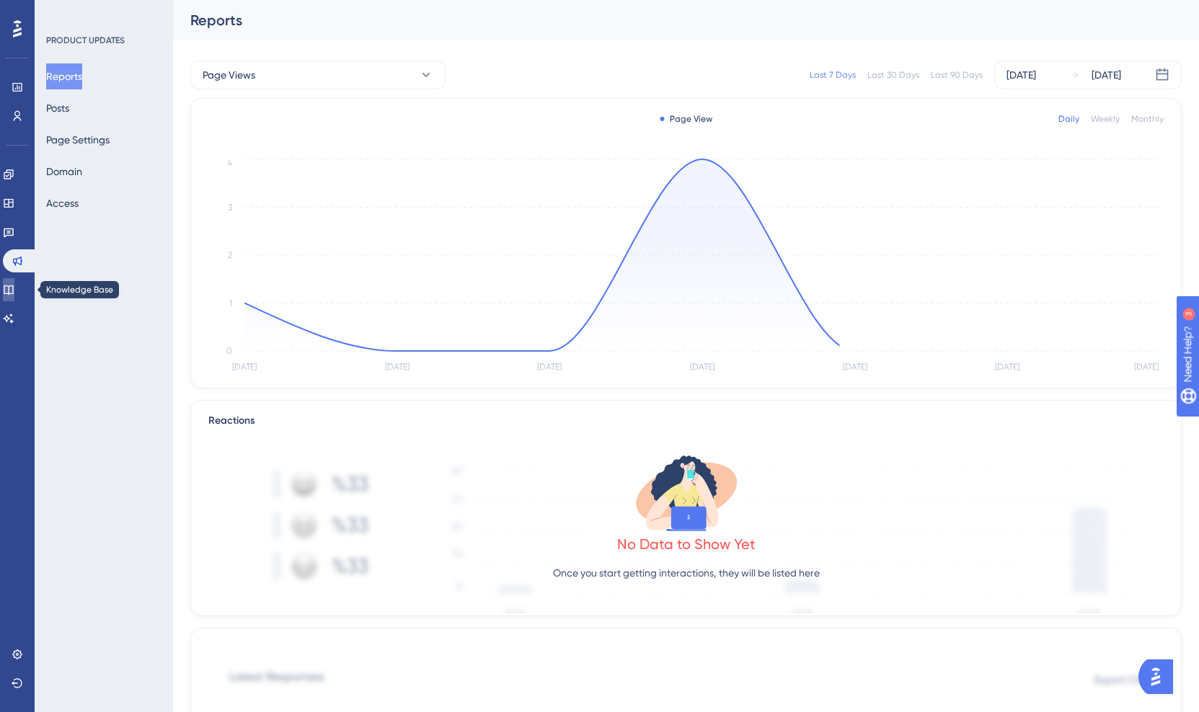
click at [14, 296] on link at bounding box center [9, 289] width 12 height 23
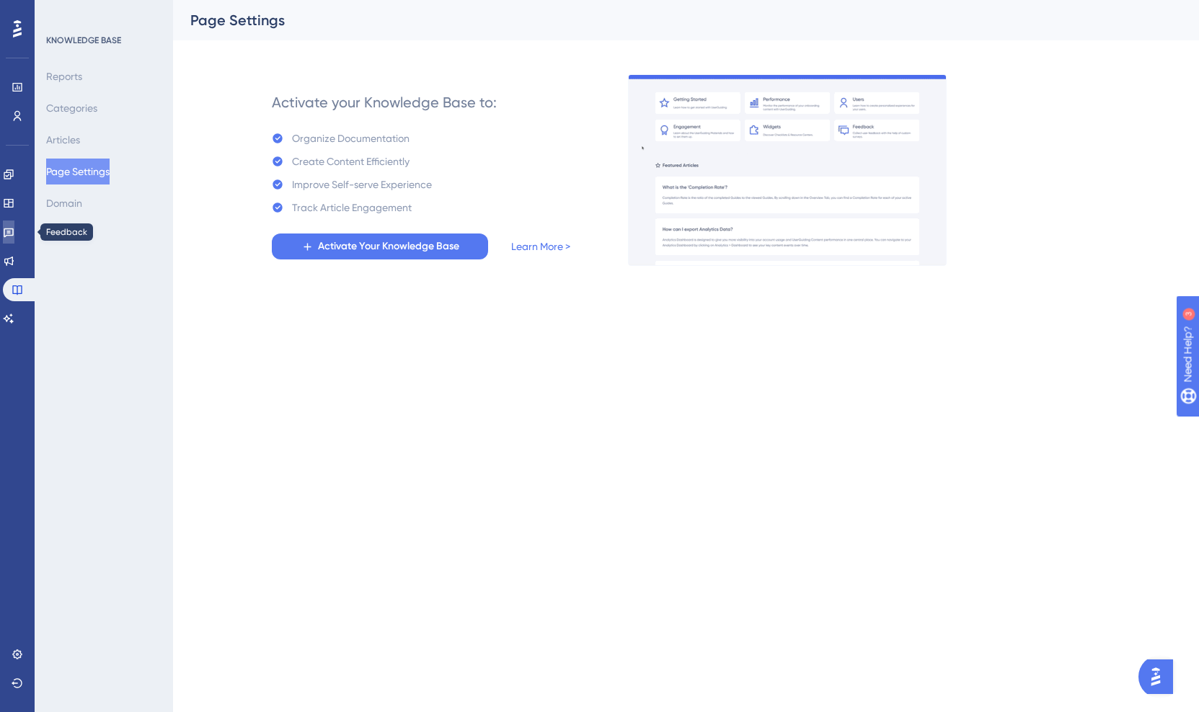
click at [14, 221] on link at bounding box center [9, 232] width 12 height 23
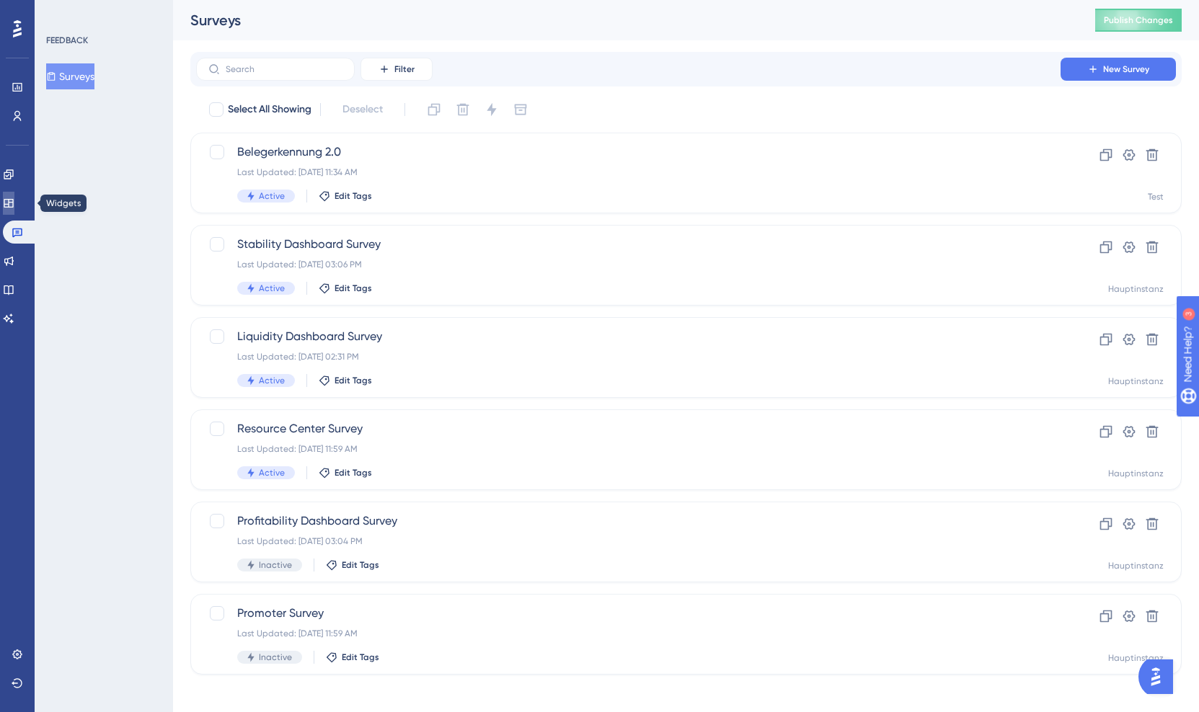
click at [14, 206] on icon at bounding box center [9, 204] width 12 height 12
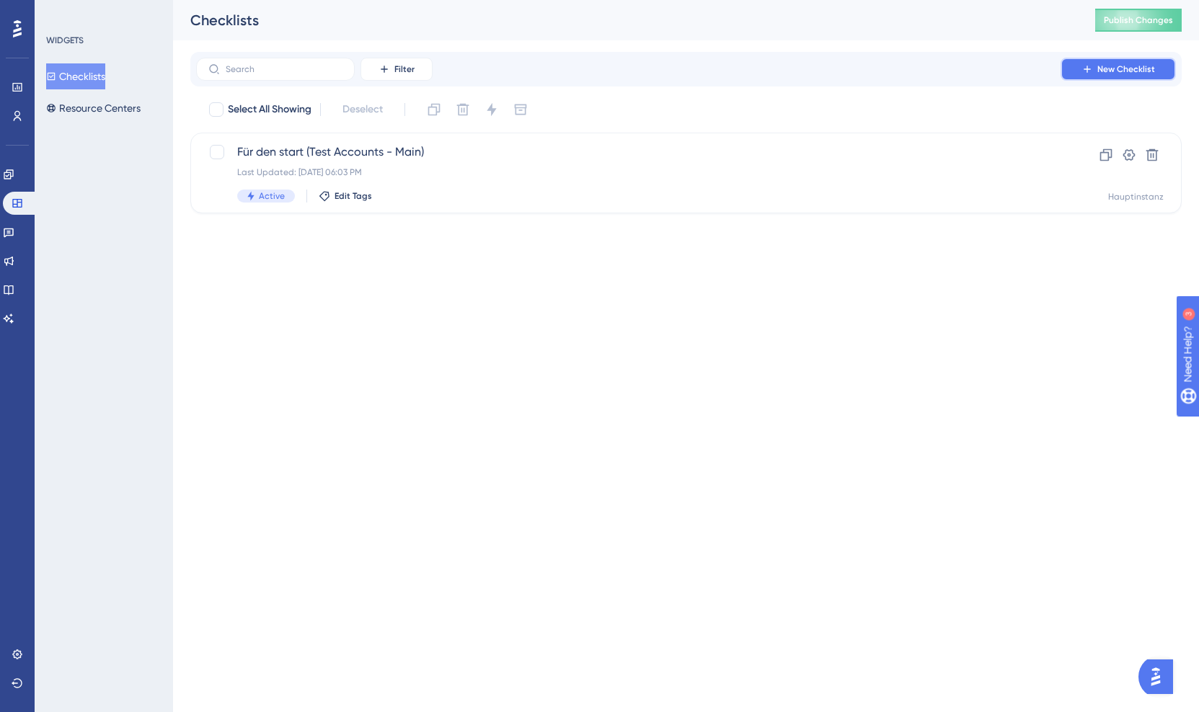
click at [1105, 71] on span "New Checklist" at bounding box center [1127, 69] width 58 height 12
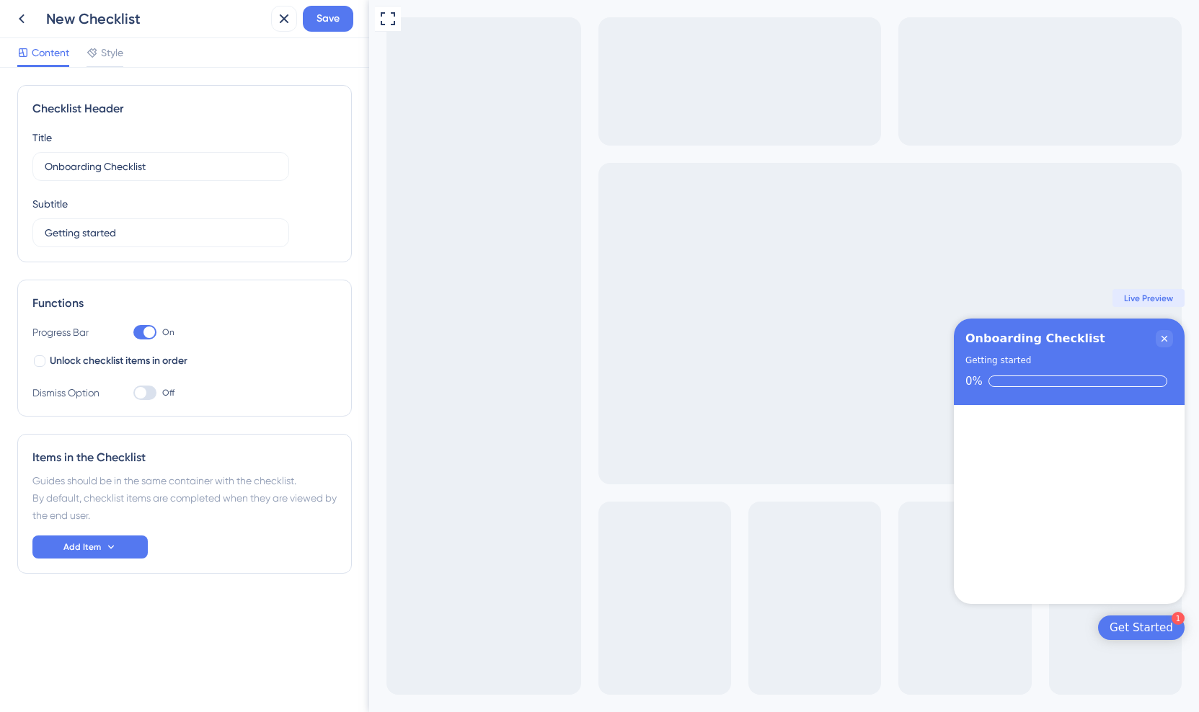
click at [150, 330] on div at bounding box center [150, 333] width 12 height 12
click at [133, 332] on input "On" at bounding box center [133, 332] width 1 height 1
checkbox input "false"
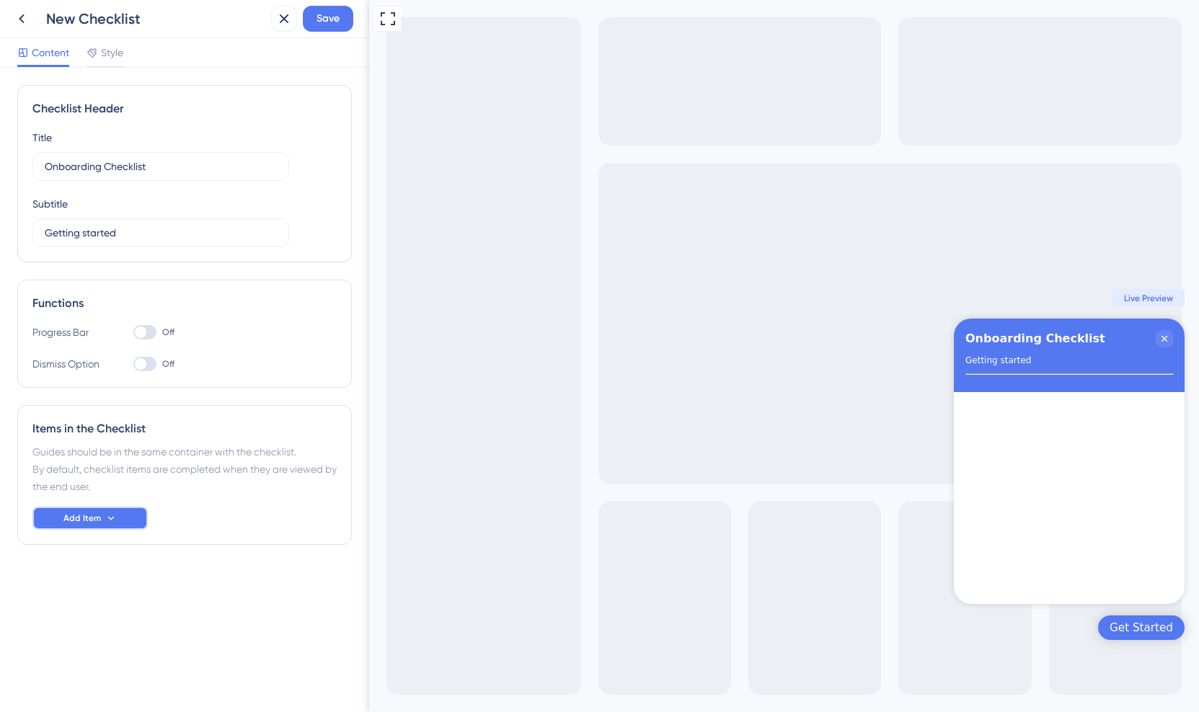
click at [105, 517] on icon at bounding box center [111, 519] width 12 height 12
click at [107, 584] on div "Page URL Page URL" at bounding box center [90, 588] width 74 height 29
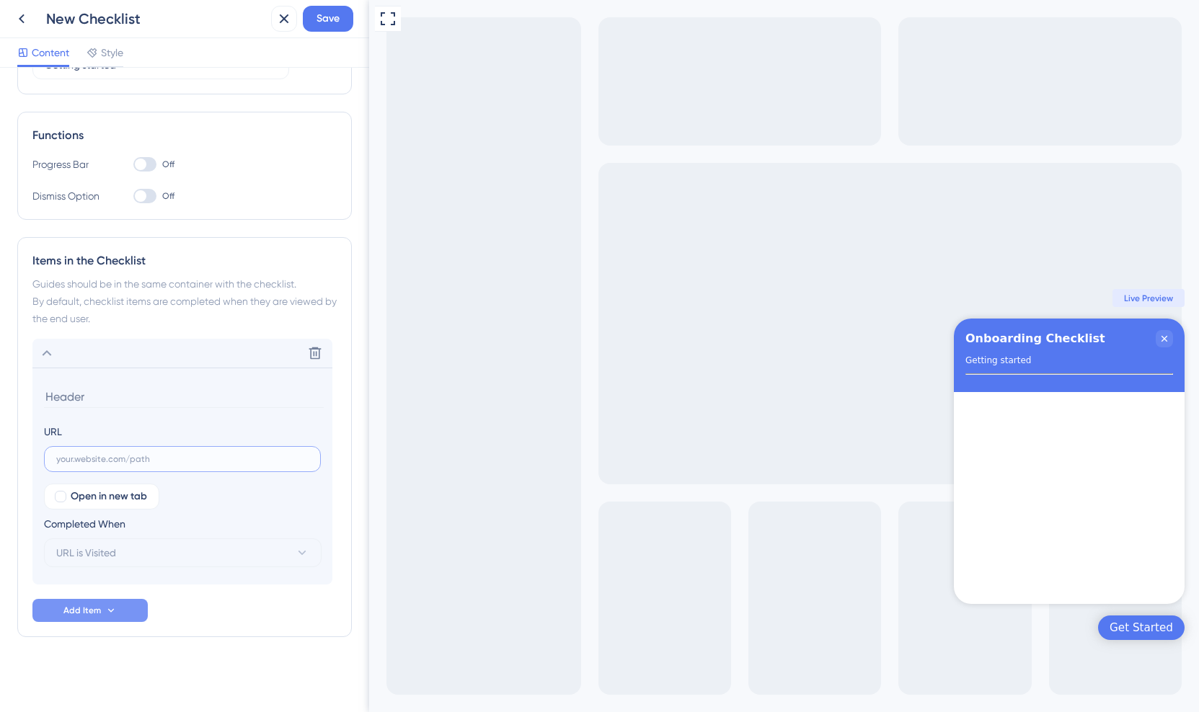
click at [140, 456] on input "text" at bounding box center [182, 459] width 252 height 10
type input "buchhaltungsbutler.de"
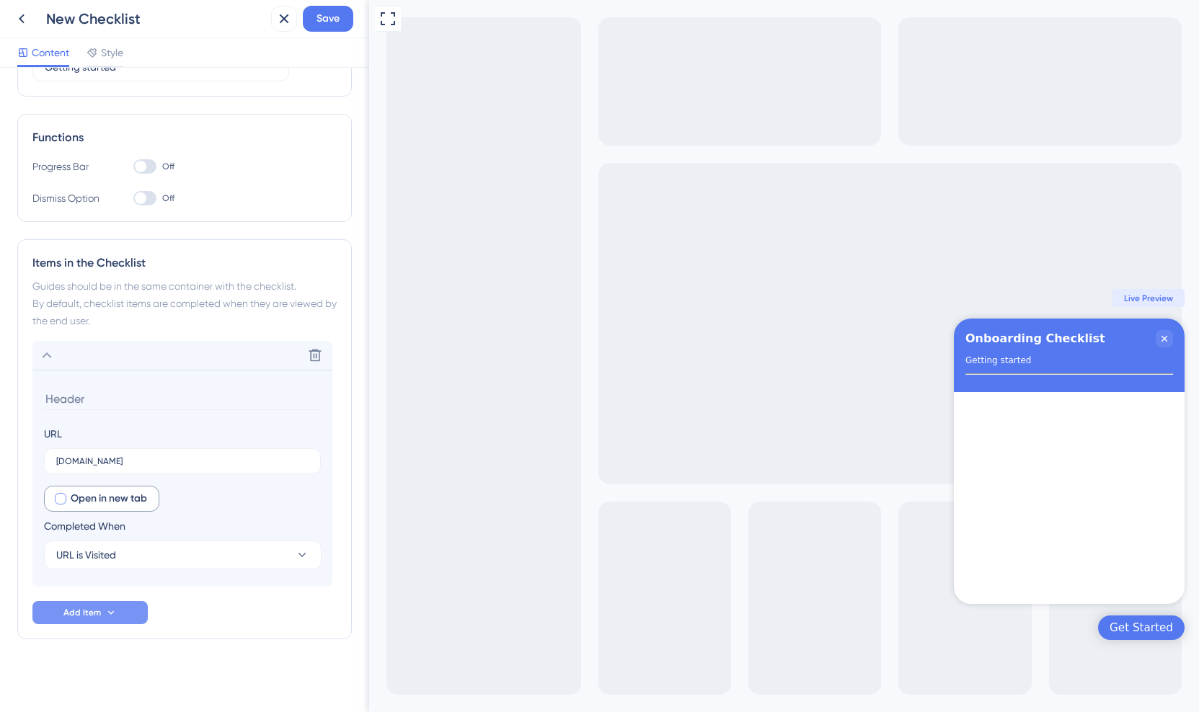
click at [101, 495] on span "Open in new tab" at bounding box center [109, 498] width 76 height 17
checkbox input "true"
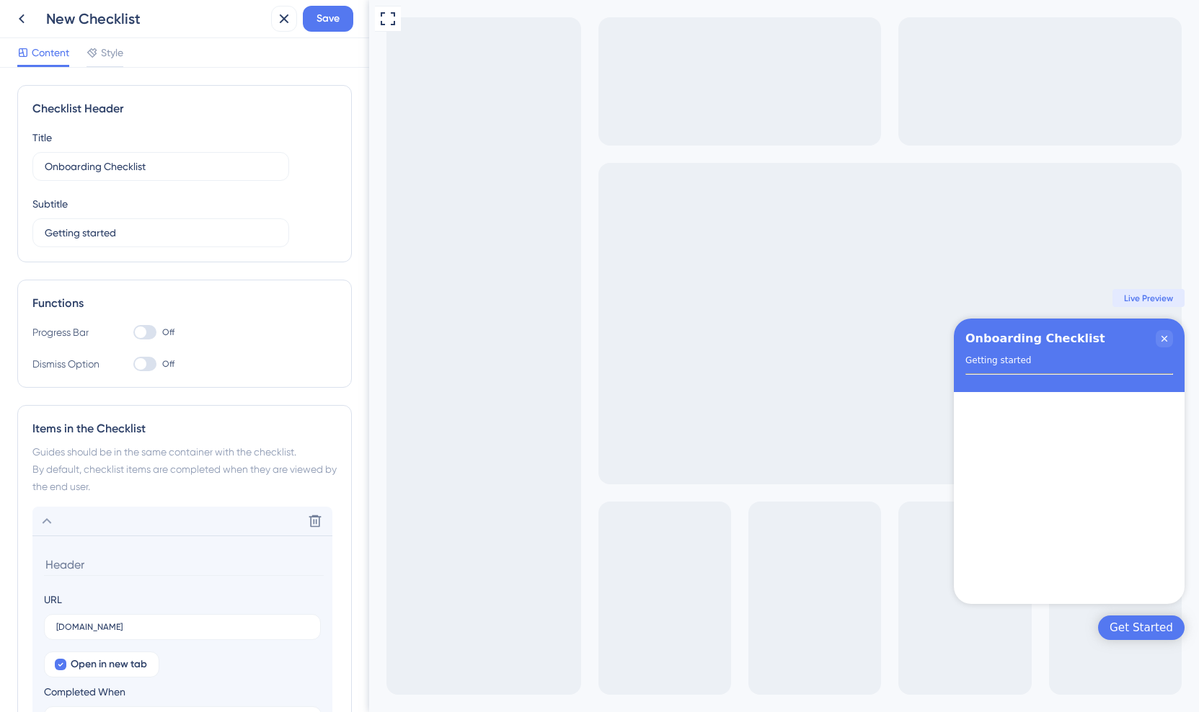
click at [78, 568] on input at bounding box center [184, 565] width 280 height 22
type input "Feedback Formular"
click at [188, 420] on div "Items in the Checklist" at bounding box center [184, 428] width 304 height 17
click at [346, 13] on button "Save" at bounding box center [328, 19] width 50 height 26
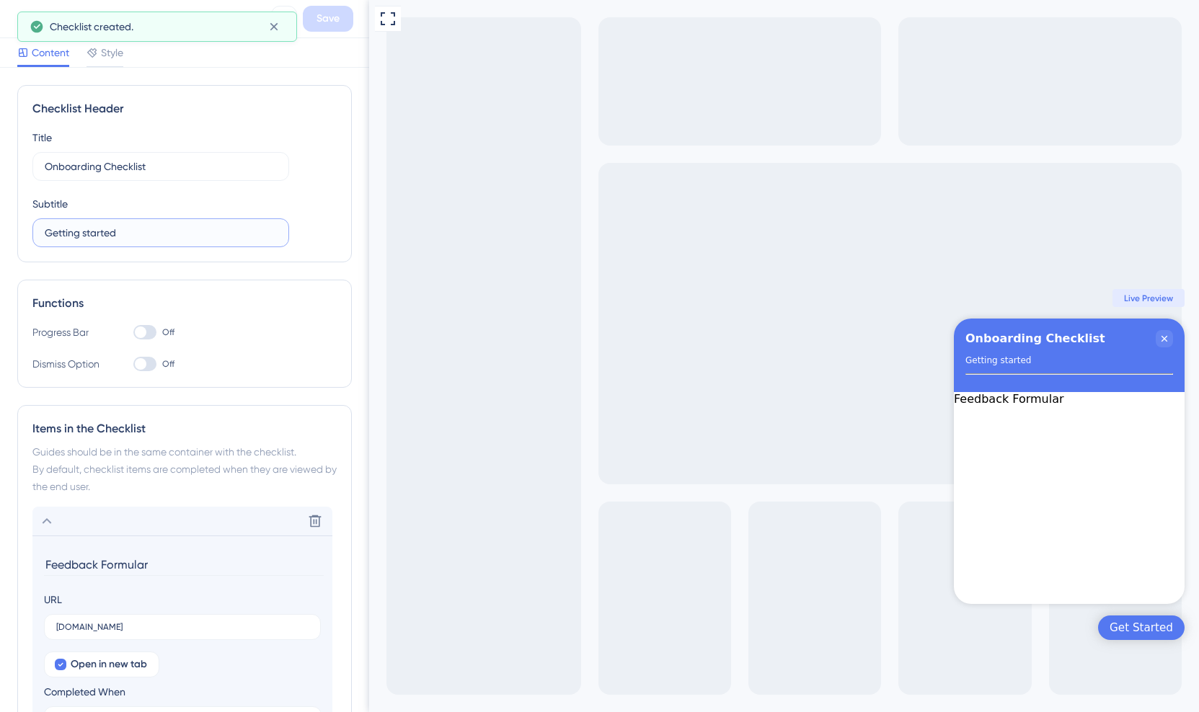
click at [119, 239] on input "Getting started" at bounding box center [161, 233] width 232 height 16
click at [120, 239] on input "Getting started" at bounding box center [161, 233] width 232 height 16
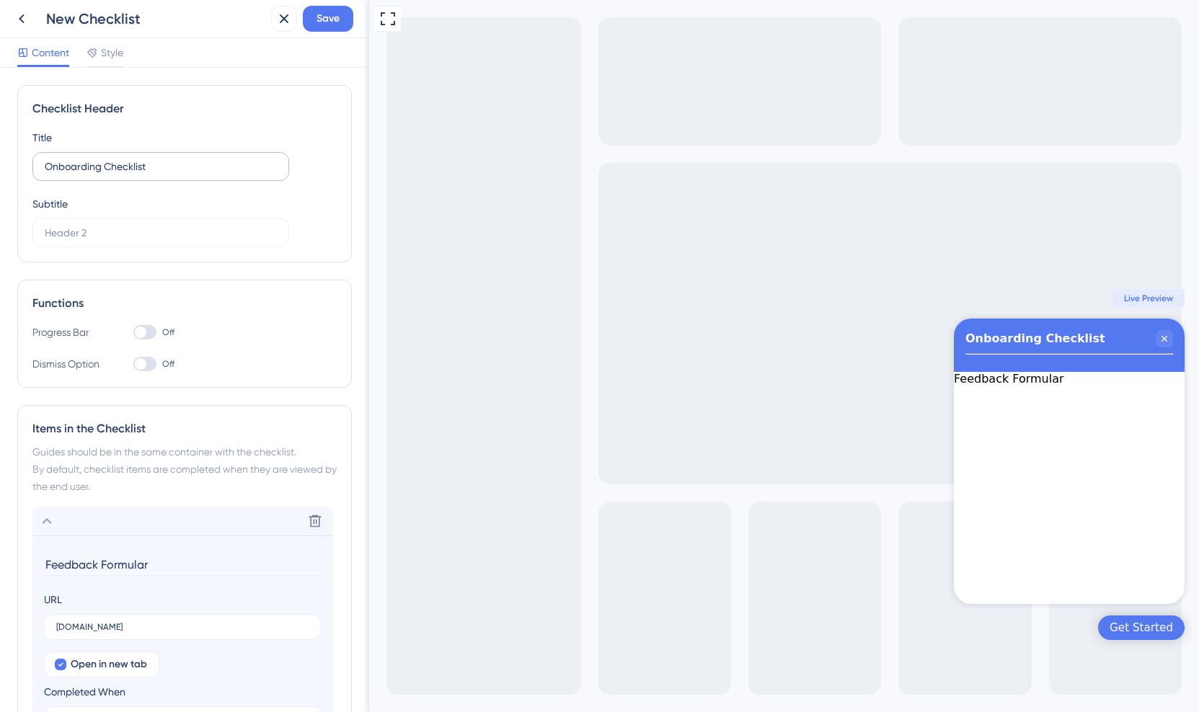
click at [79, 175] on label "Onboarding Checklist" at bounding box center [160, 166] width 257 height 29
click at [79, 175] on input "Onboarding Checklist" at bounding box center [161, 167] width 232 height 16
click at [79, 175] on label "Onboarding Checklist" at bounding box center [160, 166] width 257 height 29
click at [79, 175] on input "Onboarding Checklist" at bounding box center [161, 167] width 232 height 16
click at [79, 175] on label "Onboarding Checklist" at bounding box center [160, 166] width 257 height 29
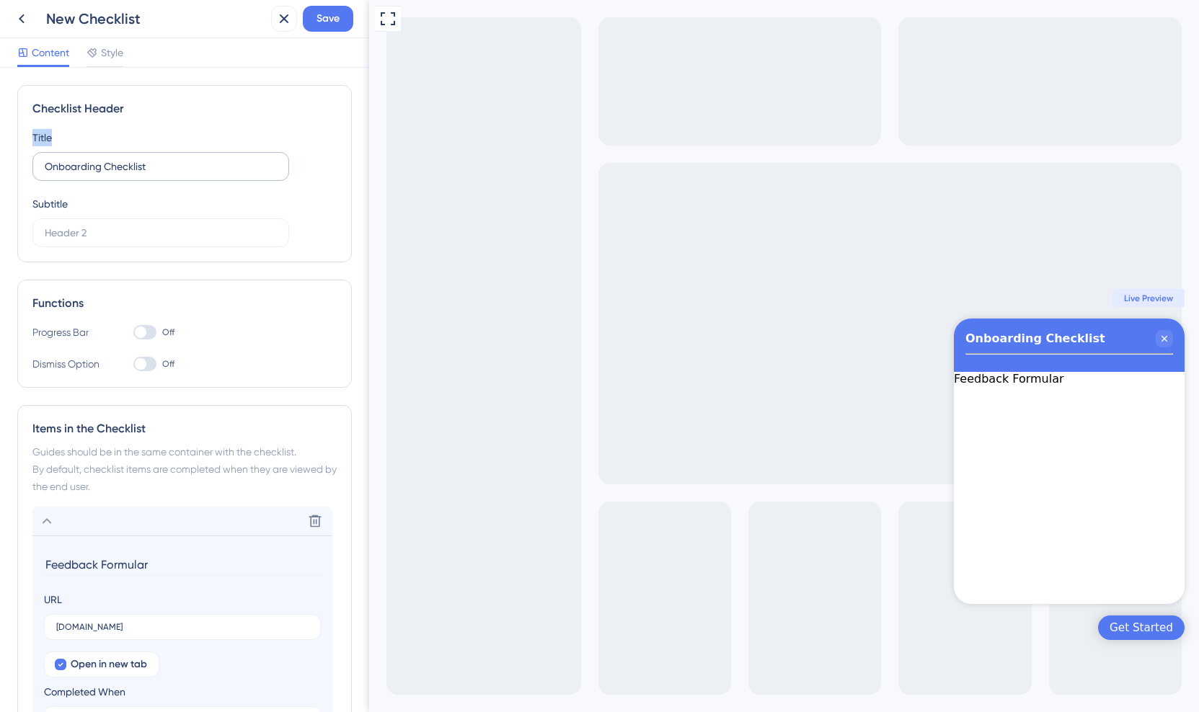
click at [79, 175] on input "Onboarding Checklist" at bounding box center [161, 167] width 232 height 16
click at [96, 160] on input "Onboarding Checklist" at bounding box center [161, 167] width 232 height 16
click at [97, 162] on input "Onboarding Checklist" at bounding box center [161, 167] width 232 height 16
type input "Belegerkennung 2.0"
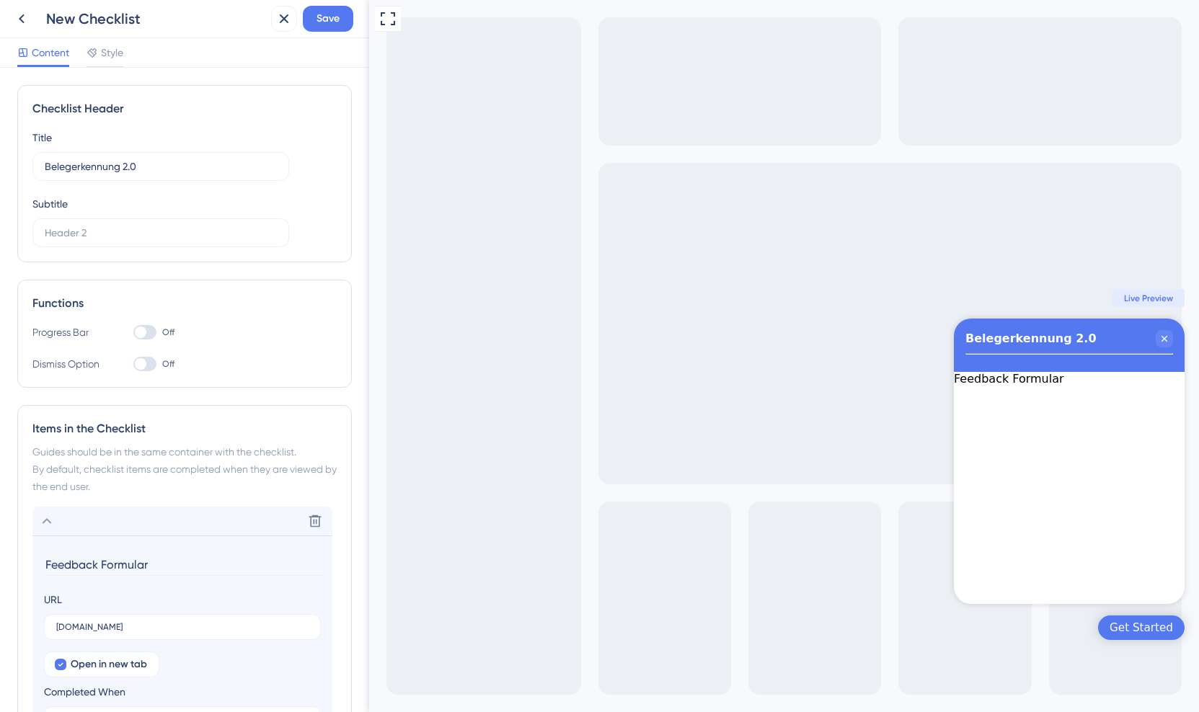
click at [170, 288] on div "Functions Progress Bar Off Dismiss Option Off" at bounding box center [184, 334] width 335 height 108
click at [144, 370] on div at bounding box center [144, 364] width 23 height 14
click at [133, 365] on input "Off" at bounding box center [133, 364] width 1 height 1
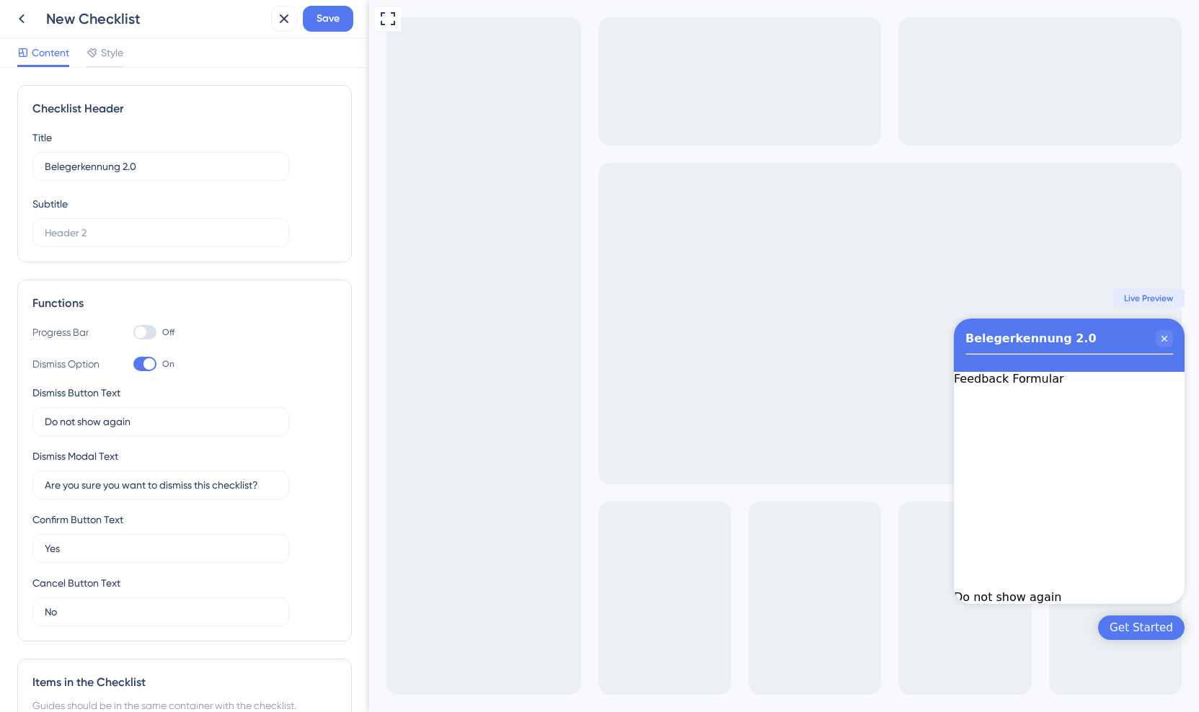
click at [144, 370] on div at bounding box center [144, 364] width 23 height 14
click at [133, 365] on input "On" at bounding box center [133, 364] width 1 height 1
checkbox input "false"
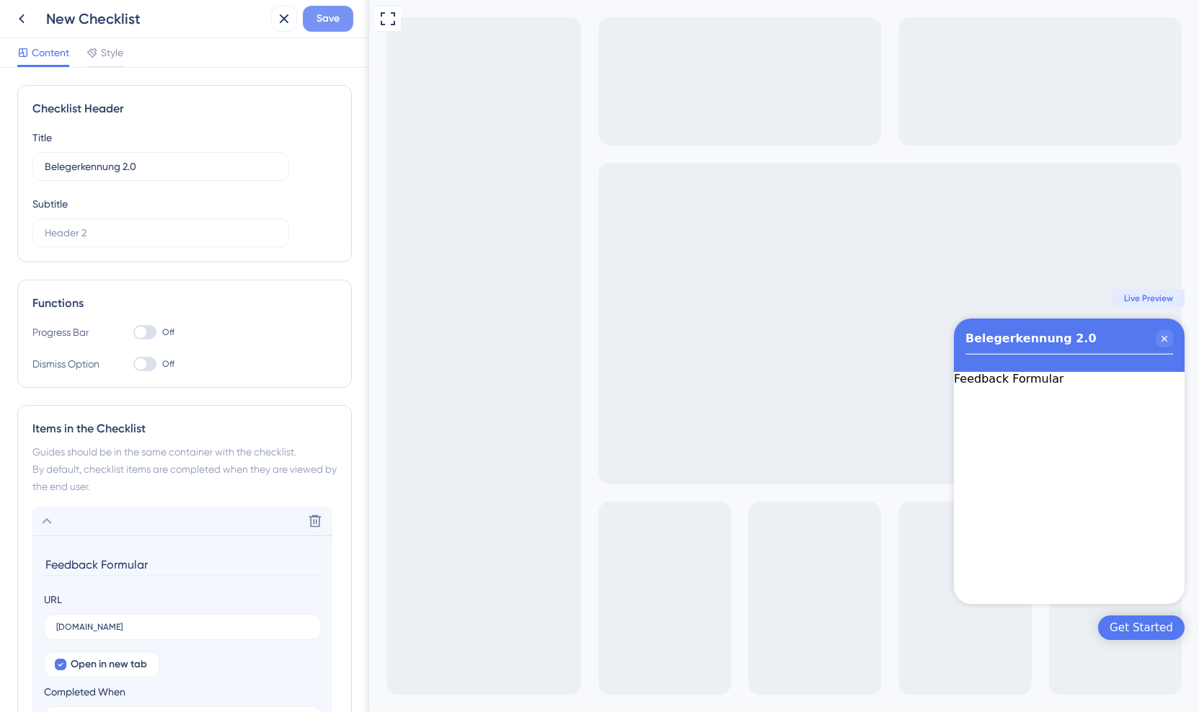
click at [325, 14] on span "Save" at bounding box center [328, 18] width 23 height 17
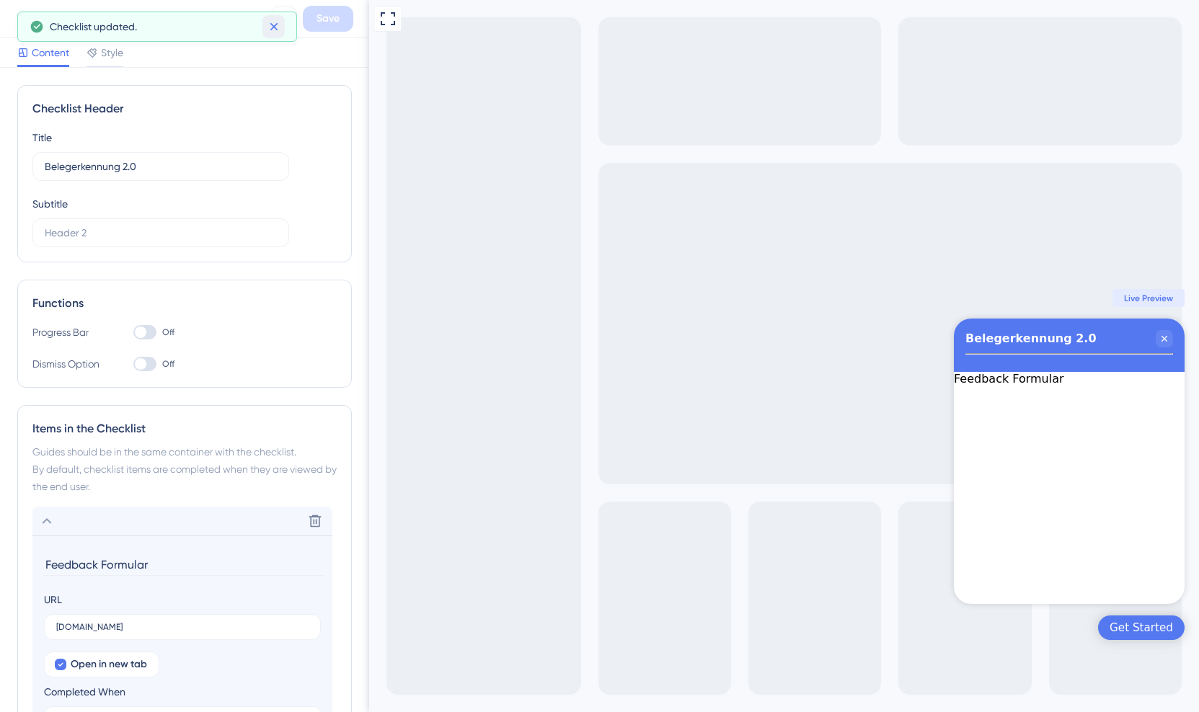
click at [267, 29] on icon at bounding box center [274, 26] width 14 height 14
click at [280, 22] on icon at bounding box center [284, 18] width 9 height 9
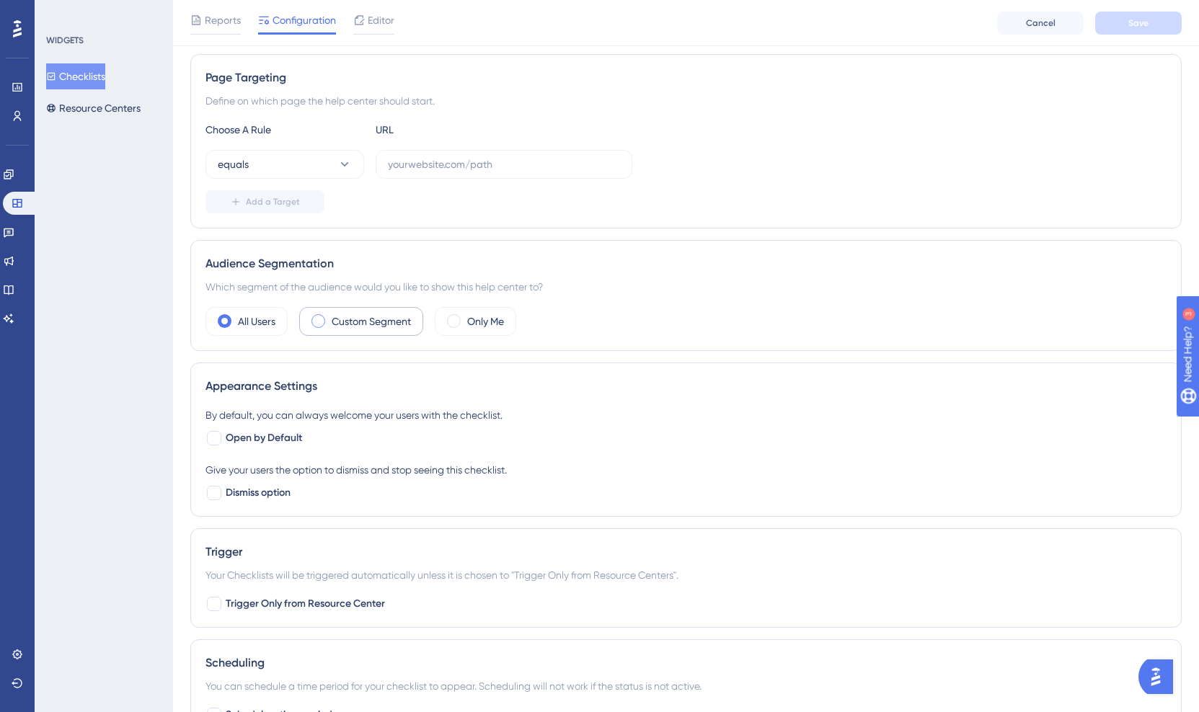
scroll to position [254, 0]
click at [363, 319] on label "Custom Segment" at bounding box center [371, 320] width 79 height 17
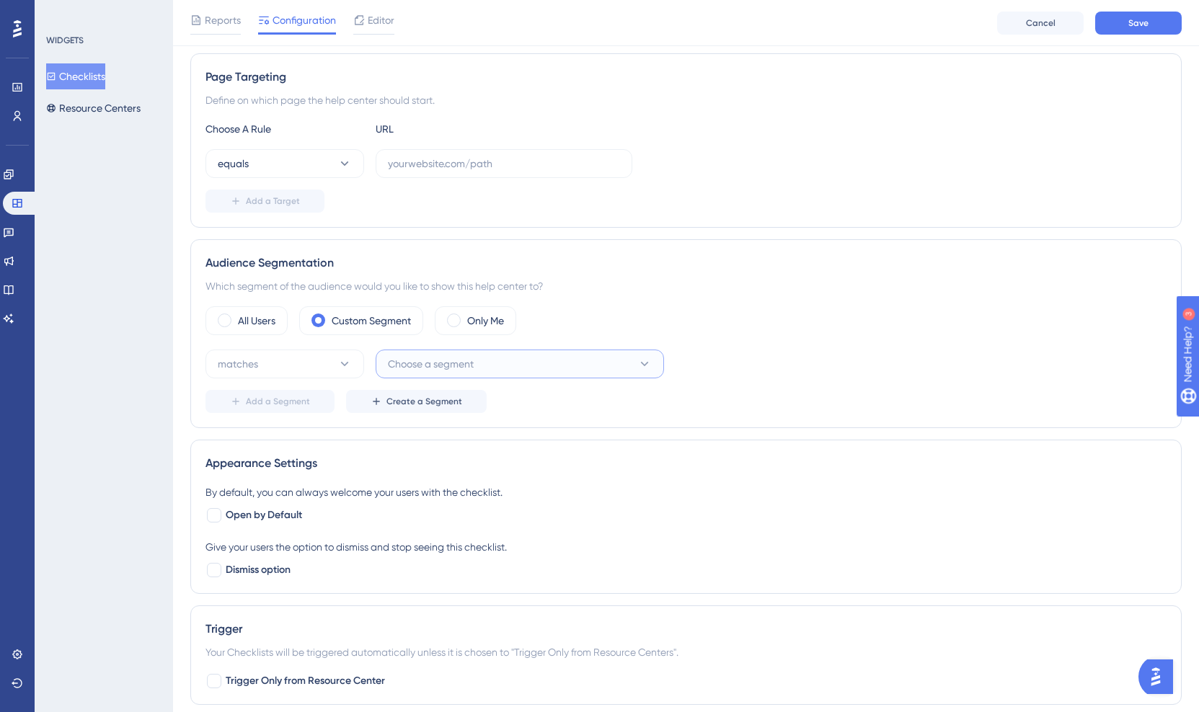
click at [490, 355] on button "Choose a segment" at bounding box center [520, 364] width 288 height 29
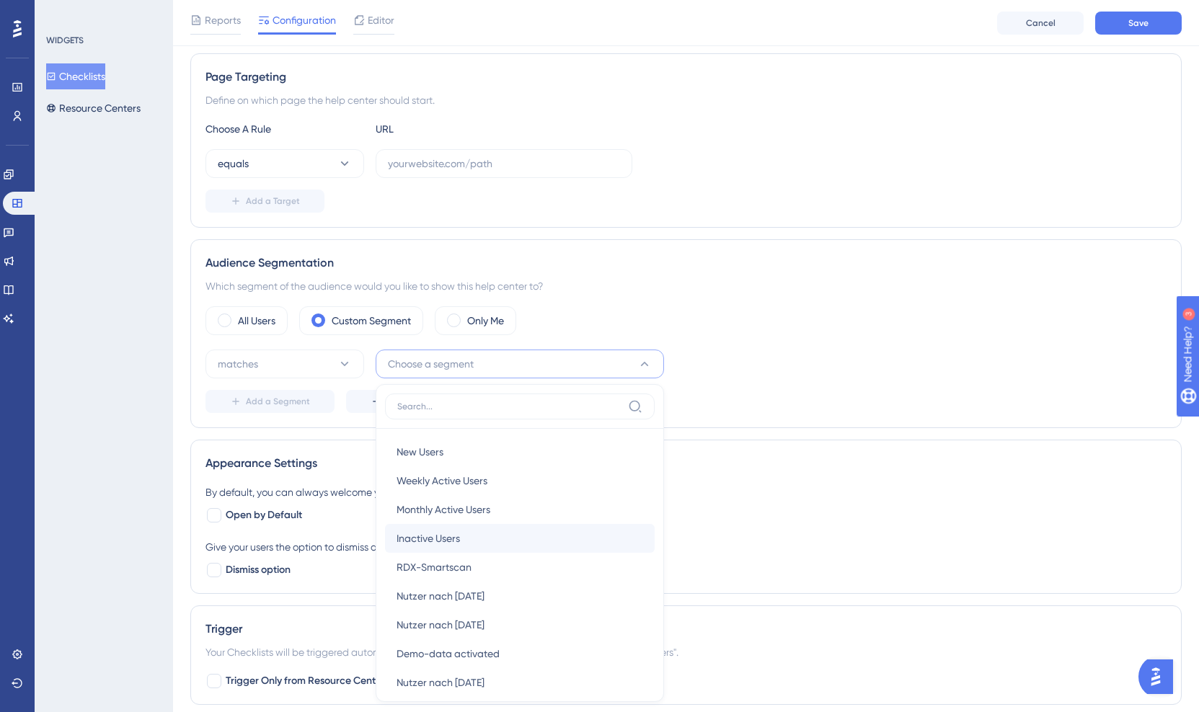
scroll to position [438, 0]
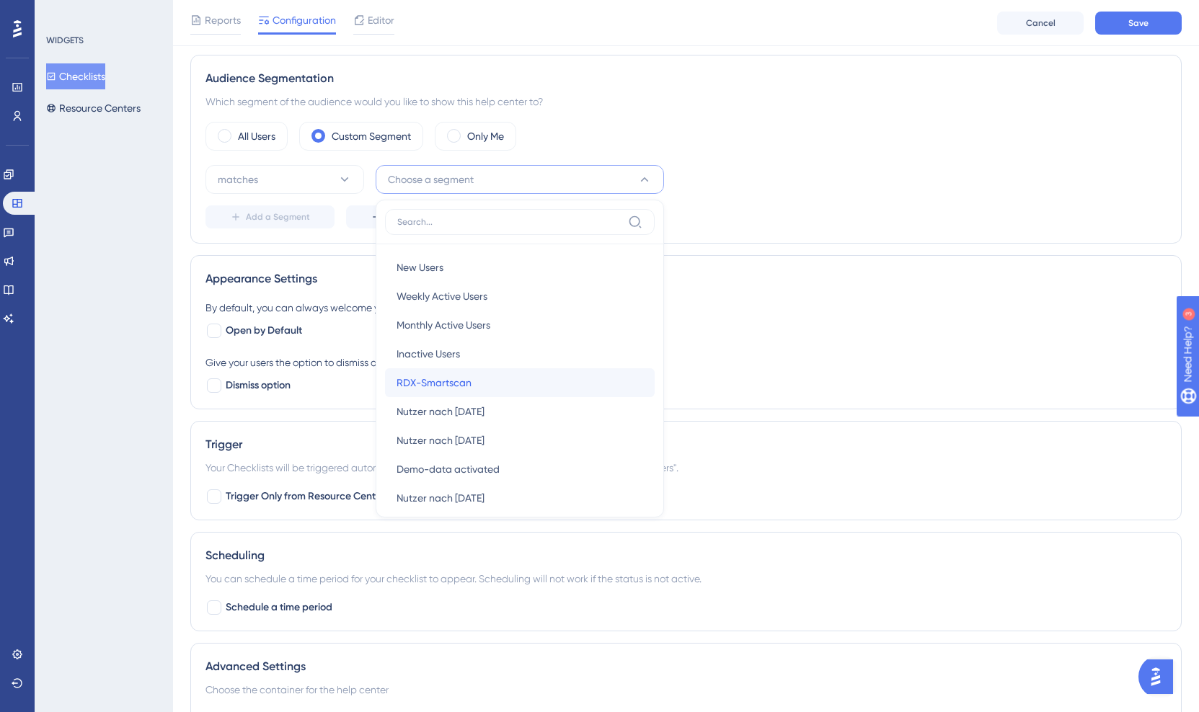
click at [483, 384] on div "RDX-Smartscan RDX-Smartscan" at bounding box center [520, 382] width 247 height 29
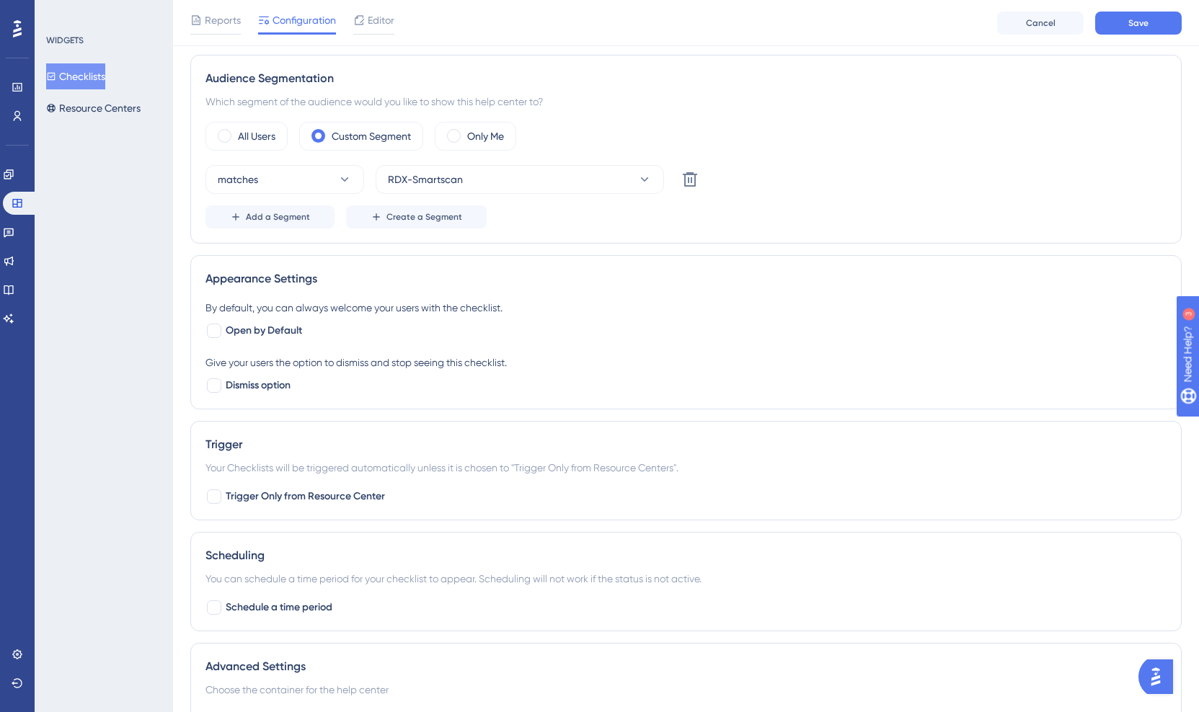
click at [751, 247] on div "Status: Inactive Checklist Information Checklist ID: 20399 Copy Checklist Name …" at bounding box center [686, 221] width 992 height 1135
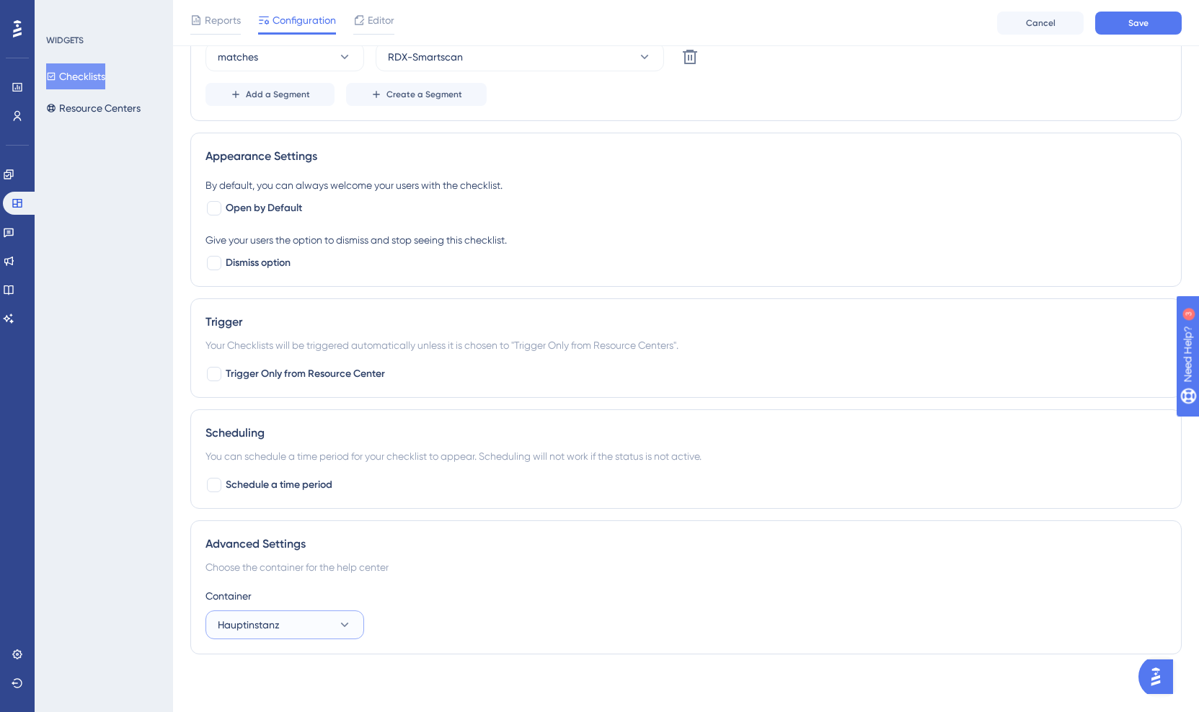
click at [321, 628] on button "Hauptinstanz" at bounding box center [285, 625] width 159 height 29
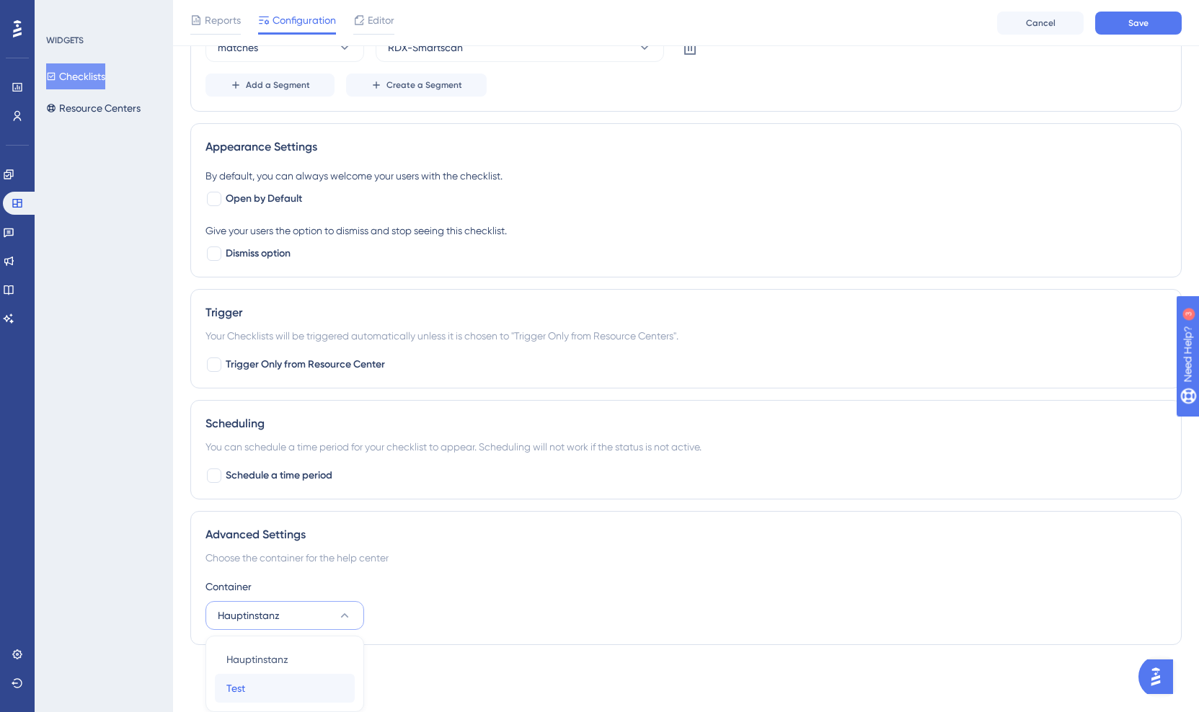
click at [287, 686] on div "Test Test" at bounding box center [284, 688] width 117 height 29
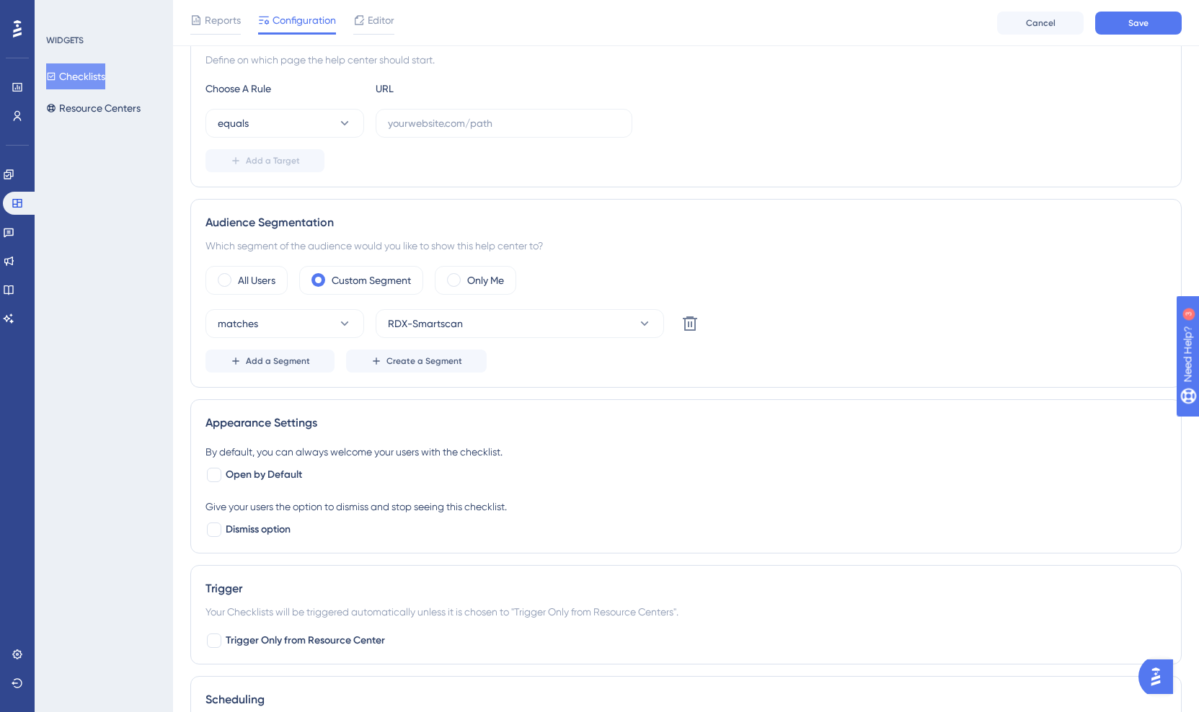
scroll to position [0, 0]
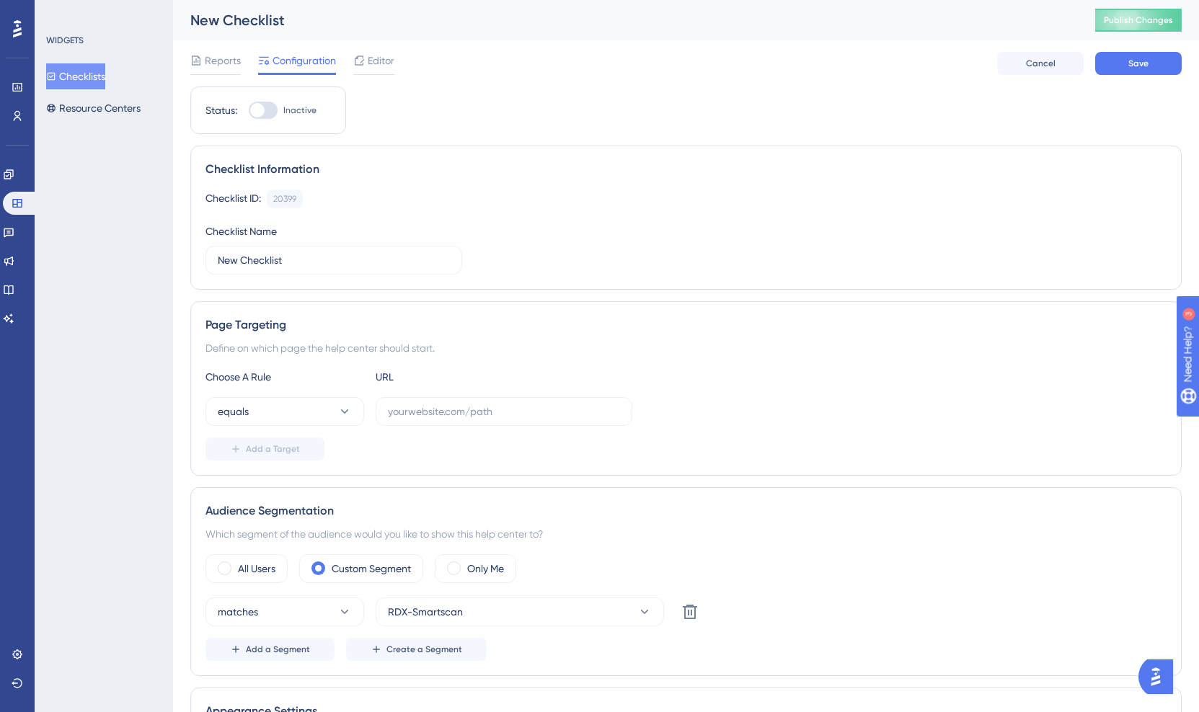
click at [258, 109] on div at bounding box center [257, 110] width 14 height 14
click at [249, 110] on input "Inactive" at bounding box center [248, 110] width 1 height 1
checkbox input "false"
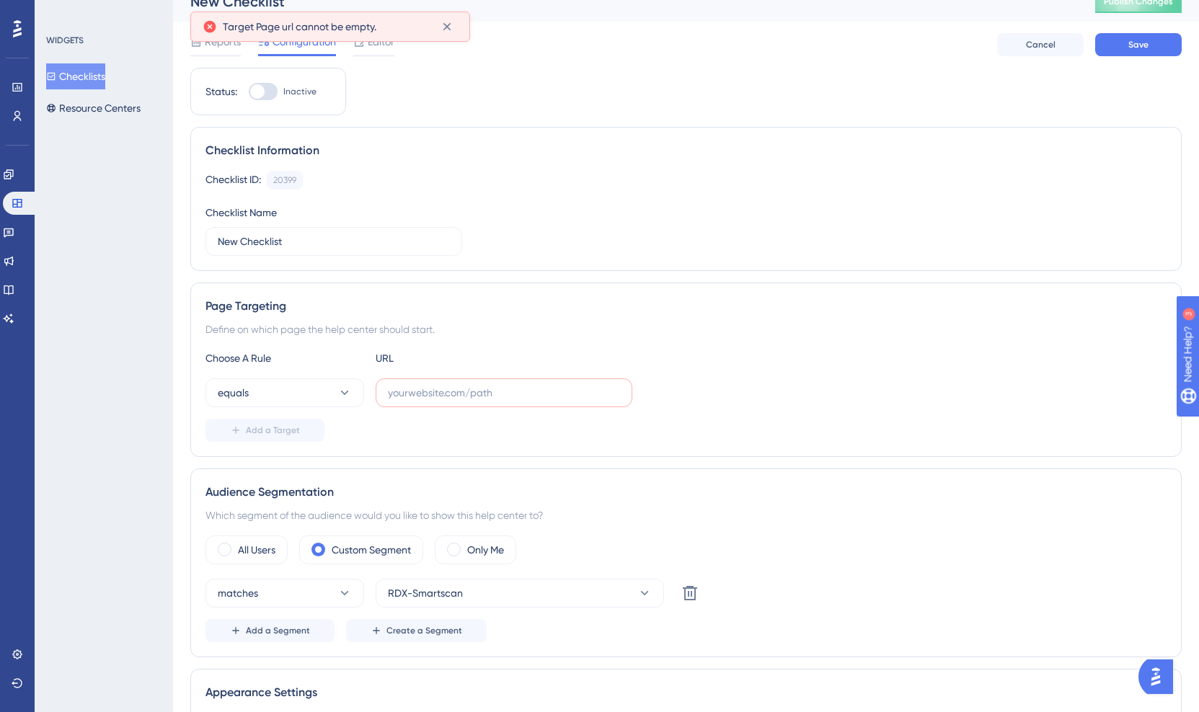
scroll to position [56, 0]
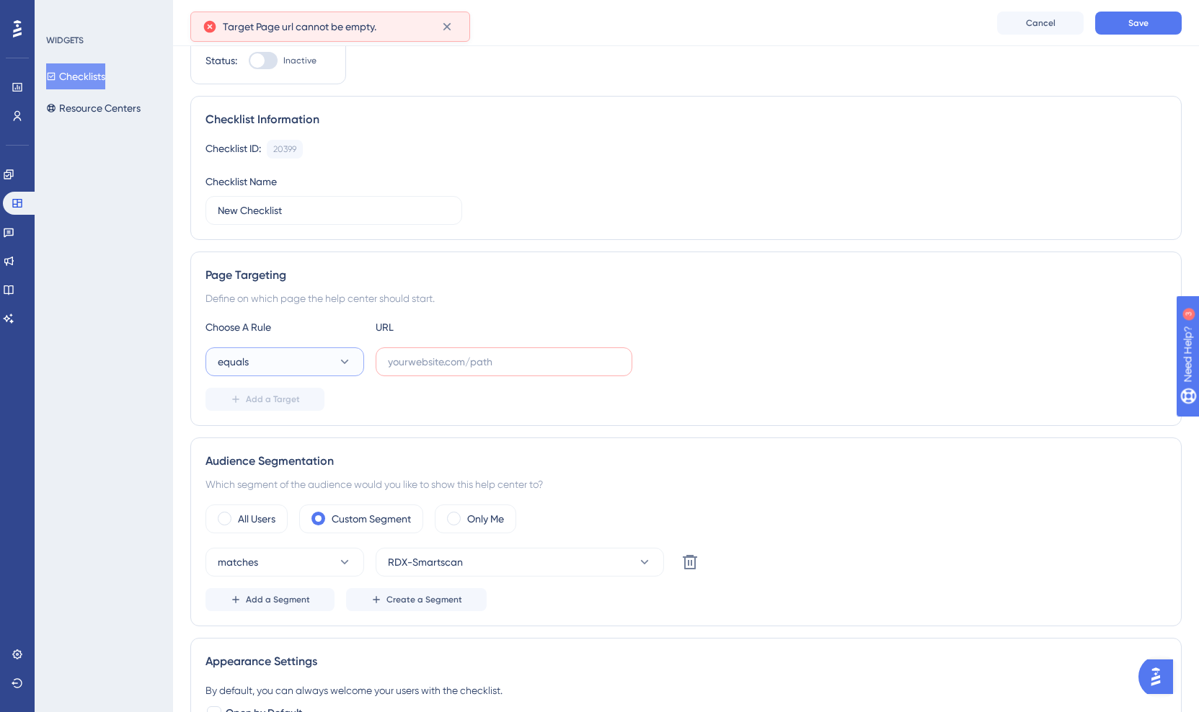
click at [347, 365] on icon at bounding box center [344, 362] width 14 height 14
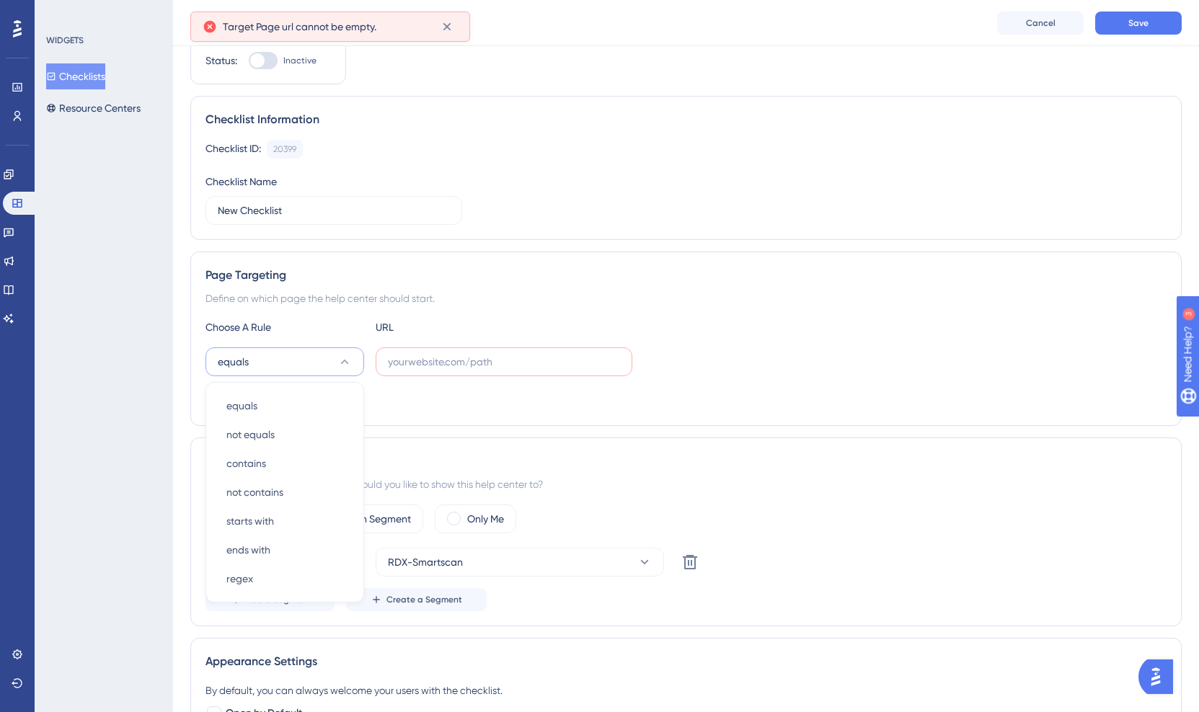
scroll to position [192, 0]
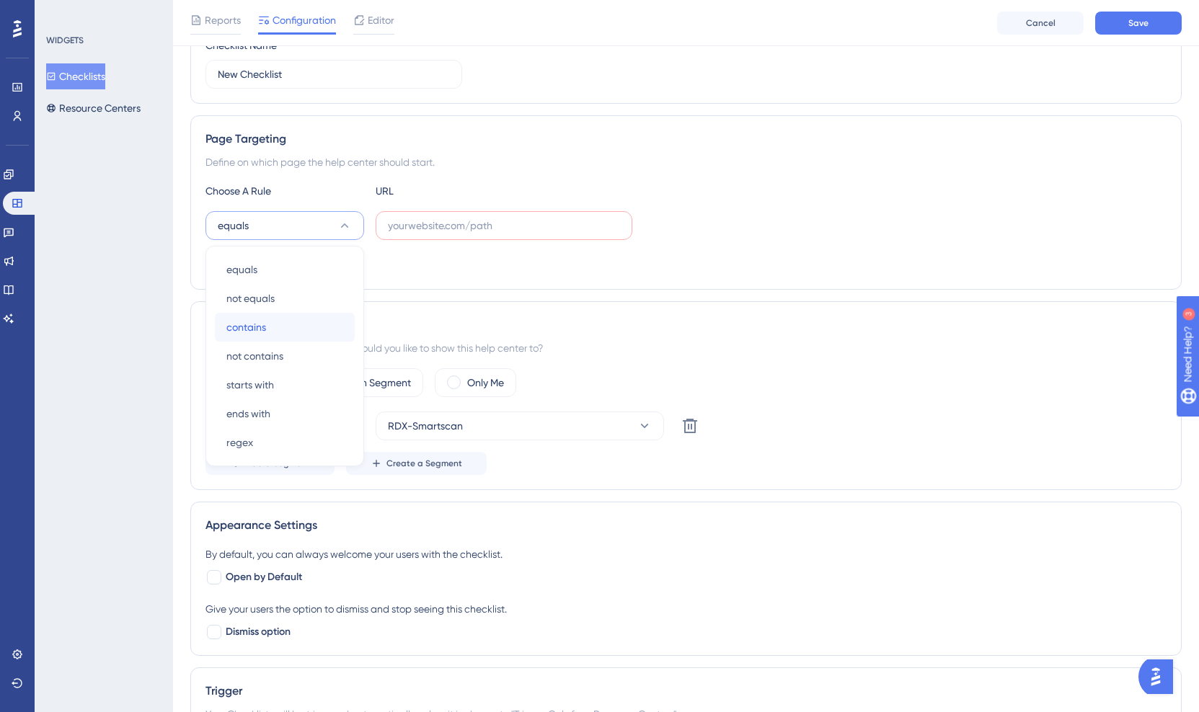
click at [330, 328] on div "contains contains" at bounding box center [284, 327] width 117 height 29
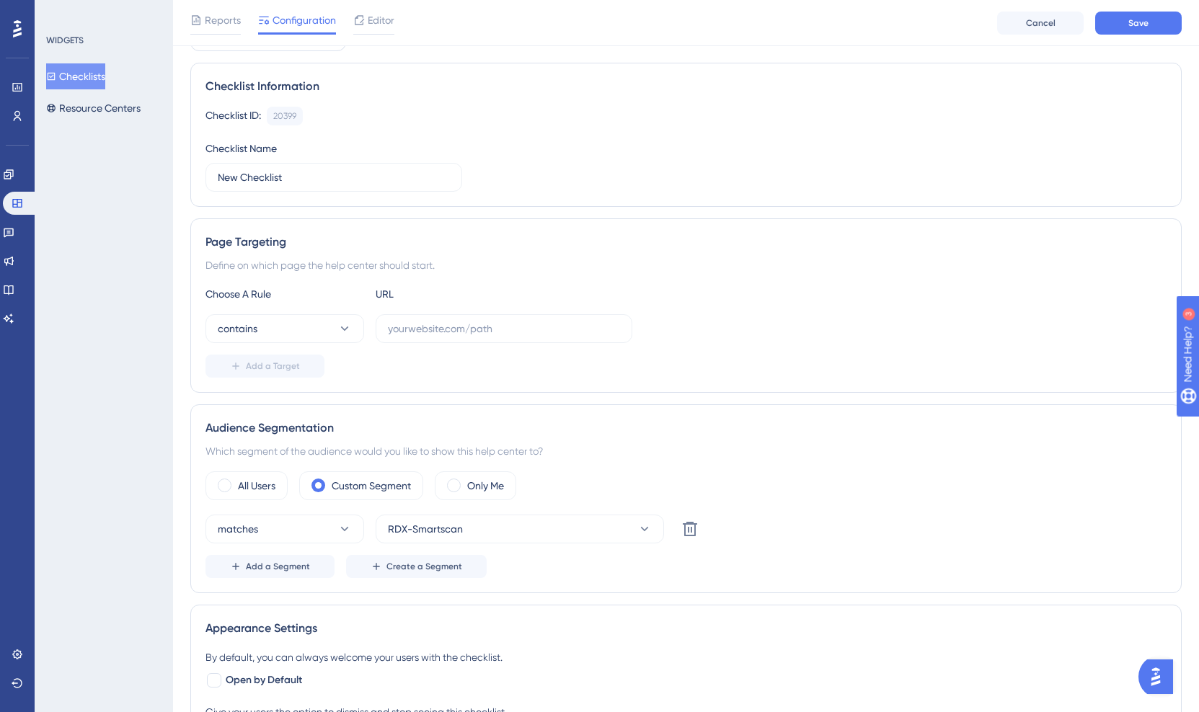
scroll to position [61, 0]
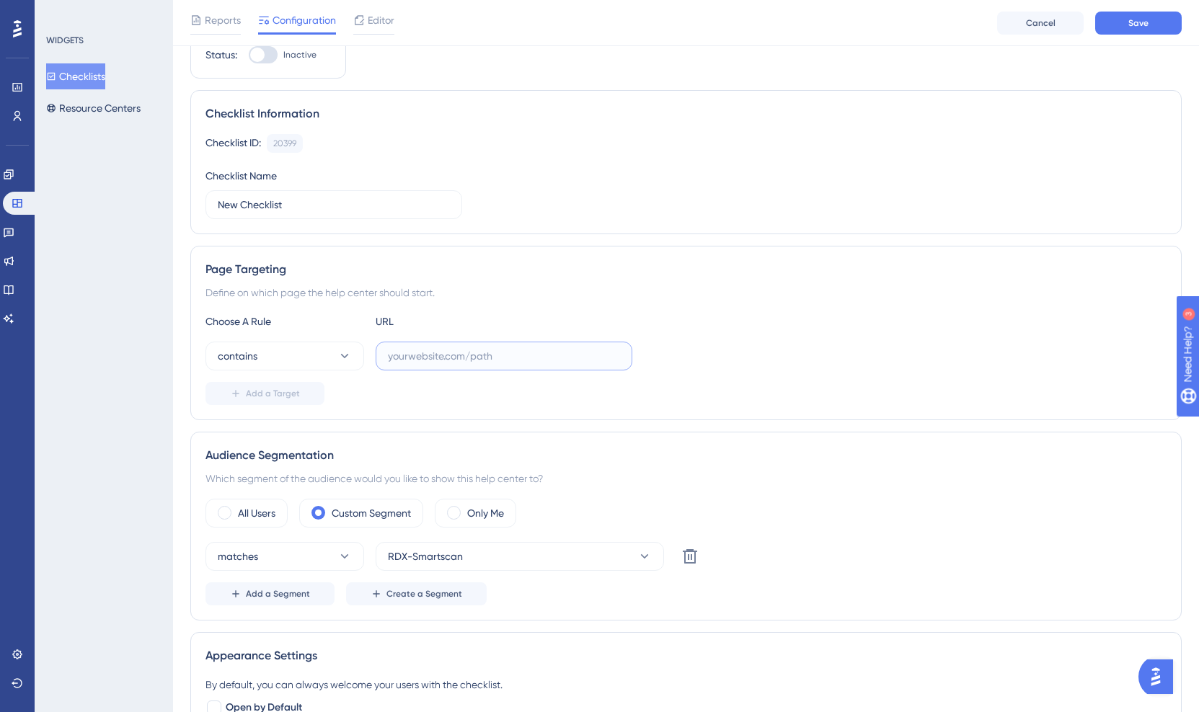
click at [419, 354] on input "text" at bounding box center [504, 356] width 232 height 16
type input "rdx"
click at [305, 202] on input "New Checklist" at bounding box center [334, 205] width 232 height 16
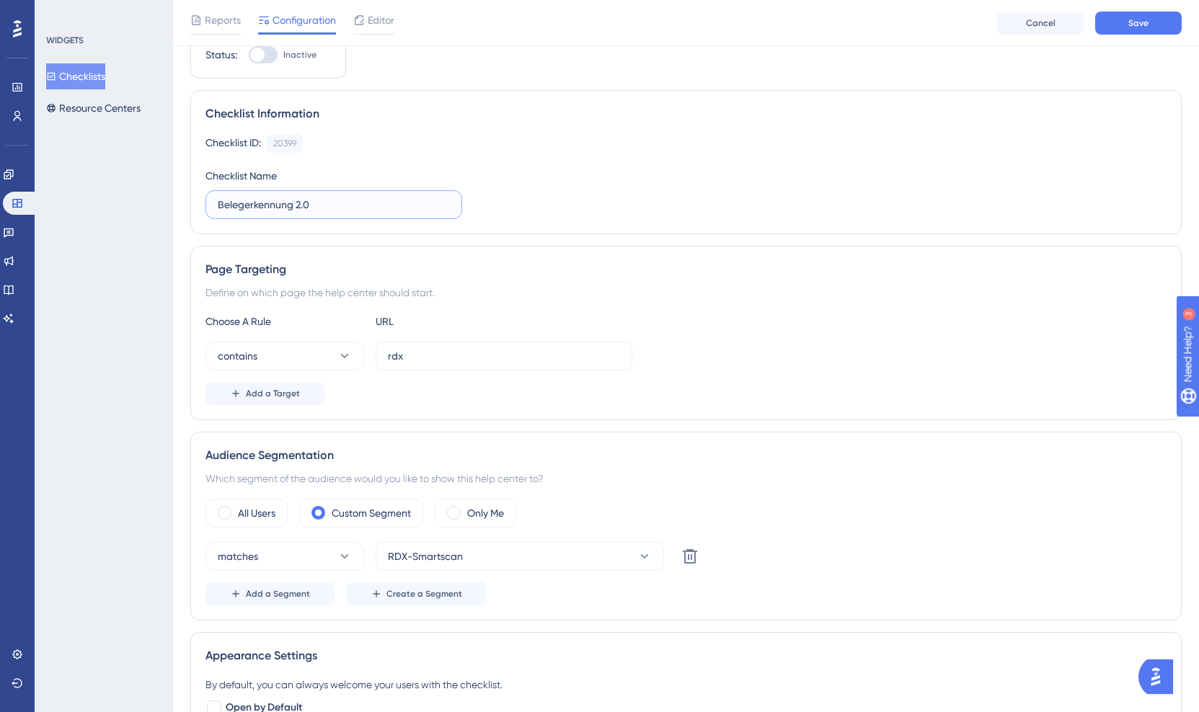
type input "Belegerkennung 2.0"
click at [442, 127] on div "Checklist Information Checklist ID: 20399 Copy Checklist Name Belegerkennung 2.0" at bounding box center [686, 162] width 992 height 144
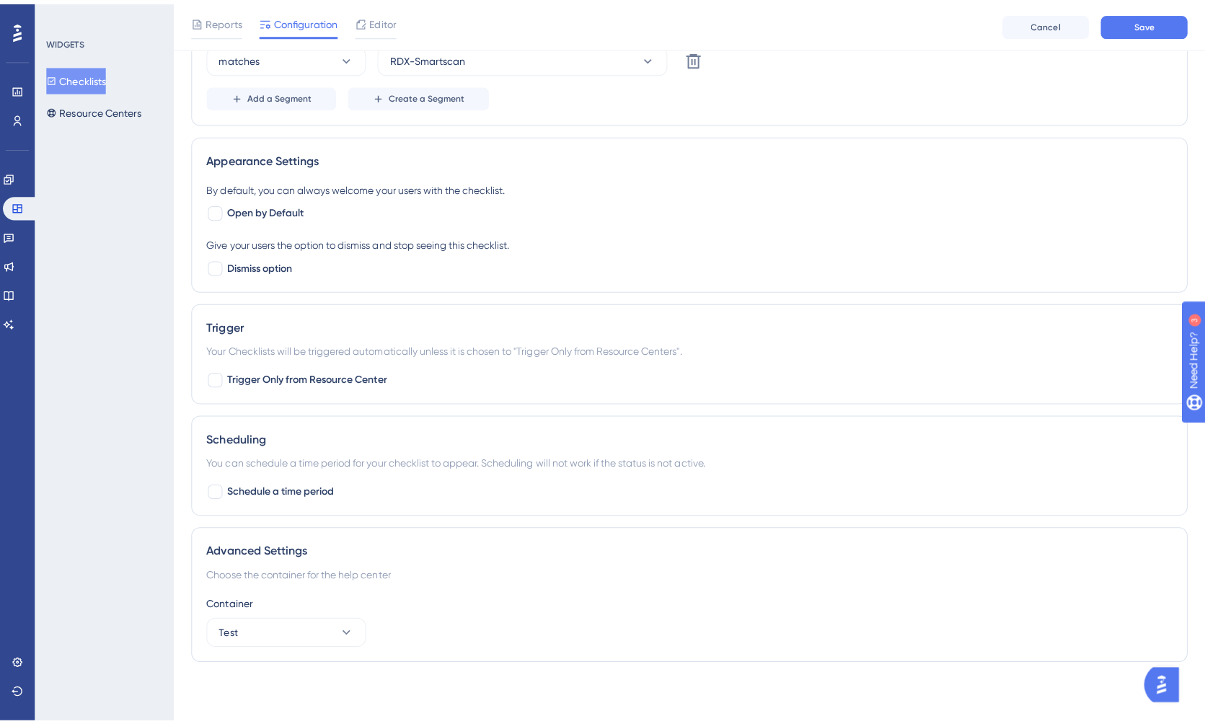
scroll to position [0, 0]
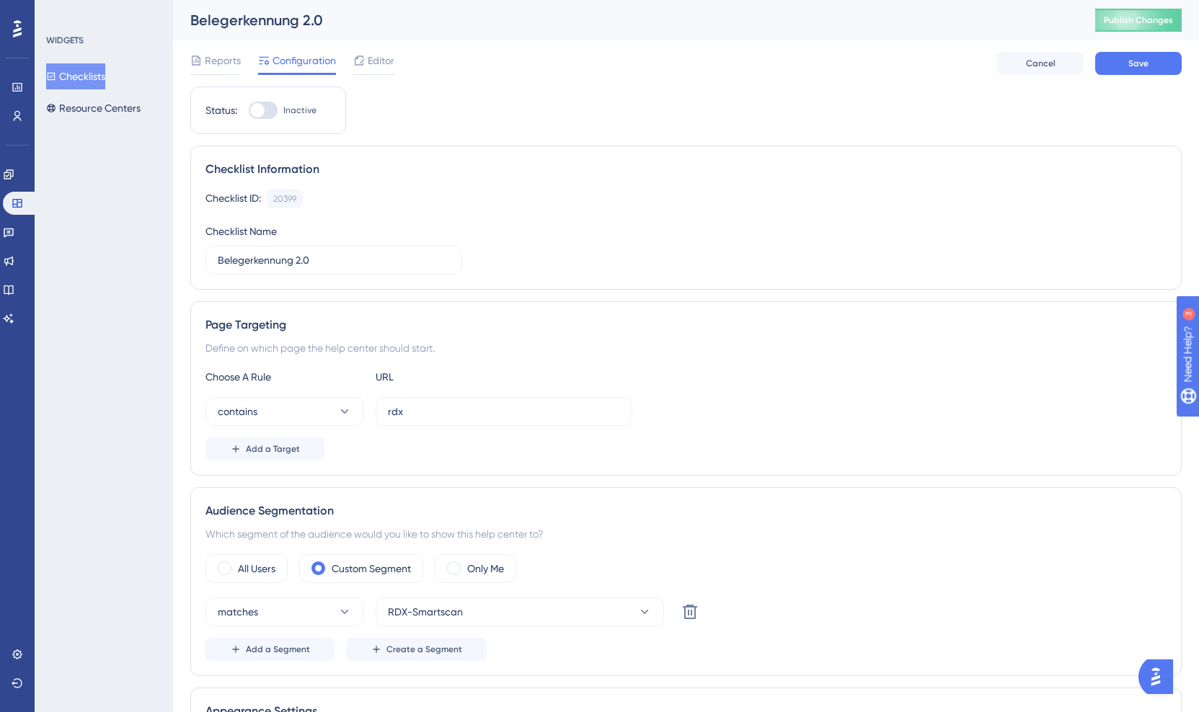
click at [264, 102] on div at bounding box center [263, 110] width 29 height 17
click at [249, 110] on input "Inactive" at bounding box center [248, 110] width 1 height 1
checkbox input "true"
click at [1143, 56] on button "Save" at bounding box center [1138, 63] width 87 height 23
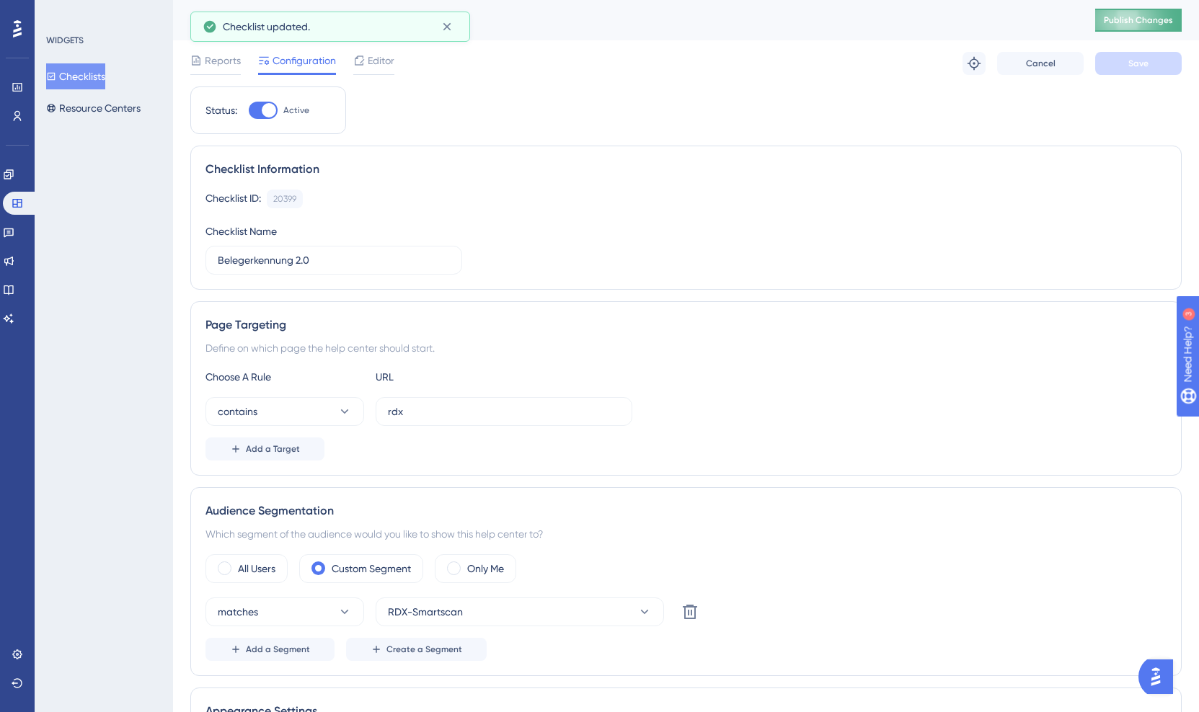
click at [1139, 19] on span "Publish Changes" at bounding box center [1138, 20] width 69 height 12
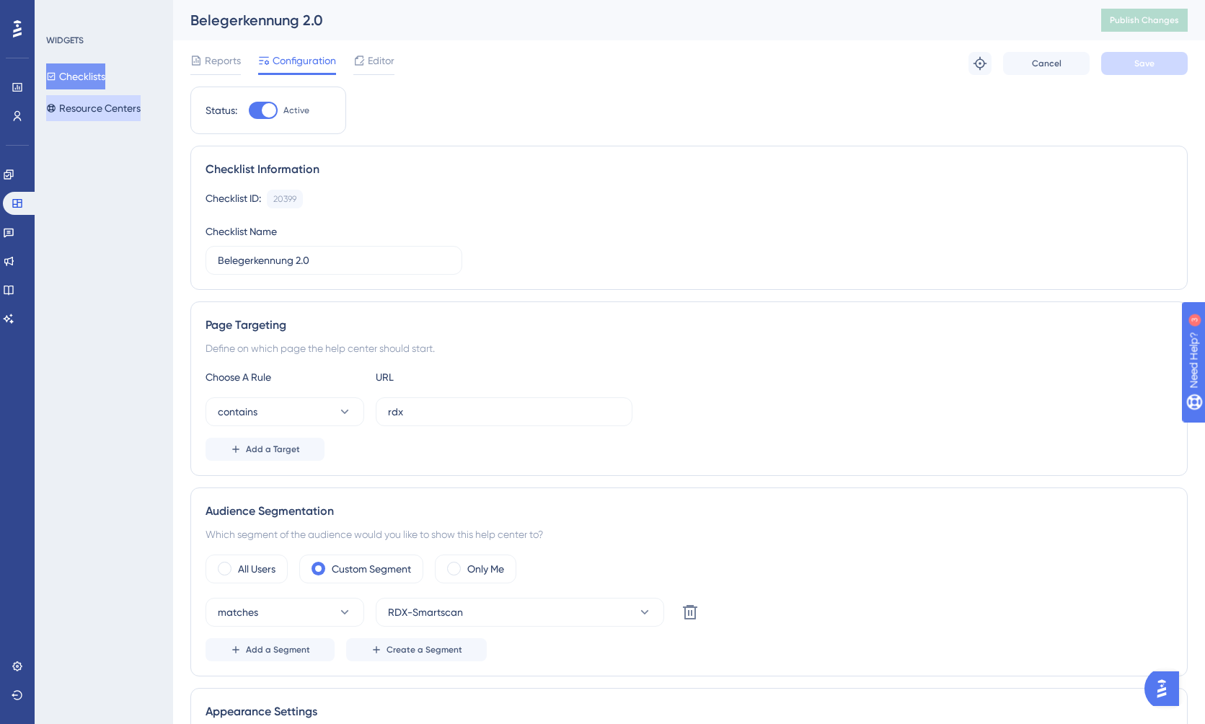
click at [121, 114] on button "Resource Centers" at bounding box center [93, 108] width 94 height 26
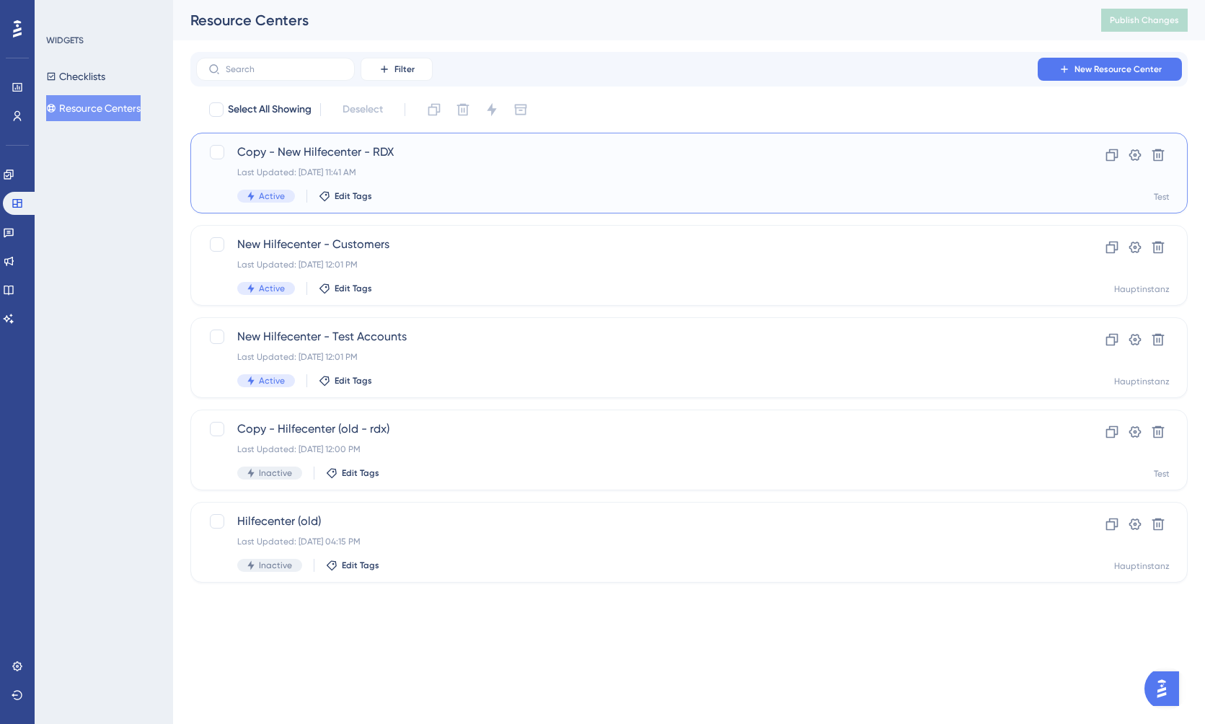
click at [481, 178] on div "Copy - New Hilfecenter - RDX Last Updated: Aug 13 2025, 11:41 AM Active Edit Ta…" at bounding box center [631, 173] width 788 height 59
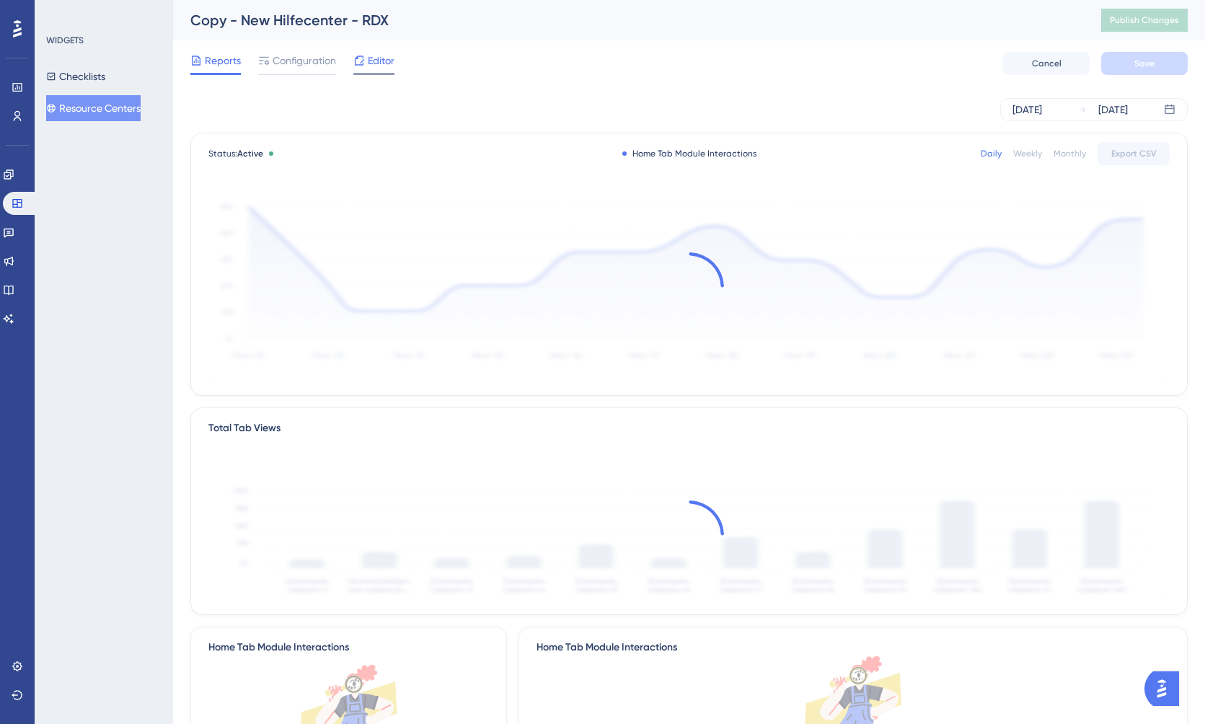
click at [379, 57] on span "Editor" at bounding box center [381, 60] width 27 height 17
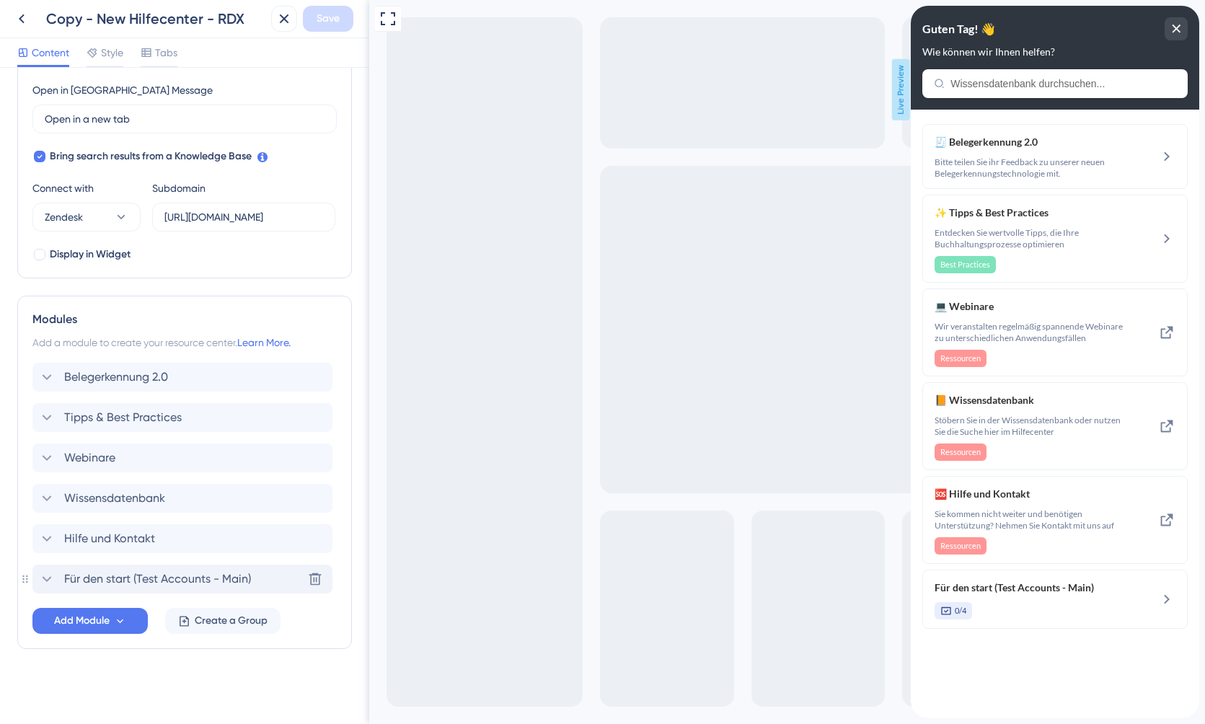
click at [211, 579] on span "Für den start (Test Accounts - Main)" at bounding box center [157, 578] width 187 height 17
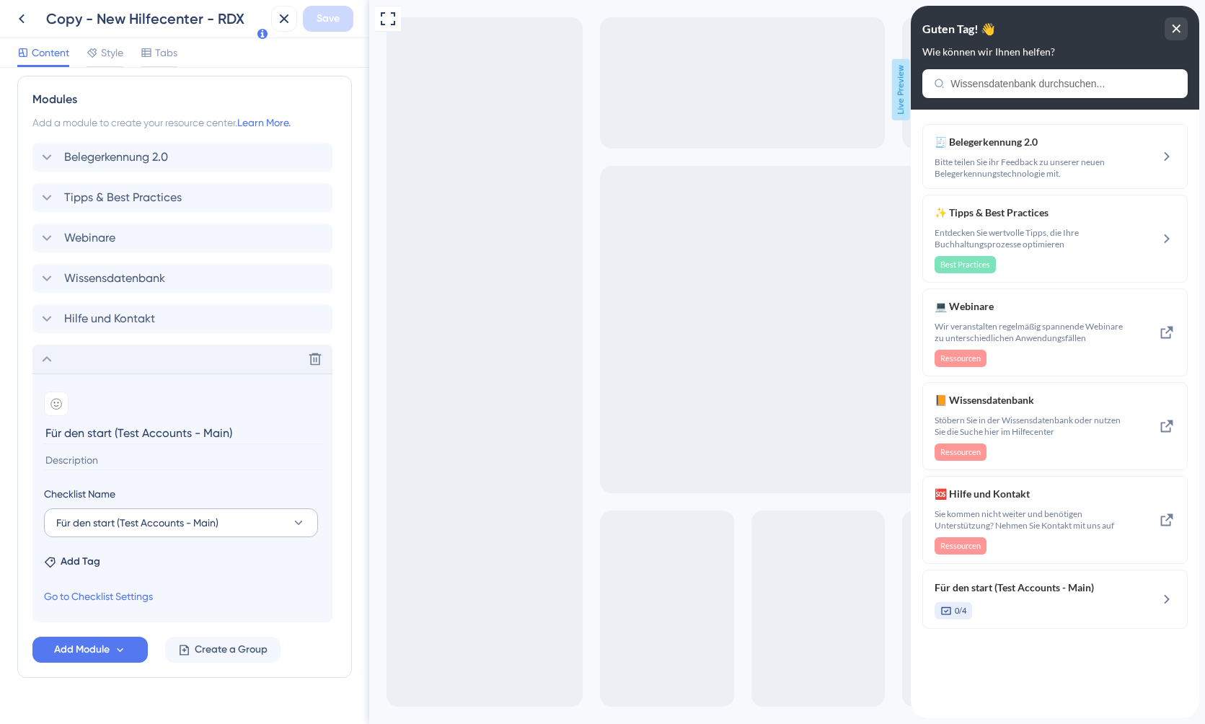
scroll to position [655, 0]
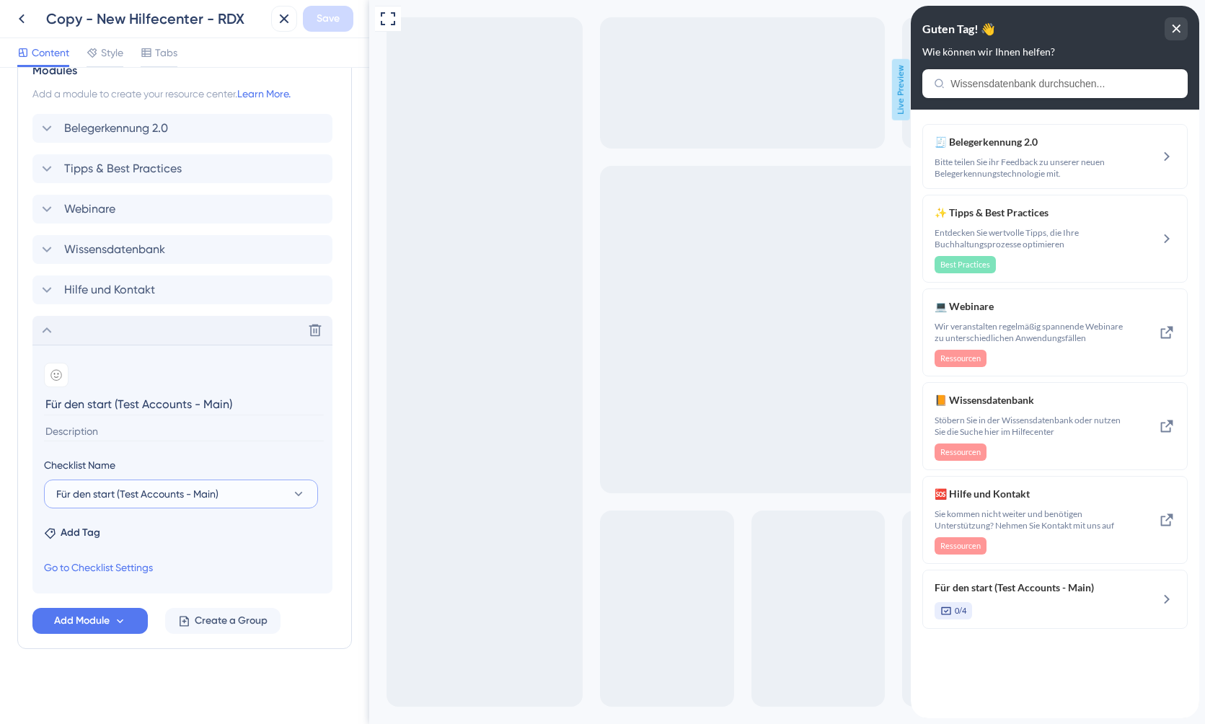
click at [219, 492] on button "Für den start (Test Accounts - Main)" at bounding box center [181, 494] width 274 height 29
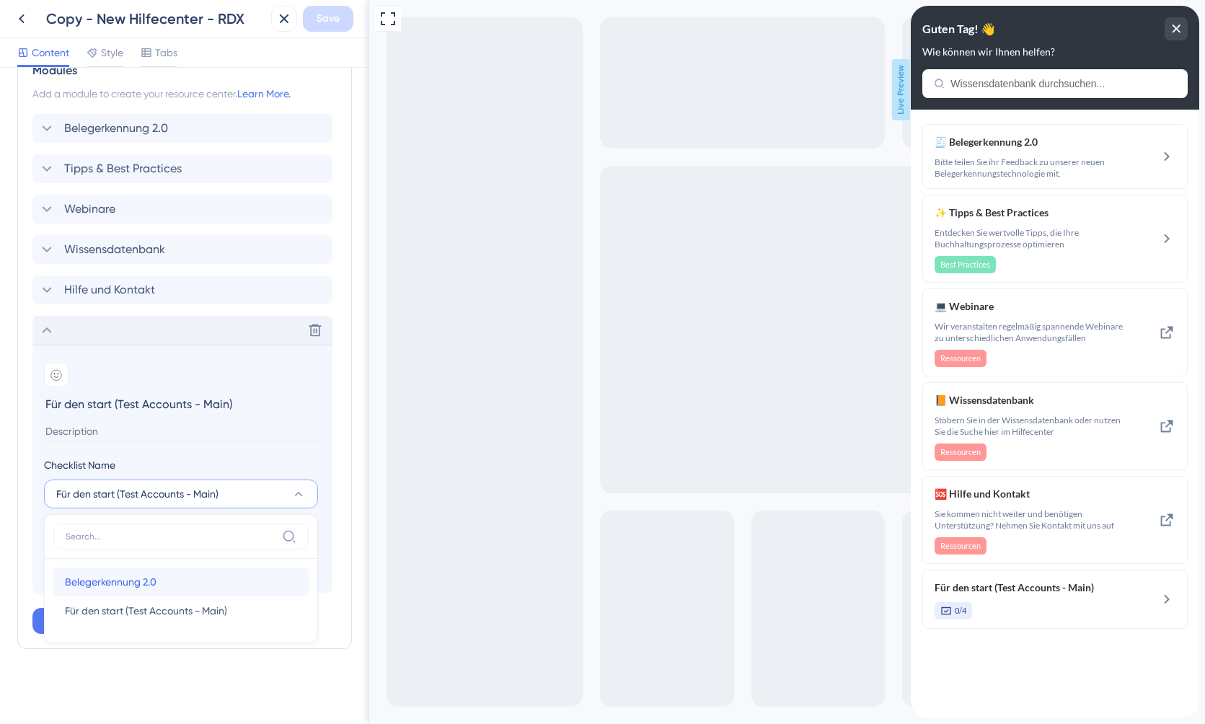
click at [183, 581] on div "Belegerkennung 2.0 Belegerkennung 2.0" at bounding box center [181, 582] width 232 height 29
type input "Belegerkennung 2.0"
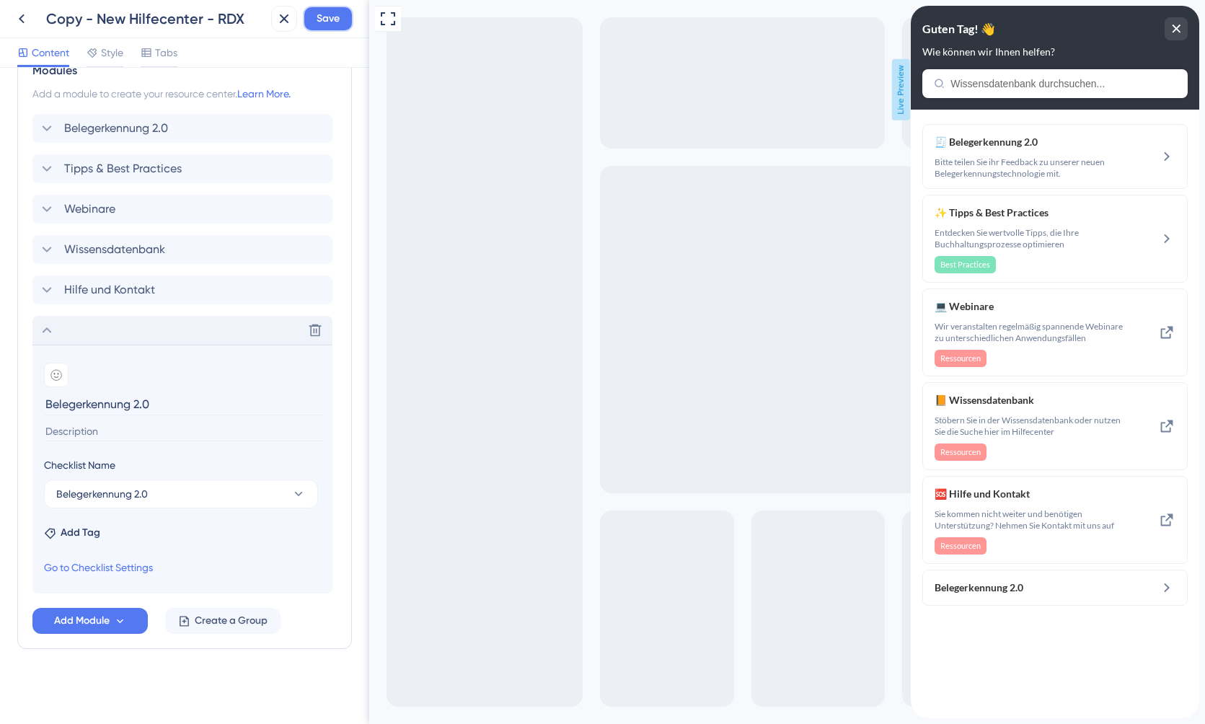
click at [341, 30] on button "Save" at bounding box center [328, 19] width 50 height 26
click at [278, 31] on icon at bounding box center [274, 26] width 14 height 14
click at [278, 23] on icon at bounding box center [283, 18] width 17 height 17
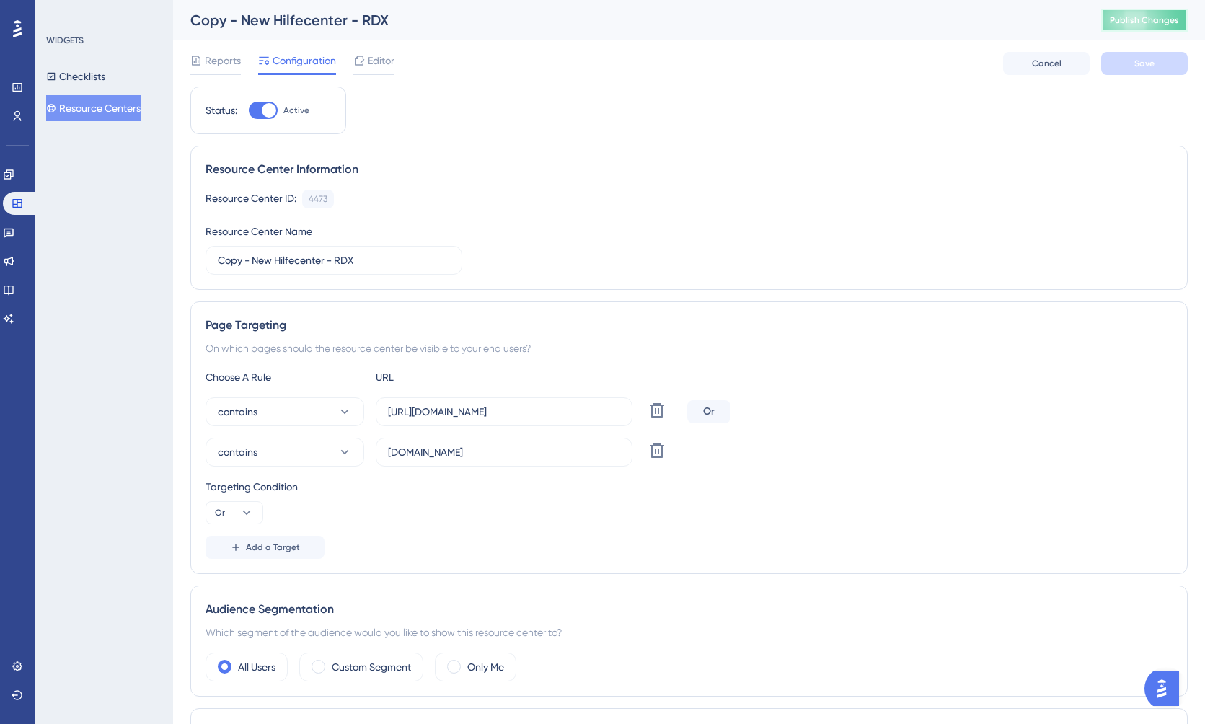
click at [1160, 25] on span "Publish Changes" at bounding box center [1144, 20] width 69 height 12
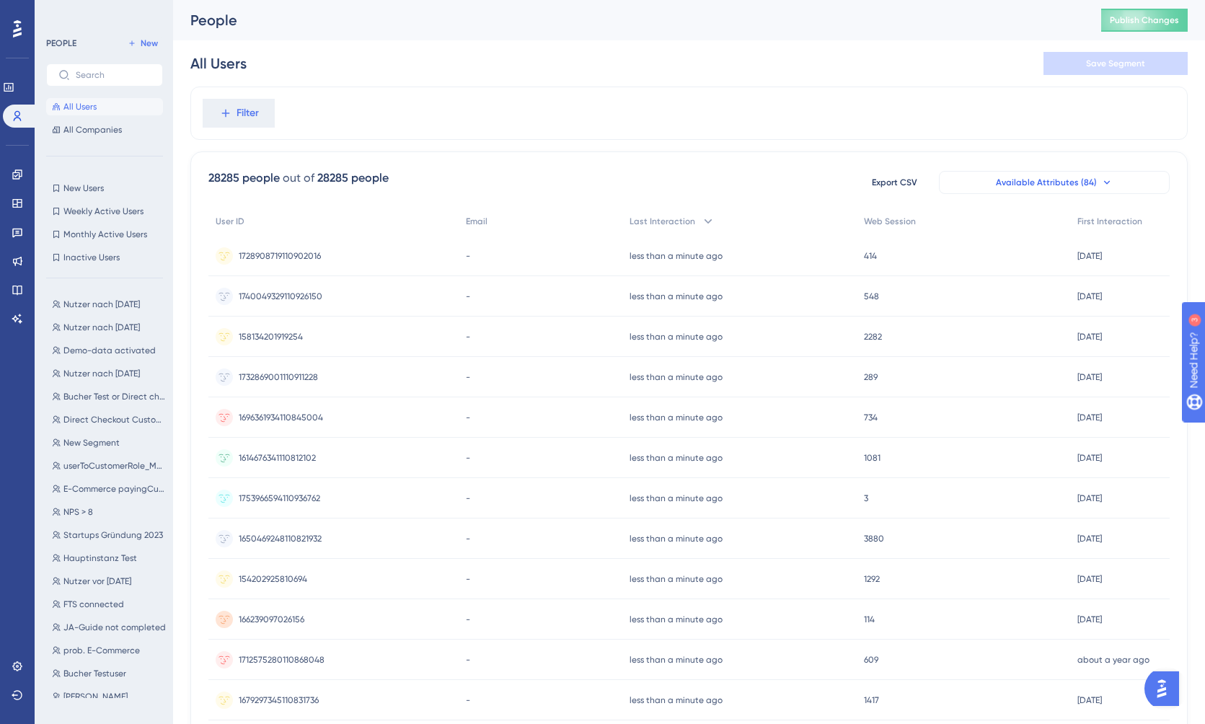
click at [1055, 188] on button "Available Attributes (84)" at bounding box center [1054, 182] width 231 height 23
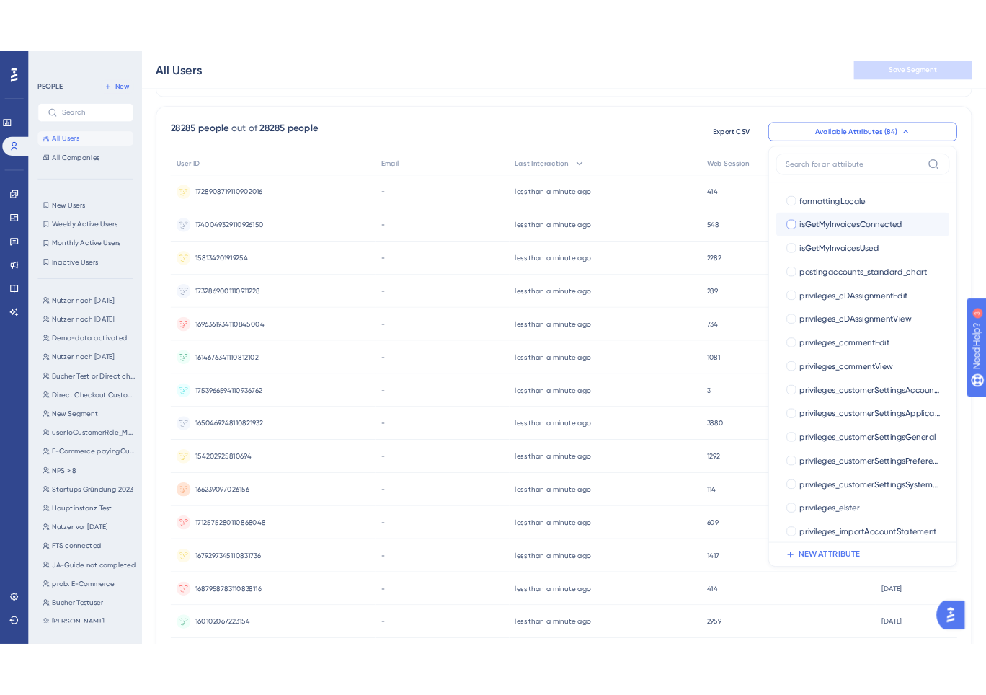
scroll to position [759, 0]
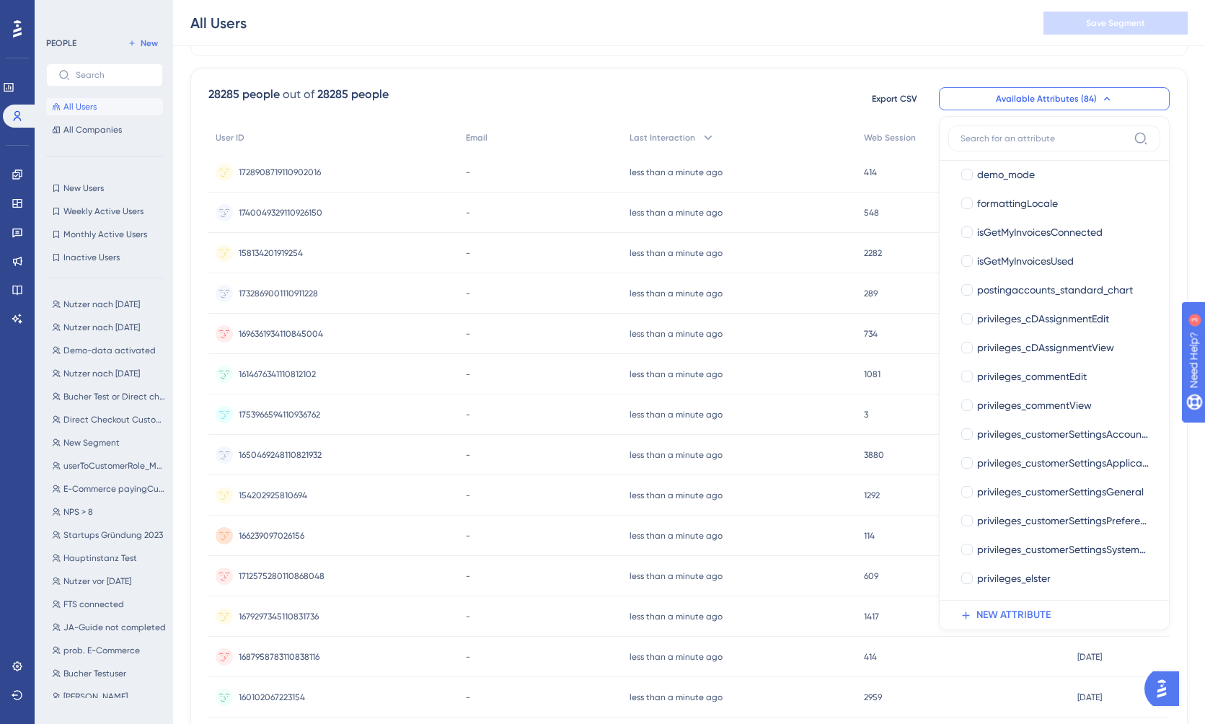
click at [857, 32] on div "All Users Save Segment" at bounding box center [689, 23] width 1032 height 46
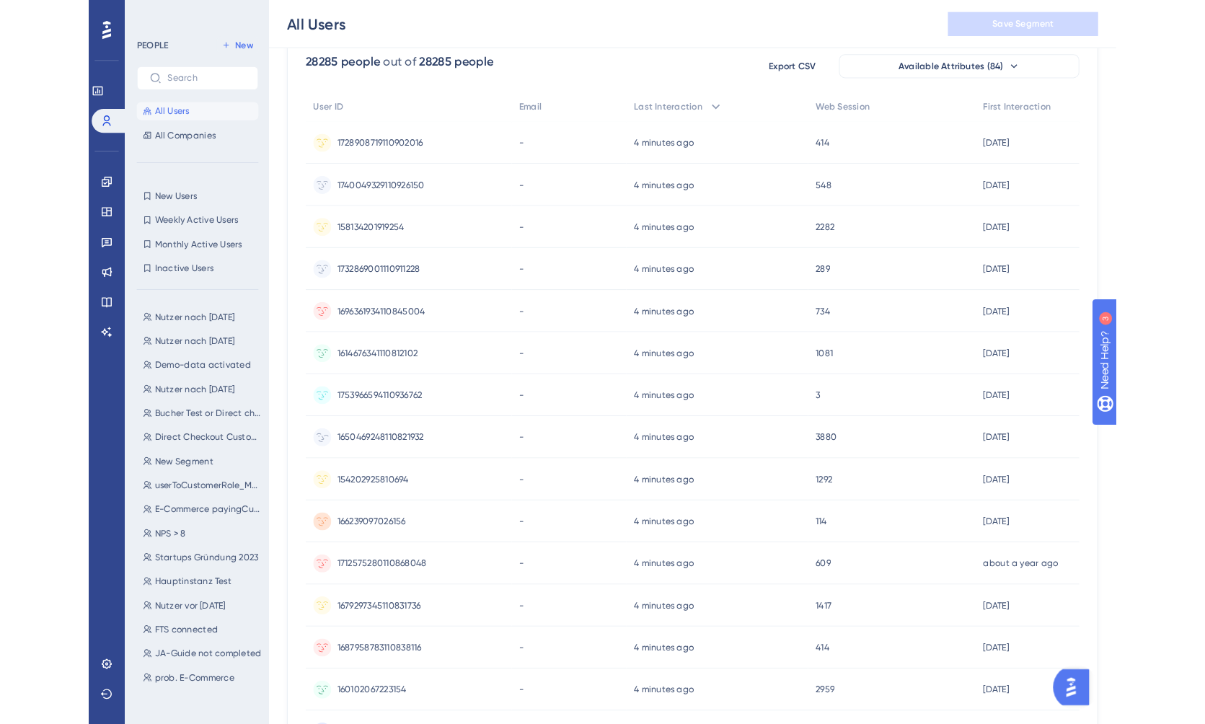
scroll to position [126, 0]
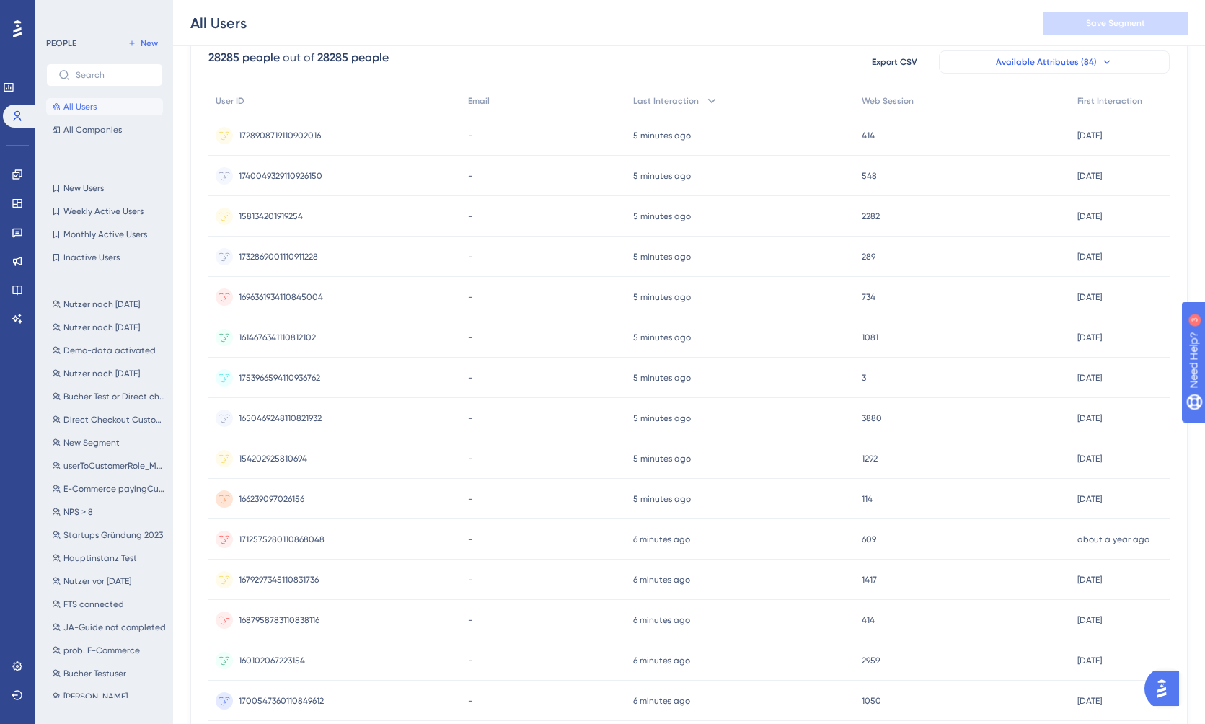
click at [1031, 64] on span "Available Attributes (84)" at bounding box center [1046, 62] width 101 height 12
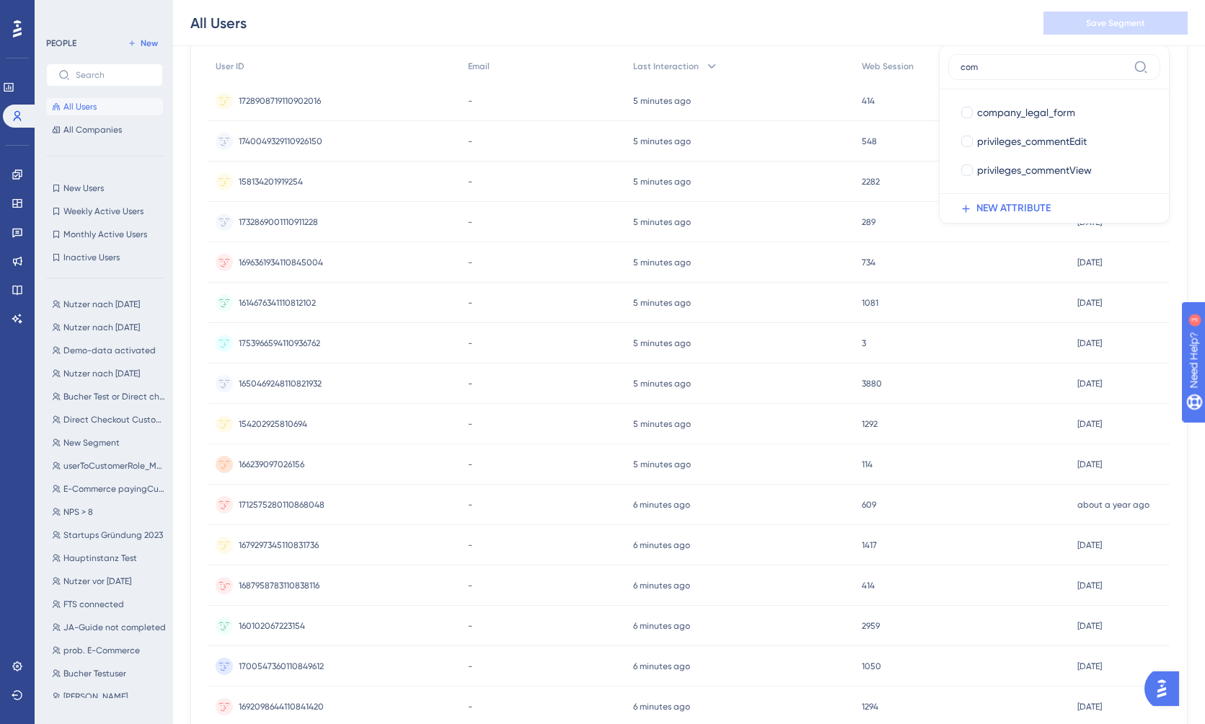
scroll to position [0, 0]
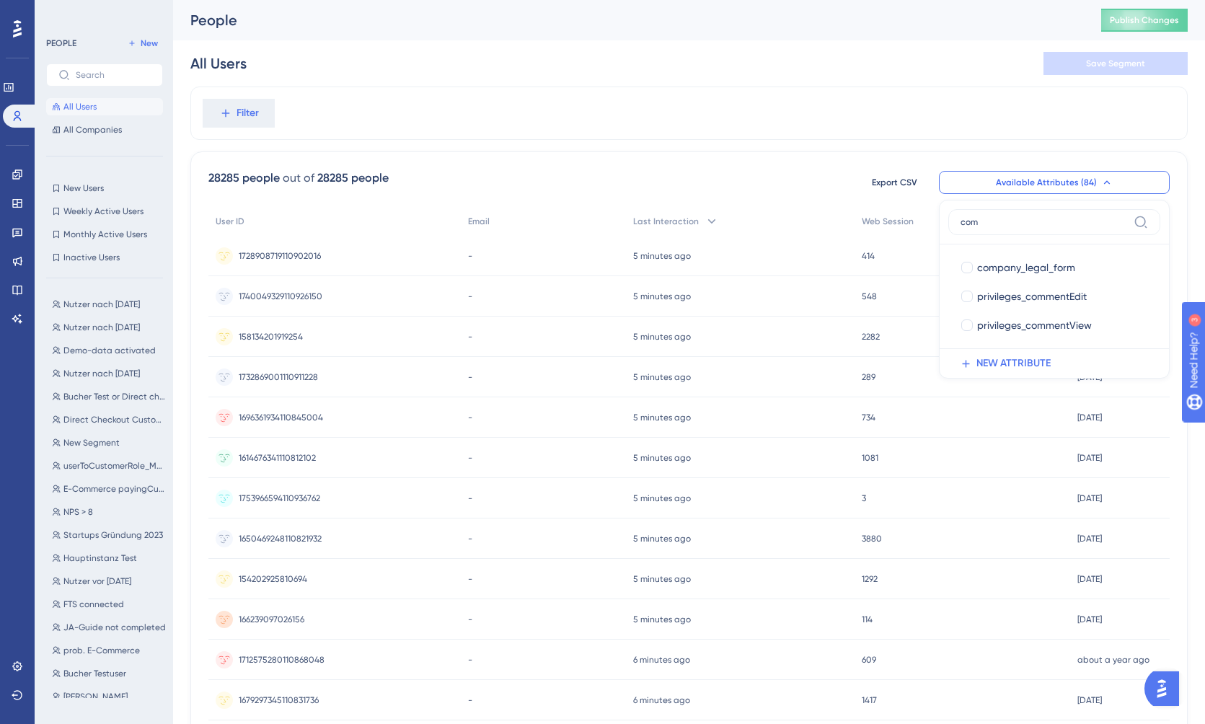
type input "com"
click at [565, 164] on div "28285 people out of 28285 people Export CSV Available Attributes (84) com compa…" at bounding box center [688, 629] width 997 height 956
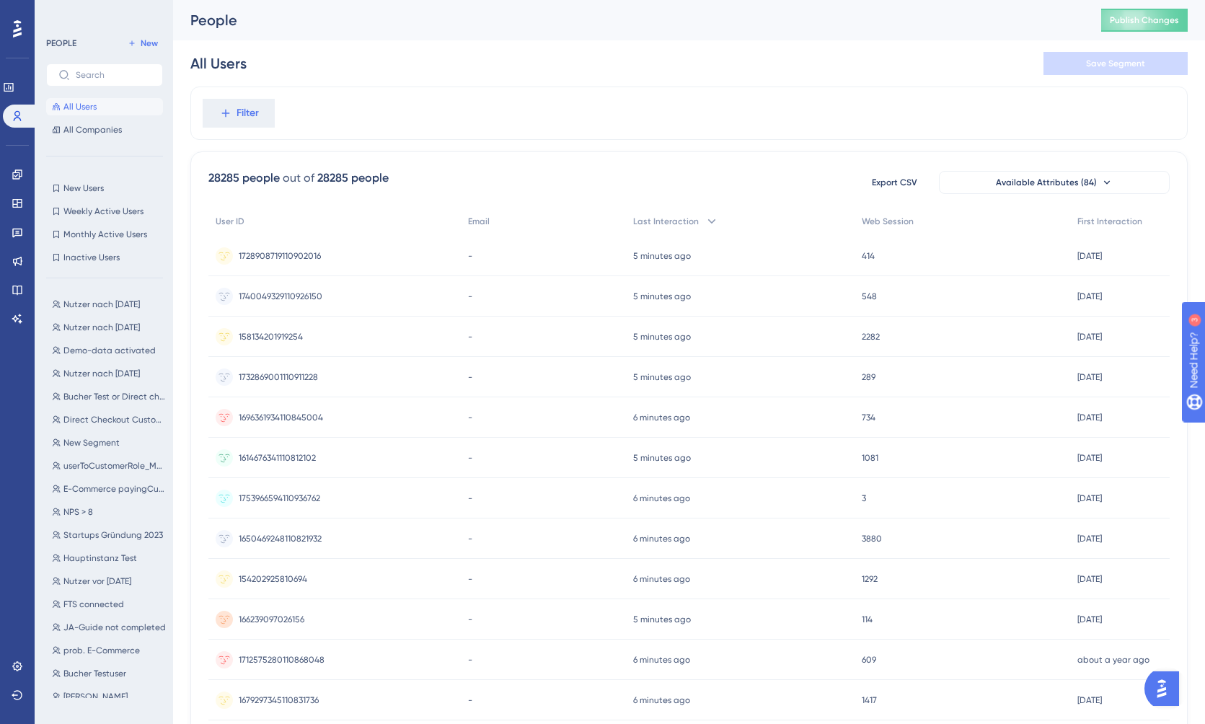
click at [1056, 194] on div "Export CSV Available Attributes (84)" at bounding box center [1014, 182] width 312 height 26
click at [1051, 183] on span "Available Attributes (84)" at bounding box center [1046, 183] width 101 height 12
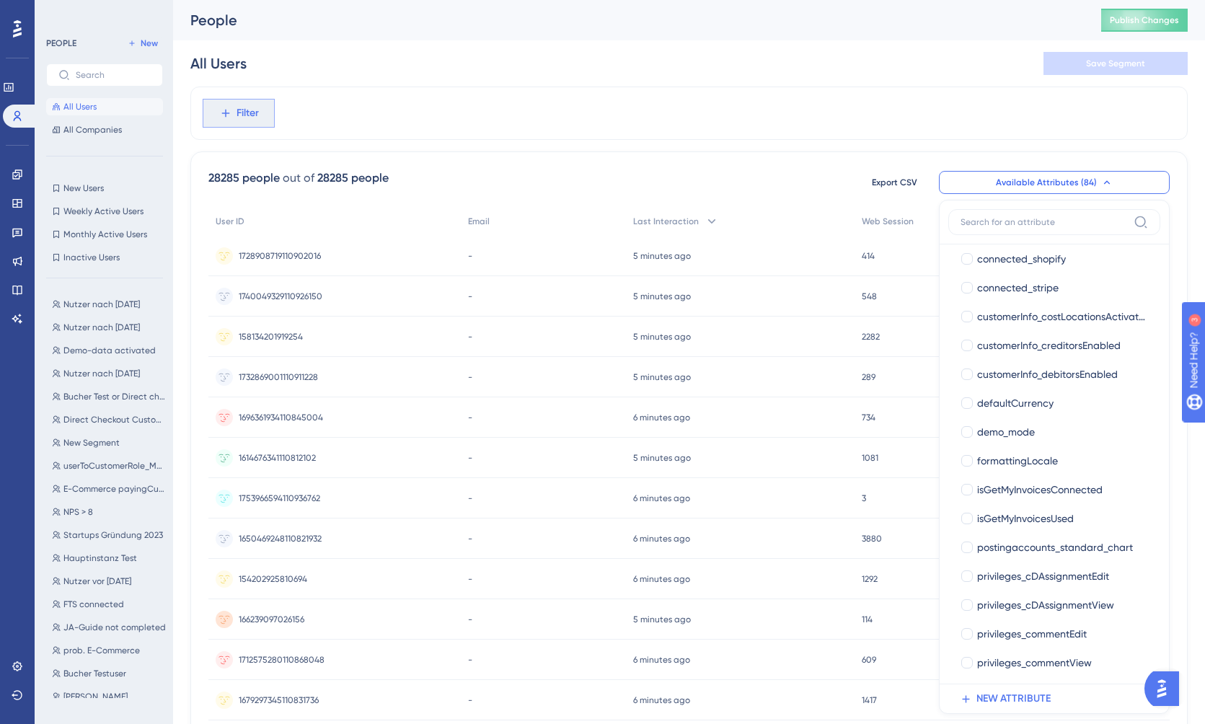
click at [248, 114] on span "Filter" at bounding box center [248, 113] width 22 height 17
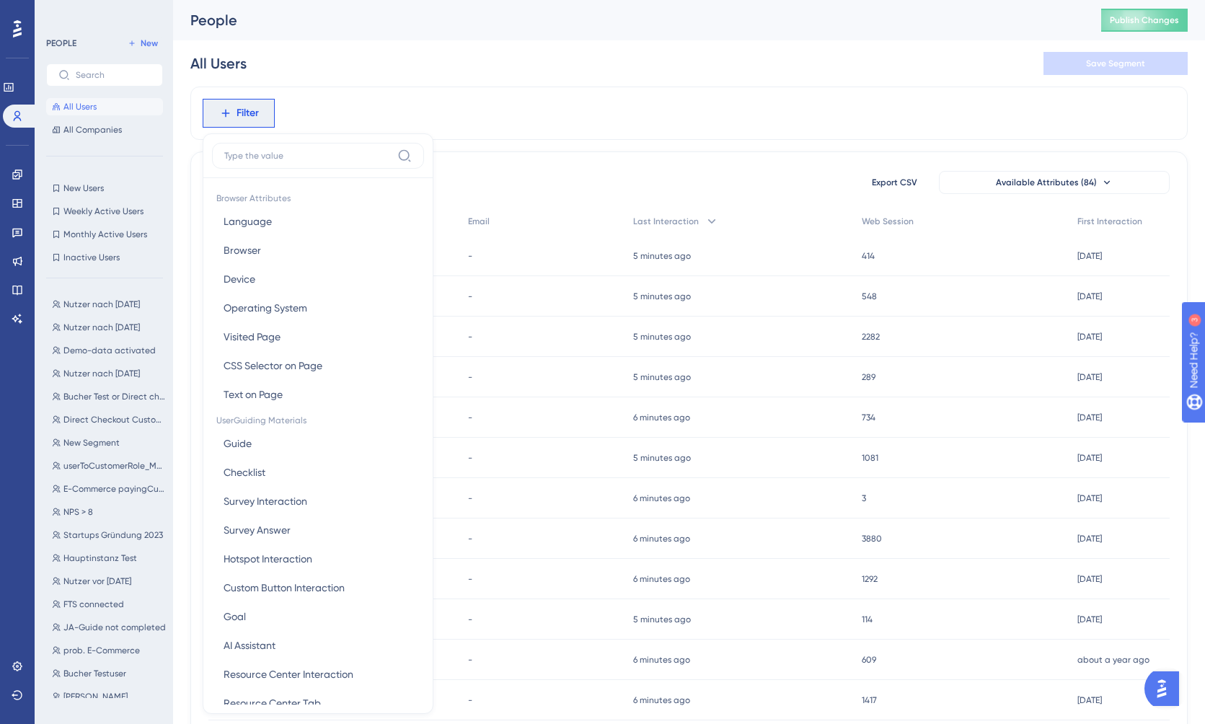
scroll to position [61, 0]
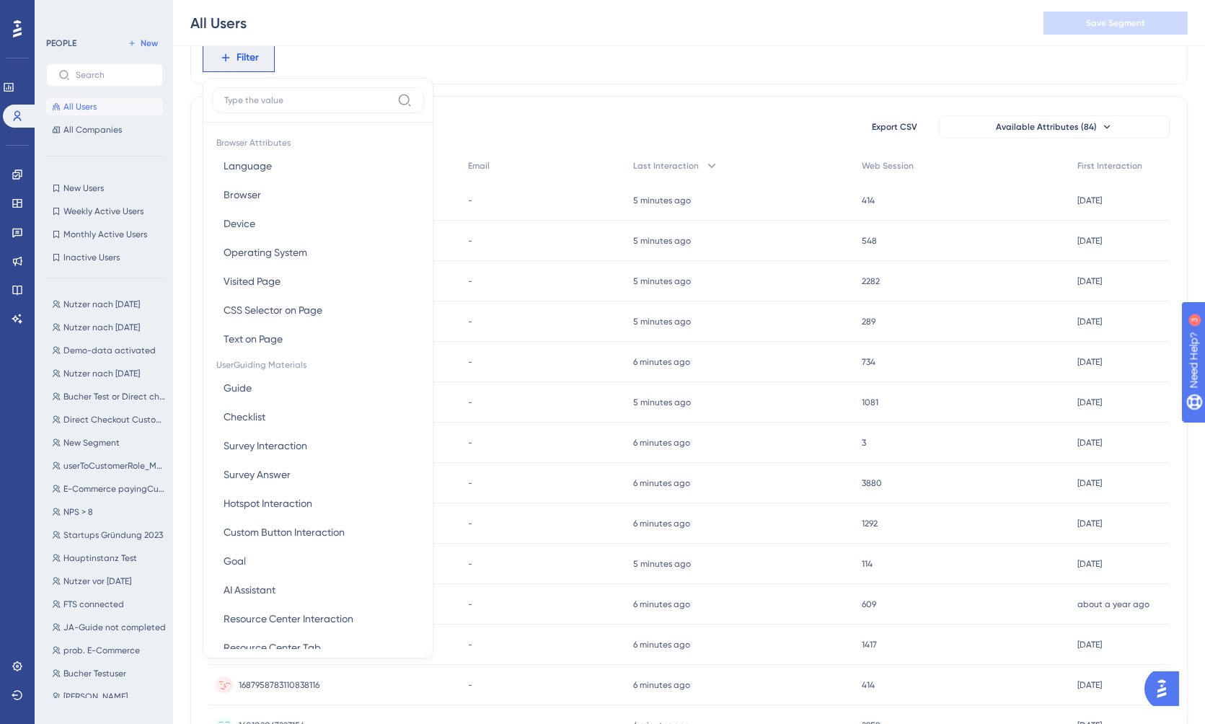
click at [295, 104] on input at bounding box center [307, 100] width 167 height 12
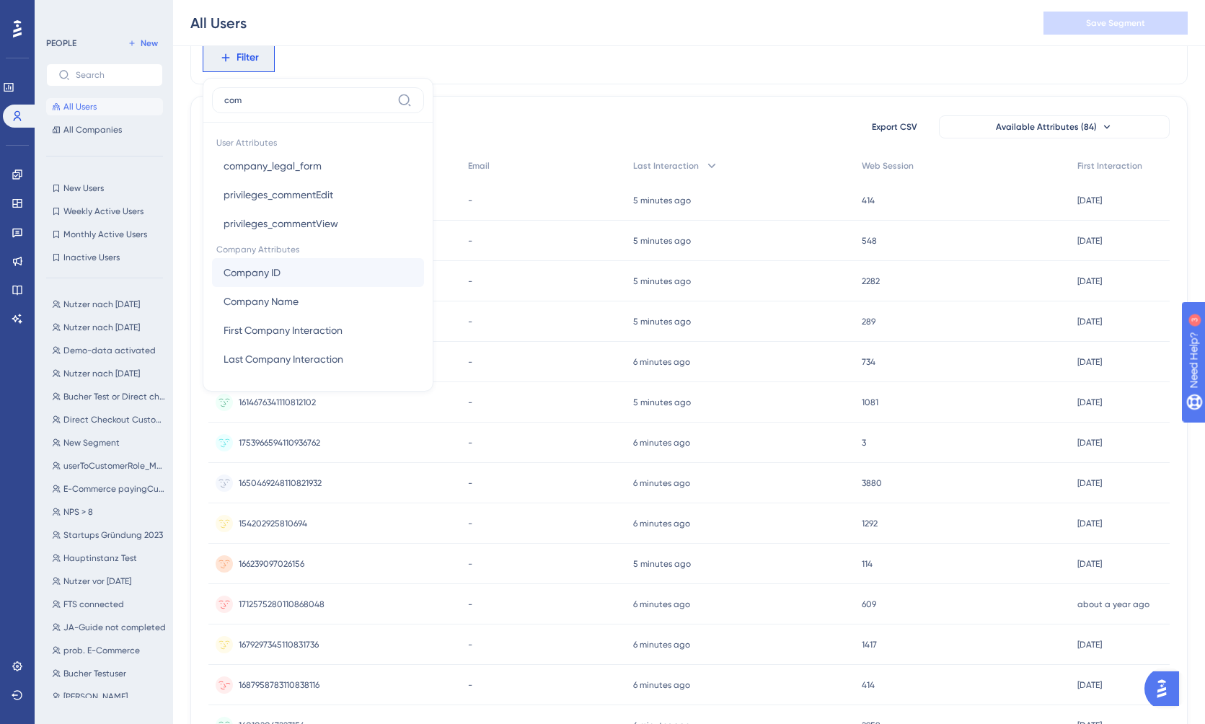
type input "com"
click at [275, 271] on span "Company ID" at bounding box center [252, 272] width 57 height 17
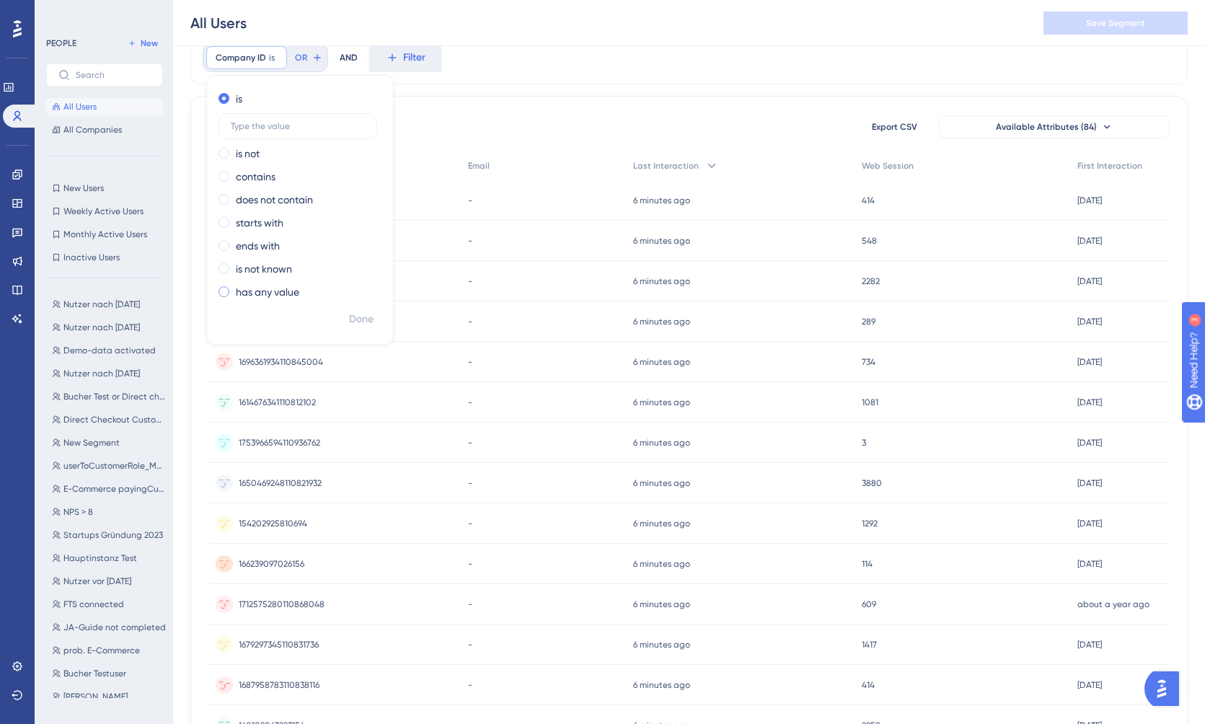
click at [277, 294] on label "has any value" at bounding box center [267, 291] width 63 height 17
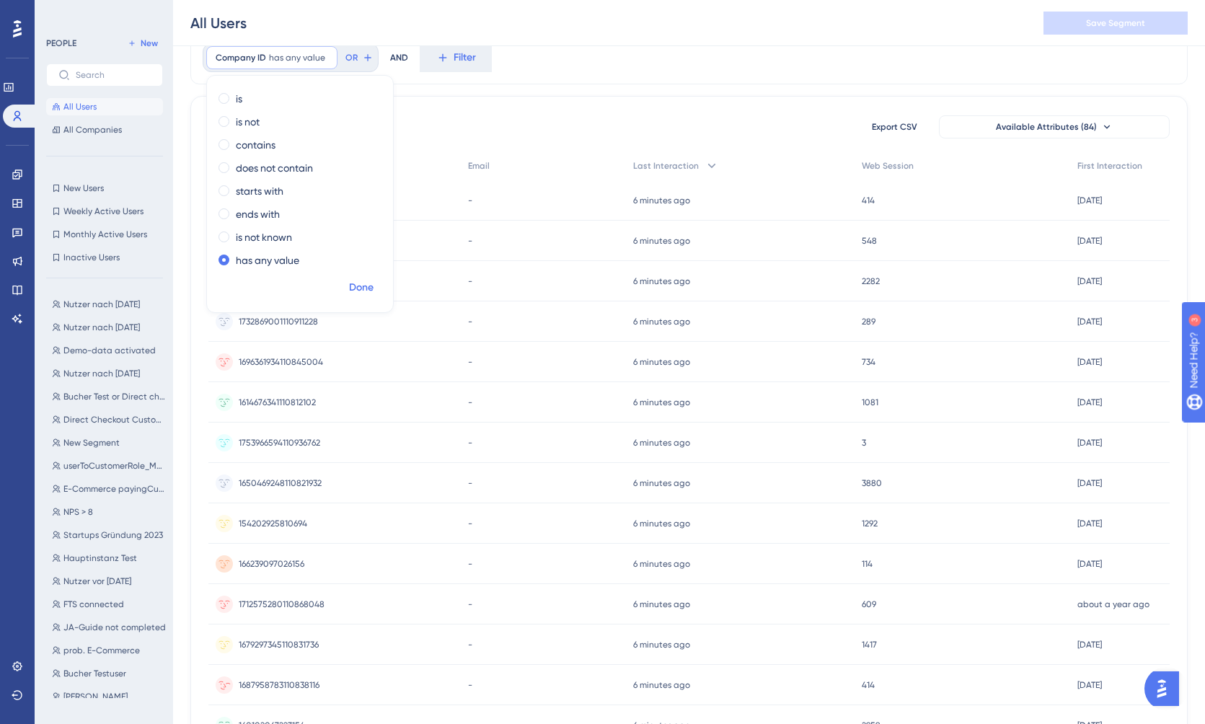
click at [365, 286] on span "Done" at bounding box center [361, 287] width 25 height 17
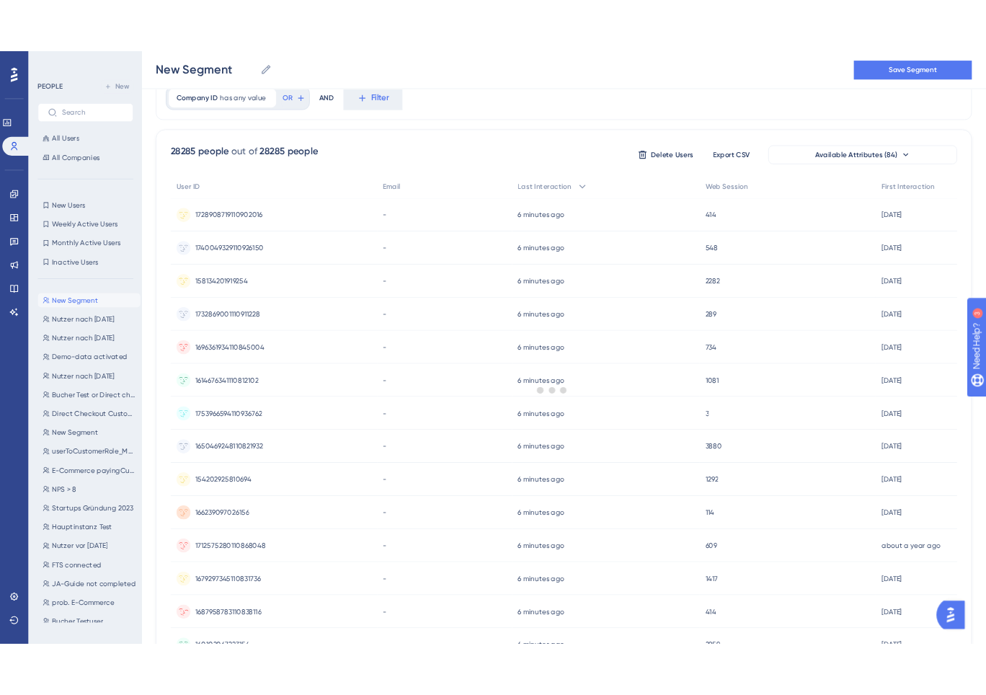
scroll to position [0, 0]
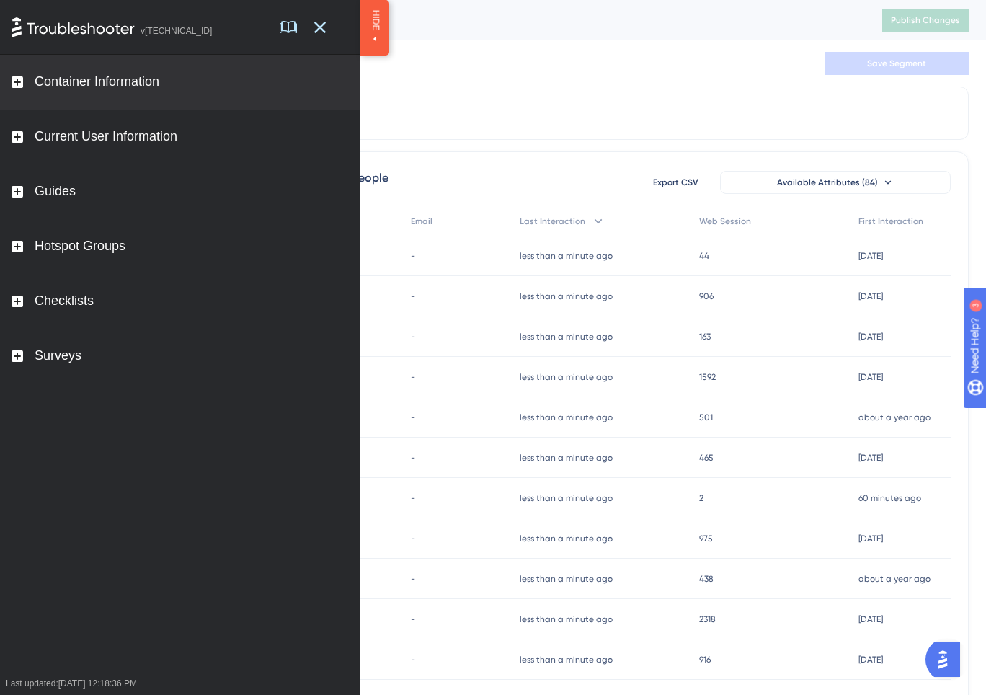
click at [15, 84] on rect at bounding box center [18, 82] width 12 height 12
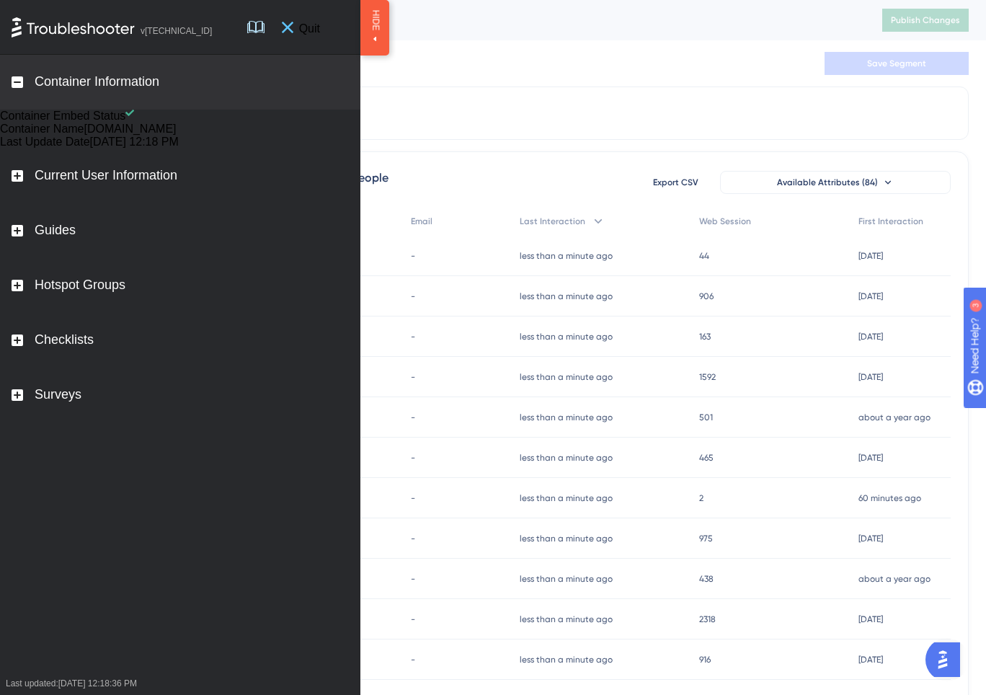
click at [293, 27] on icon at bounding box center [288, 28] width 12 height 12
